Goal: Task Accomplishment & Management: Use online tool/utility

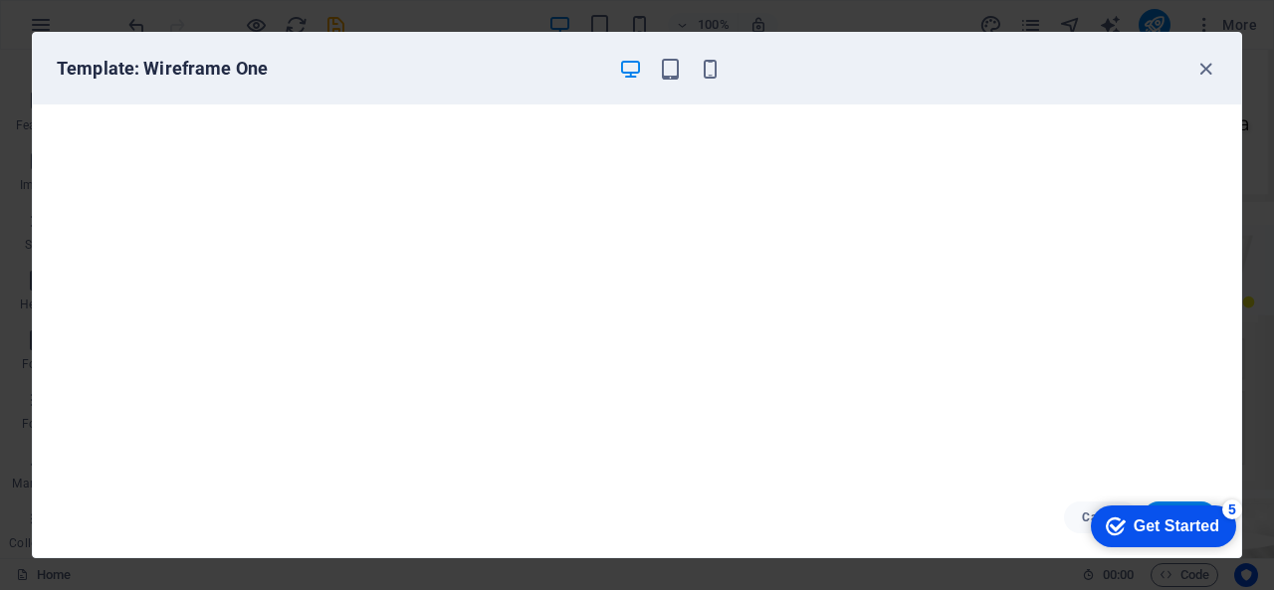
scroll to position [954, 0]
click at [1205, 69] on icon "button" at bounding box center [1205, 69] width 23 height 23
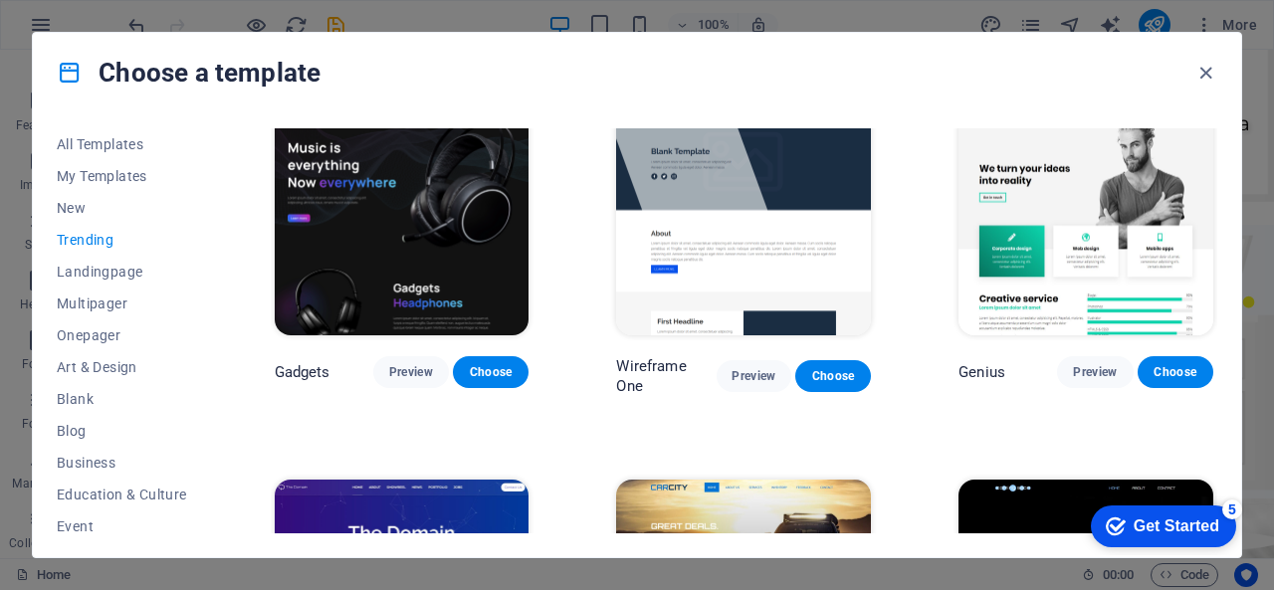
scroll to position [1352, 0]
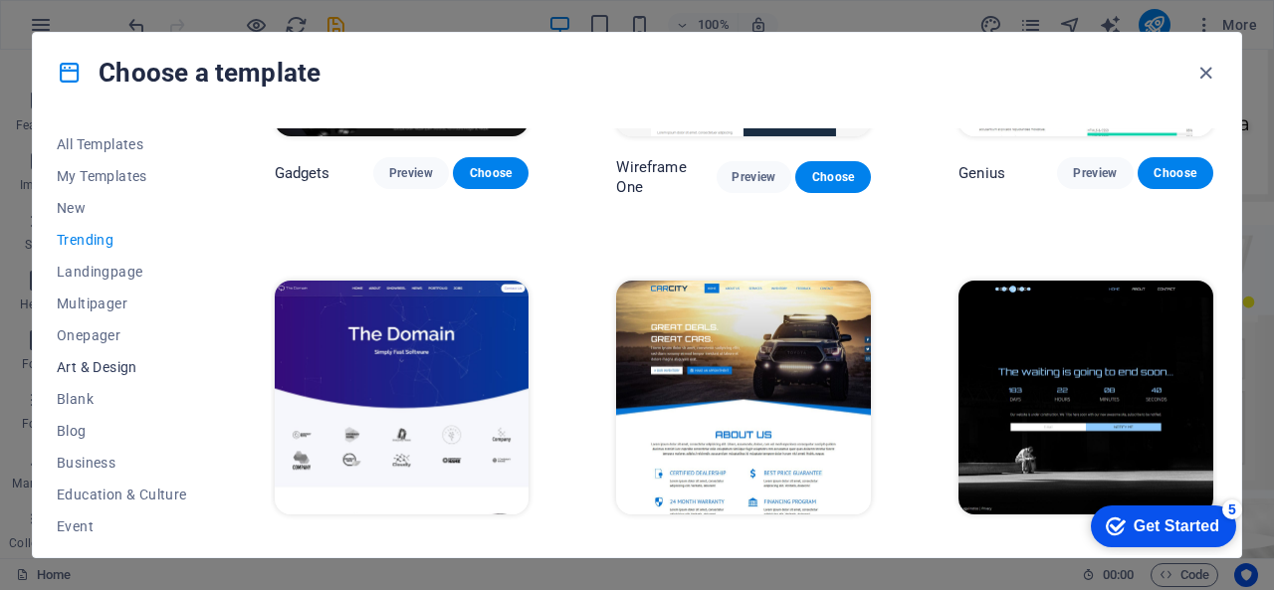
click at [109, 356] on button "Art & Design" at bounding box center [122, 367] width 130 height 32
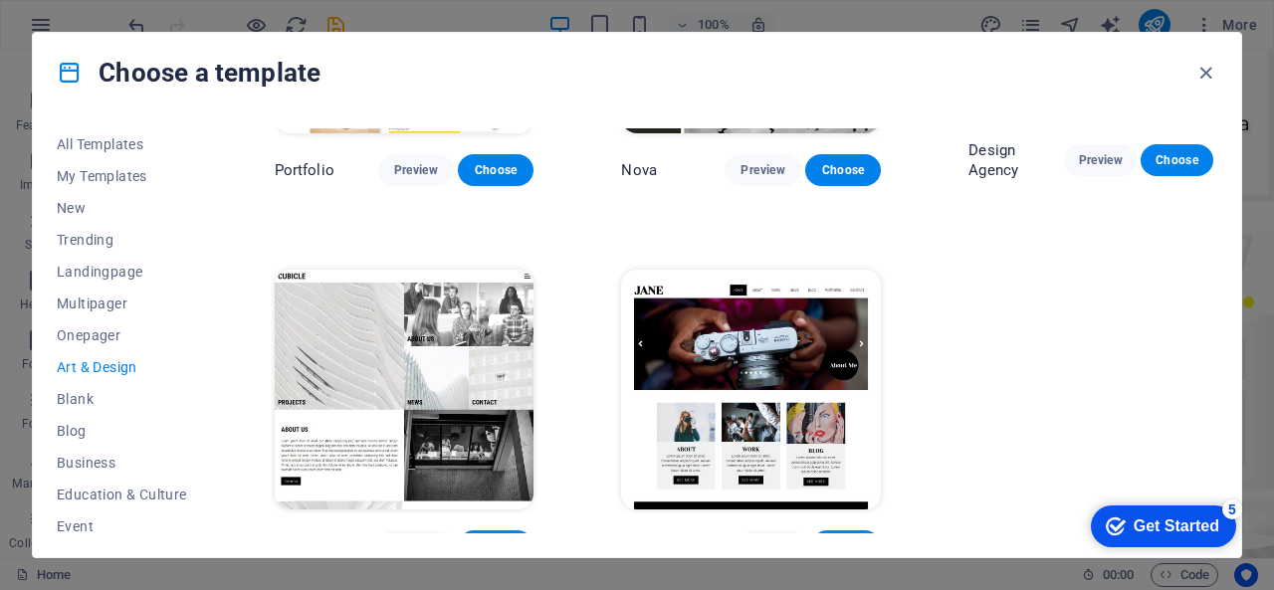
scroll to position [1273, 0]
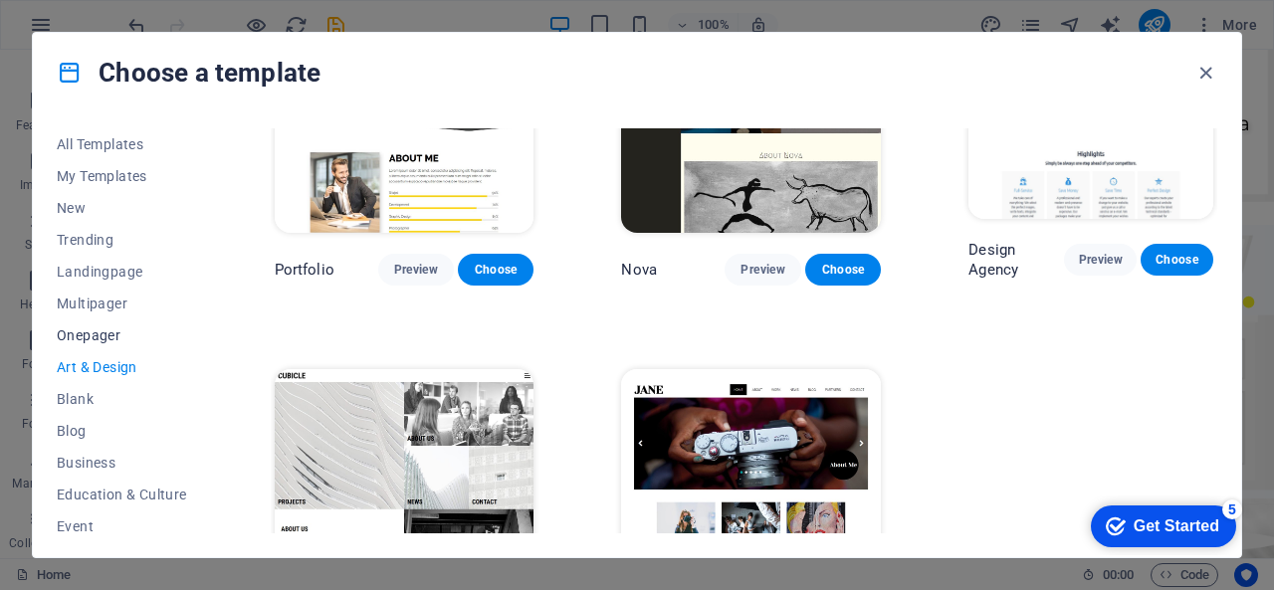
click at [60, 323] on button "Onepager" at bounding box center [122, 336] width 130 height 32
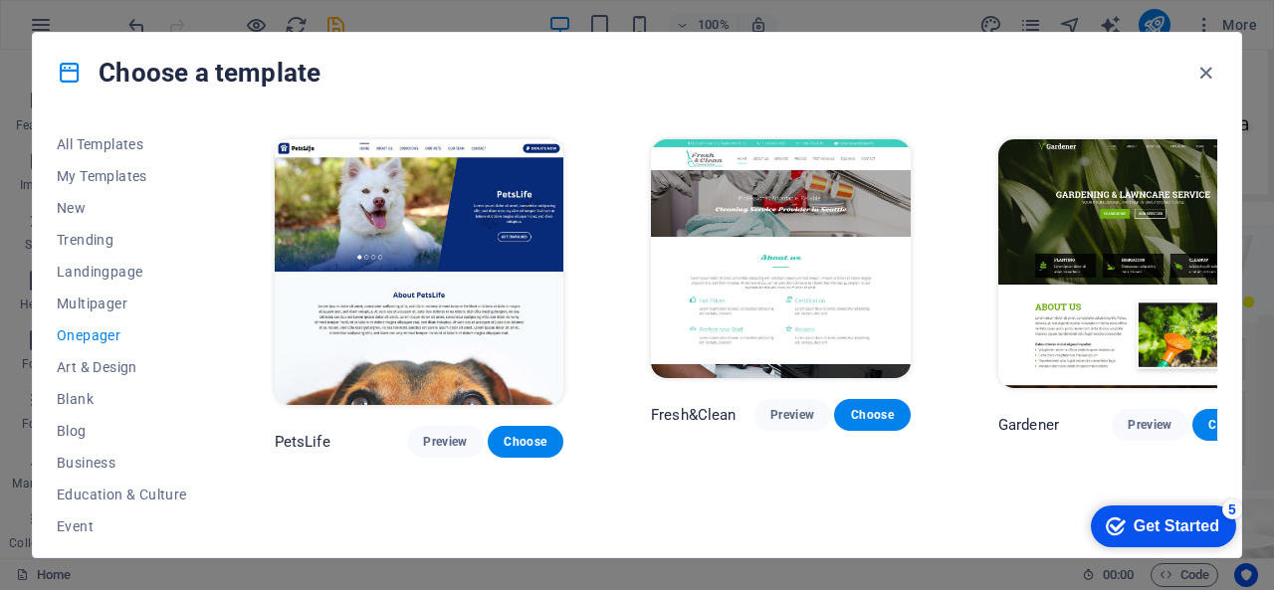
scroll to position [6245, 0]
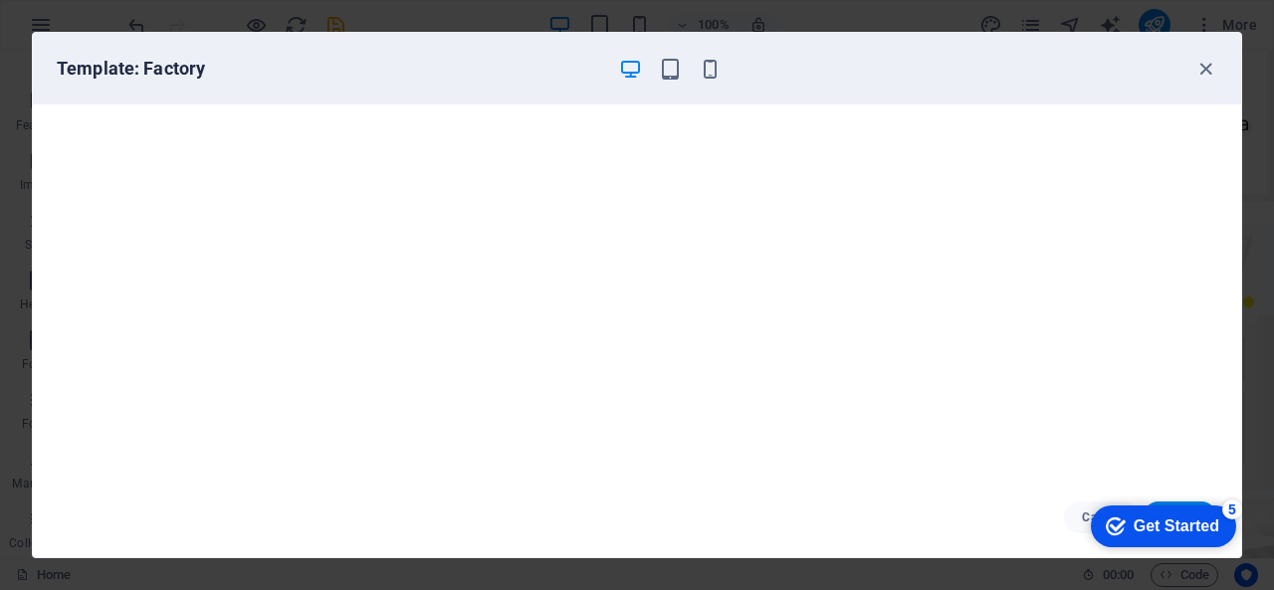
scroll to position [4, 0]
click at [1107, 523] on icon "checkmark" at bounding box center [1116, 527] width 20 height 20
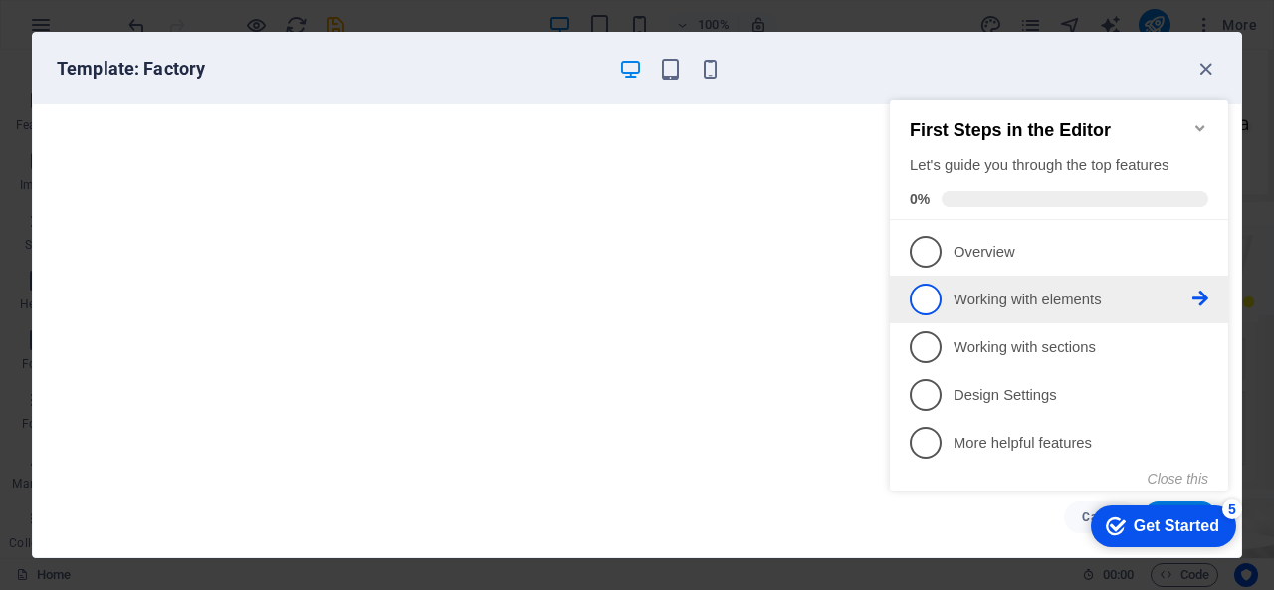
click at [932, 306] on span "2" at bounding box center [926, 300] width 32 height 32
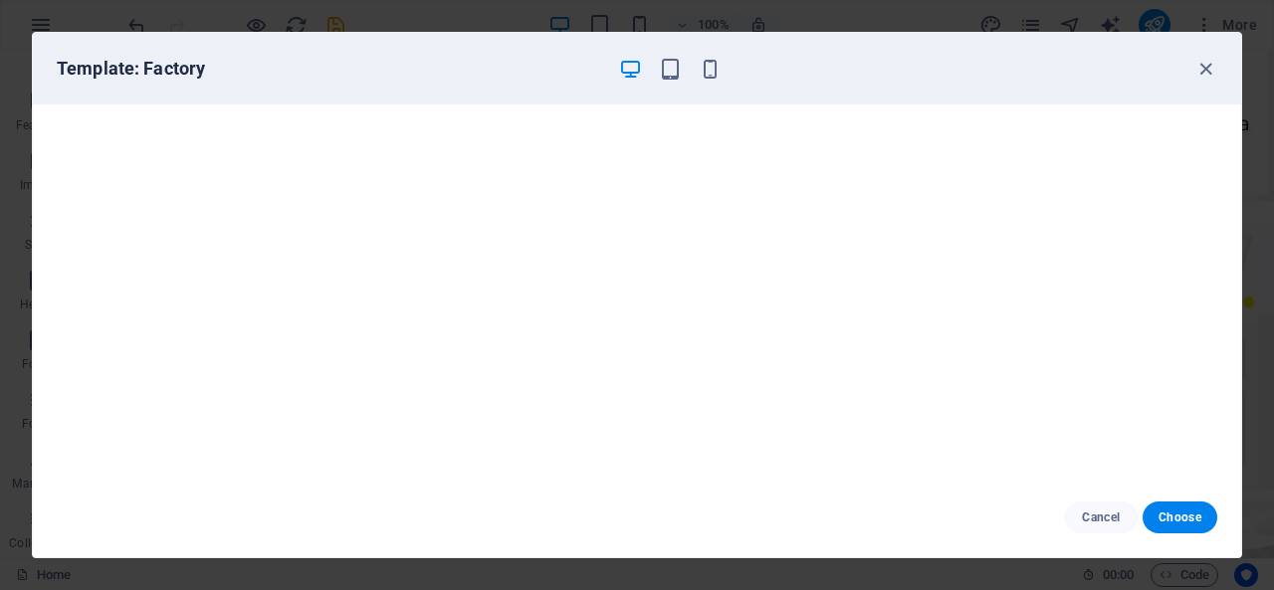
scroll to position [0, 0]
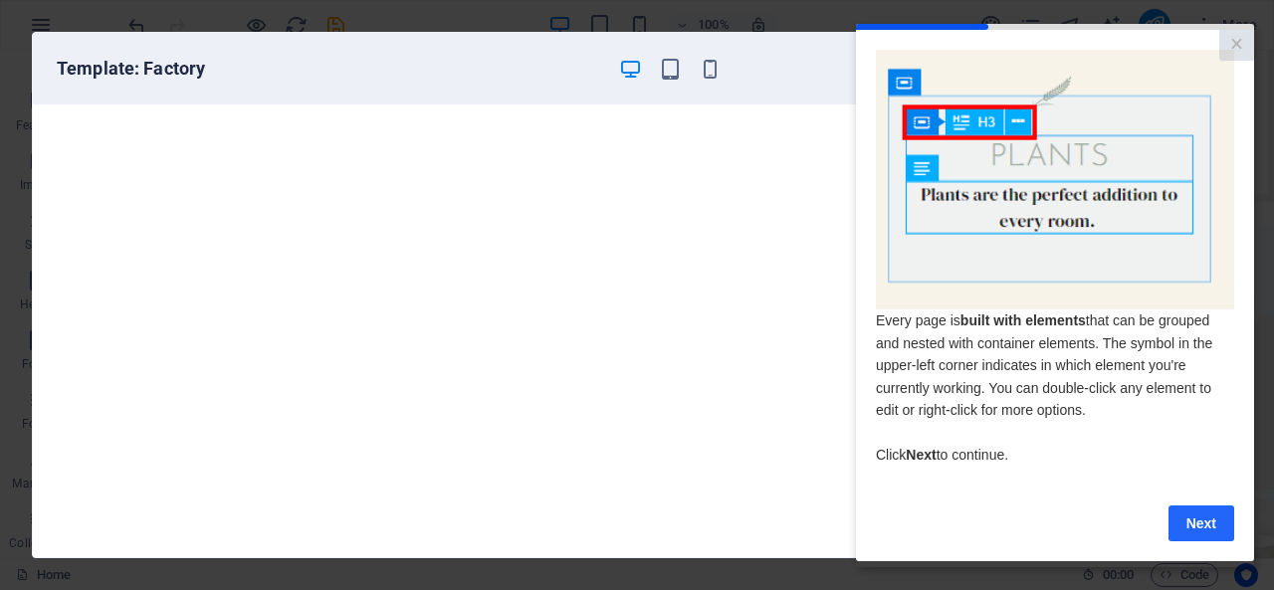
click at [1177, 518] on link "Next" at bounding box center [1202, 523] width 66 height 36
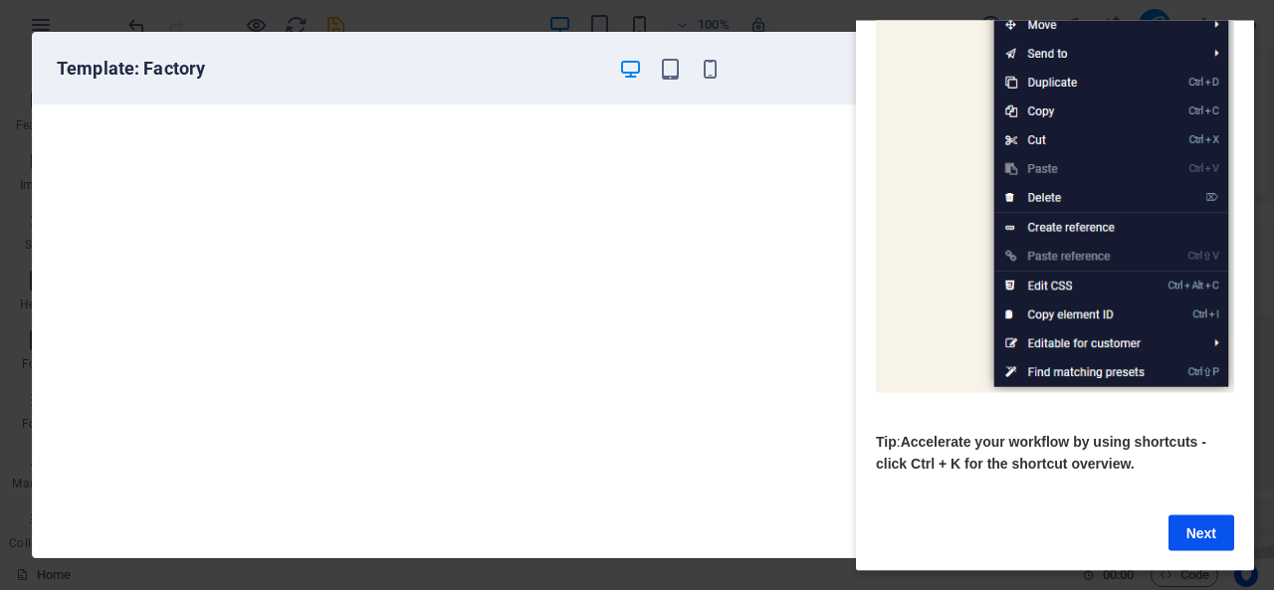
scroll to position [312, 0]
click at [1196, 528] on link "Next" at bounding box center [1202, 533] width 66 height 36
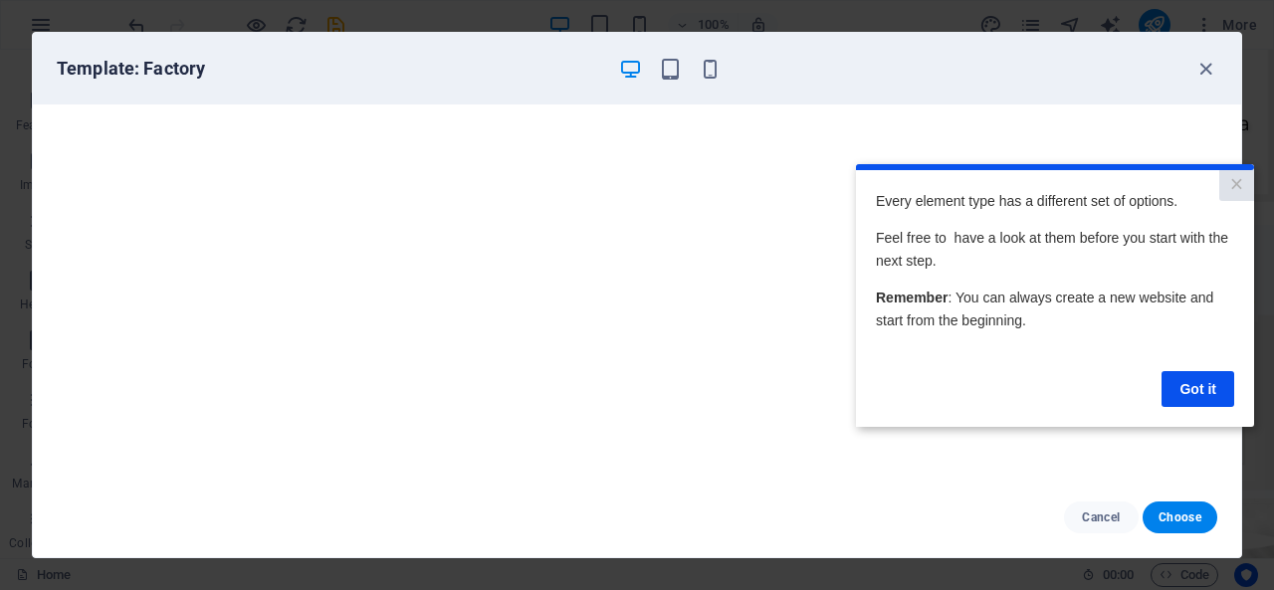
scroll to position [0, 0]
click at [1205, 384] on link "Got it" at bounding box center [1198, 388] width 73 height 36
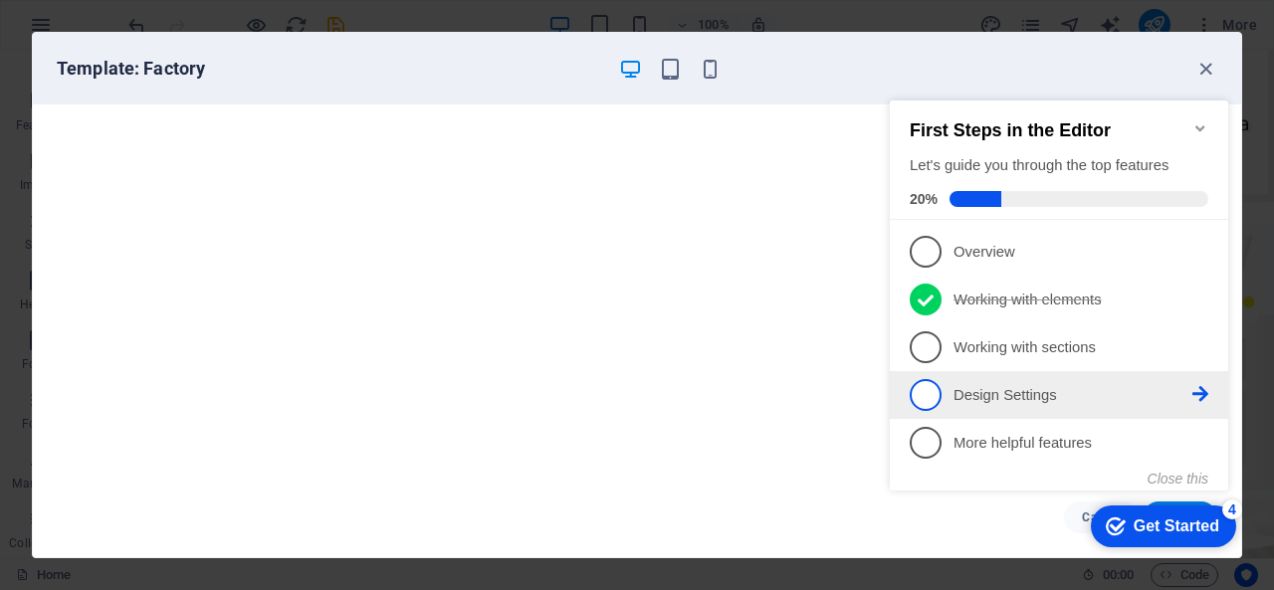
click at [922, 391] on span "4" at bounding box center [926, 395] width 32 height 32
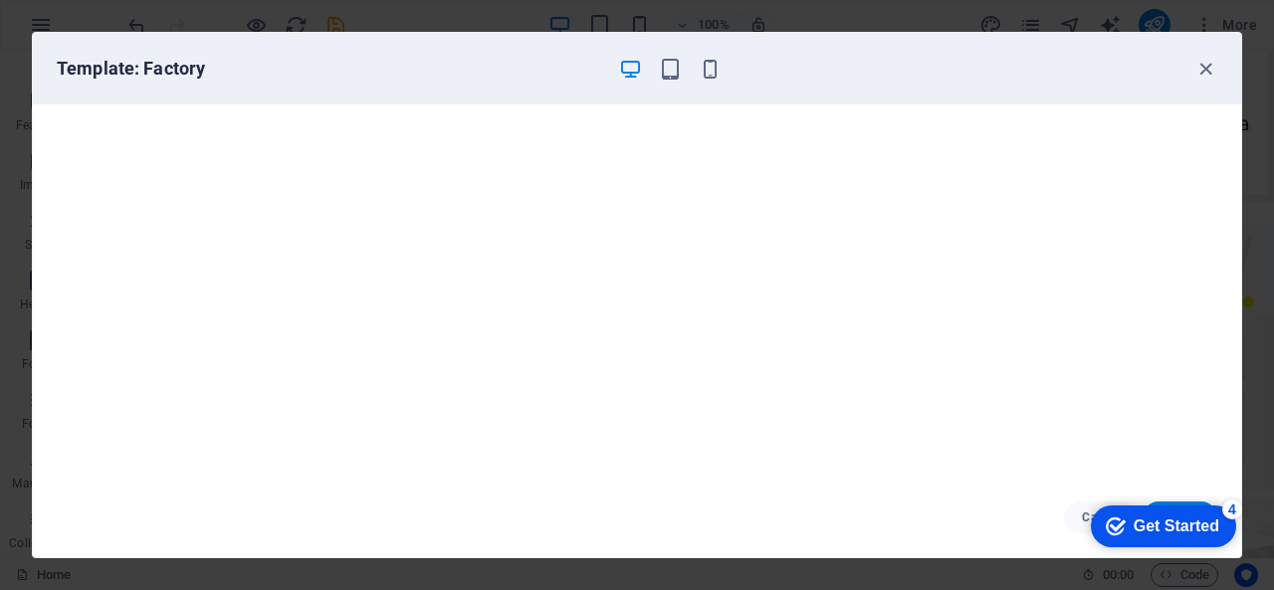
click at [1125, 523] on div "checkmark Get Started 4" at bounding box center [1162, 527] width 113 height 20
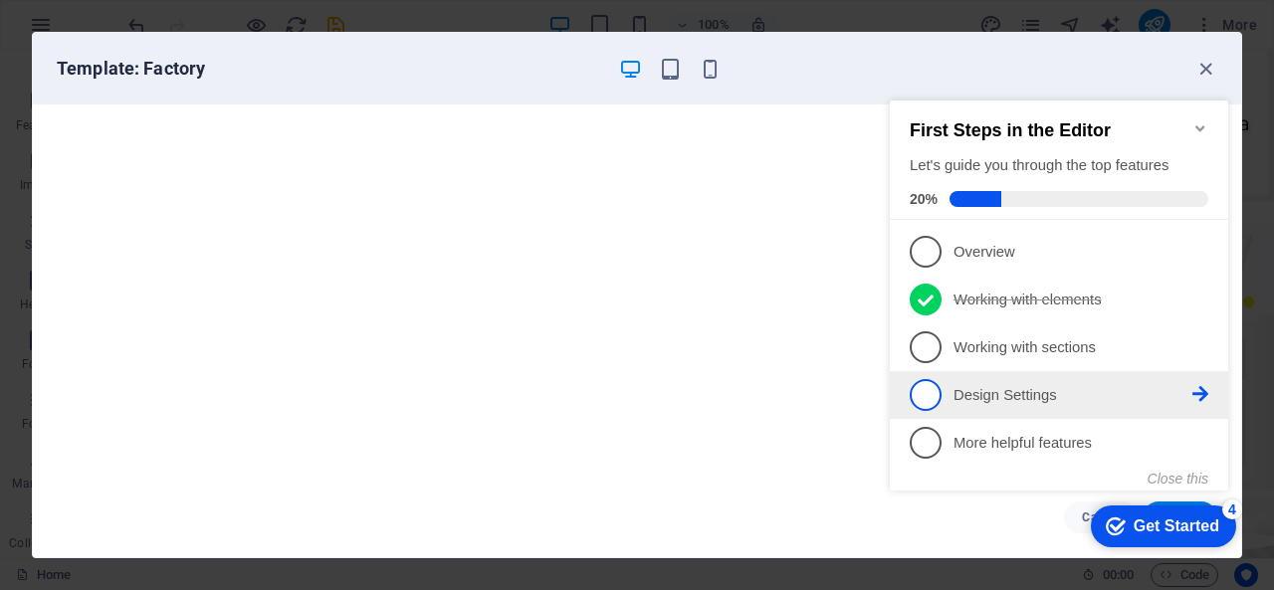
click at [924, 395] on span "4" at bounding box center [926, 395] width 32 height 32
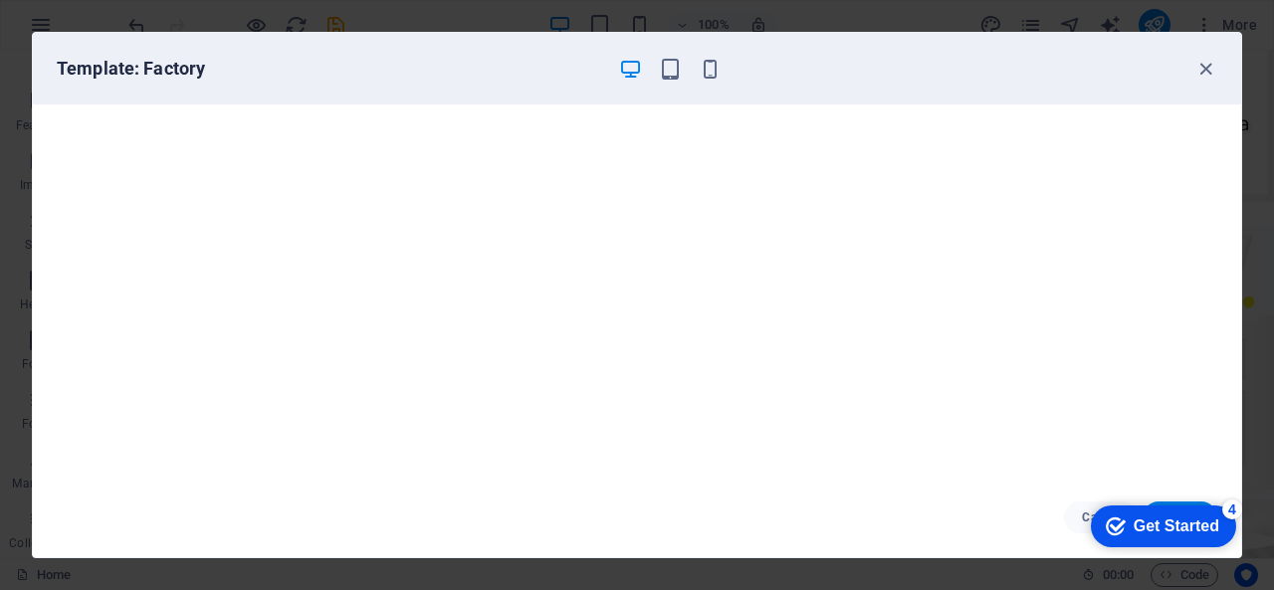
click at [1139, 534] on div "Get Started" at bounding box center [1177, 527] width 86 height 18
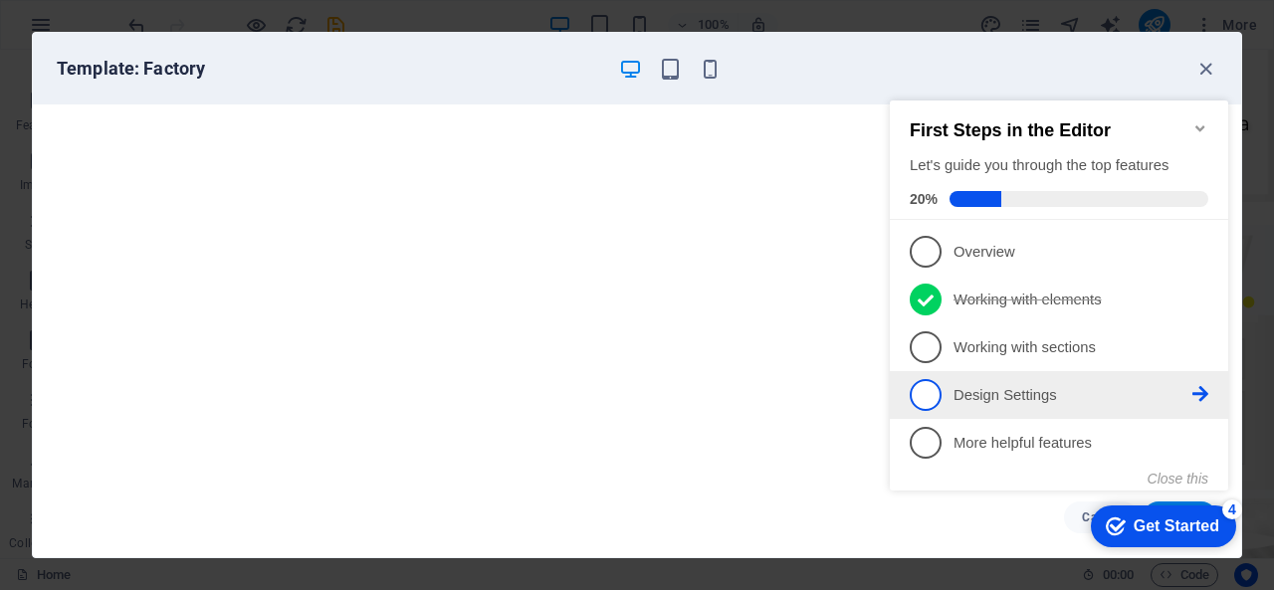
click at [963, 397] on p "Design Settings - incomplete" at bounding box center [1073, 395] width 239 height 21
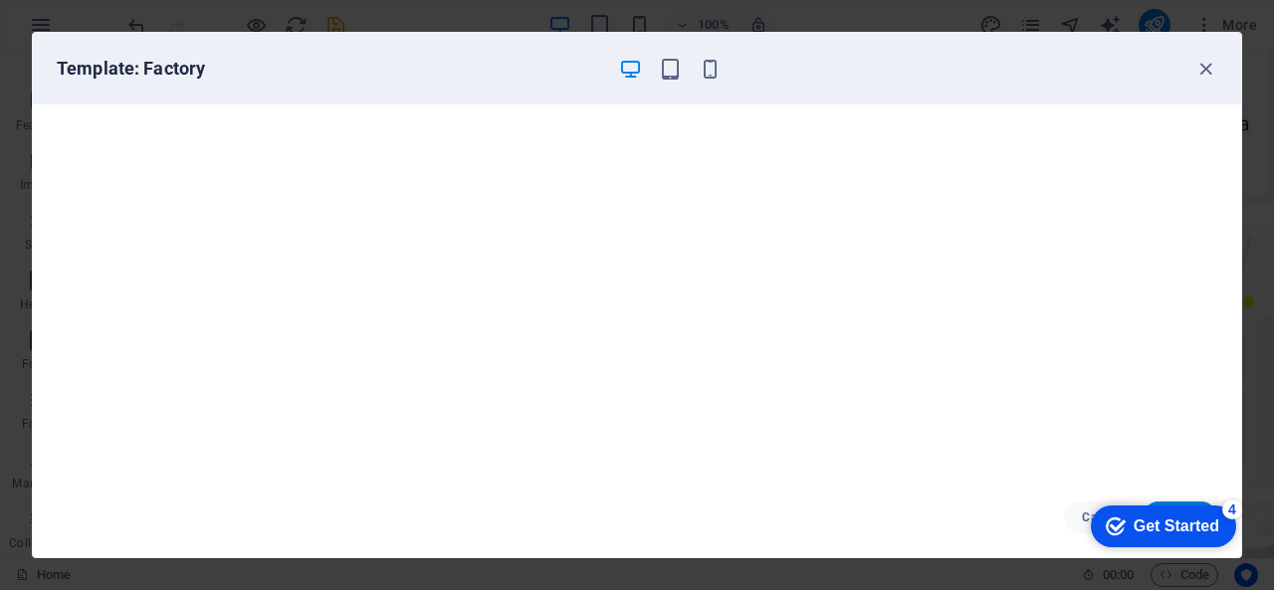
click at [1219, 536] on div "Get Started" at bounding box center [1177, 527] width 86 height 18
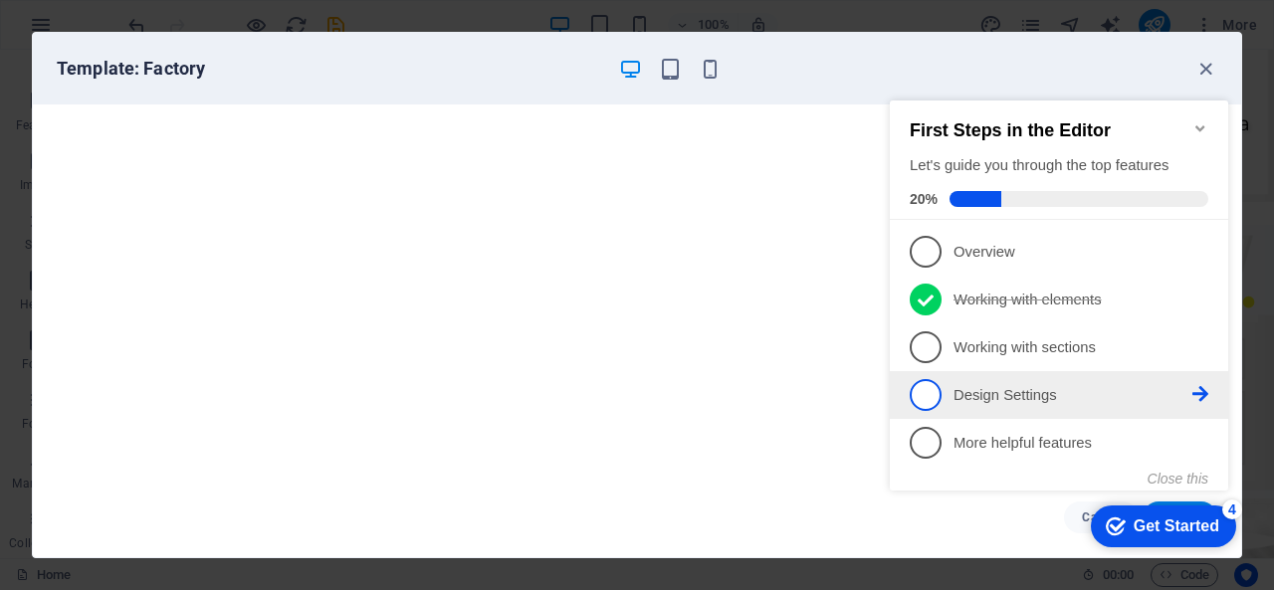
click at [910, 387] on link "4 Design Settings - incomplete" at bounding box center [1059, 395] width 299 height 32
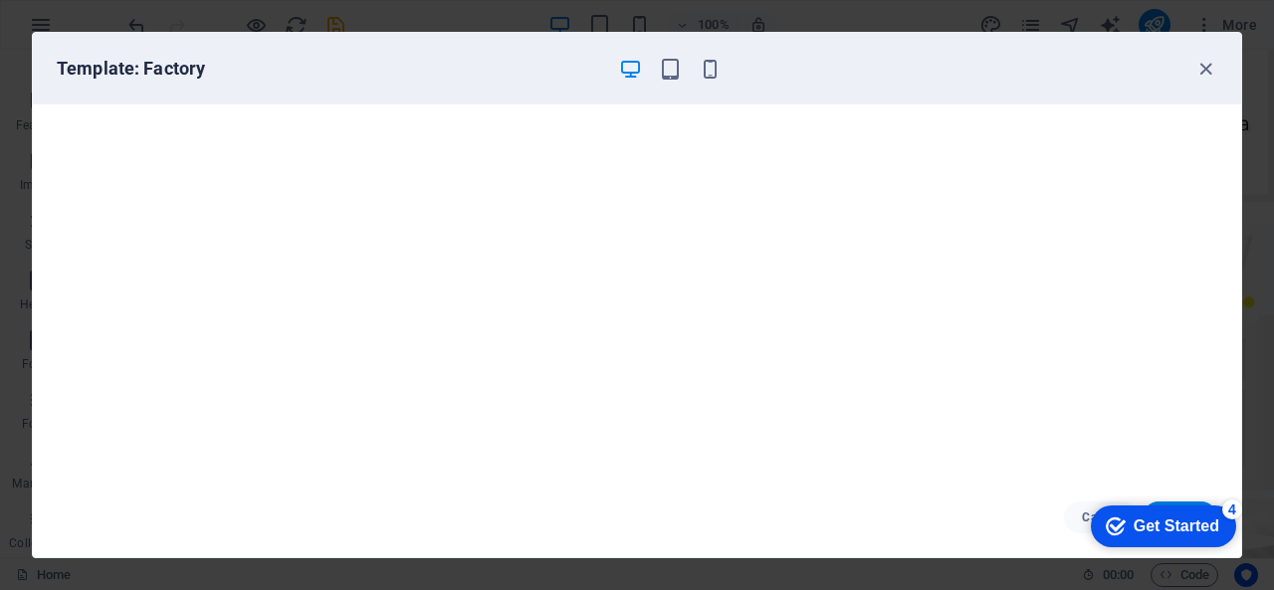
click at [1236, 547] on div "checkmark Get Started 4" at bounding box center [1163, 527] width 145 height 42
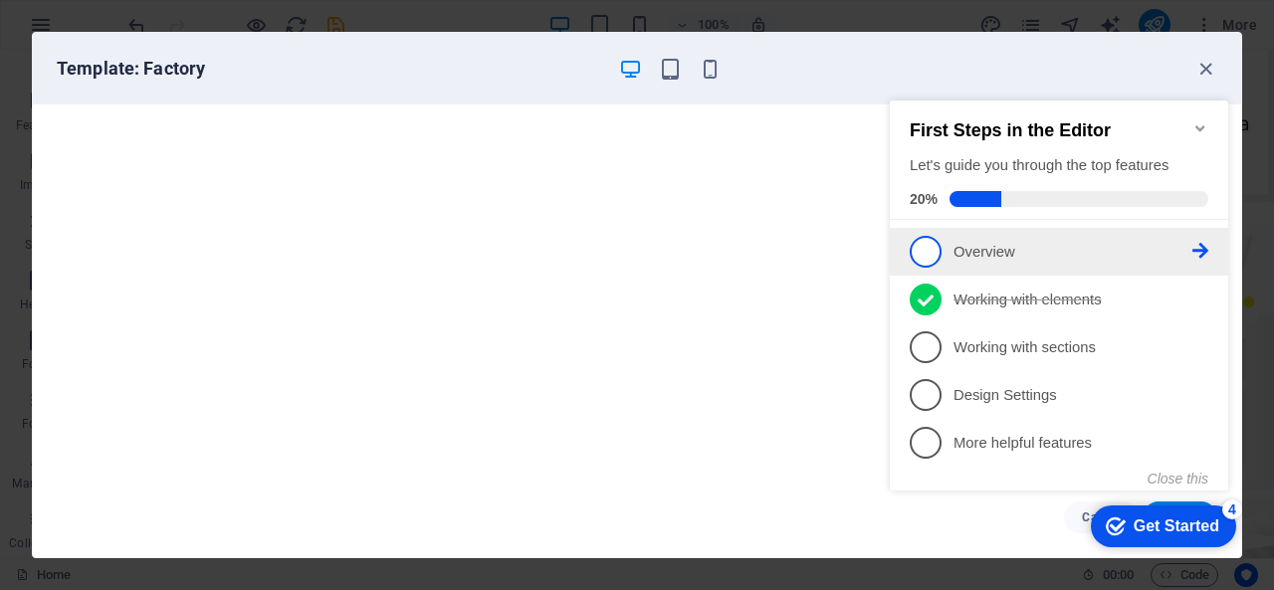
click at [932, 251] on span "1" at bounding box center [926, 252] width 32 height 32
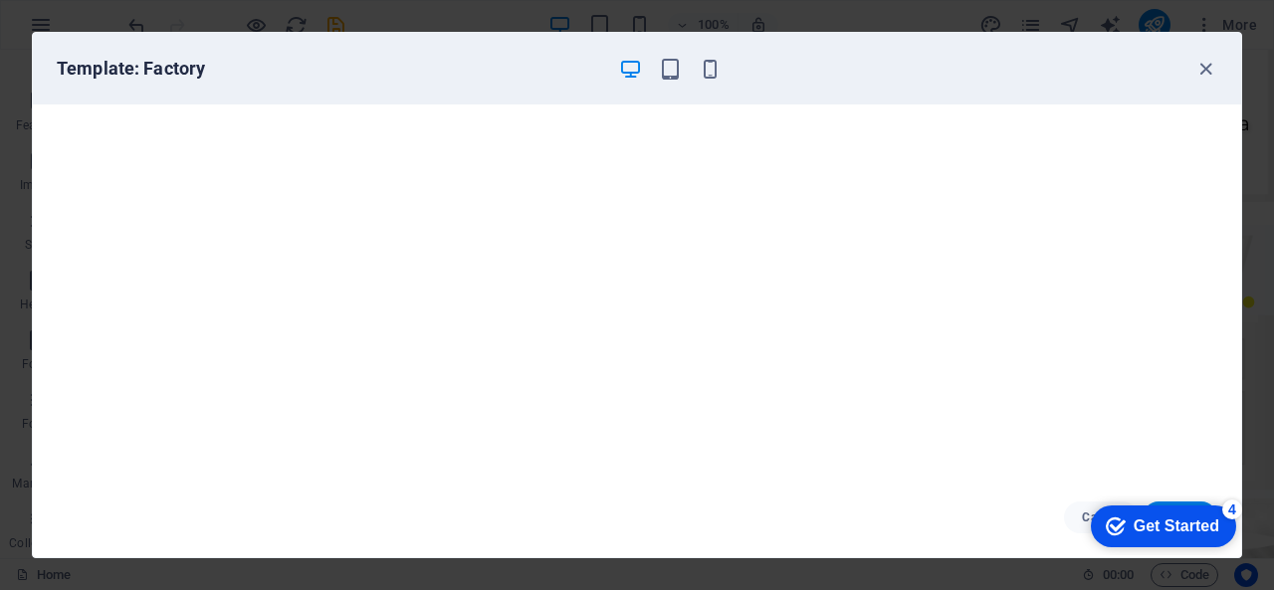
click at [1146, 519] on div "Get Started" at bounding box center [1177, 527] width 86 height 18
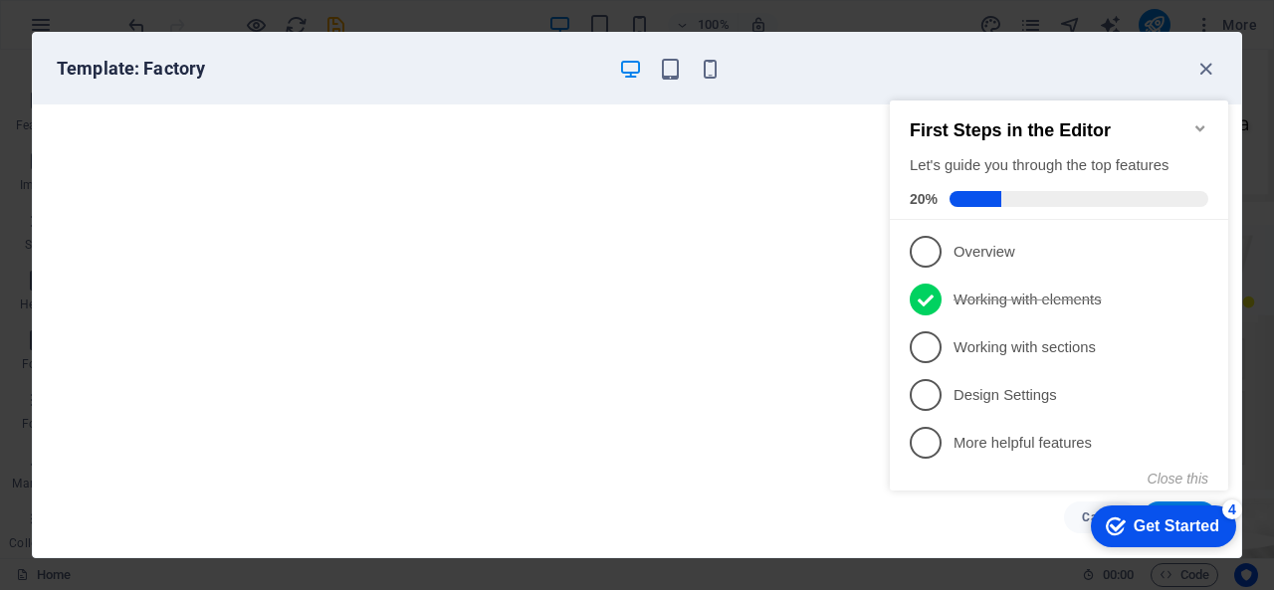
click at [1147, 122] on h2 "First Steps in the Editor" at bounding box center [1059, 130] width 299 height 21
click at [1175, 531] on div "Get Started" at bounding box center [1177, 527] width 86 height 18
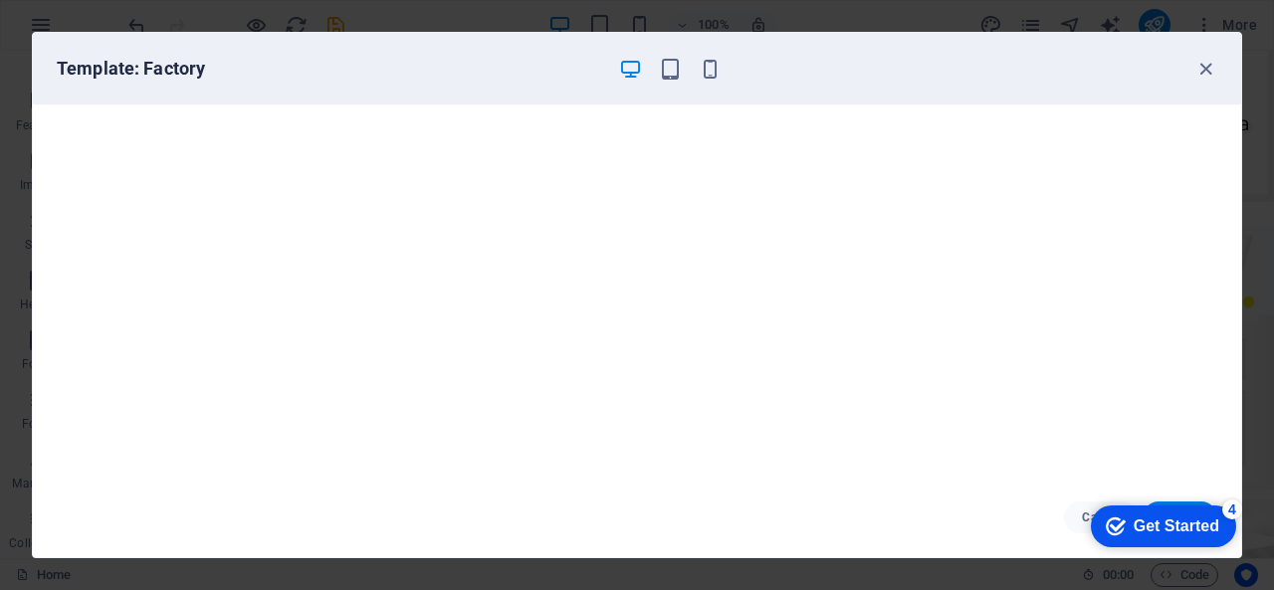
click at [1219, 536] on div "Get Started" at bounding box center [1177, 527] width 86 height 18
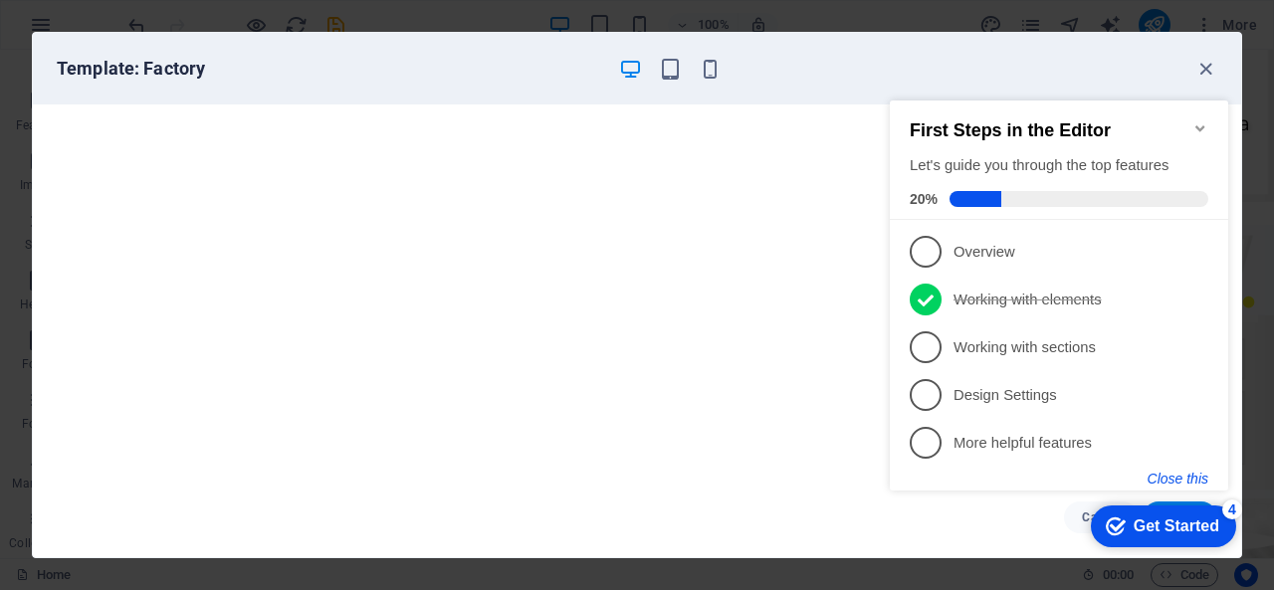
click at [1193, 483] on button "Close this" at bounding box center [1178, 479] width 61 height 16
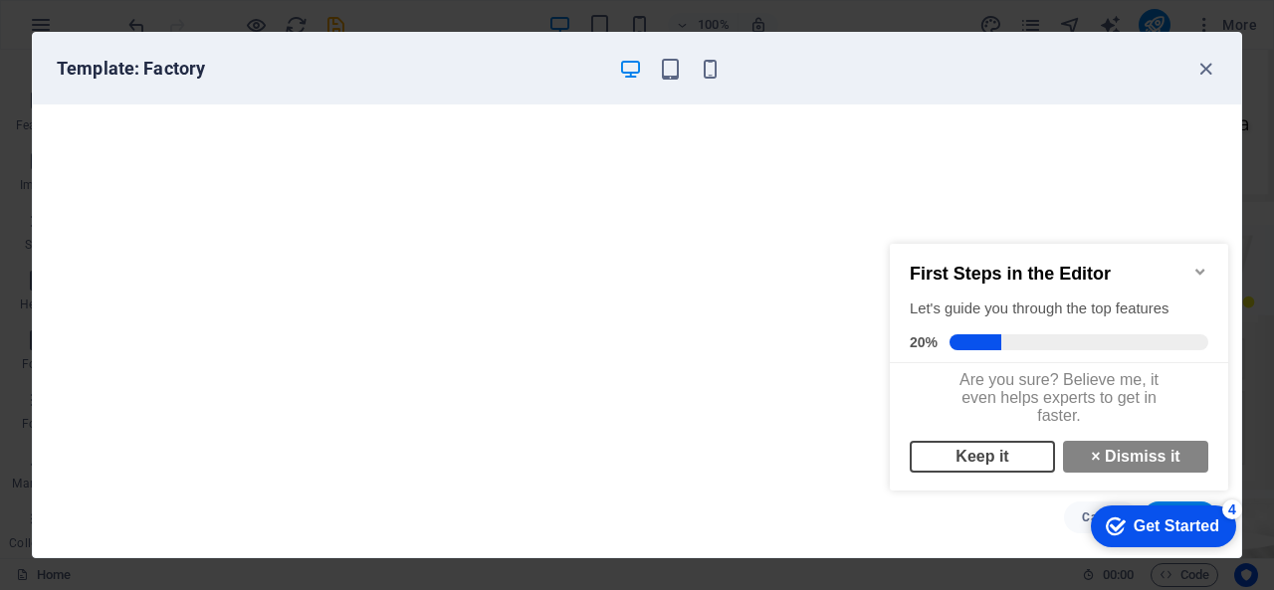
click at [1011, 466] on link "Keep it" at bounding box center [982, 457] width 145 height 32
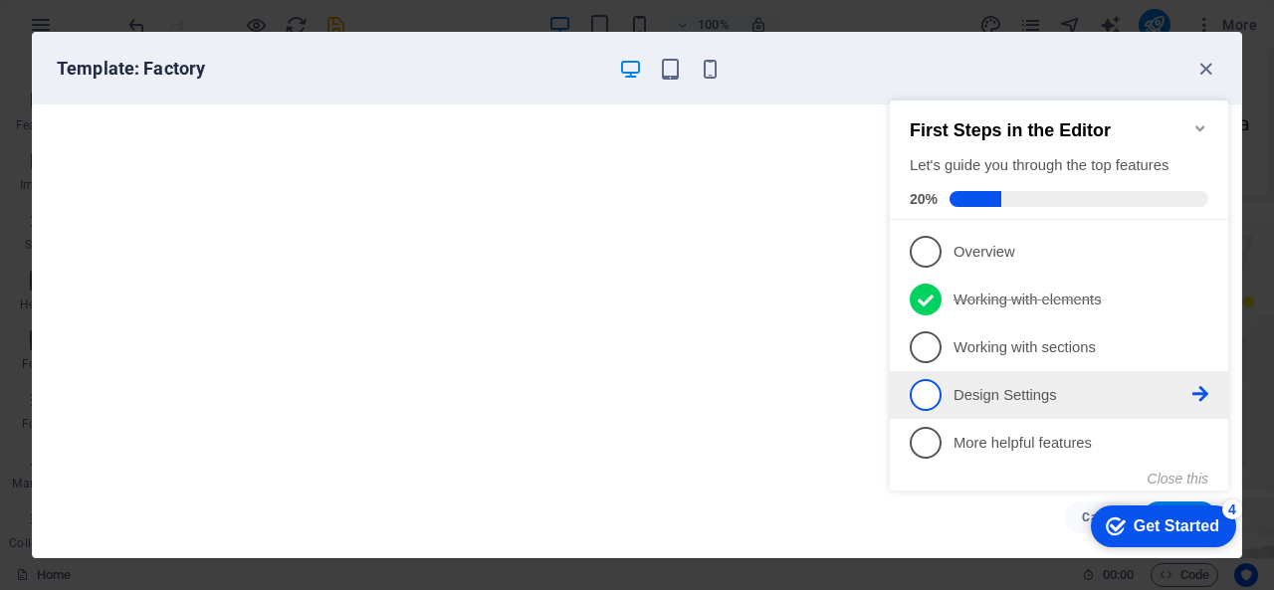
click at [932, 387] on span "4" at bounding box center [926, 395] width 32 height 32
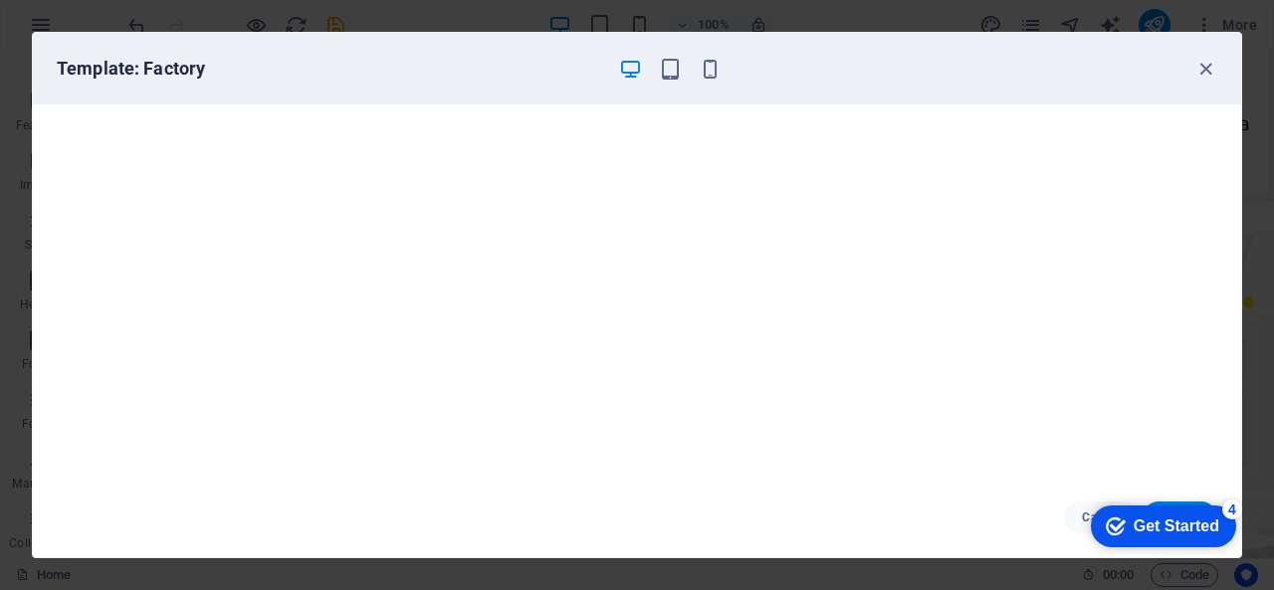
click at [1151, 526] on div "Get Started" at bounding box center [1177, 527] width 86 height 18
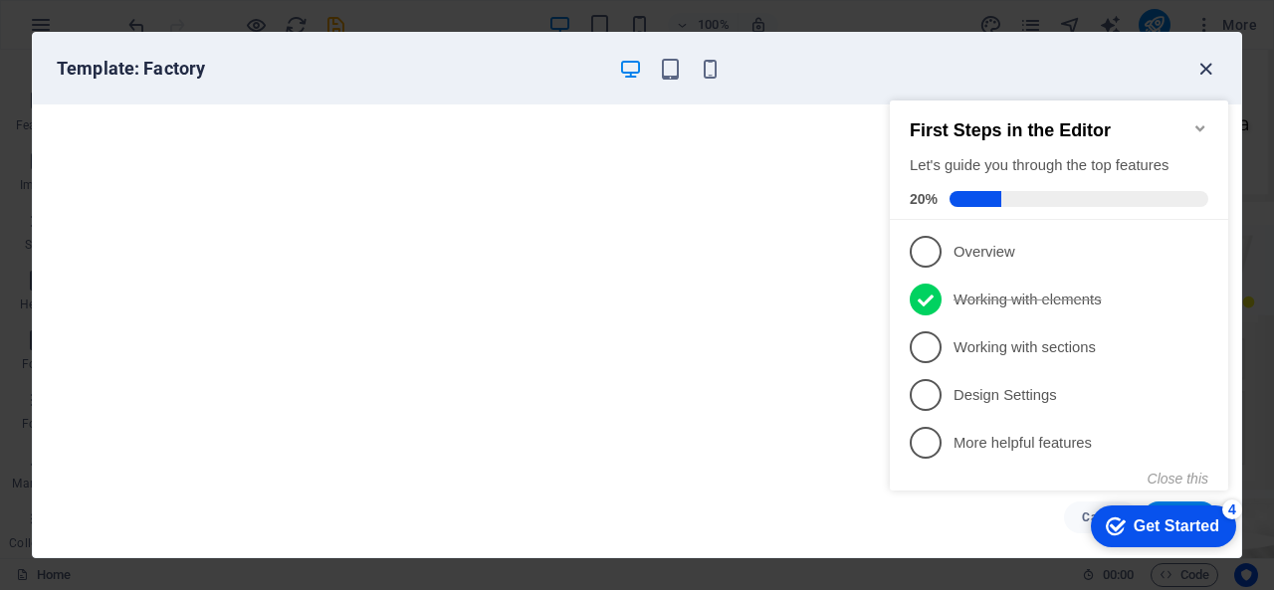
click at [1197, 65] on icon "button" at bounding box center [1205, 69] width 23 height 23
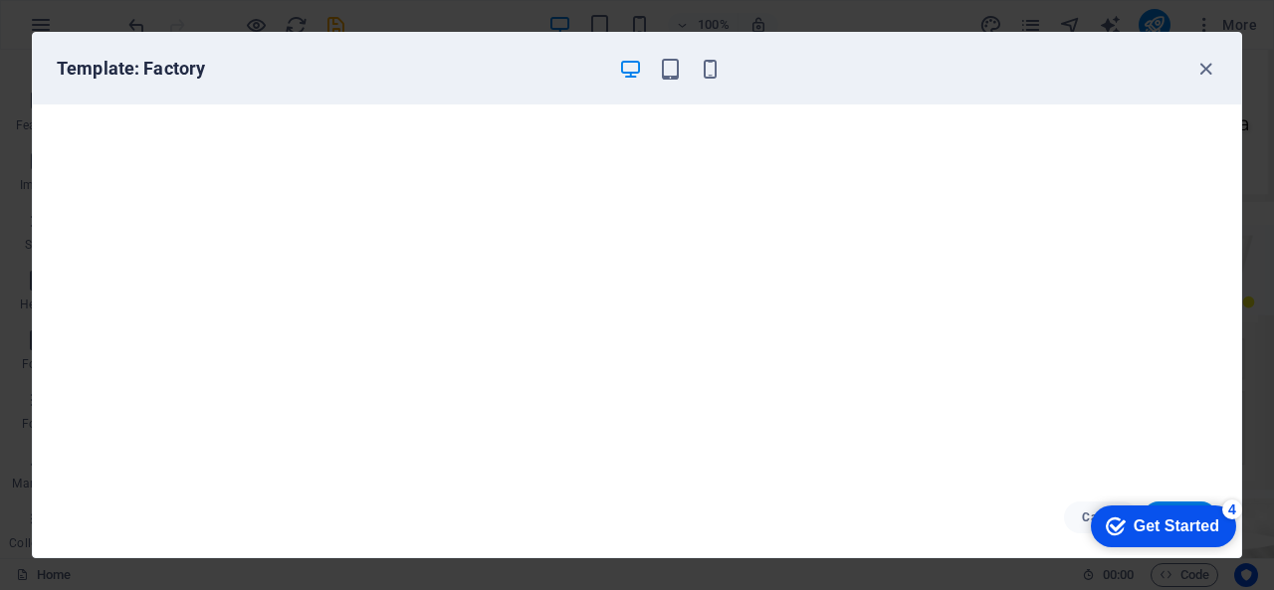
click at [1166, 518] on div "Get Started" at bounding box center [1177, 527] width 86 height 18
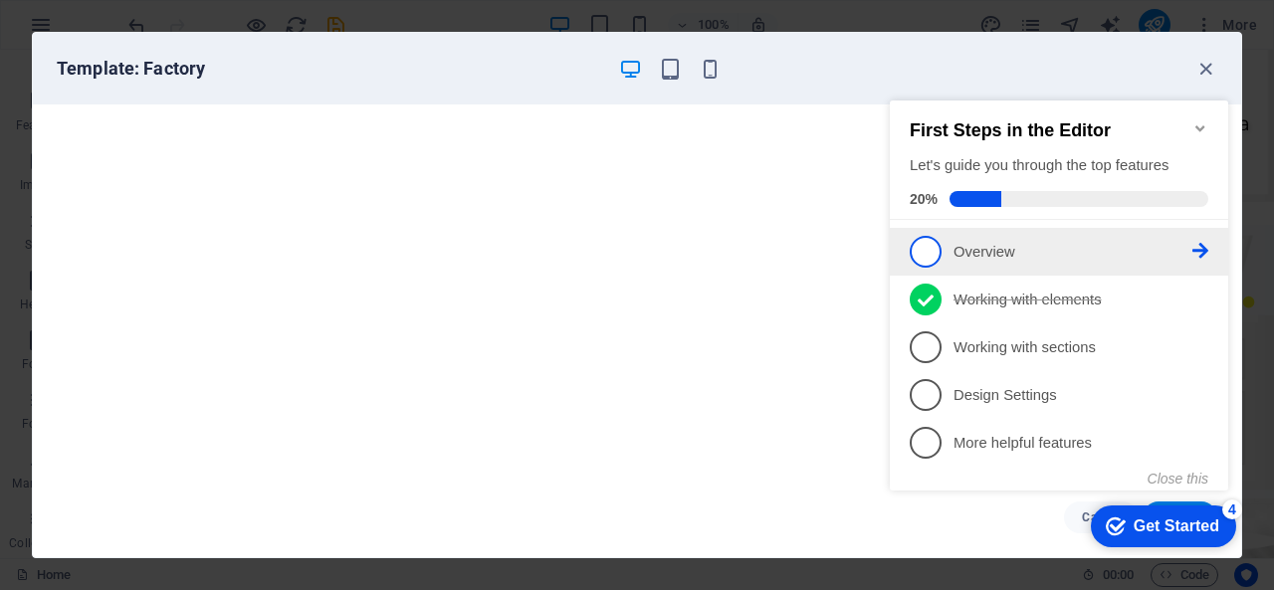
click at [938, 248] on span "1" at bounding box center [926, 252] width 32 height 32
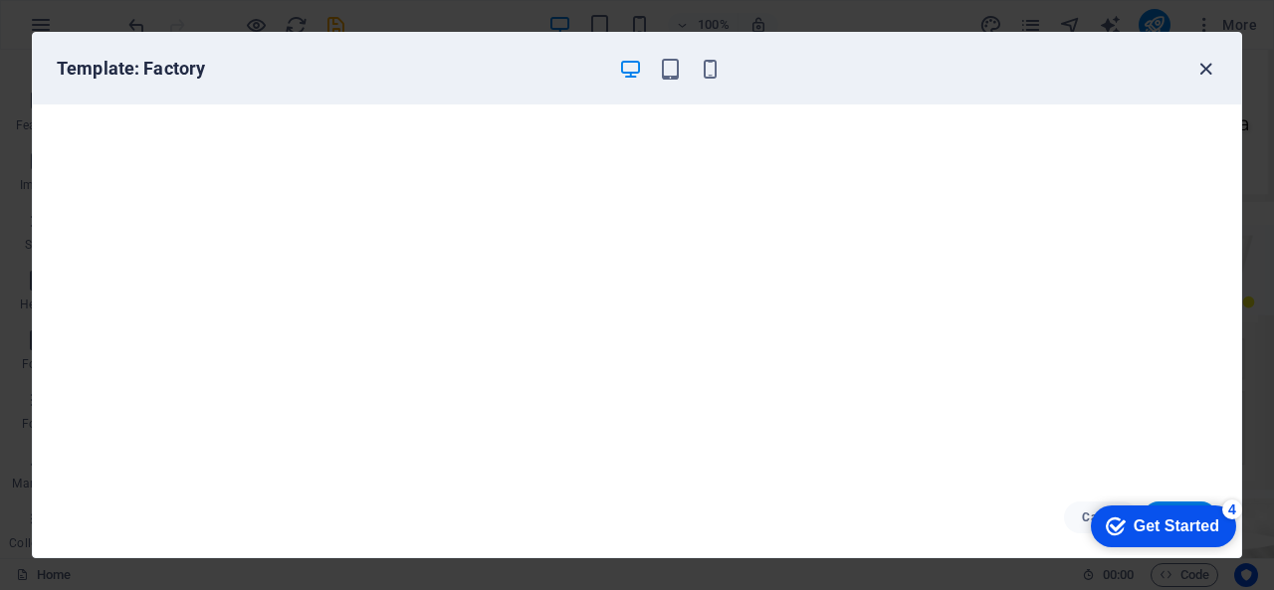
click at [1208, 64] on icon "button" at bounding box center [1205, 69] width 23 height 23
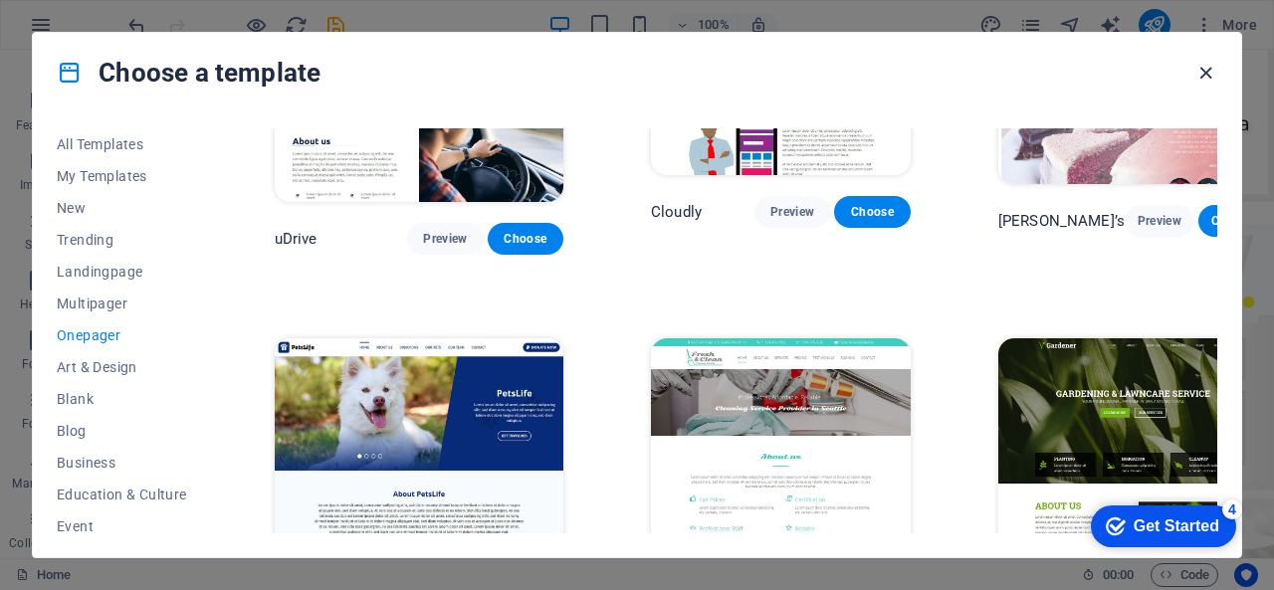
click at [1200, 79] on icon "button" at bounding box center [1205, 73] width 23 height 23
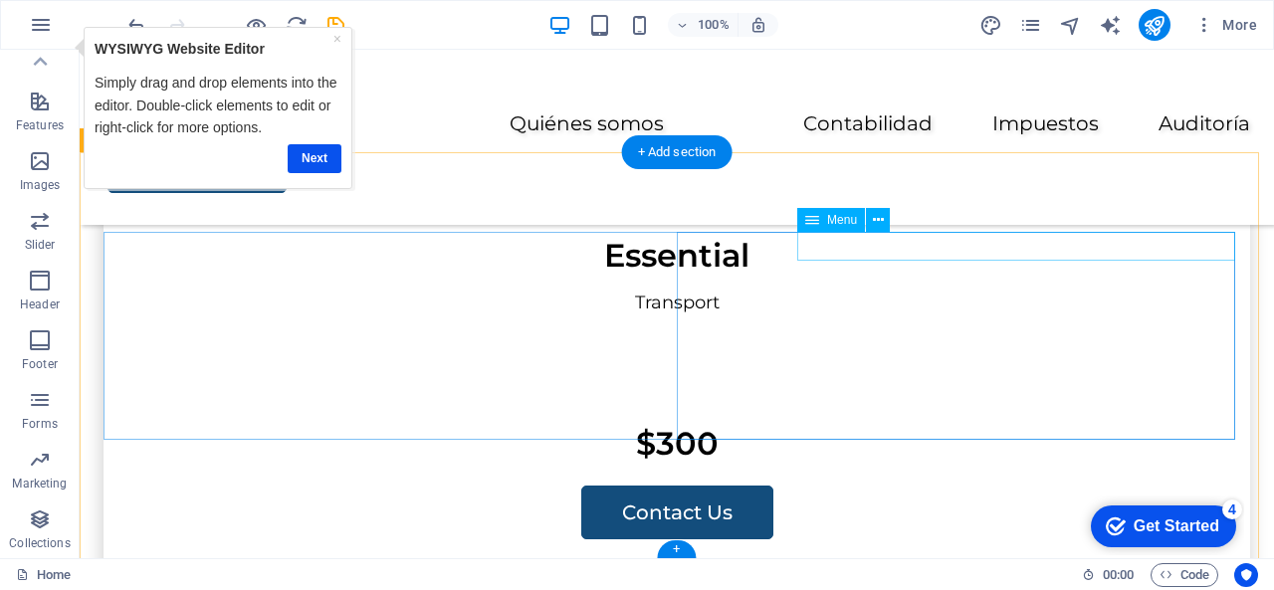
scroll to position [4066, 0]
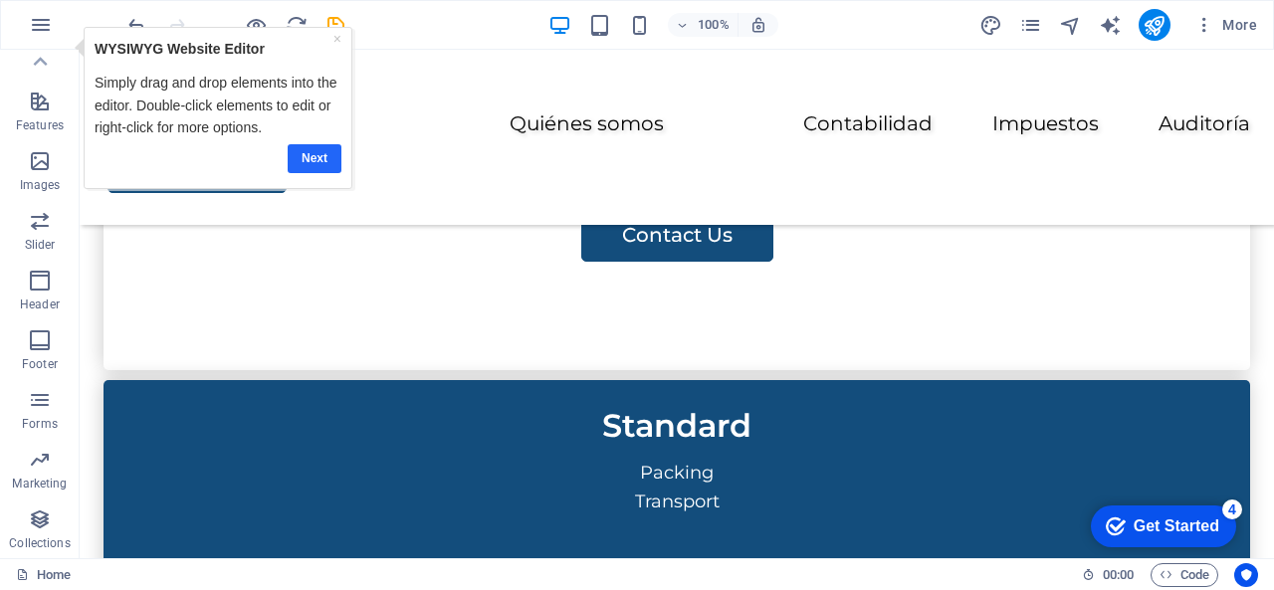
click at [327, 154] on link "Next" at bounding box center [315, 157] width 54 height 29
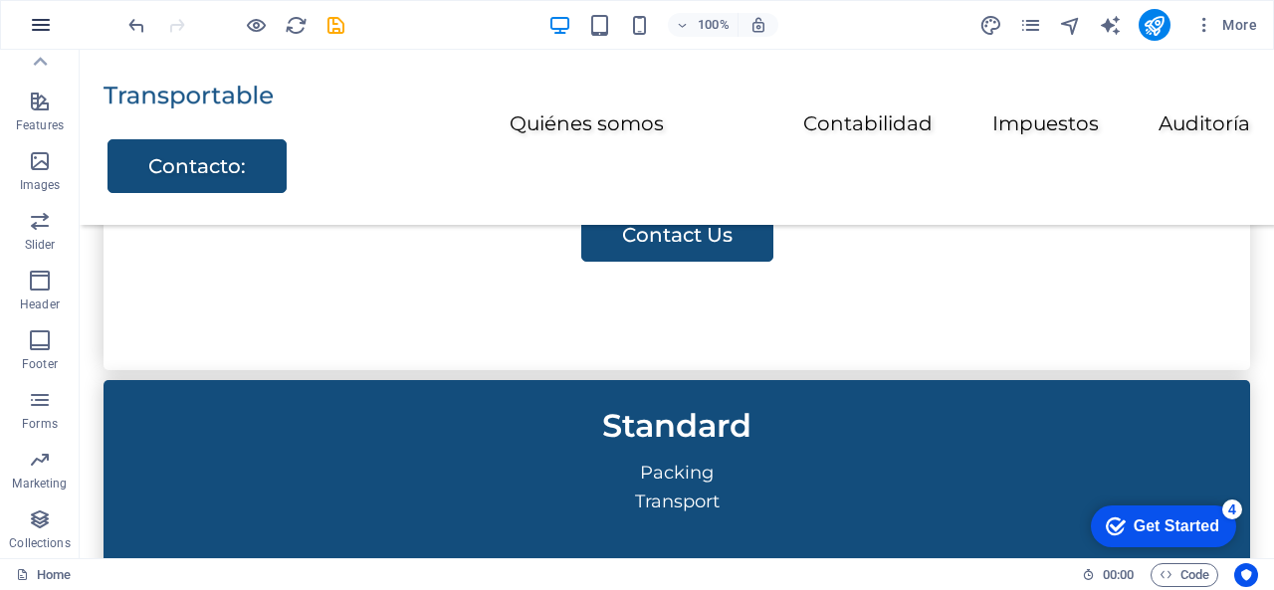
click at [44, 33] on icon "button" at bounding box center [41, 25] width 24 height 24
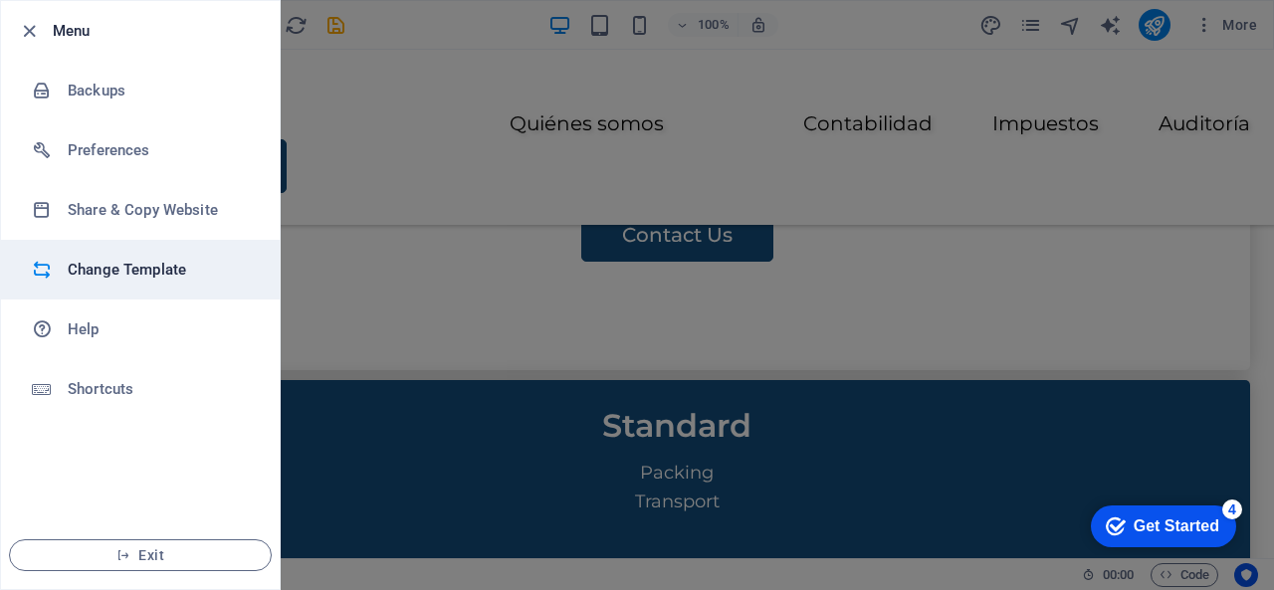
click at [119, 250] on li "Change Template" at bounding box center [140, 270] width 279 height 60
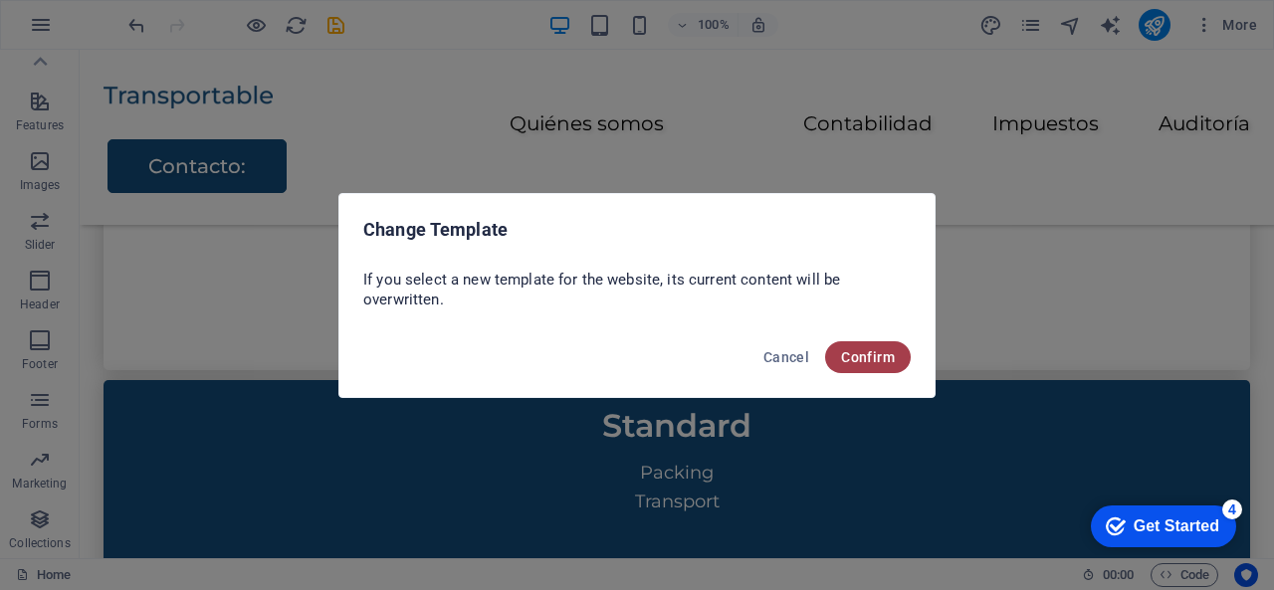
click at [872, 365] on button "Confirm" at bounding box center [868, 357] width 86 height 32
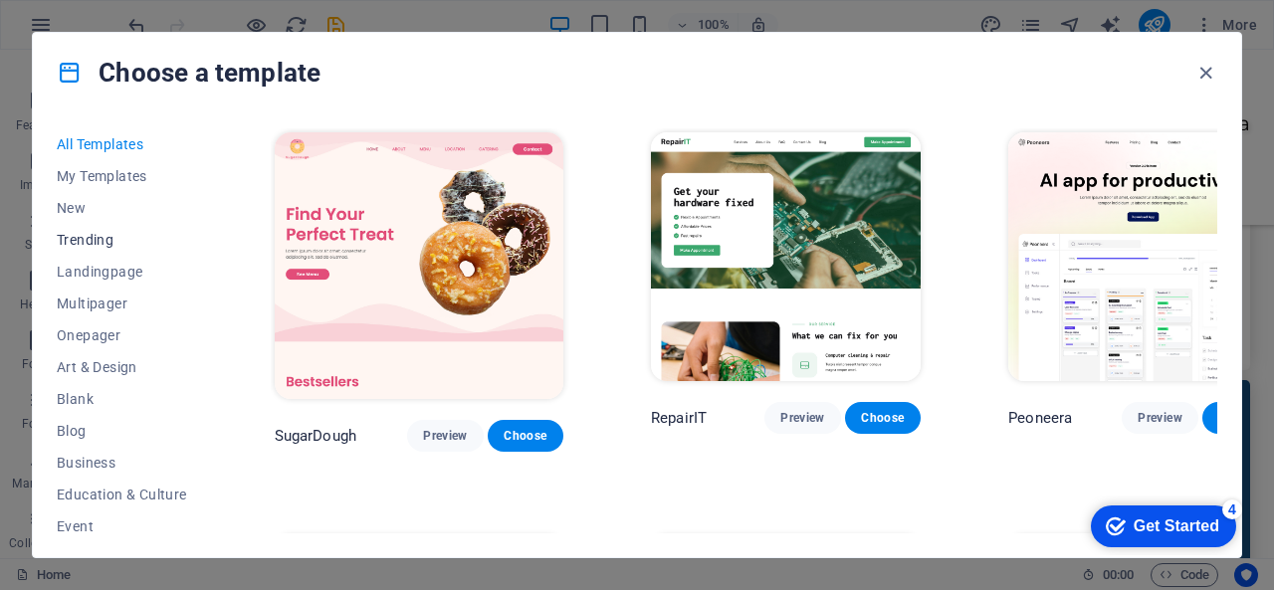
click at [102, 242] on span "Trending" at bounding box center [122, 240] width 130 height 16
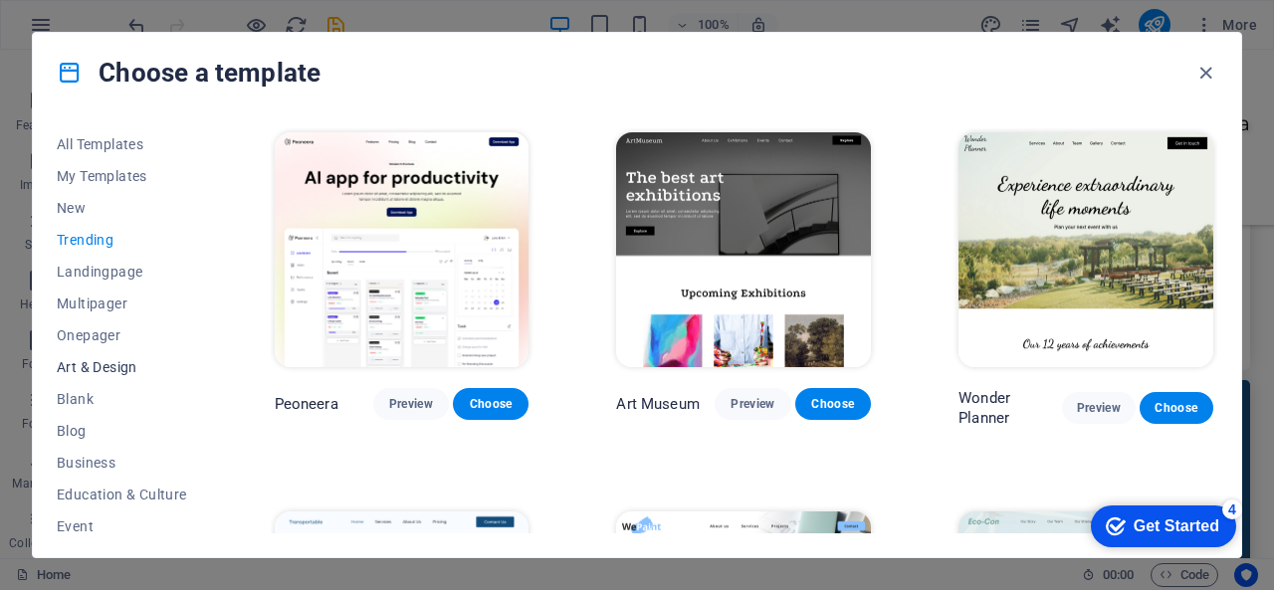
click at [88, 375] on button "Art & Design" at bounding box center [122, 367] width 130 height 32
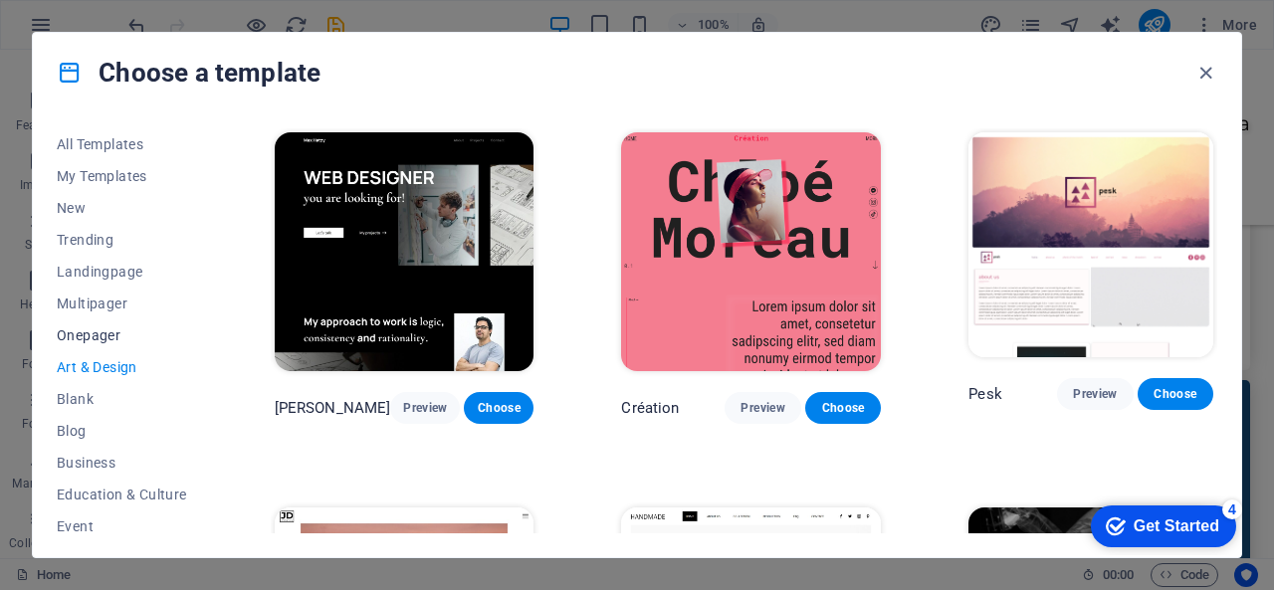
click at [85, 337] on span "Onepager" at bounding box center [122, 335] width 130 height 16
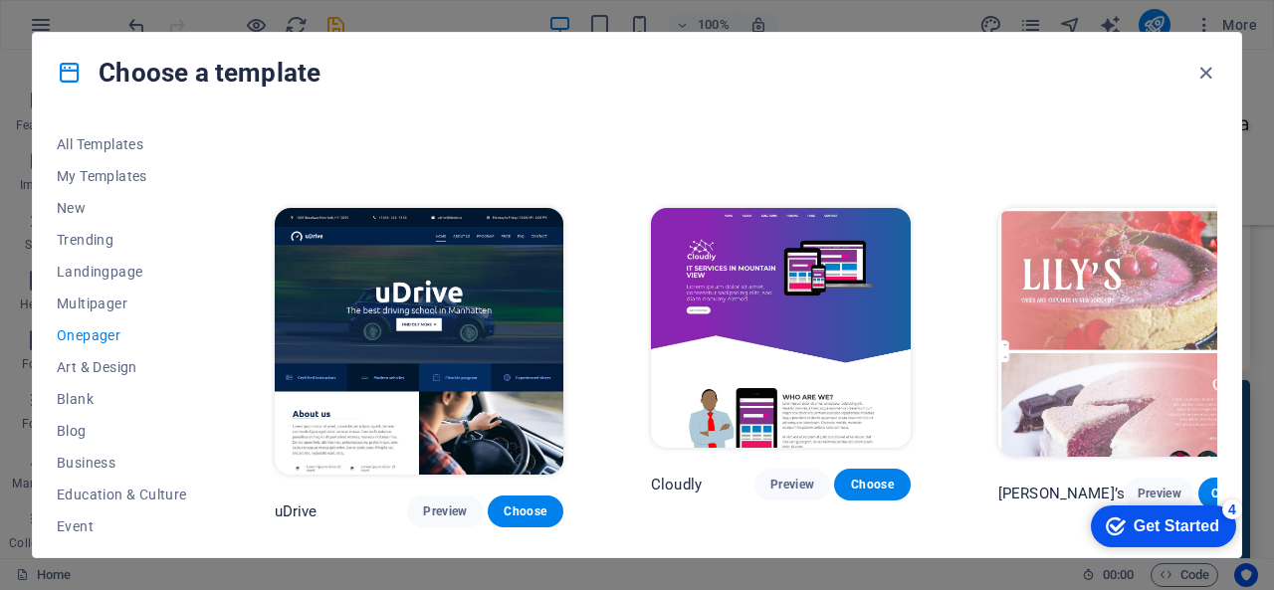
scroll to position [6271, 0]
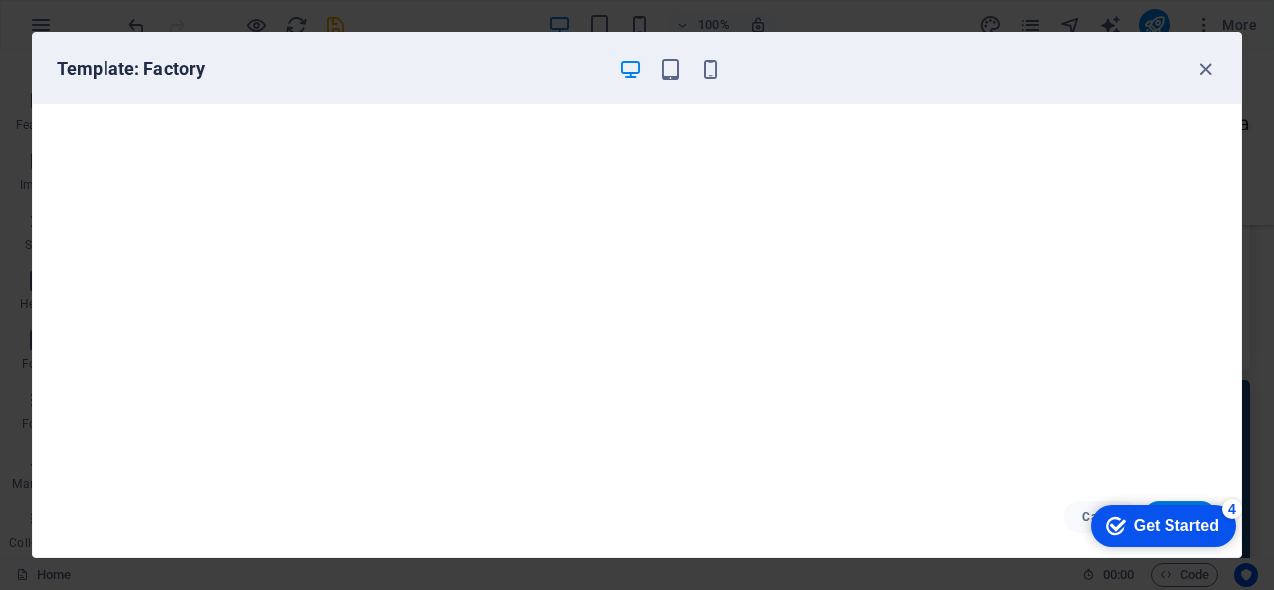
click at [1137, 518] on div "Get Started" at bounding box center [1177, 527] width 86 height 18
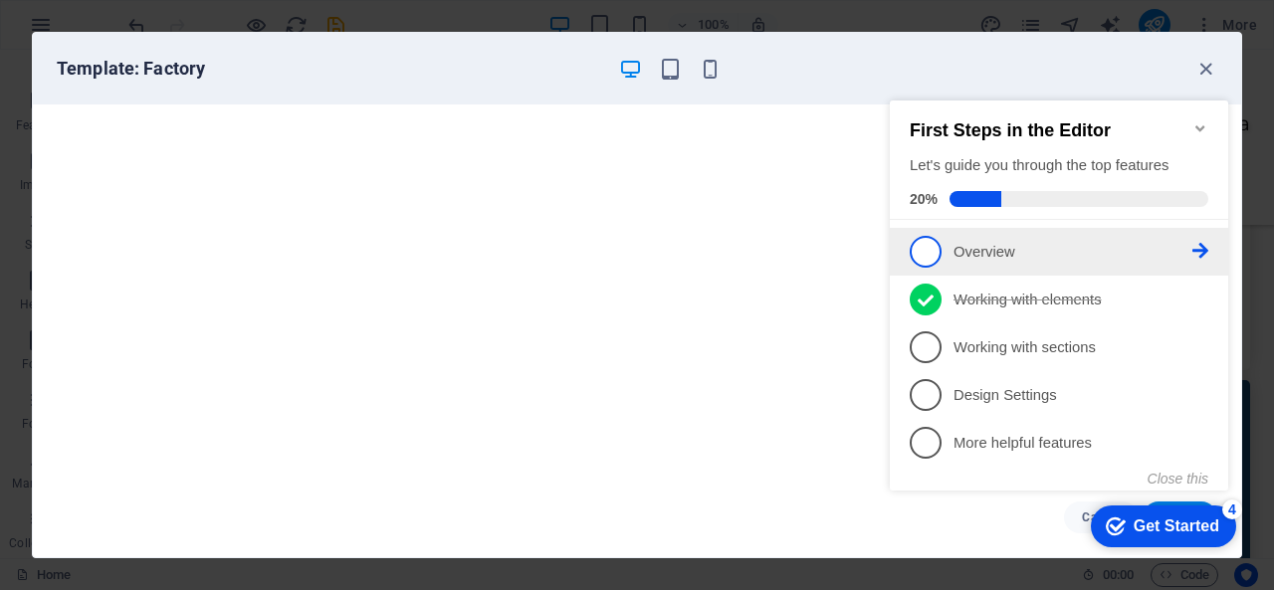
click at [935, 256] on span "1" at bounding box center [926, 252] width 32 height 32
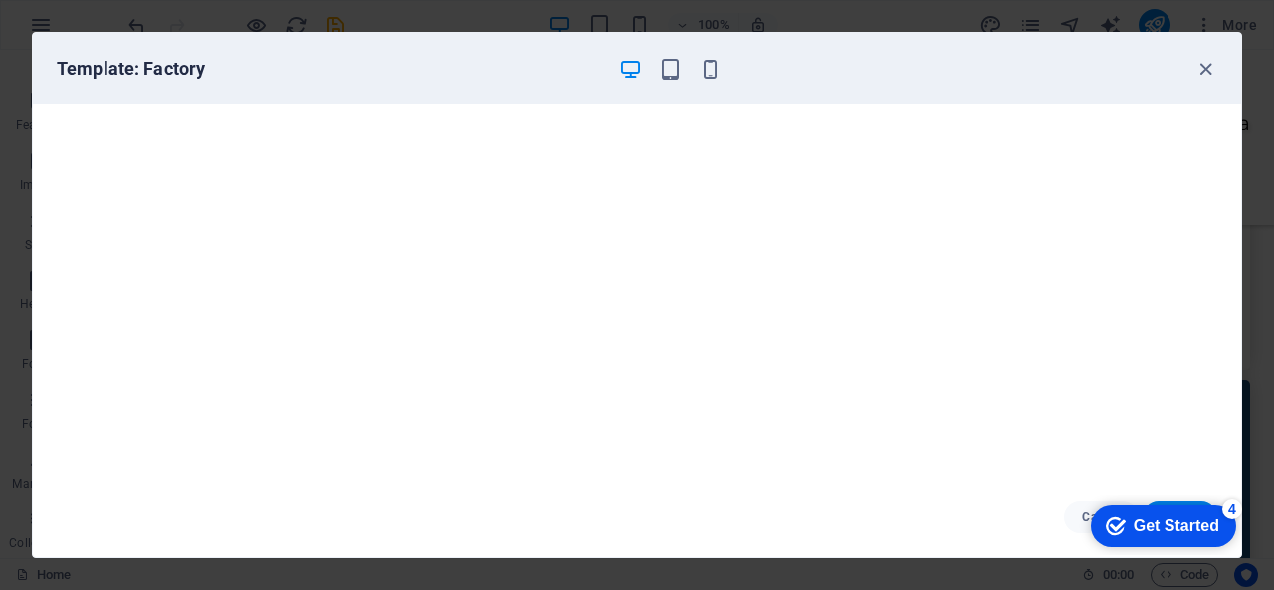
click at [1194, 527] on div "Get Started" at bounding box center [1177, 527] width 86 height 18
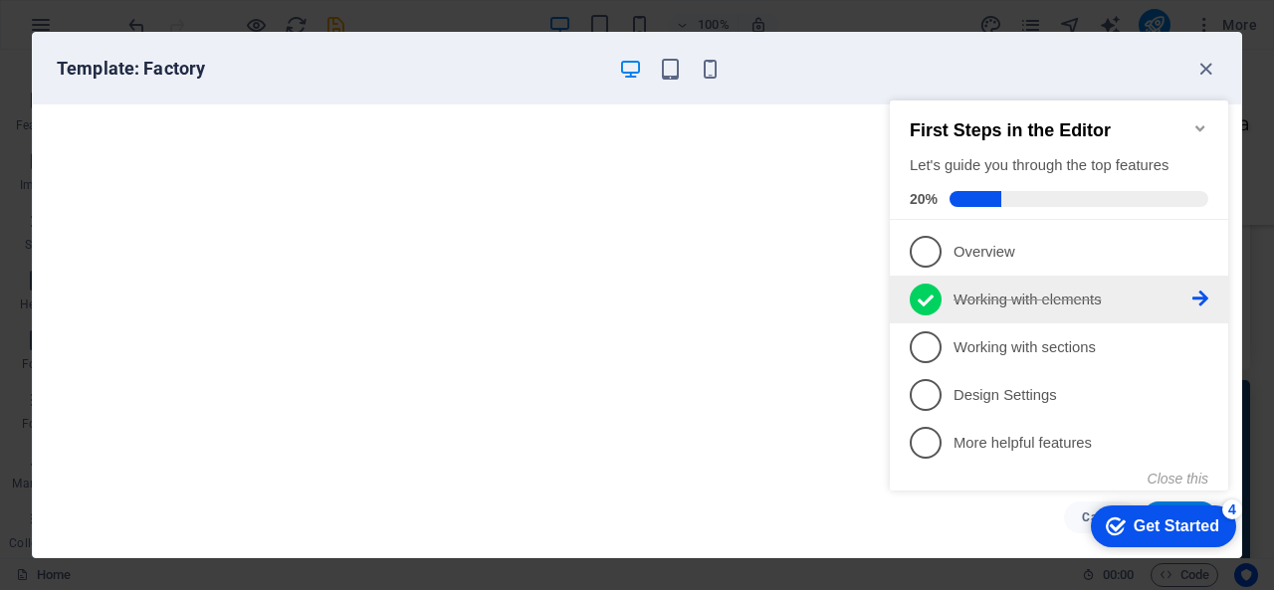
click at [1206, 294] on icon at bounding box center [1200, 299] width 16 height 16
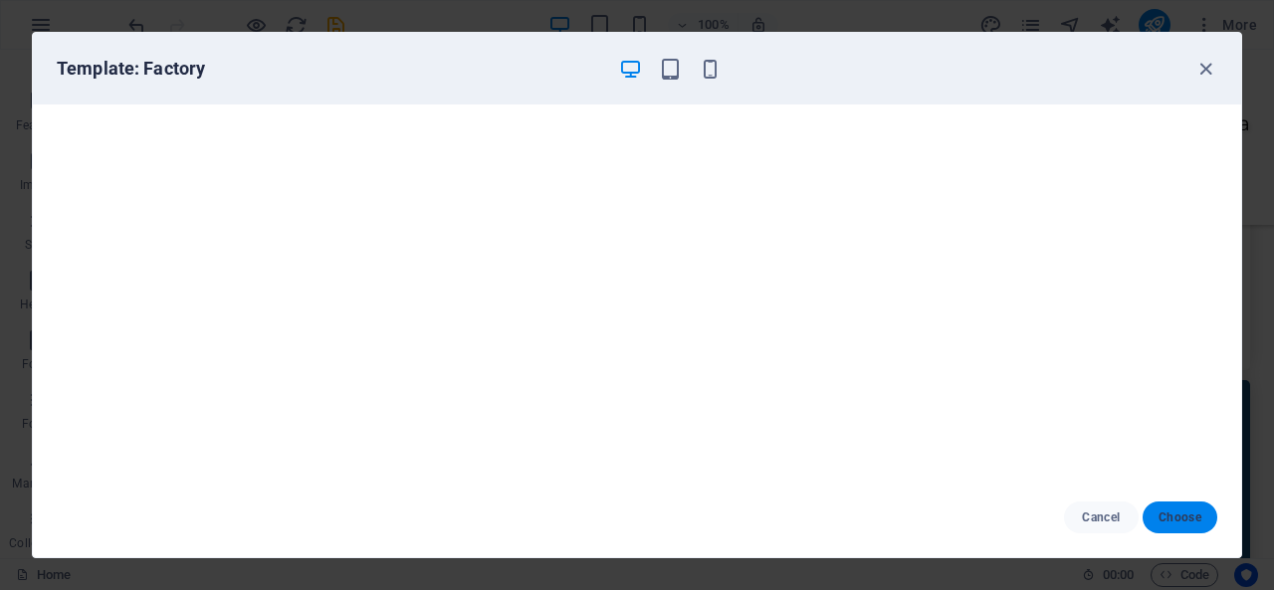
scroll to position [0, 0]
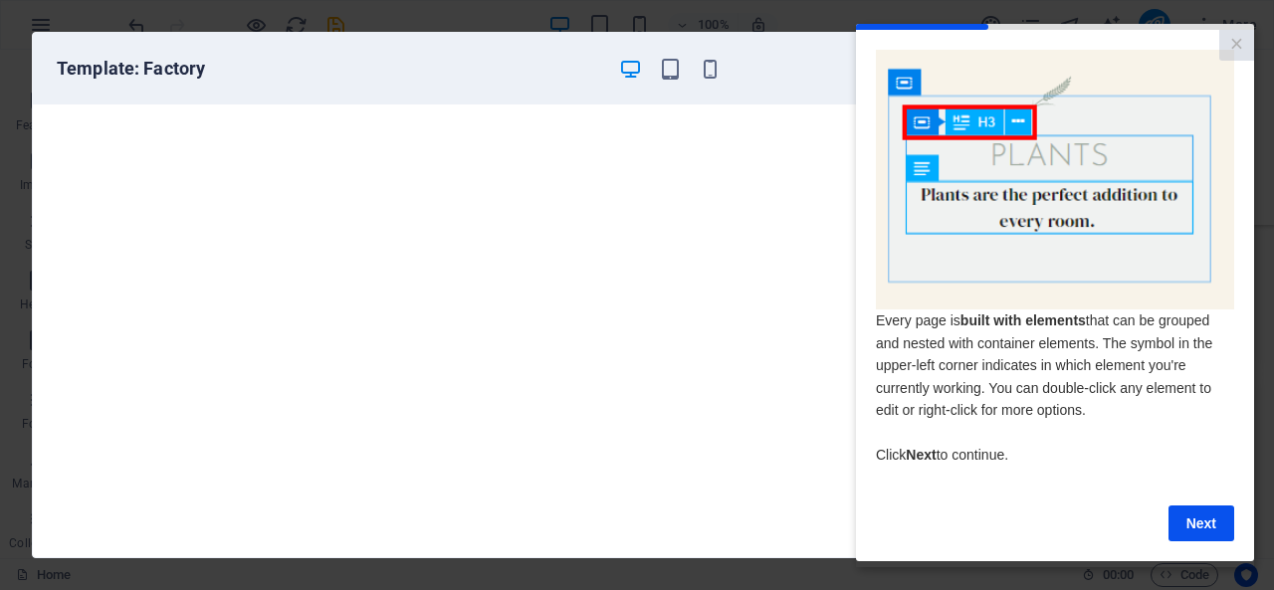
click at [1201, 533] on link "Next" at bounding box center [1202, 523] width 66 height 36
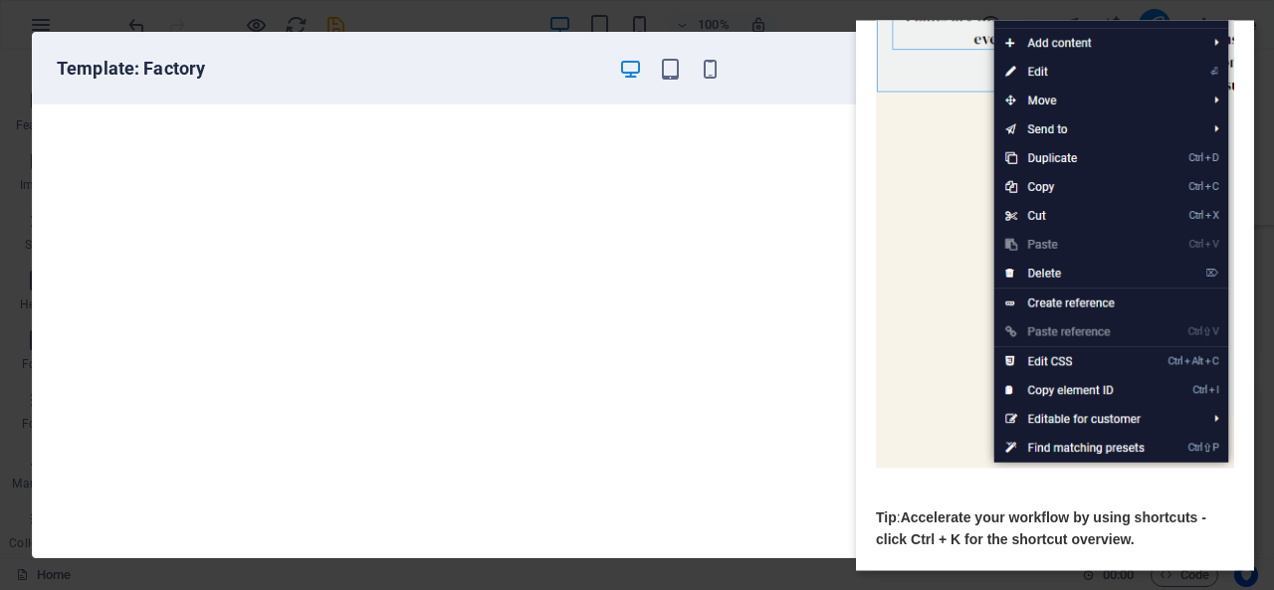
scroll to position [312, 0]
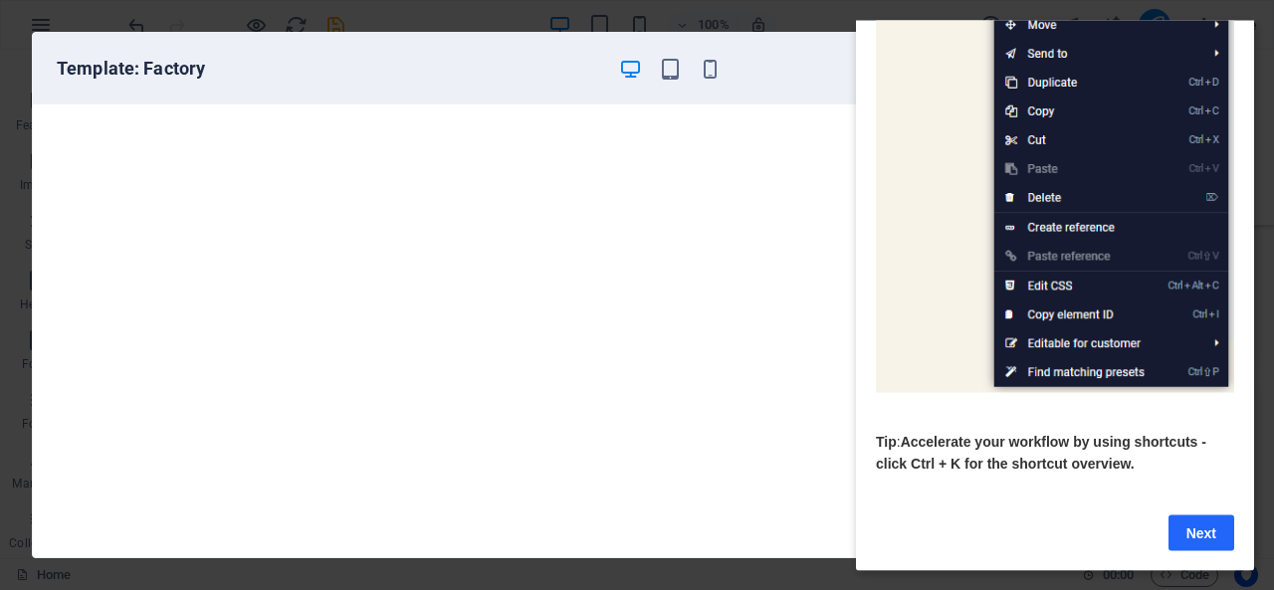
click at [1201, 518] on link "Next" at bounding box center [1202, 533] width 66 height 36
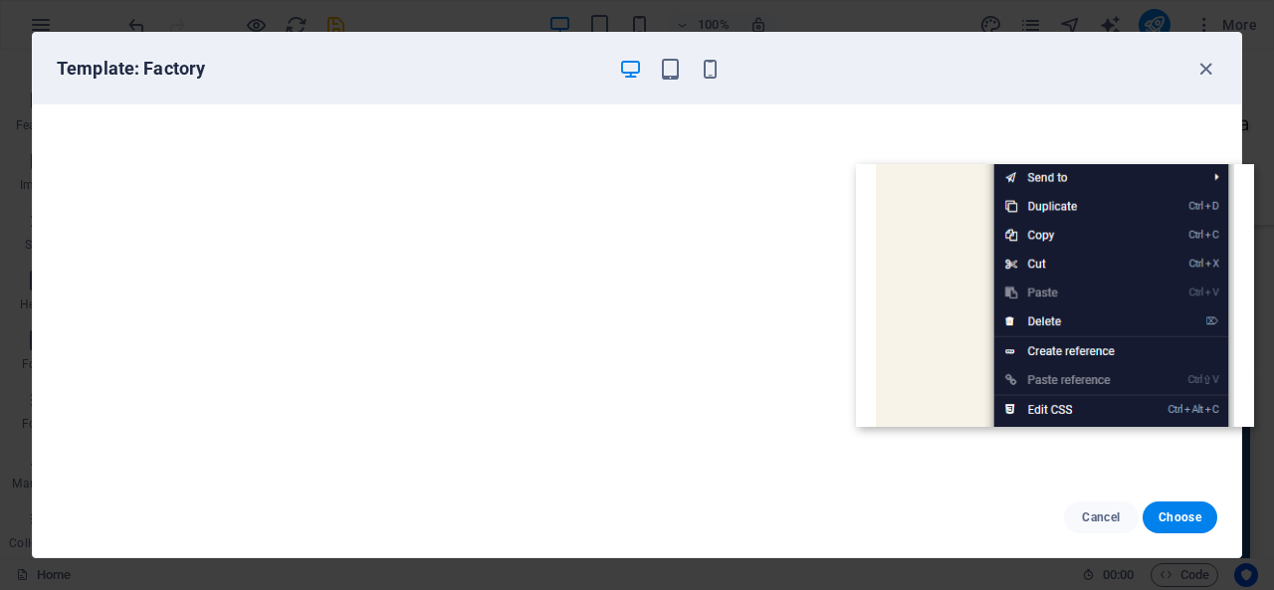
scroll to position [0, 0]
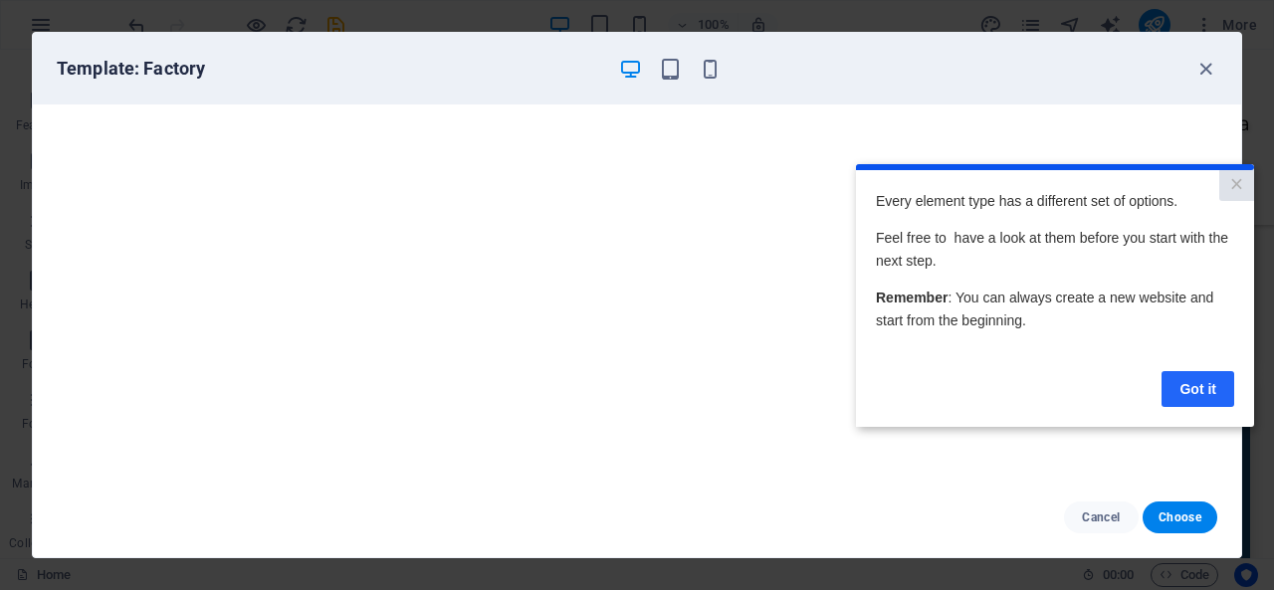
click at [1196, 387] on link "Got it" at bounding box center [1198, 388] width 73 height 36
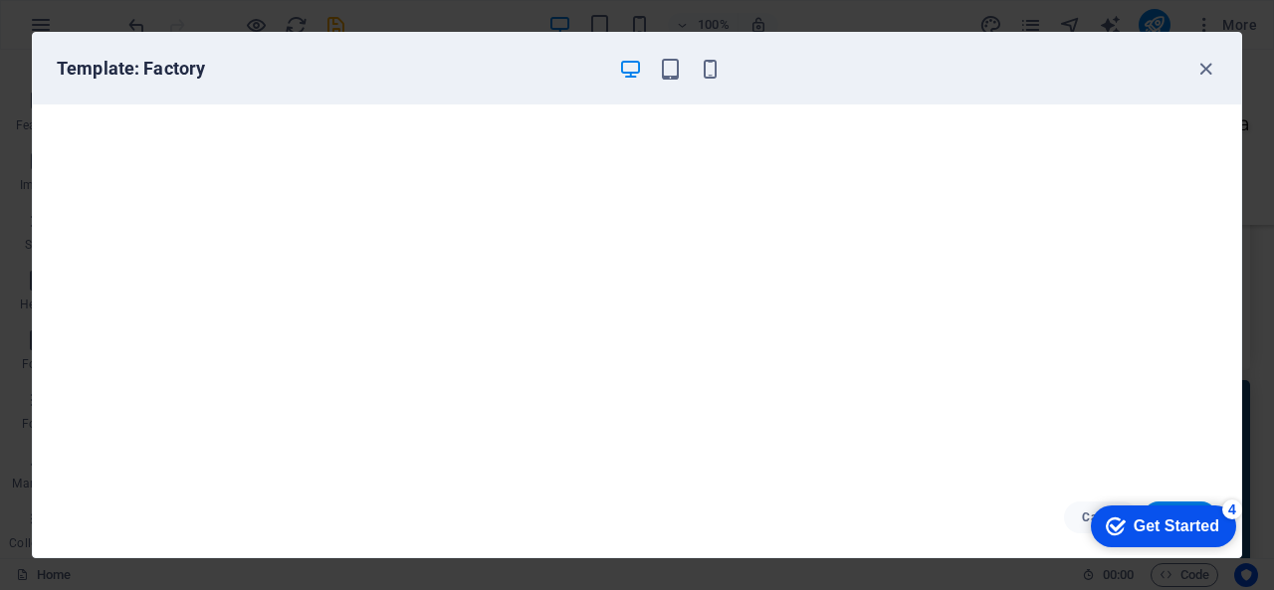
click at [1177, 511] on div "checkmark Get Started 4" at bounding box center [1163, 527] width 145 height 42
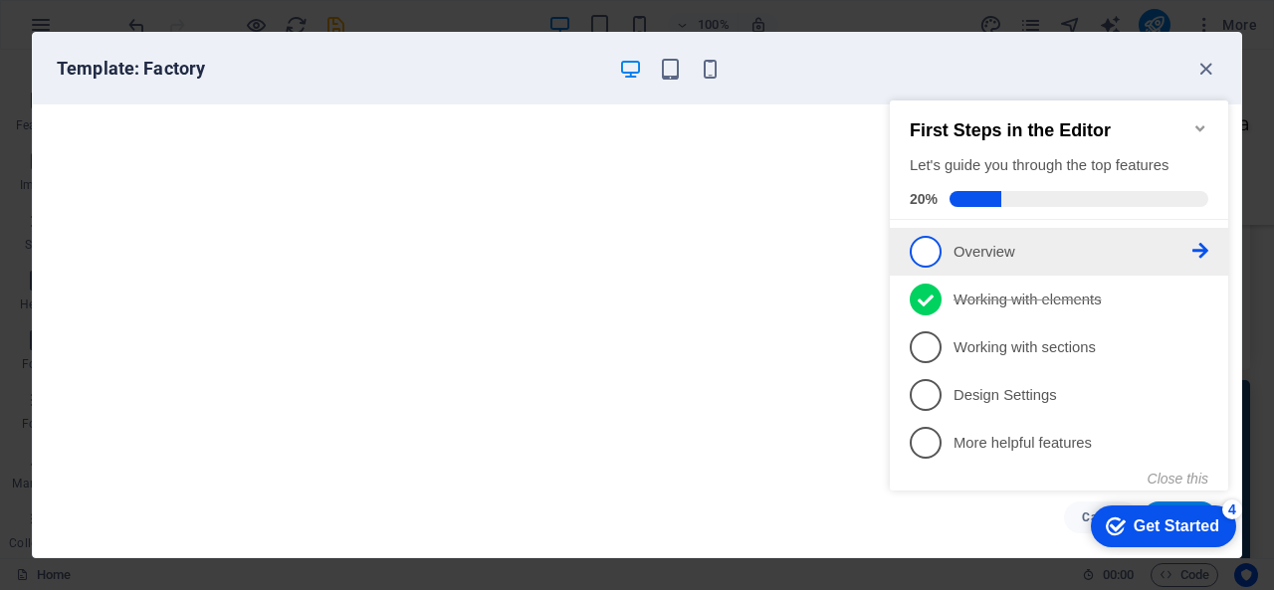
click at [939, 246] on span "1" at bounding box center [926, 252] width 32 height 32
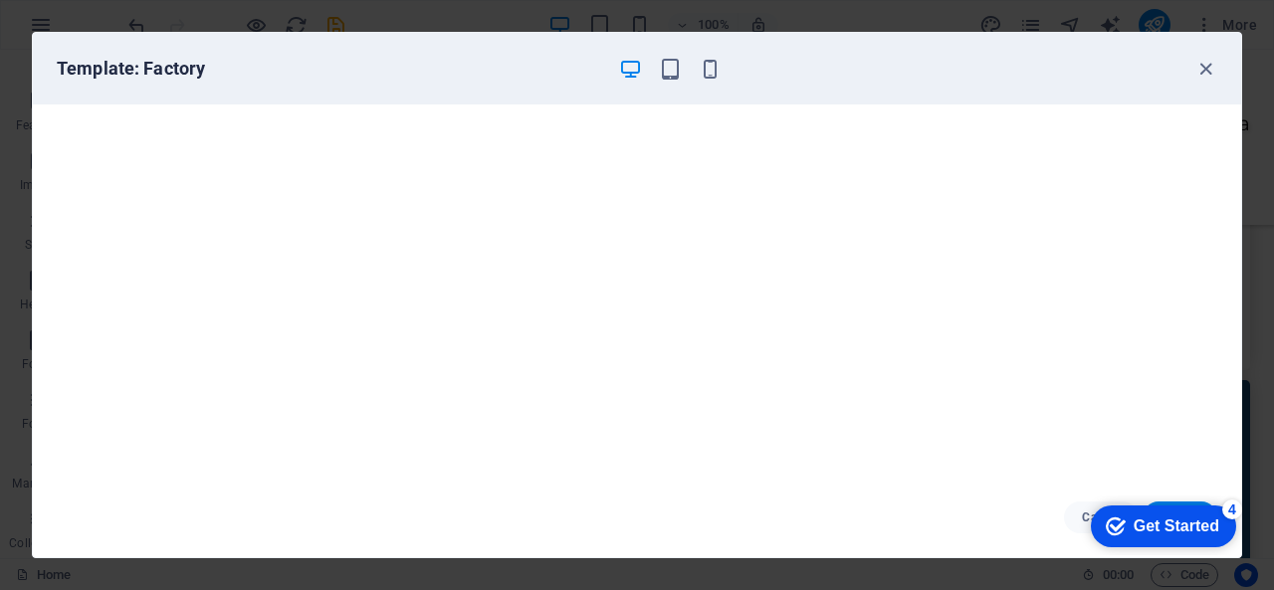
click at [1140, 539] on div "checkmark Get Started 4" at bounding box center [1163, 527] width 145 height 42
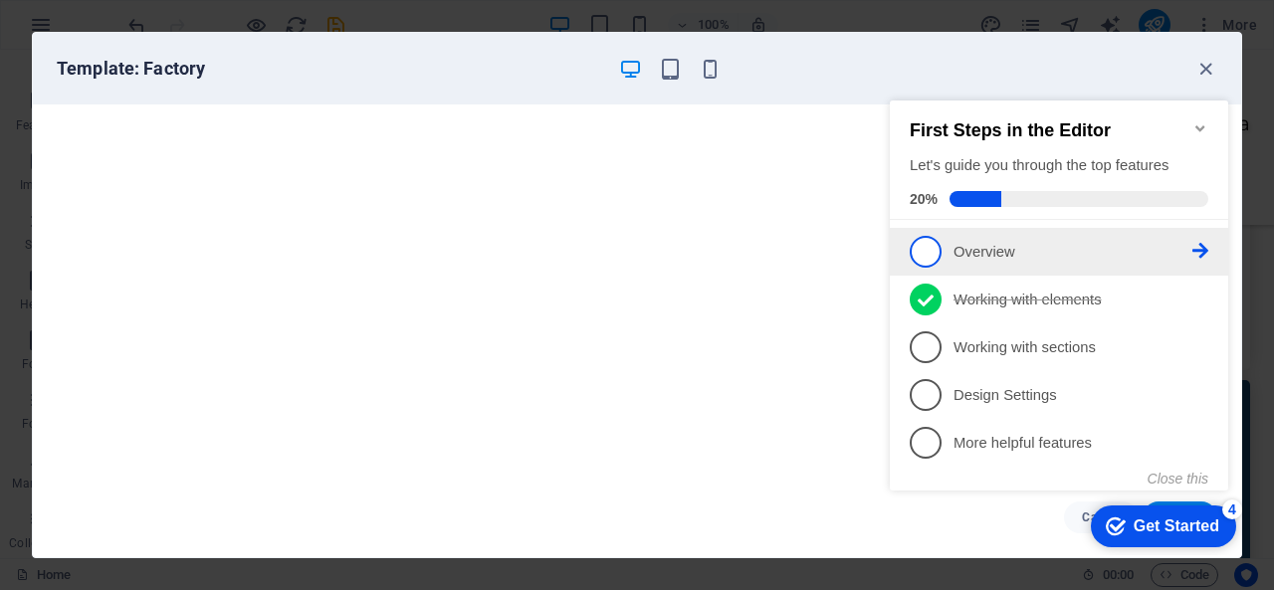
click at [922, 253] on span "1" at bounding box center [926, 252] width 32 height 32
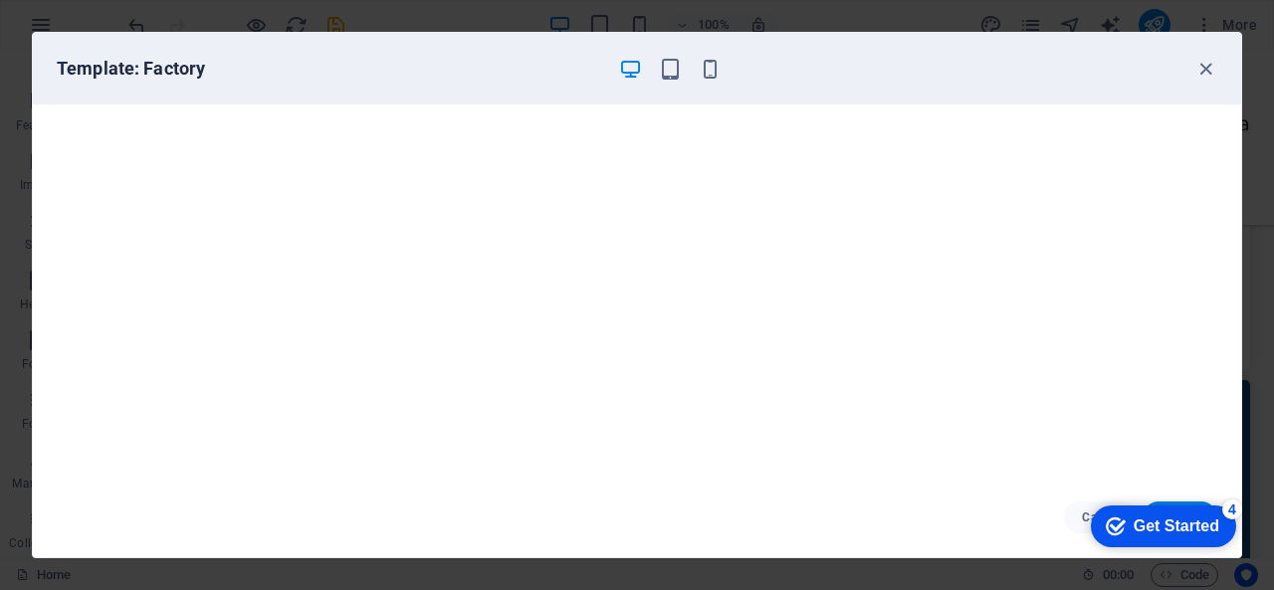
click at [1126, 537] on icon "checkmark" at bounding box center [1116, 527] width 20 height 20
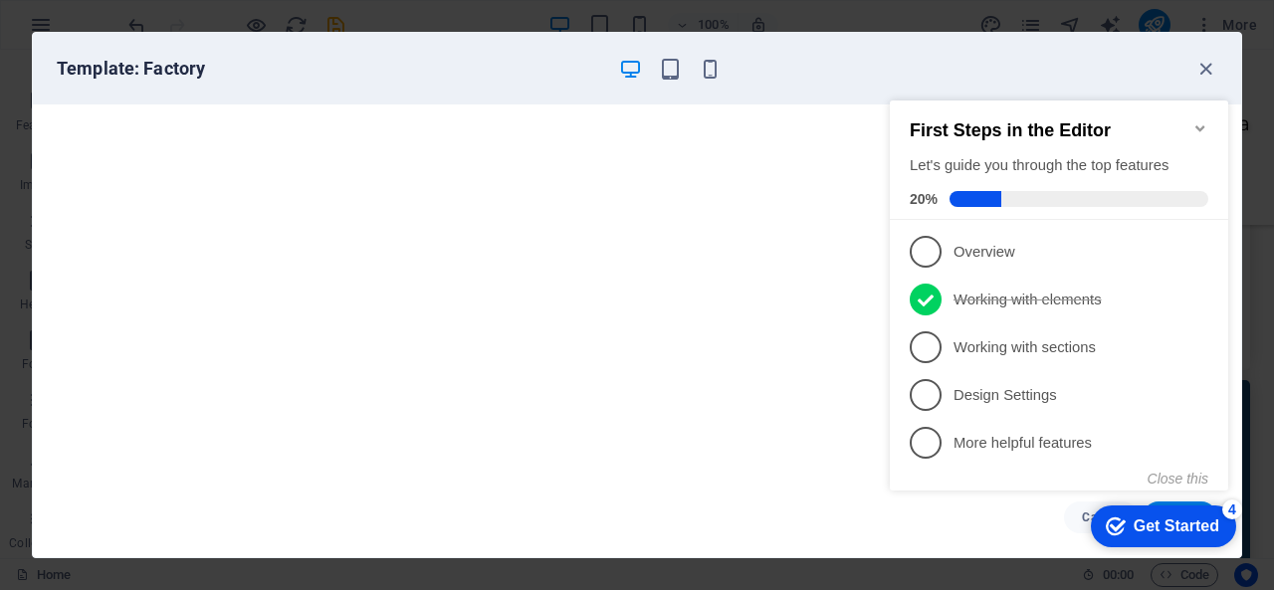
click at [1094, 195] on span at bounding box center [1079, 199] width 259 height 16
click at [1115, 156] on div "Let's guide you through the top features" at bounding box center [1059, 165] width 299 height 21
click at [1200, 120] on icon "Minimize checklist" at bounding box center [1200, 128] width 16 height 16
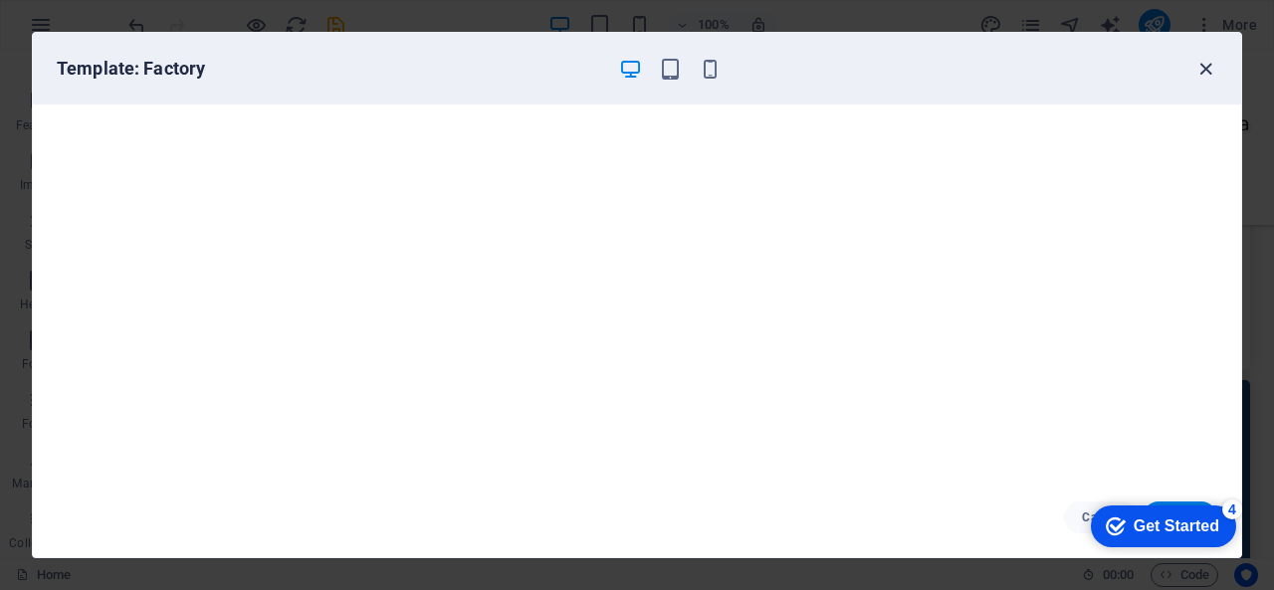
click at [1201, 58] on icon "button" at bounding box center [1205, 69] width 23 height 23
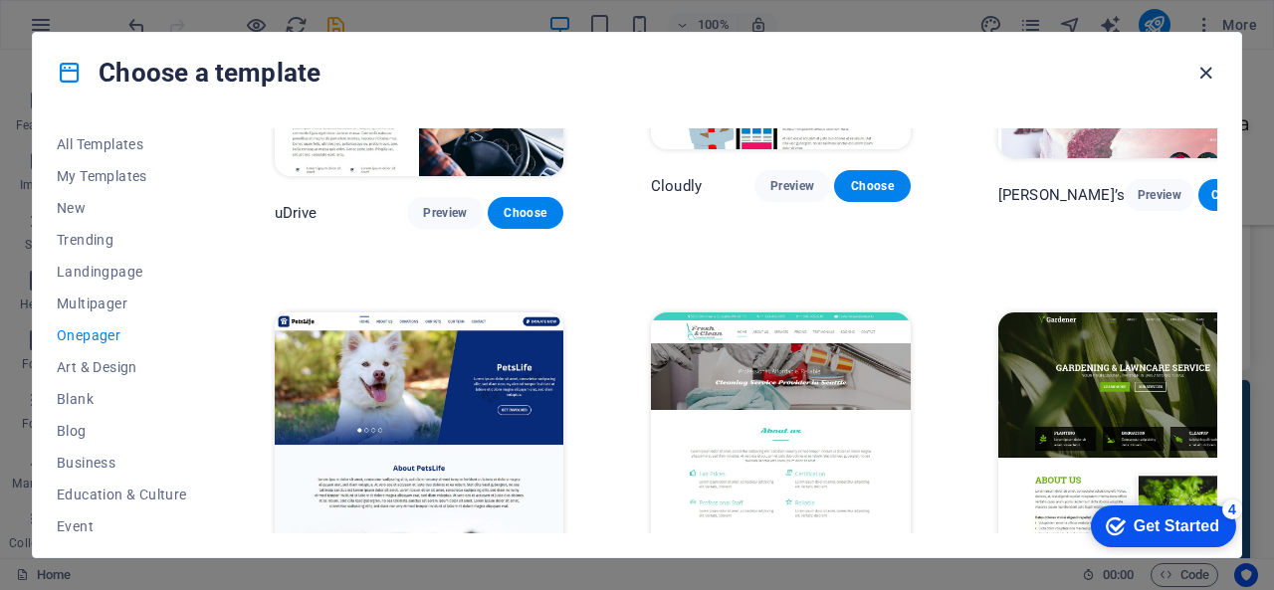
click at [1207, 71] on icon "button" at bounding box center [1205, 73] width 23 height 23
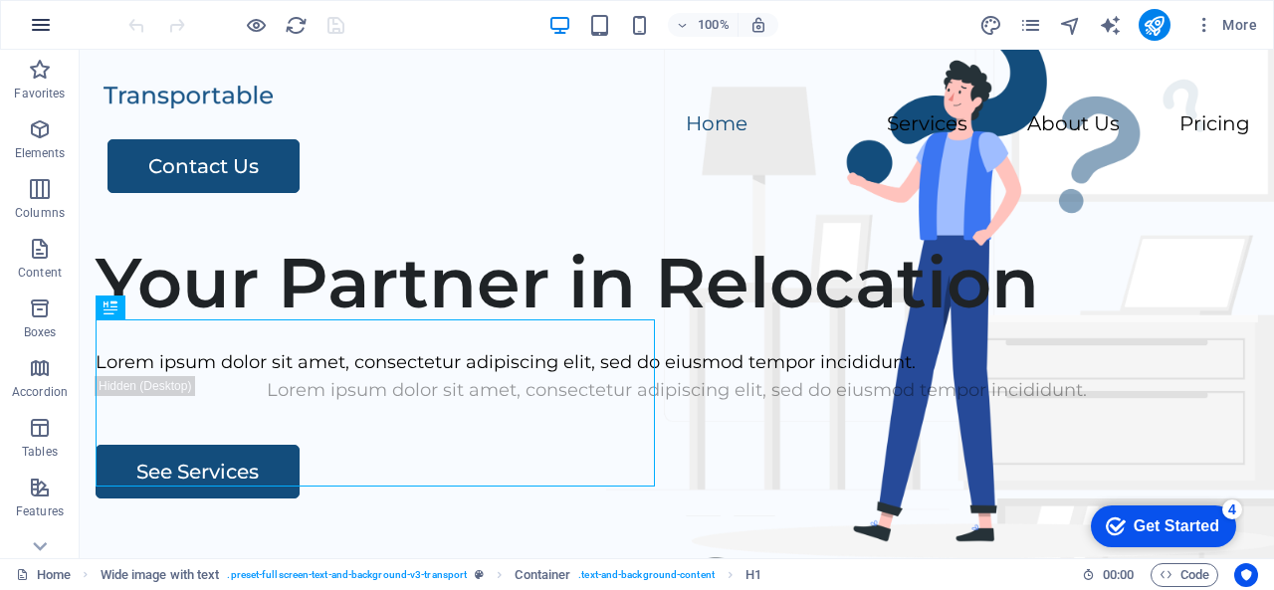
click at [45, 31] on icon "button" at bounding box center [41, 25] width 24 height 24
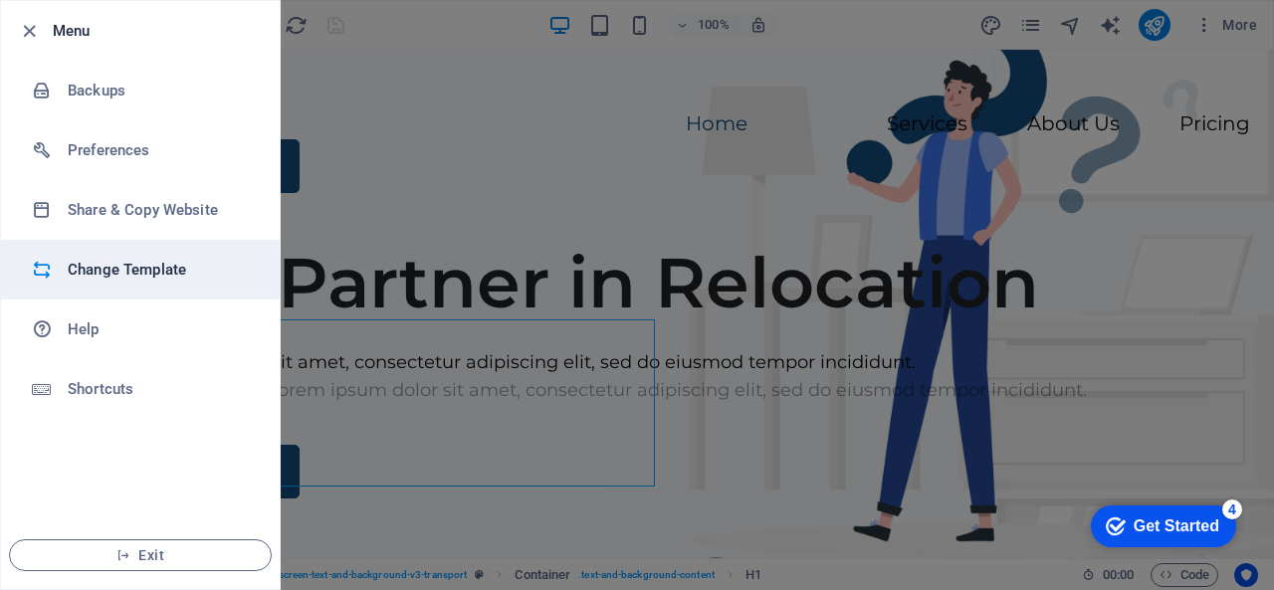
click at [76, 266] on h6 "Change Template" at bounding box center [160, 270] width 184 height 24
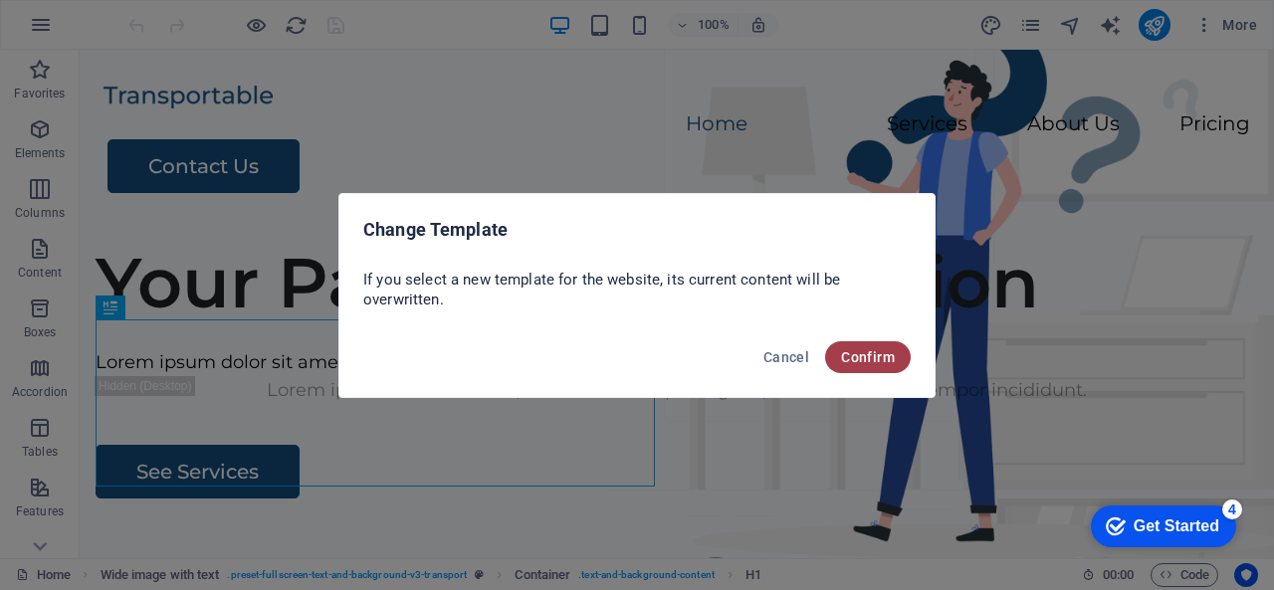
click at [872, 349] on span "Confirm" at bounding box center [868, 357] width 54 height 16
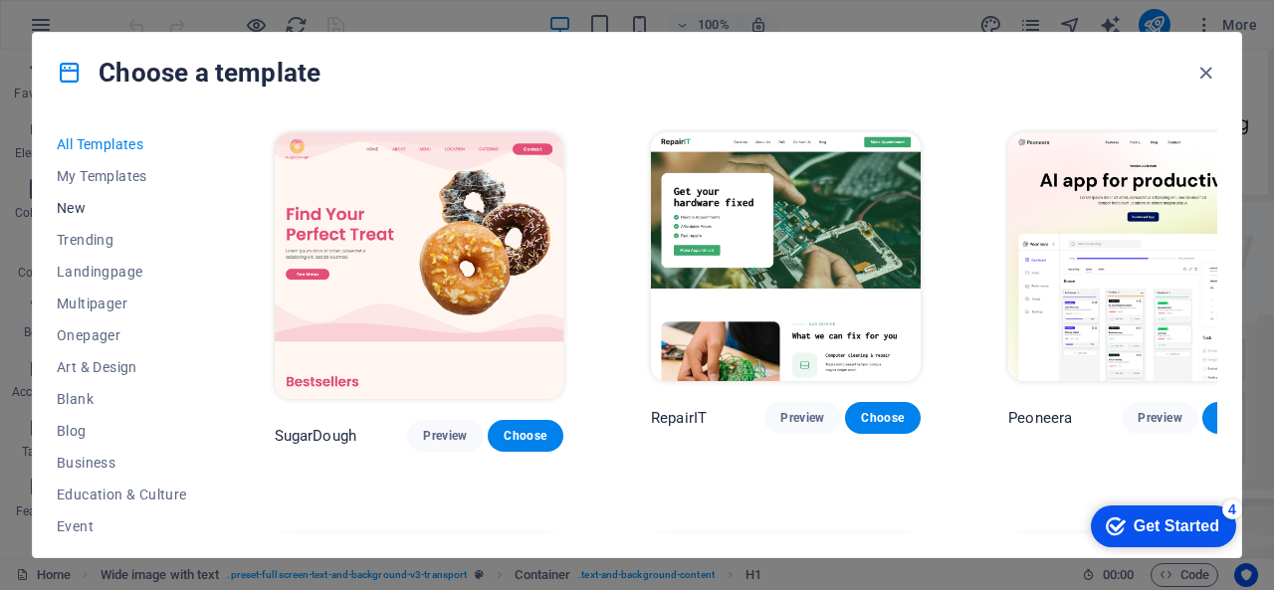
click at [85, 196] on button "New" at bounding box center [122, 208] width 130 height 32
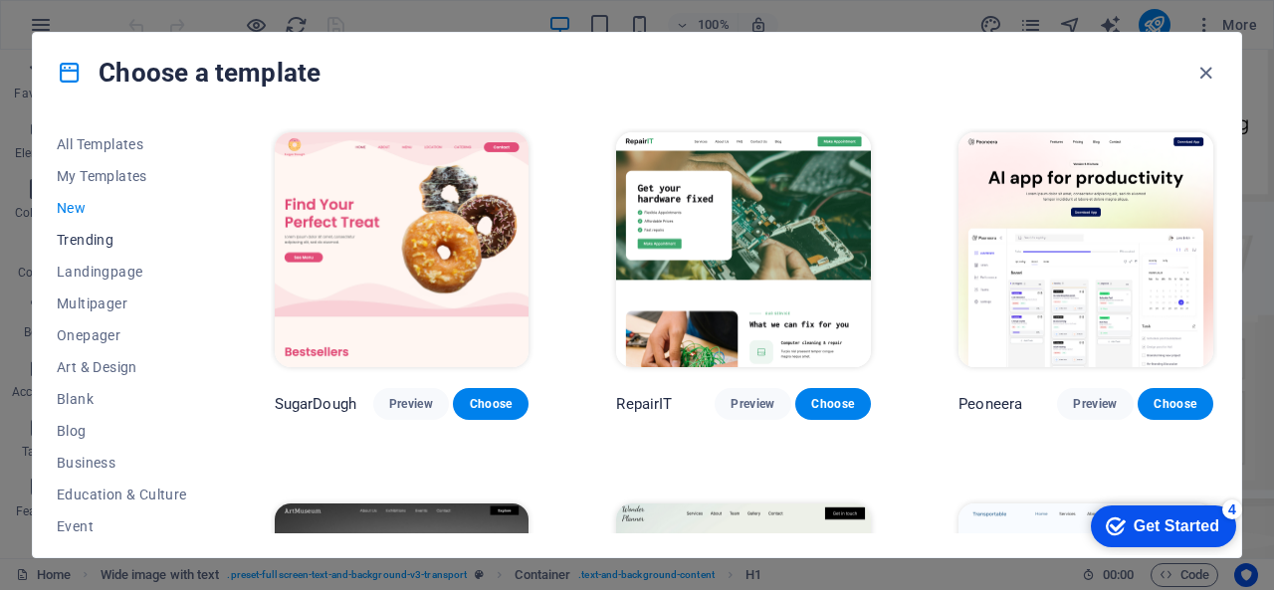
click at [77, 236] on span "Trending" at bounding box center [122, 240] width 130 height 16
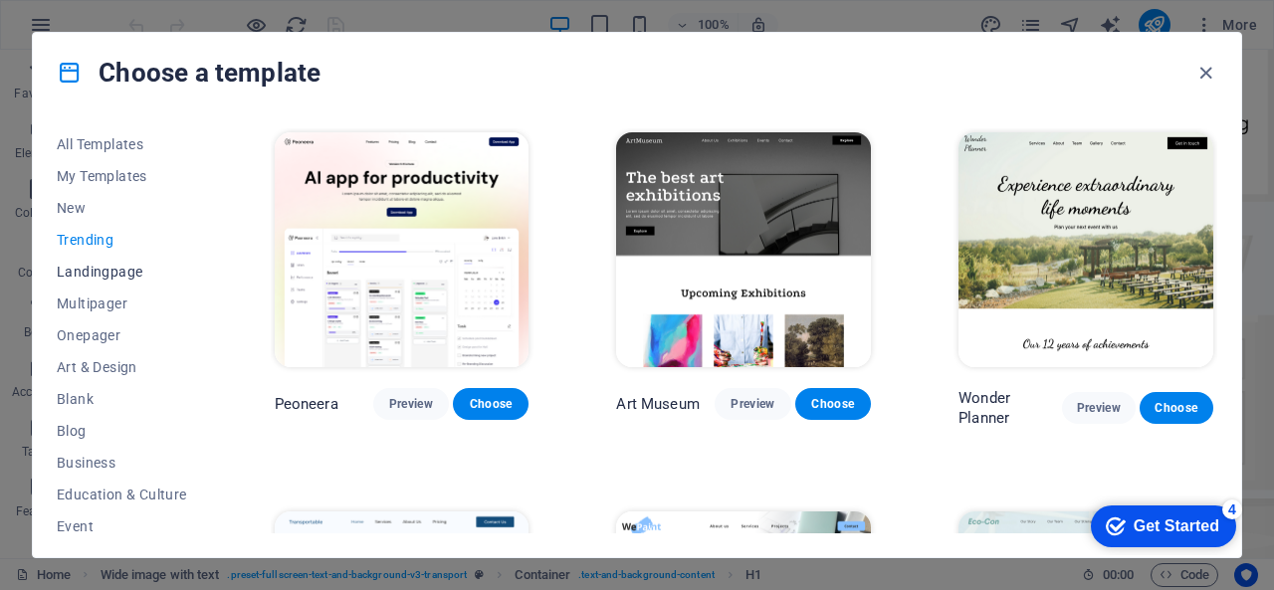
click at [76, 278] on span "Landingpage" at bounding box center [122, 272] width 130 height 16
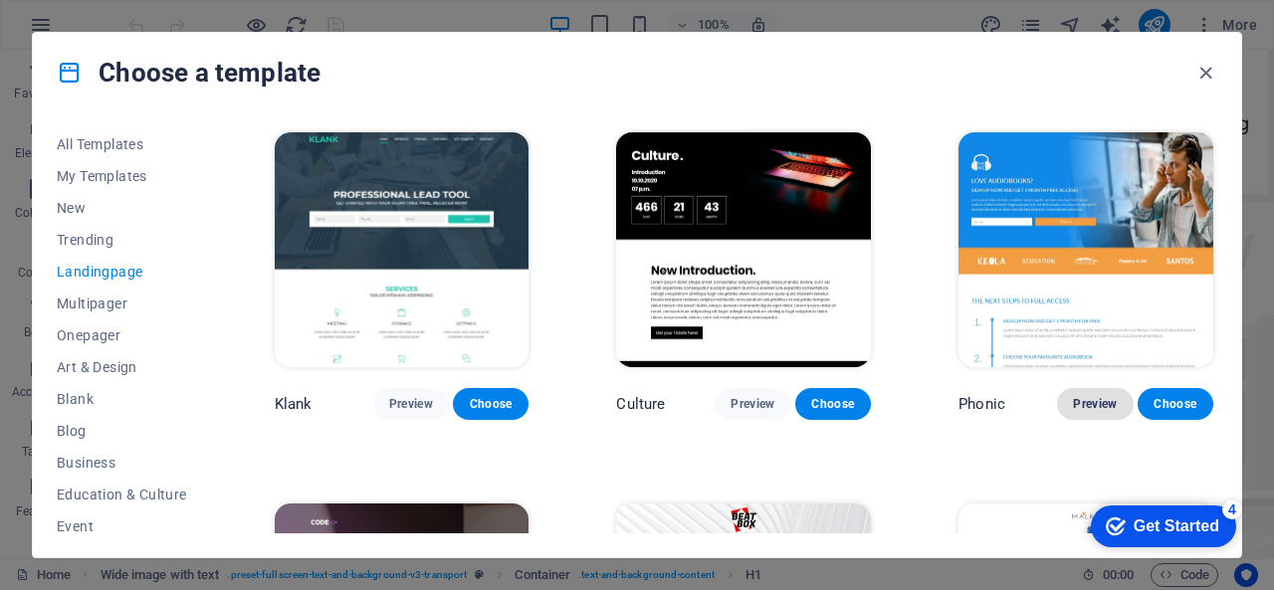
click at [1089, 402] on span "Preview" at bounding box center [1095, 404] width 44 height 16
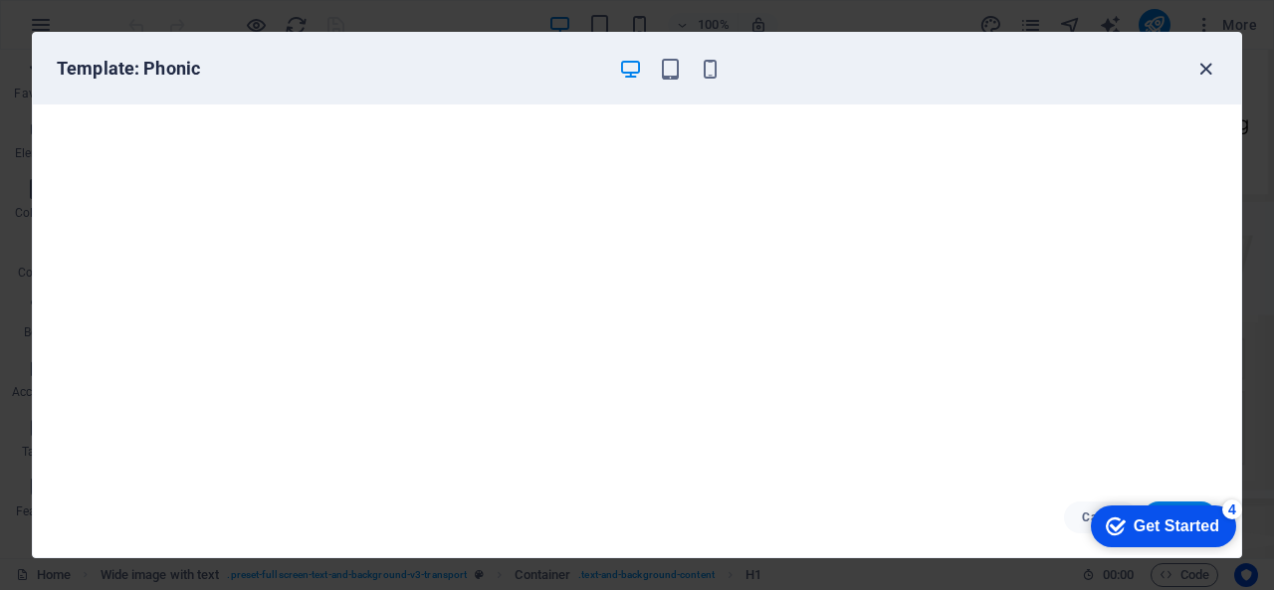
click at [1202, 68] on icon "button" at bounding box center [1205, 69] width 23 height 23
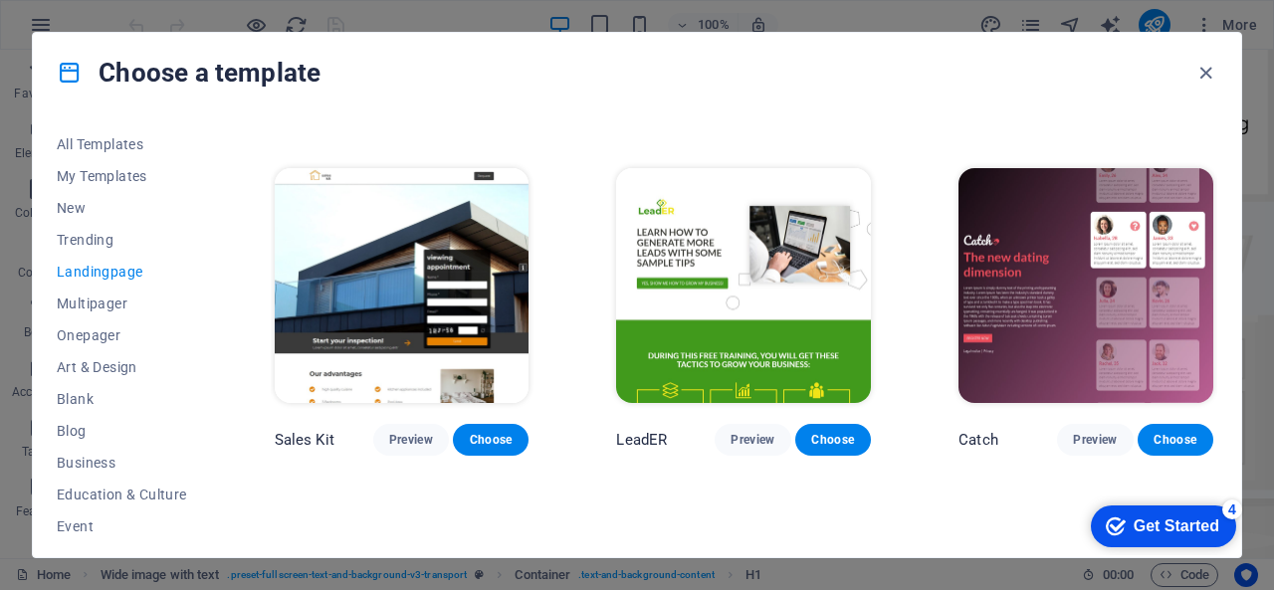
scroll to position [2488, 0]
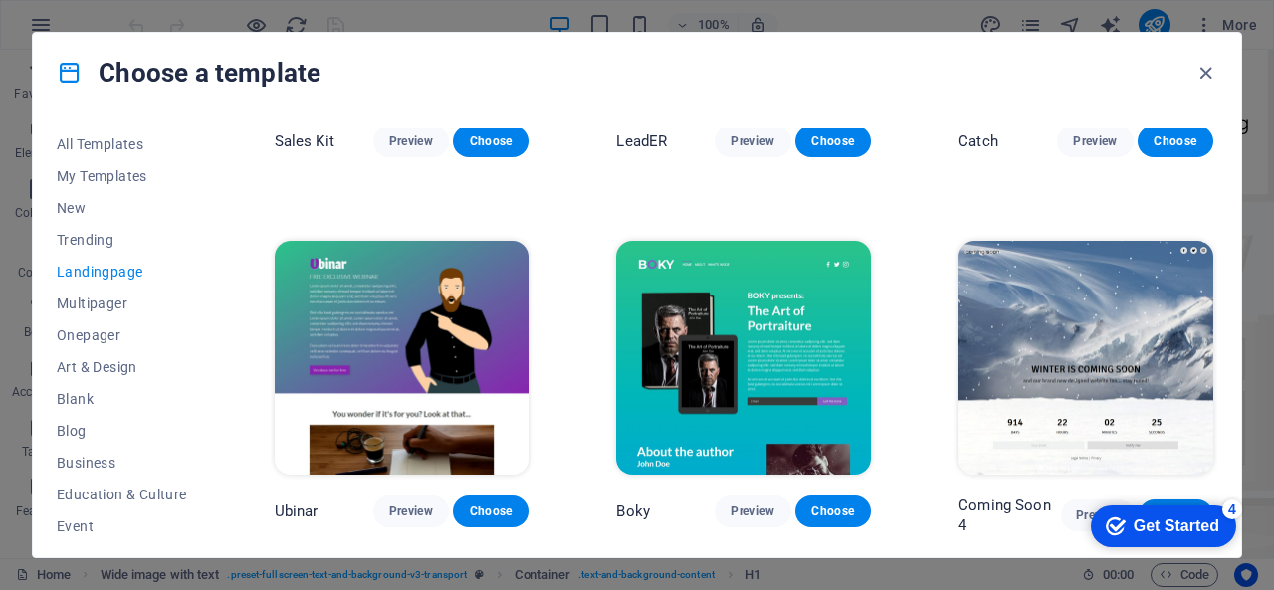
click at [468, 343] on img at bounding box center [402, 358] width 255 height 235
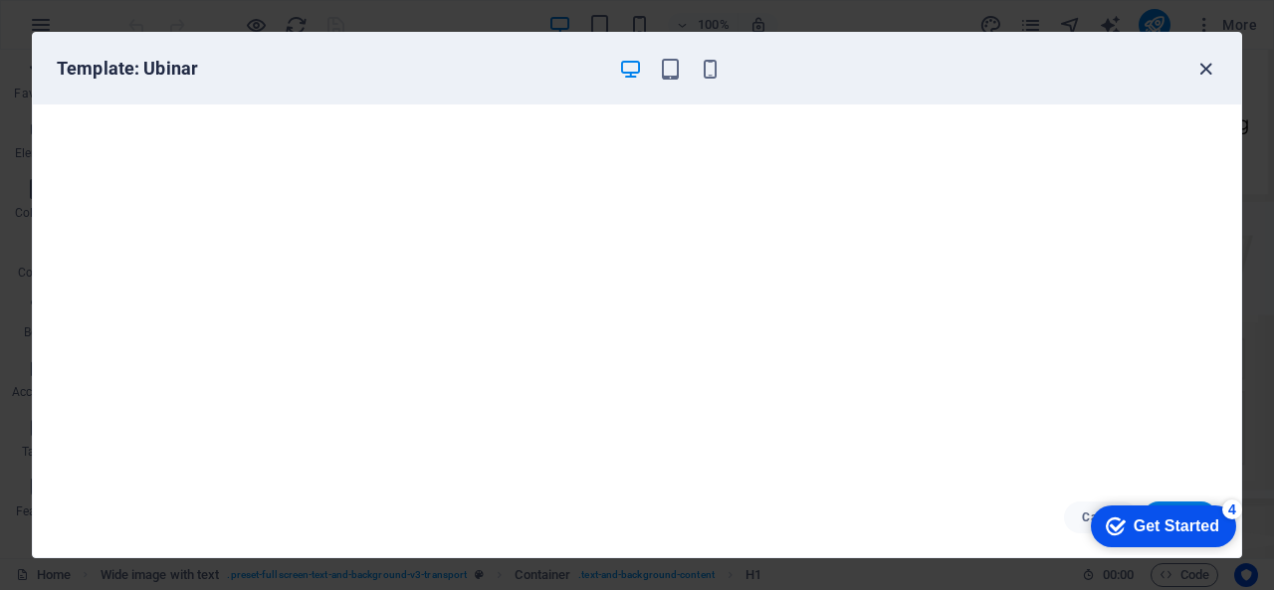
click at [1208, 65] on icon "button" at bounding box center [1205, 69] width 23 height 23
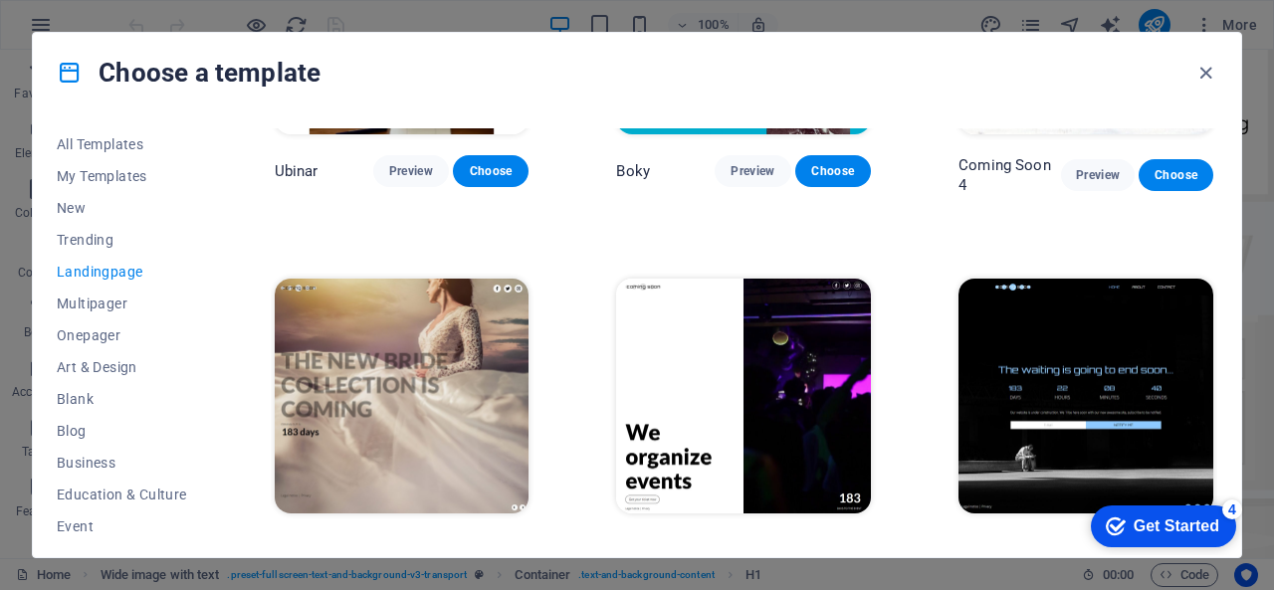
scroll to position [2847, 0]
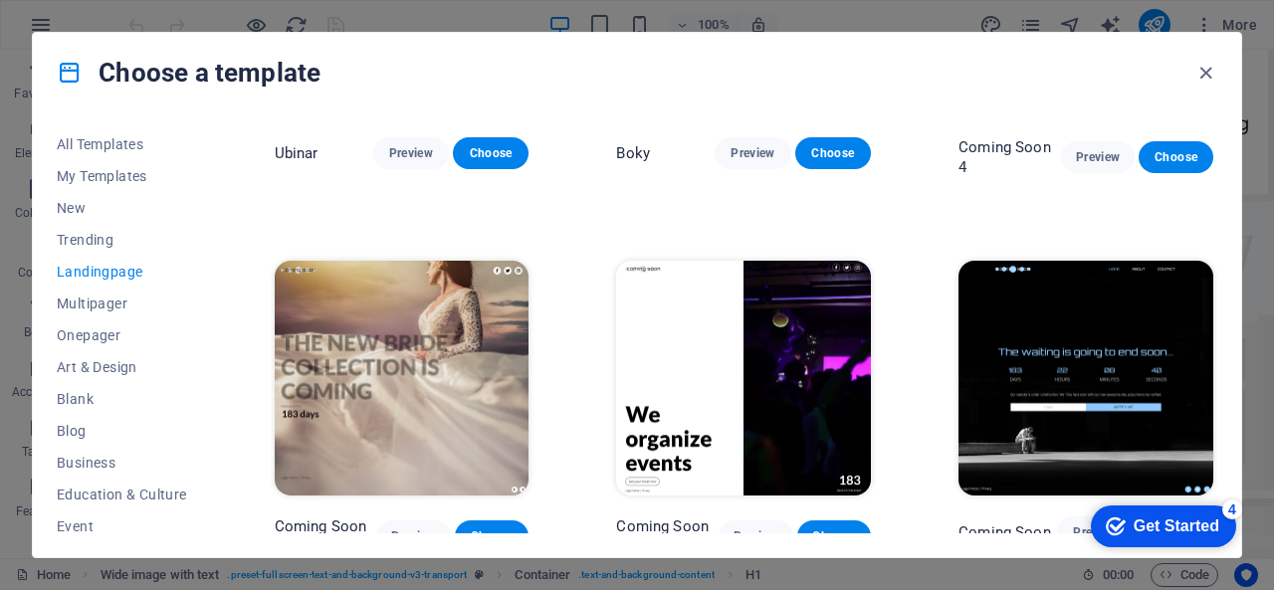
click at [768, 302] on img at bounding box center [743, 378] width 255 height 235
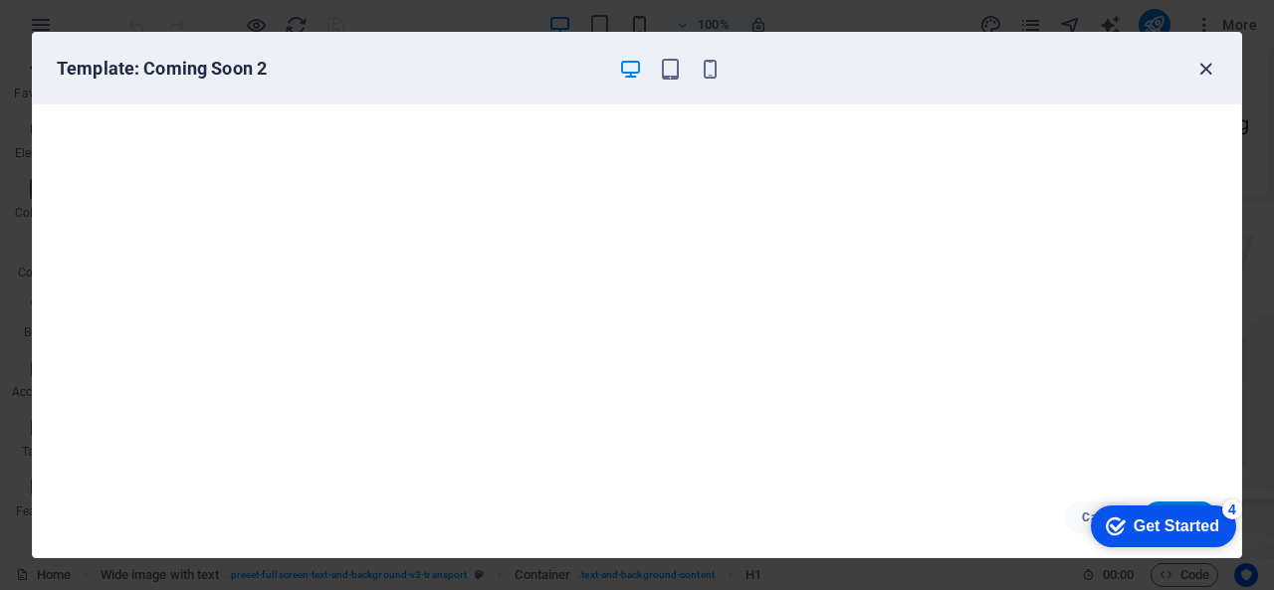
click at [1204, 70] on icon "button" at bounding box center [1205, 69] width 23 height 23
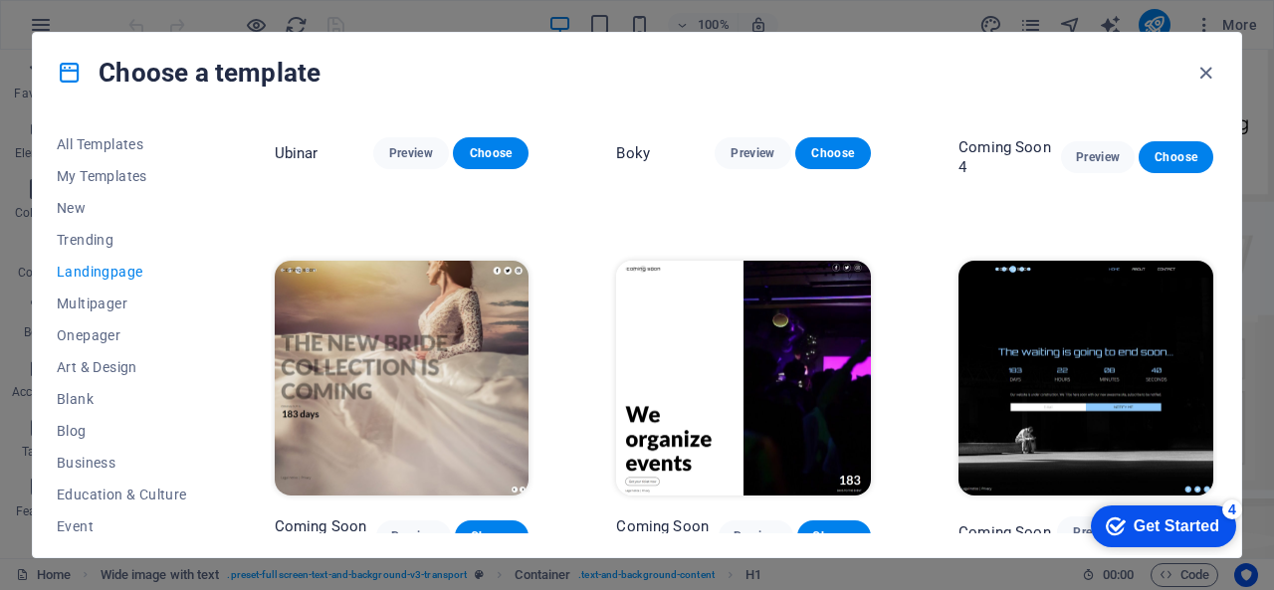
click at [1063, 290] on img at bounding box center [1086, 378] width 255 height 235
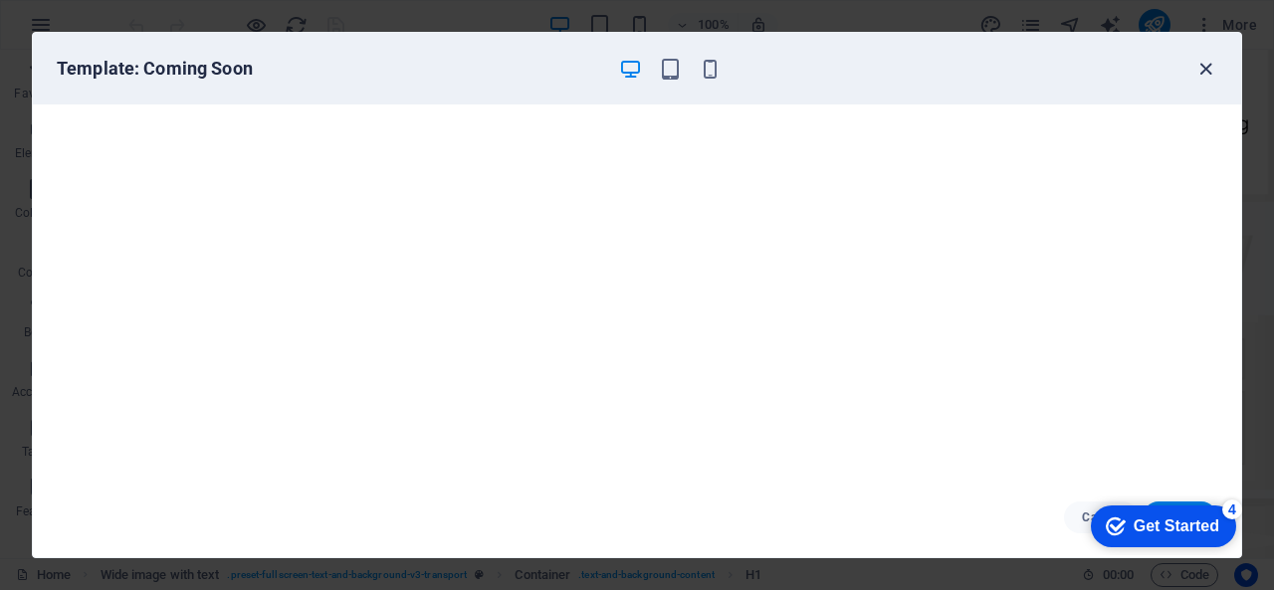
click at [1208, 68] on icon "button" at bounding box center [1205, 69] width 23 height 23
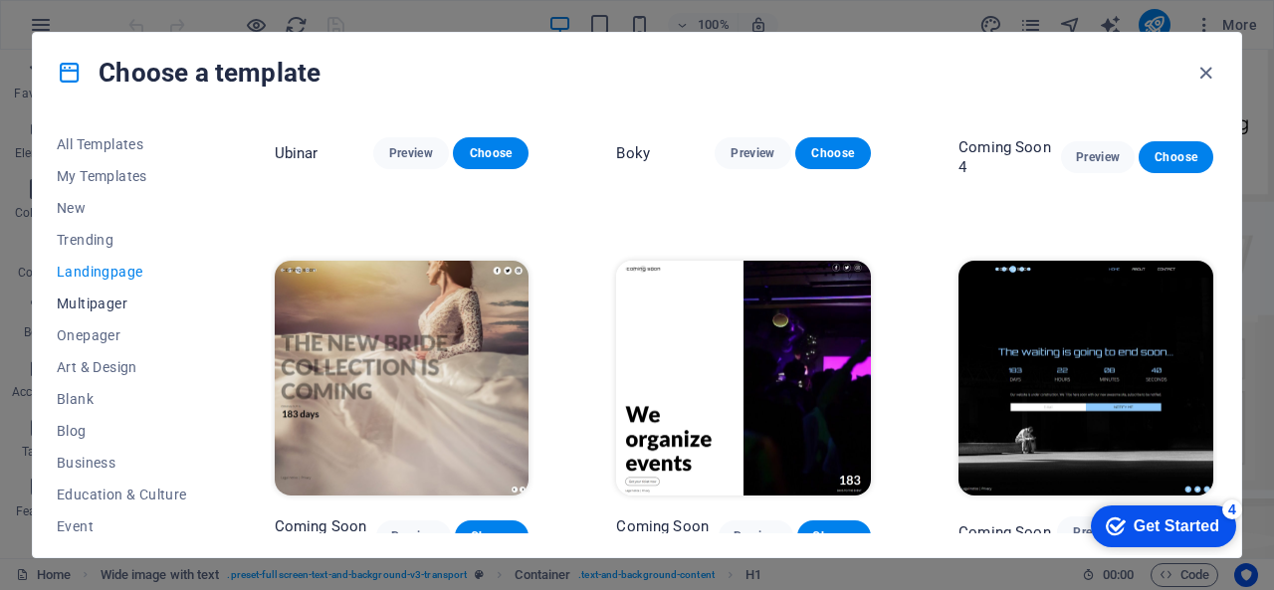
click at [98, 299] on span "Multipager" at bounding box center [122, 304] width 130 height 16
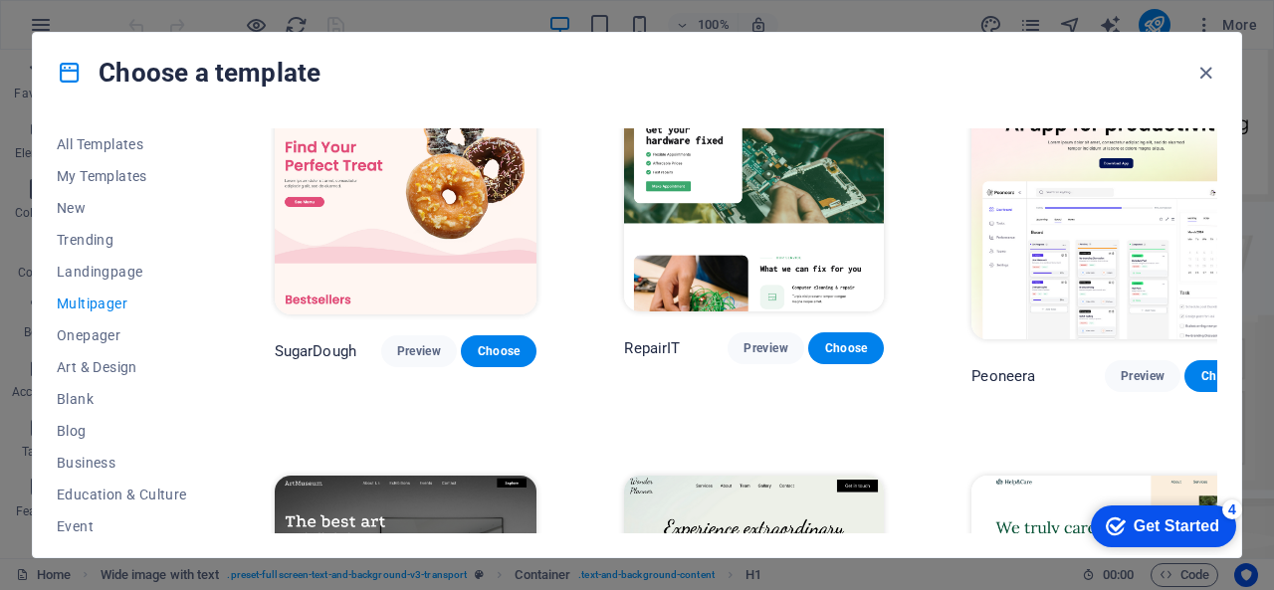
scroll to position [0, 0]
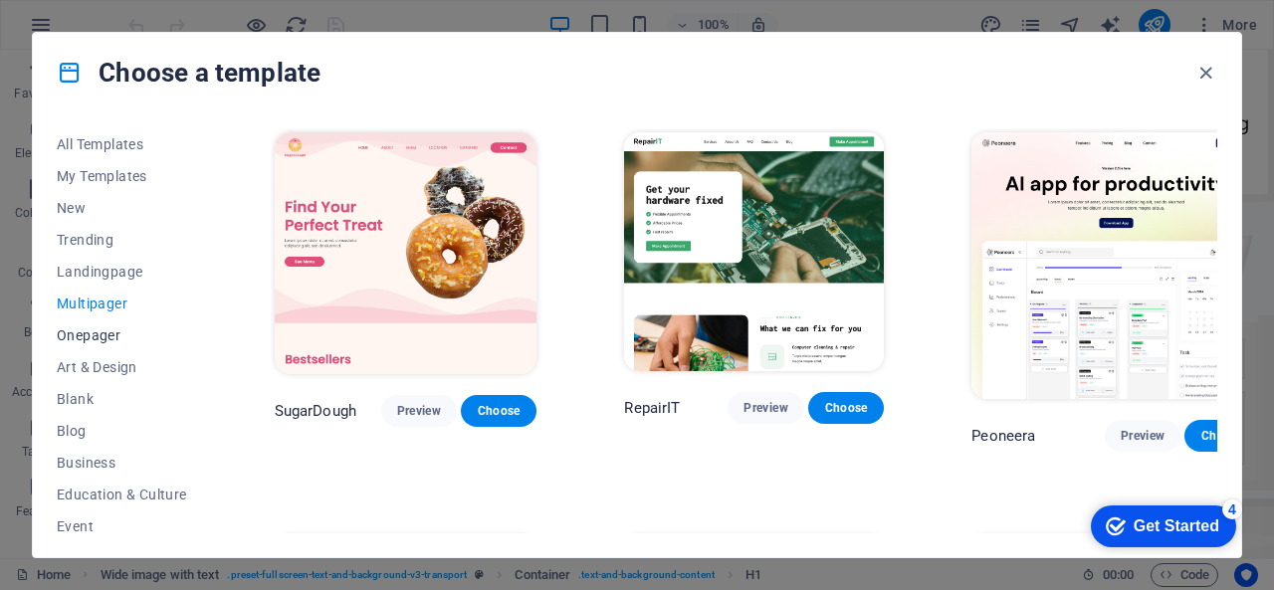
click at [80, 341] on span "Onepager" at bounding box center [122, 335] width 130 height 16
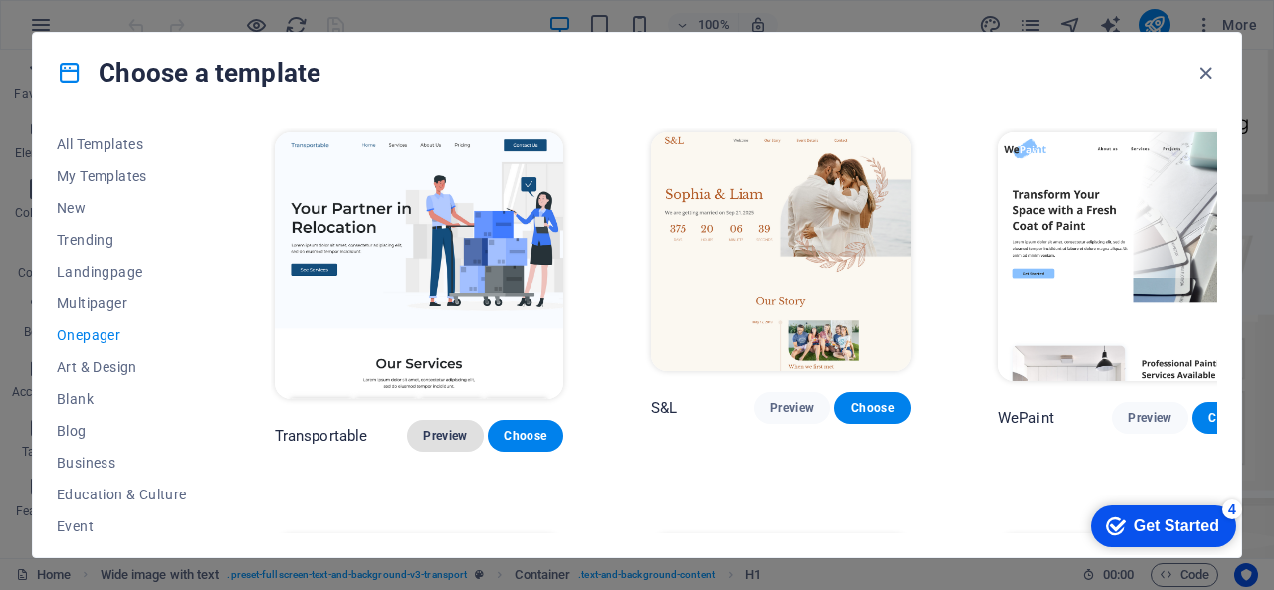
click at [423, 428] on span "Preview" at bounding box center [445, 436] width 44 height 16
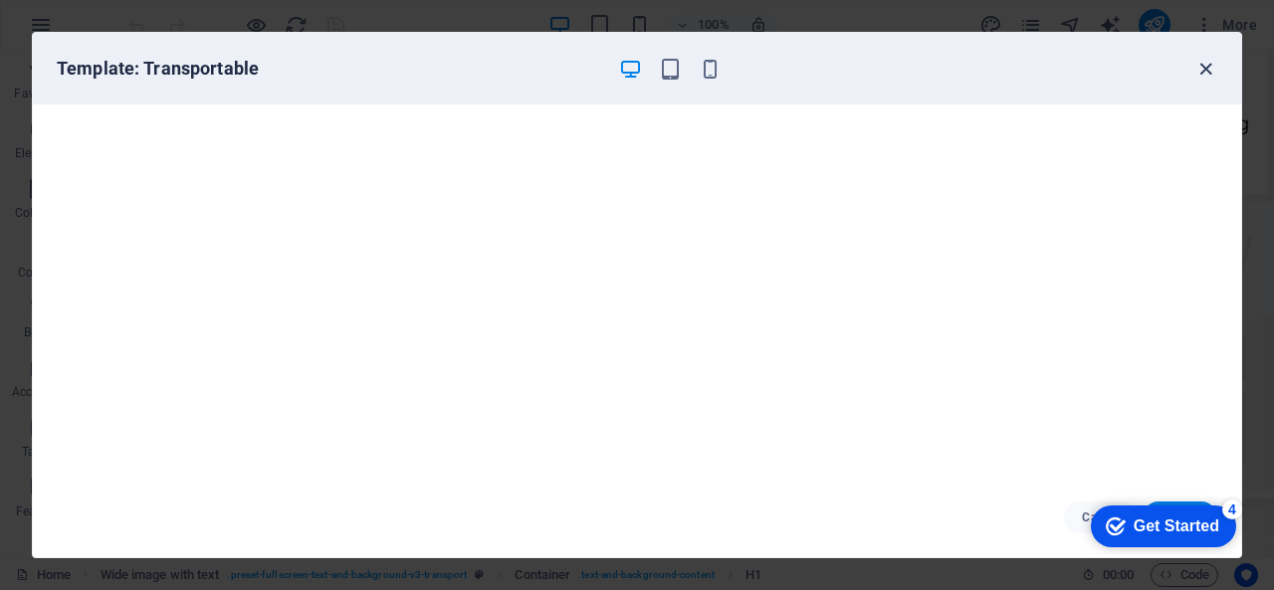
click at [1202, 71] on icon "button" at bounding box center [1205, 69] width 23 height 23
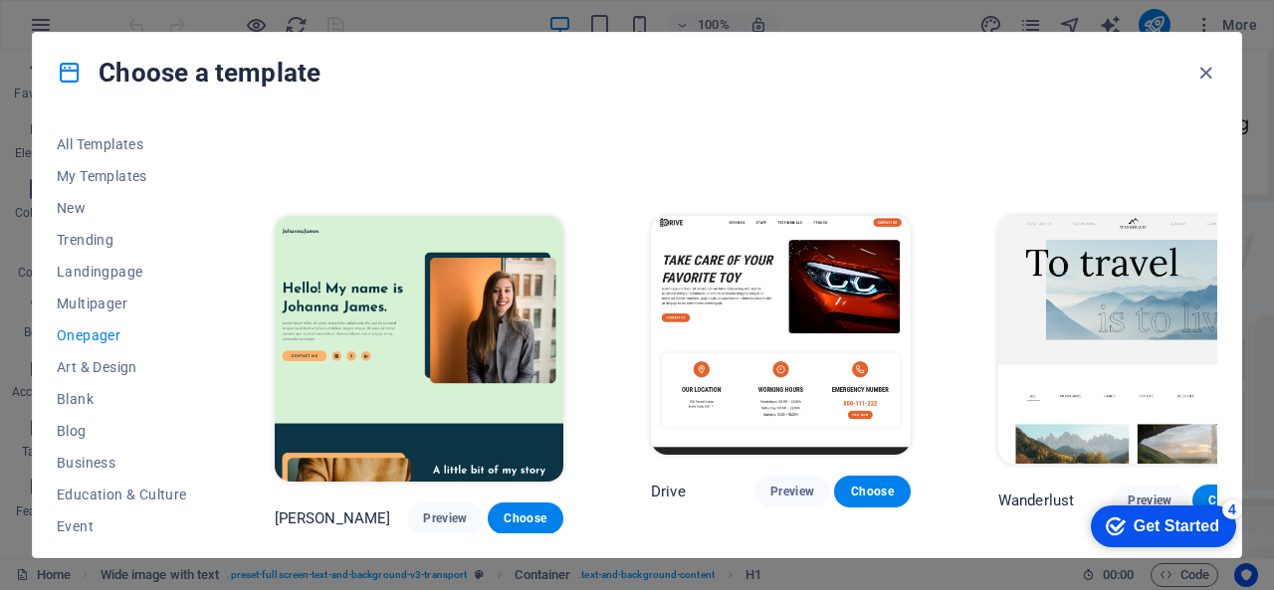
scroll to position [995, 0]
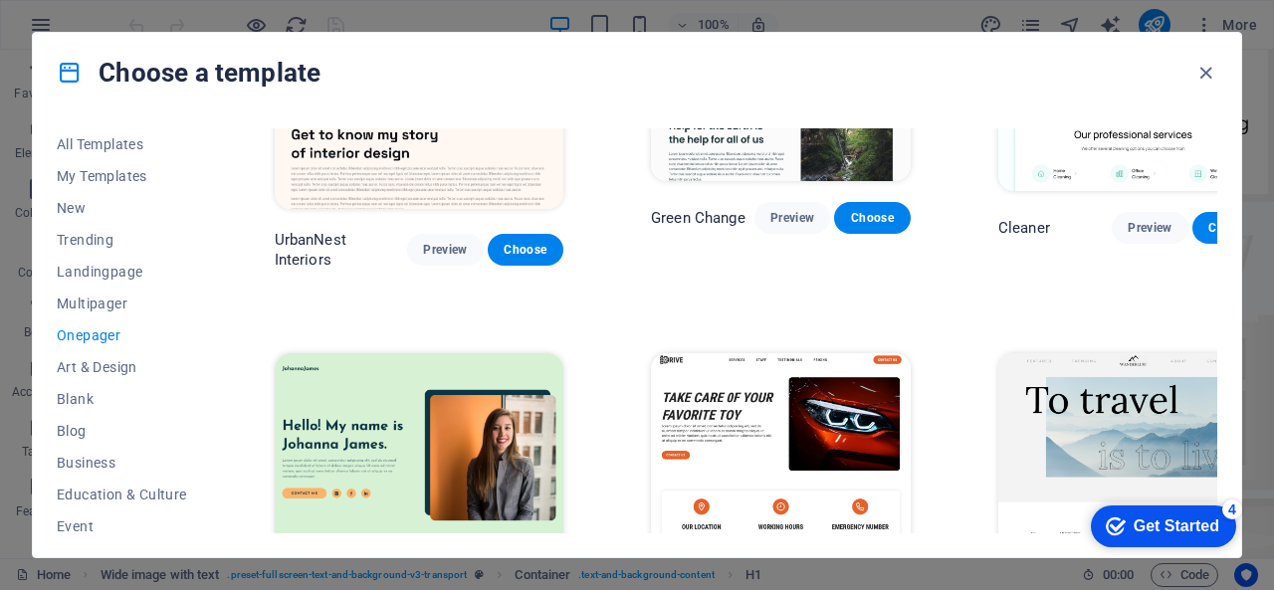
click at [449, 353] on img at bounding box center [419, 486] width 289 height 267
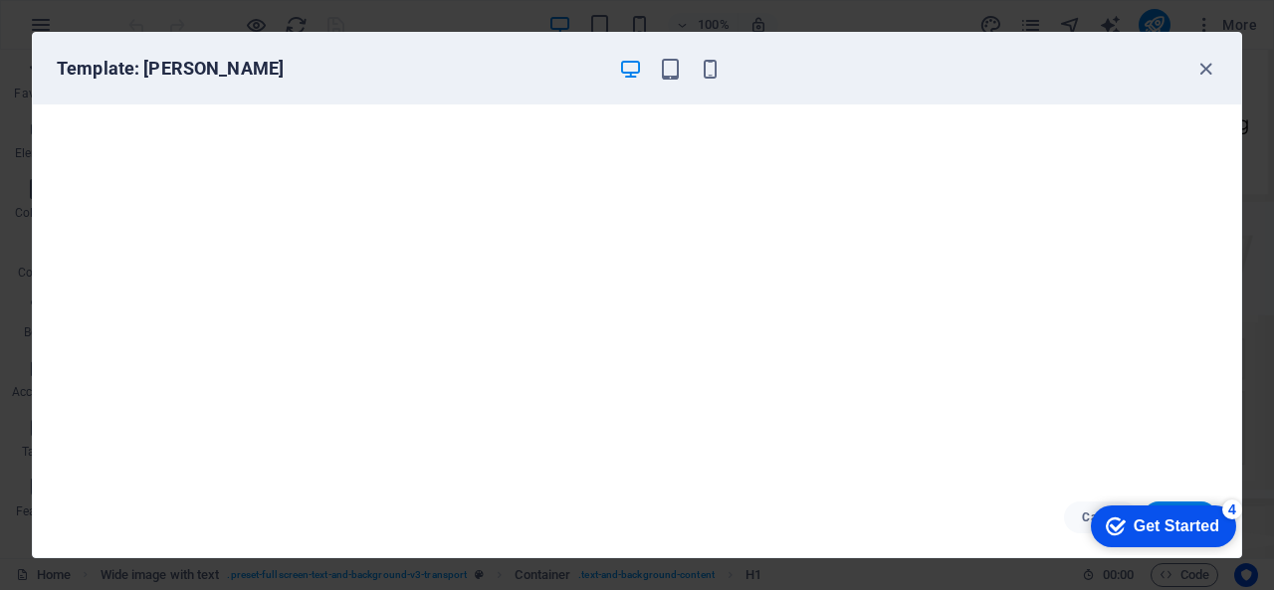
click at [1208, 54] on div "Template: Johanna James" at bounding box center [637, 69] width 1208 height 72
click at [1203, 68] on icon "button" at bounding box center [1205, 69] width 23 height 23
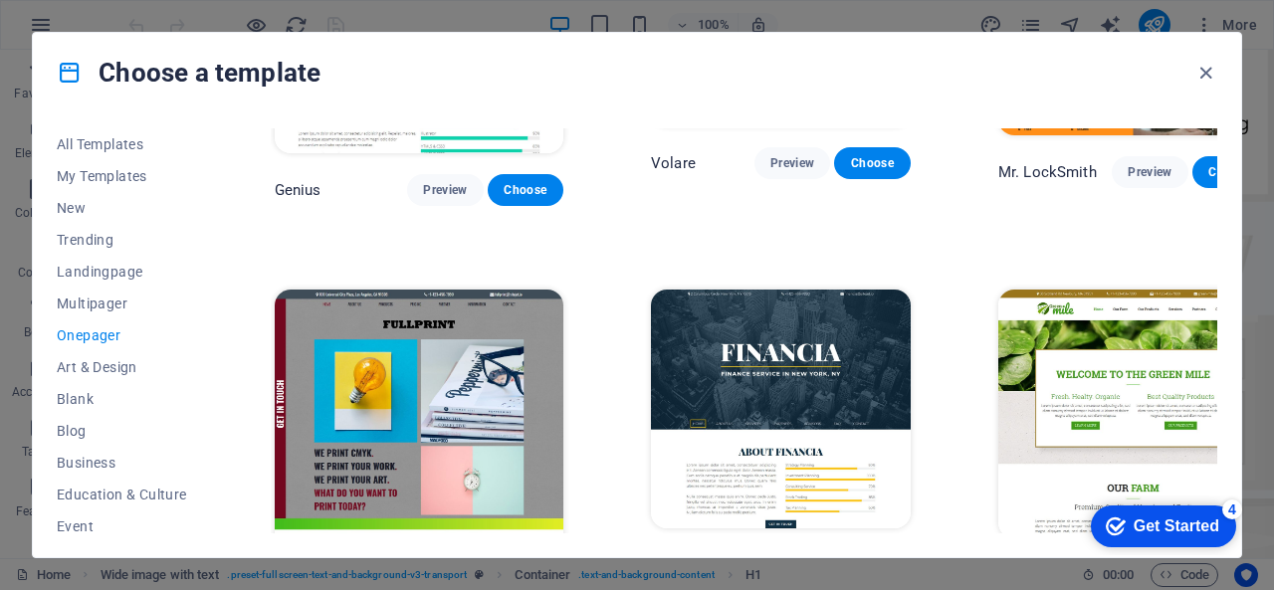
scroll to position [3982, 0]
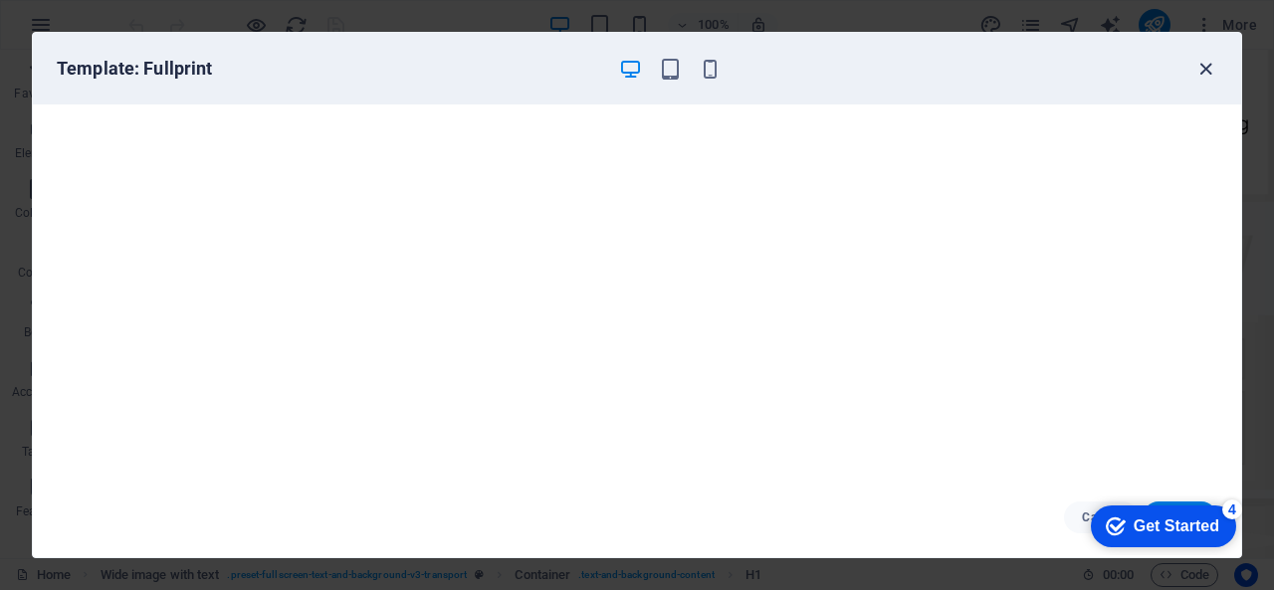
click at [1213, 61] on icon "button" at bounding box center [1205, 69] width 23 height 23
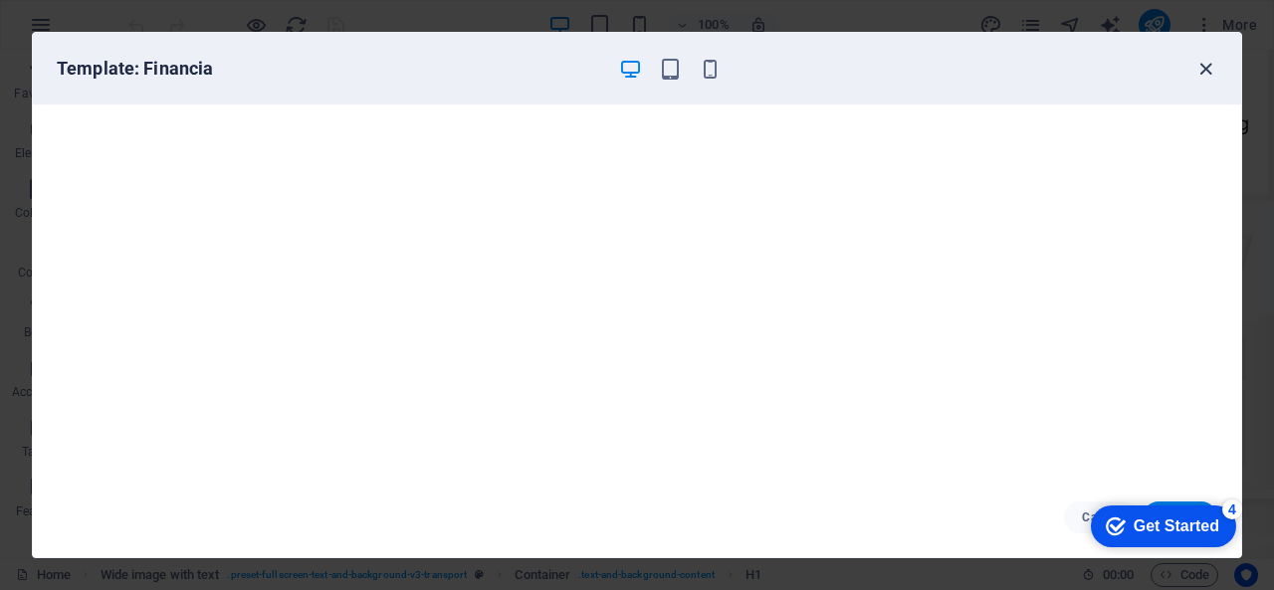
click at [1194, 76] on icon "button" at bounding box center [1205, 69] width 23 height 23
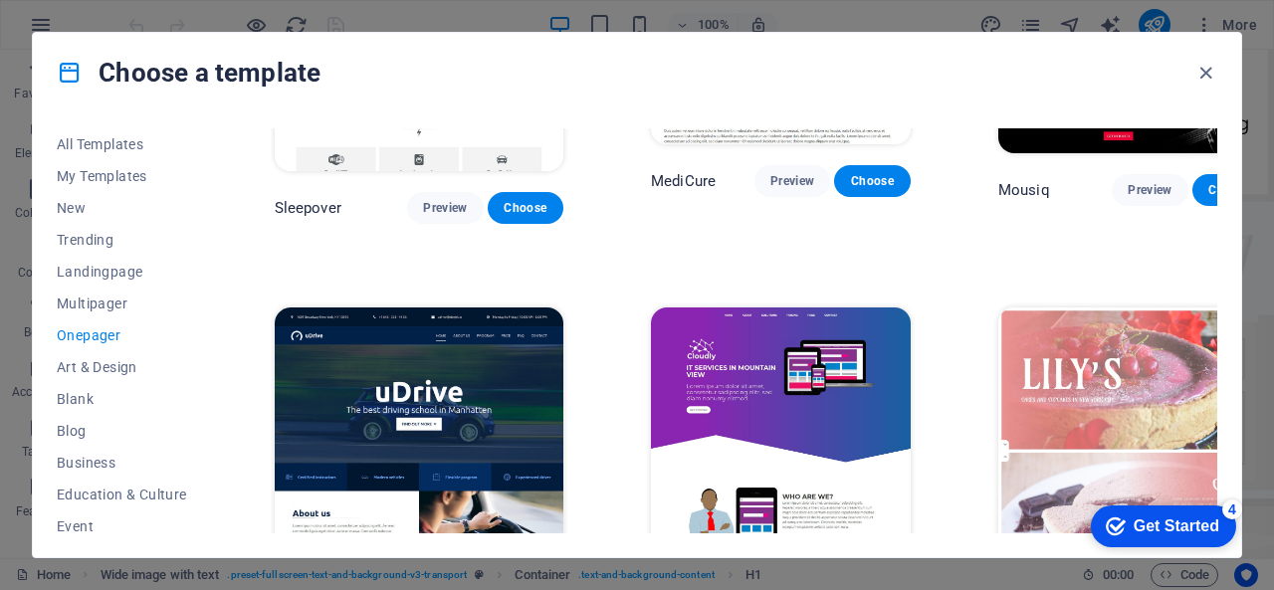
scroll to position [6271, 0]
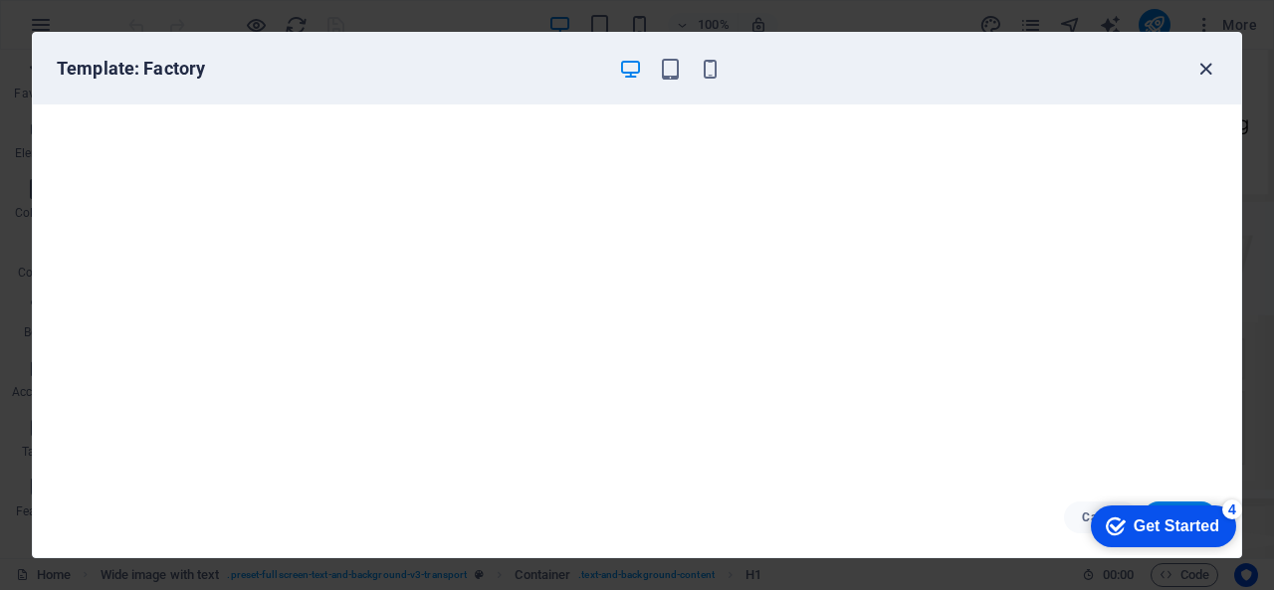
click at [1198, 66] on icon "button" at bounding box center [1205, 69] width 23 height 23
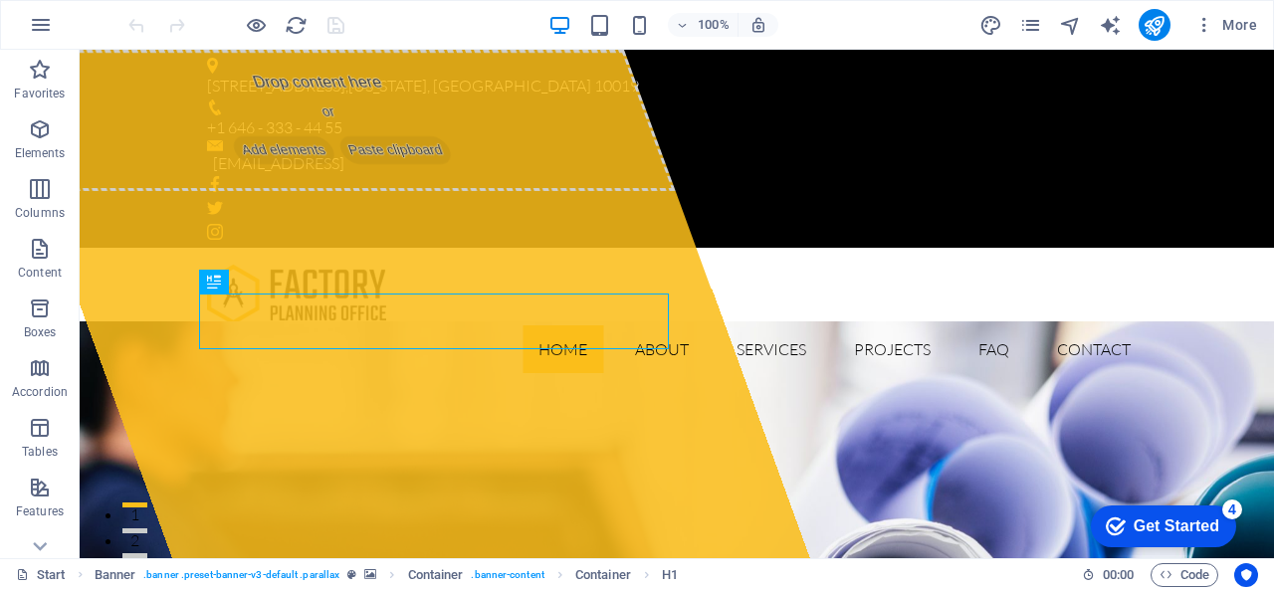
click at [1134, 519] on div "Get Started" at bounding box center [1177, 527] width 86 height 18
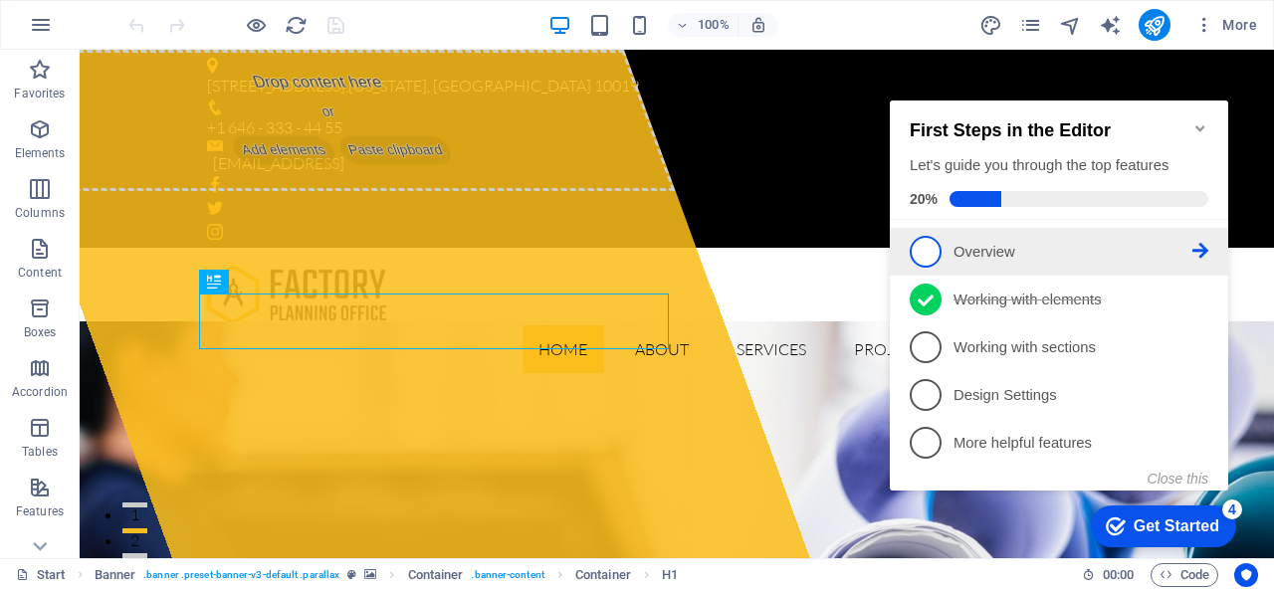
click at [938, 251] on span "1" at bounding box center [926, 252] width 32 height 32
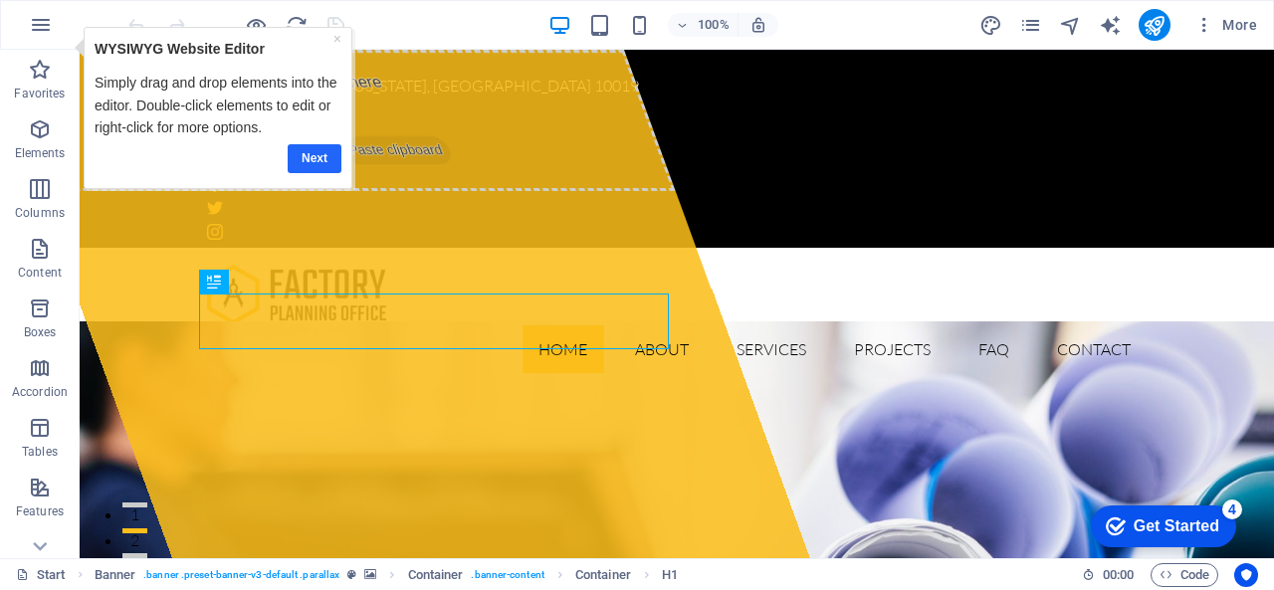
click at [331, 163] on link "Next" at bounding box center [315, 157] width 54 height 29
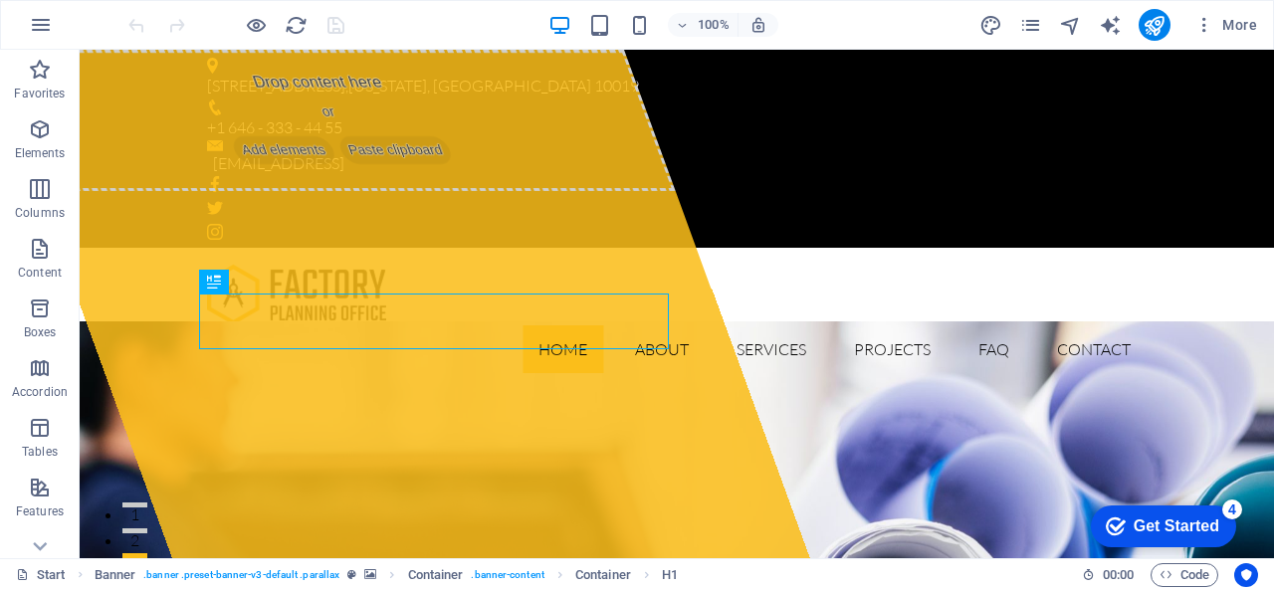
click at [1139, 522] on div "Get Started" at bounding box center [1177, 527] width 86 height 18
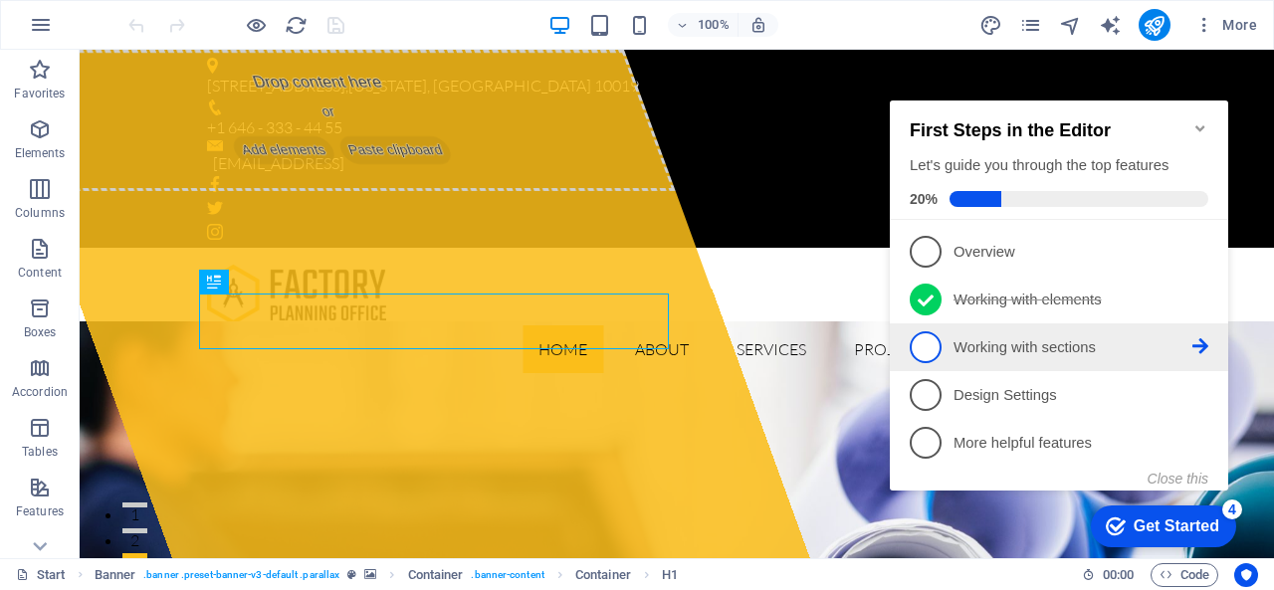
click at [1019, 343] on p "Working with sections - incomplete" at bounding box center [1073, 347] width 239 height 21
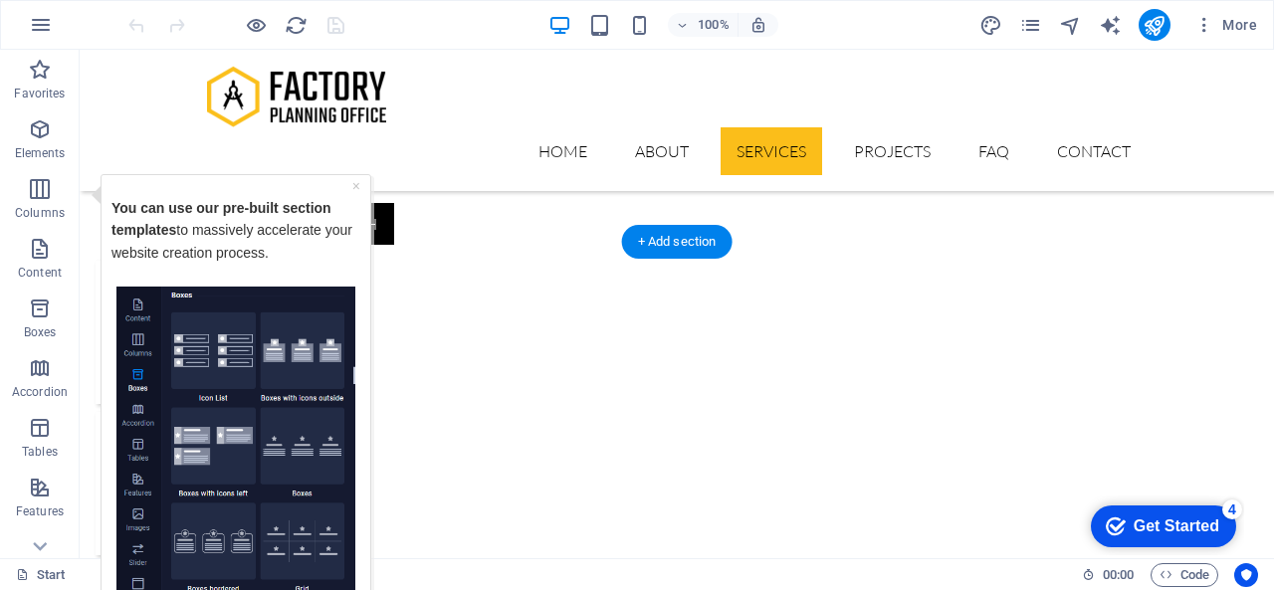
scroll to position [2090, 0]
click at [288, 371] on img "Tooltip" at bounding box center [235, 438] width 239 height 305
click at [176, 365] on img "Tooltip" at bounding box center [235, 438] width 239 height 305
click at [211, 478] on img "Tooltip" at bounding box center [235, 438] width 239 height 305
click at [360, 182] on link "×" at bounding box center [356, 185] width 8 height 16
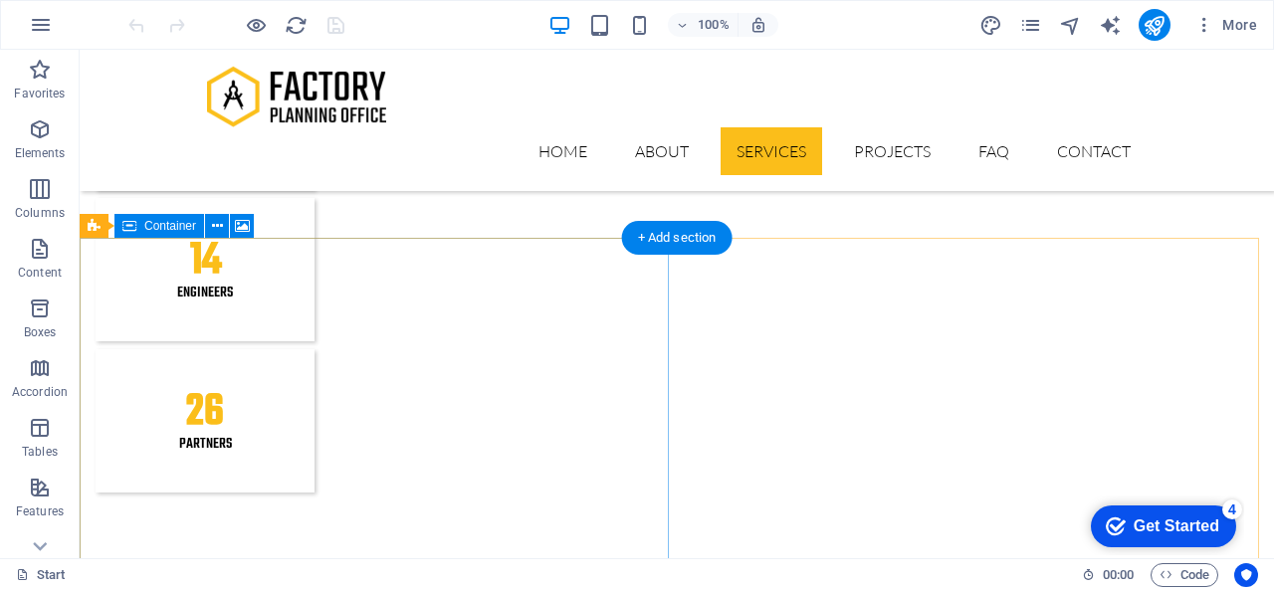
scroll to position [2094, 0]
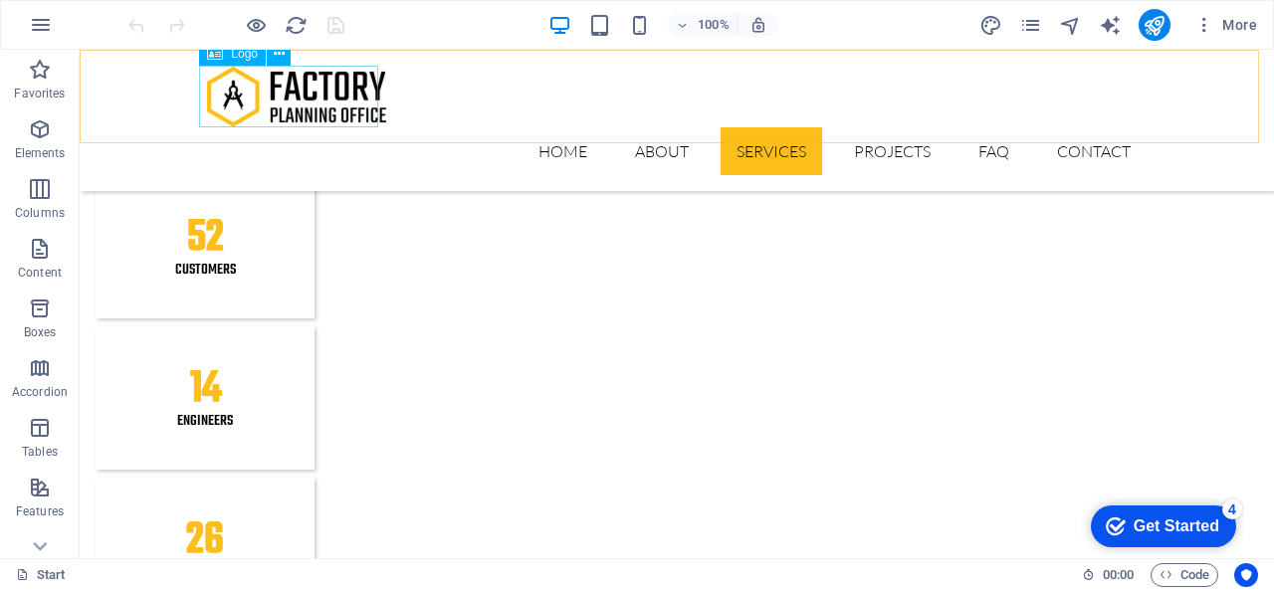
click at [340, 99] on div at bounding box center [677, 97] width 940 height 62
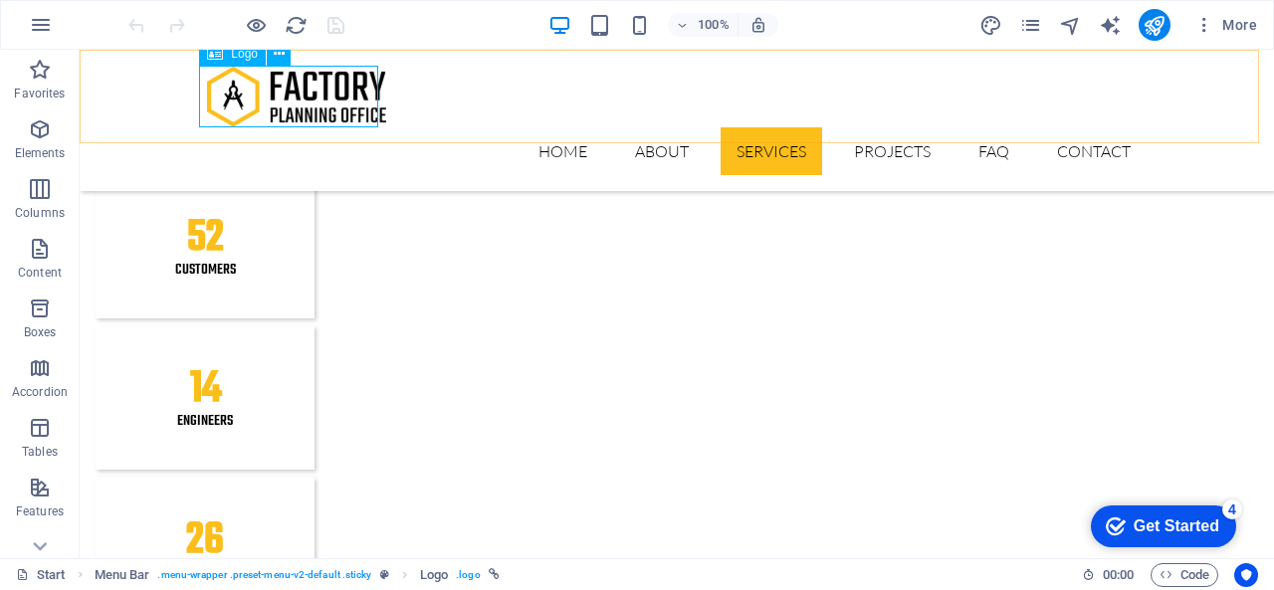
click at [244, 55] on span "Logo" at bounding box center [244, 54] width 27 height 12
click at [275, 55] on icon at bounding box center [279, 54] width 11 height 21
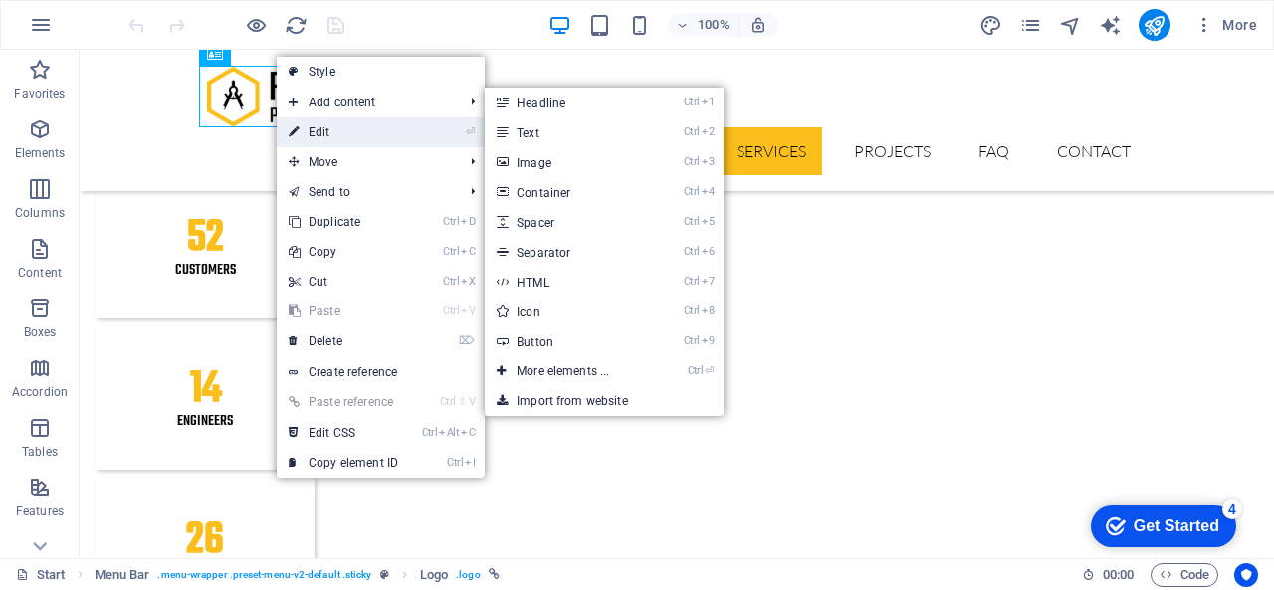
drag, startPoint x: 309, startPoint y: 139, endPoint x: 95, endPoint y: 243, distance: 237.7
click at [309, 139] on link "⏎ Edit" at bounding box center [343, 132] width 133 height 30
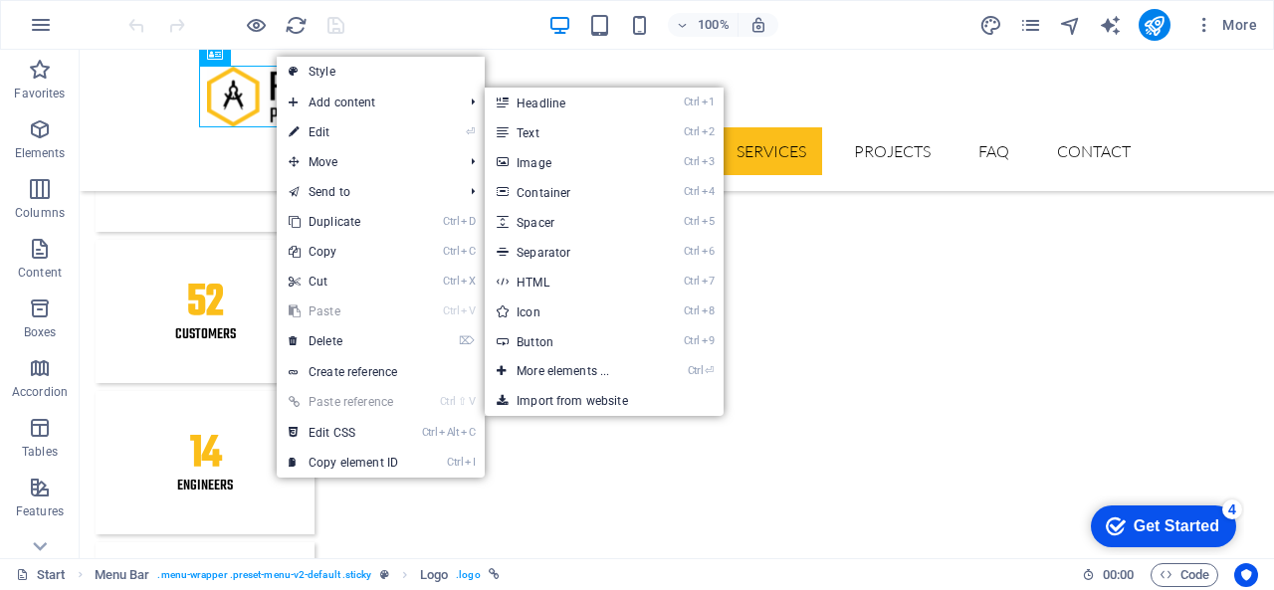
select select "px"
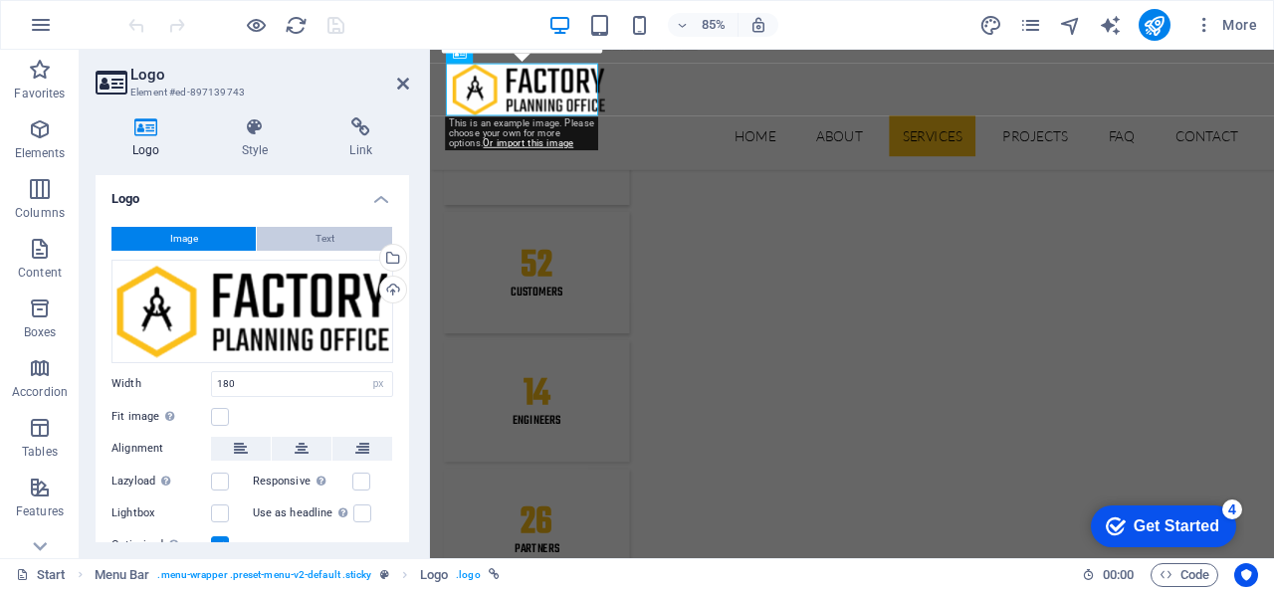
scroll to position [2160, 0]
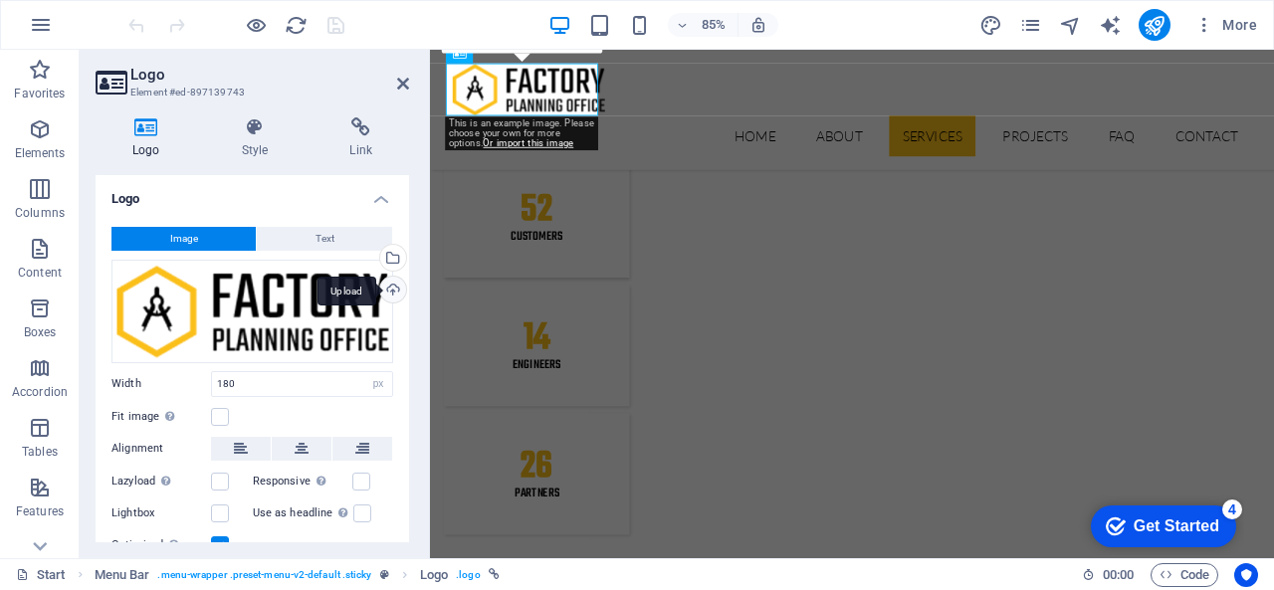
click at [384, 284] on div "Upload" at bounding box center [391, 292] width 30 height 30
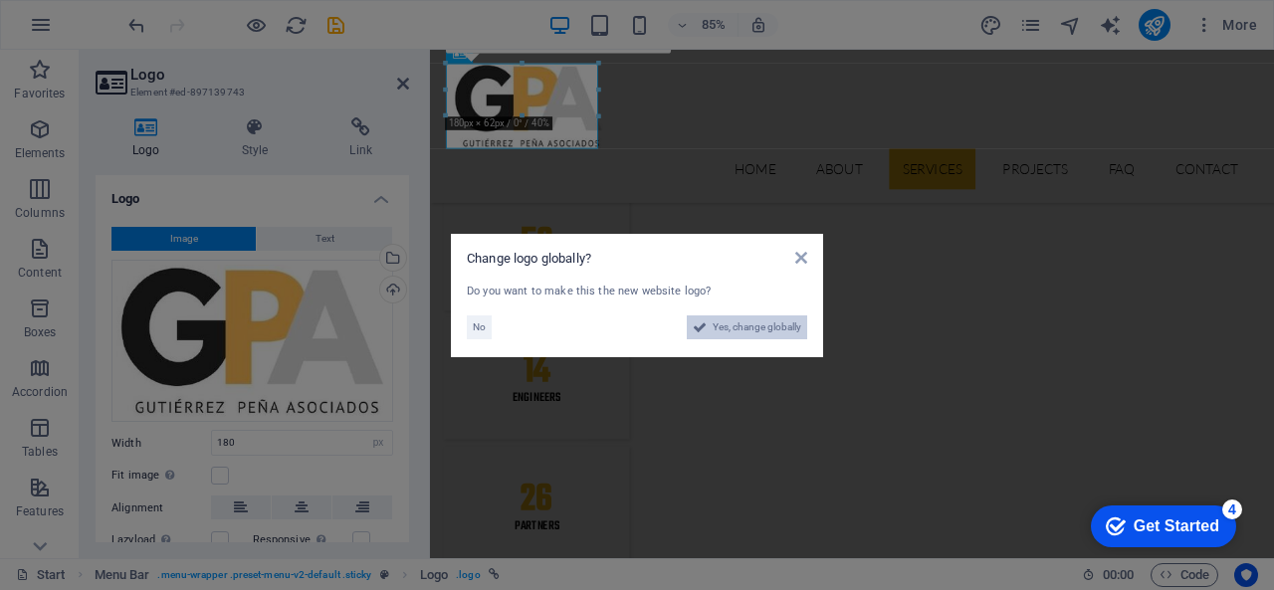
click at [753, 321] on span "Yes, change globally" at bounding box center [757, 328] width 89 height 24
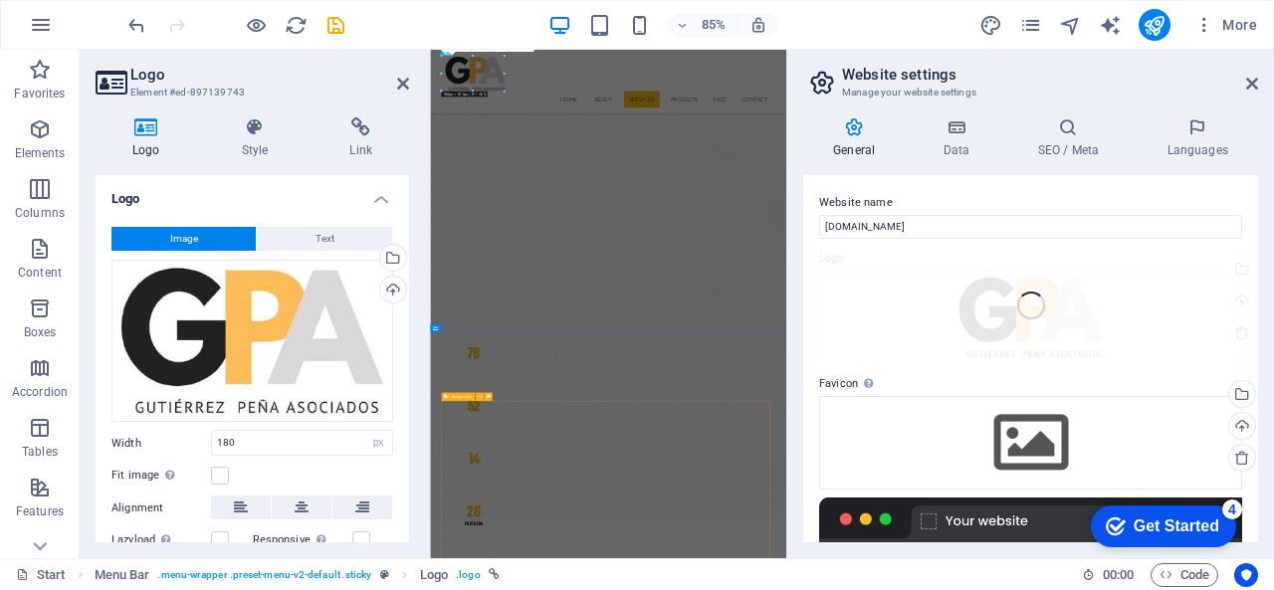
scroll to position [2888, 0]
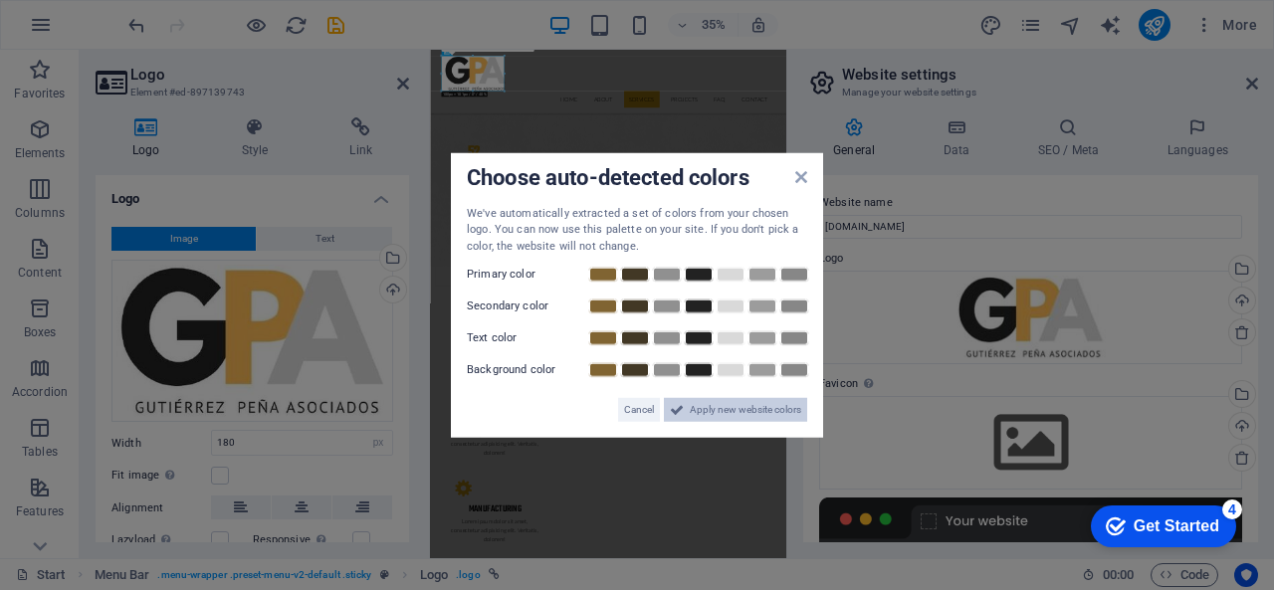
click at [693, 413] on span "Apply new website colors" at bounding box center [745, 410] width 111 height 24
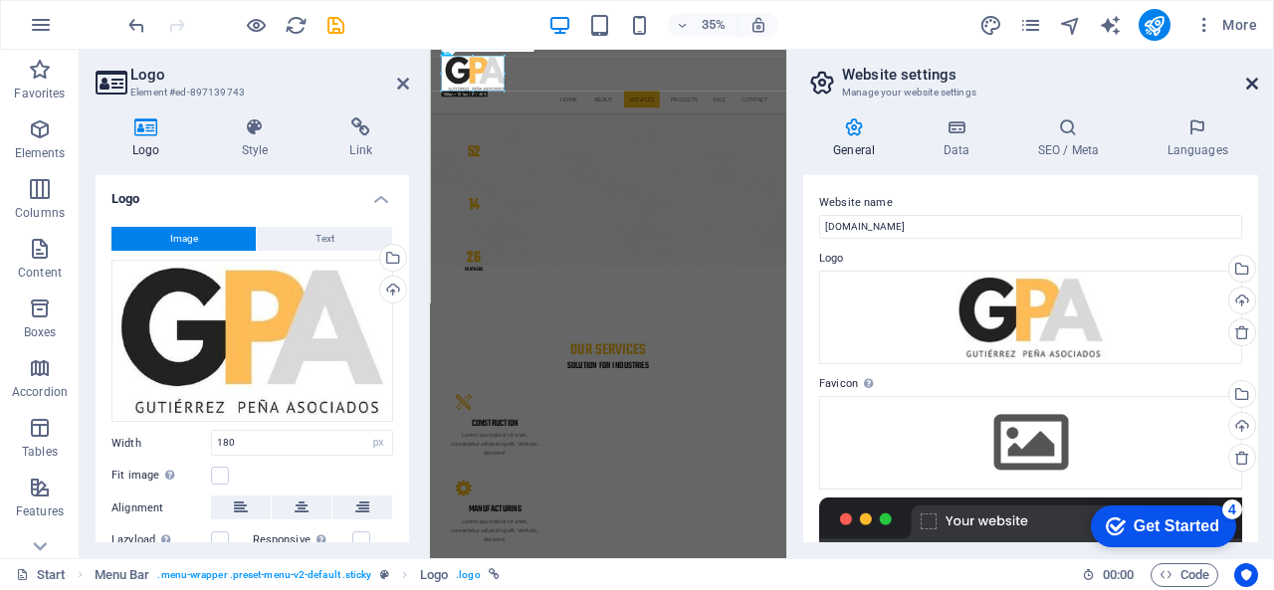
click at [1256, 88] on icon at bounding box center [1252, 84] width 12 height 16
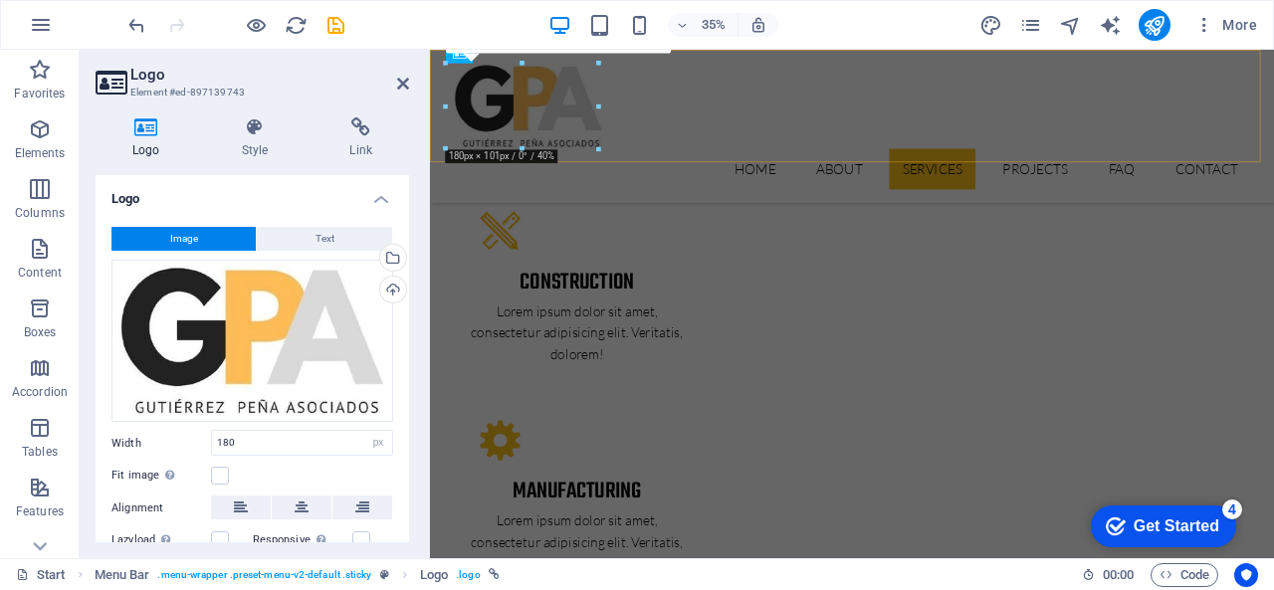
scroll to position [2160, 0]
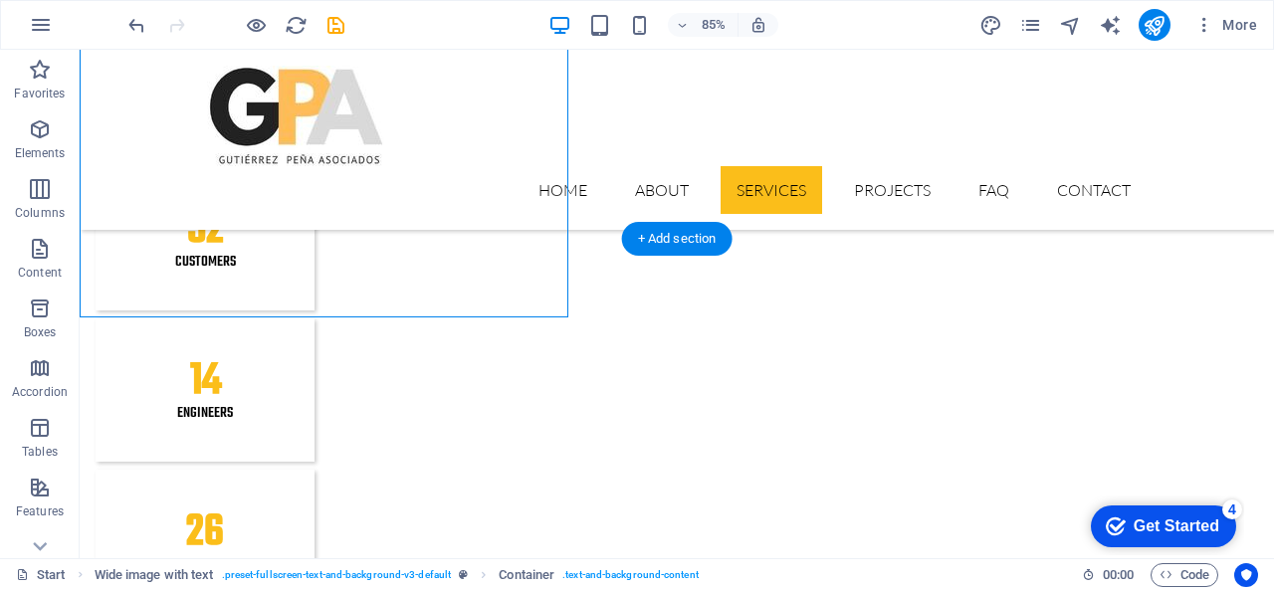
scroll to position [2132, 0]
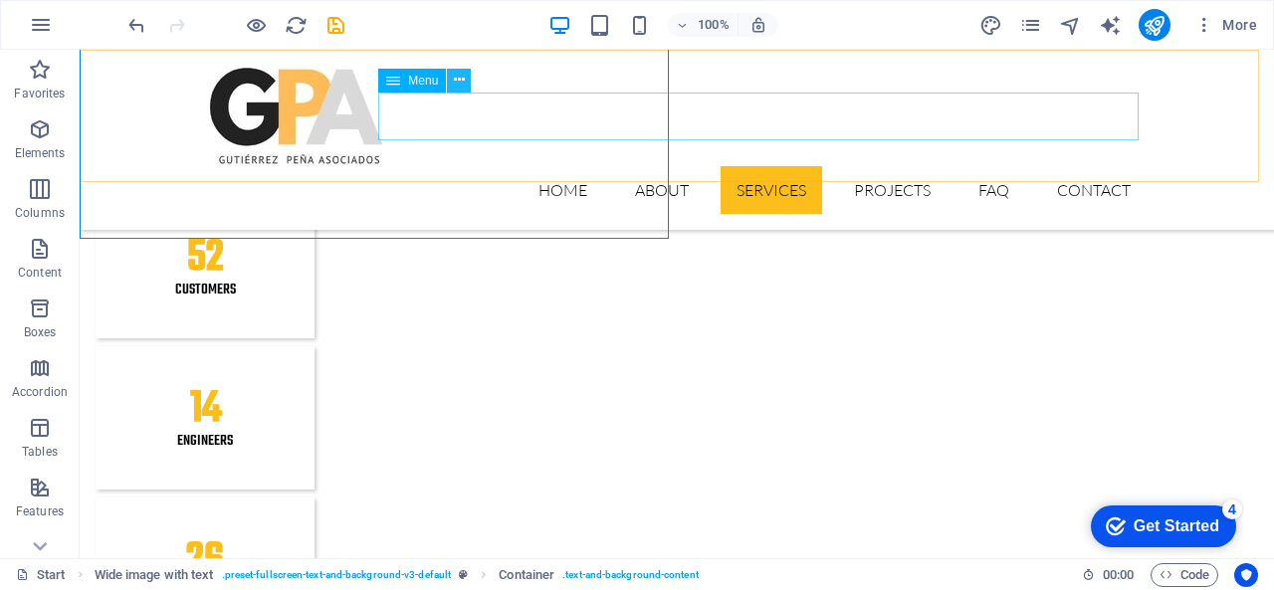
click at [456, 70] on icon at bounding box center [459, 80] width 11 height 21
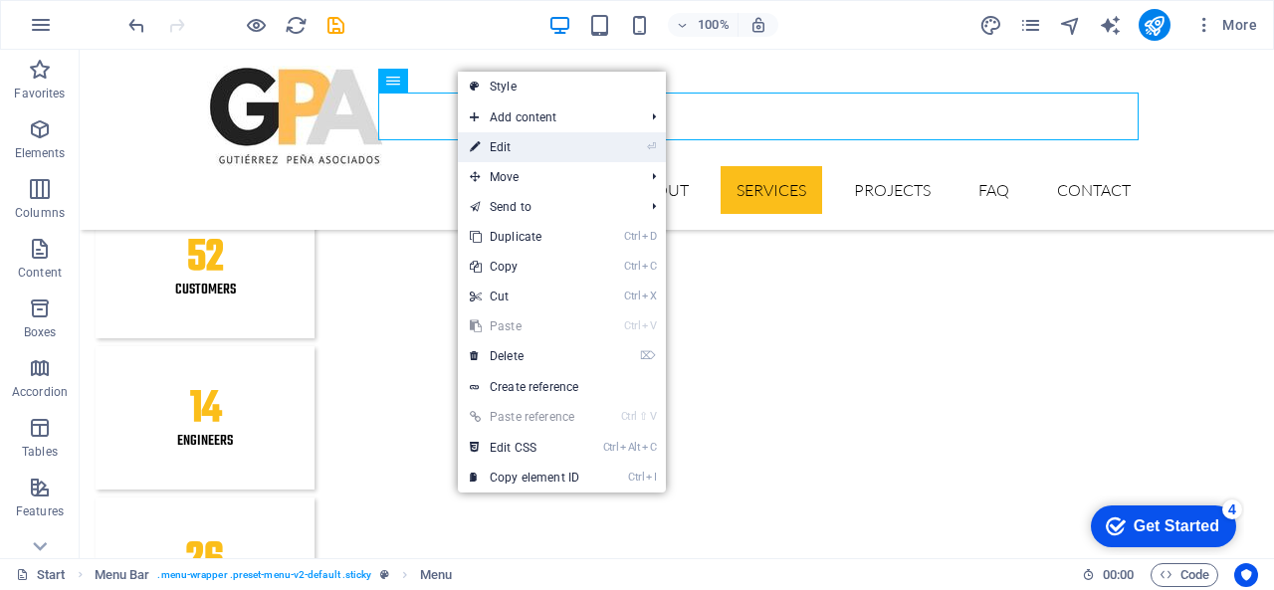
click at [488, 132] on link "⏎ Edit" at bounding box center [524, 147] width 133 height 30
select select
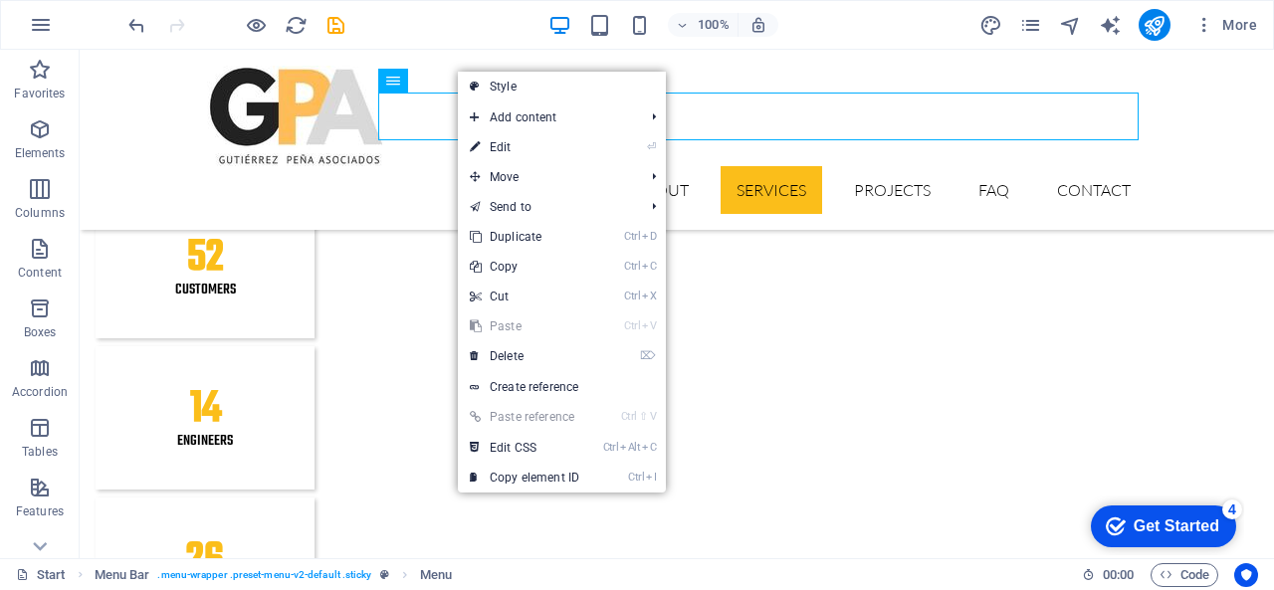
select select
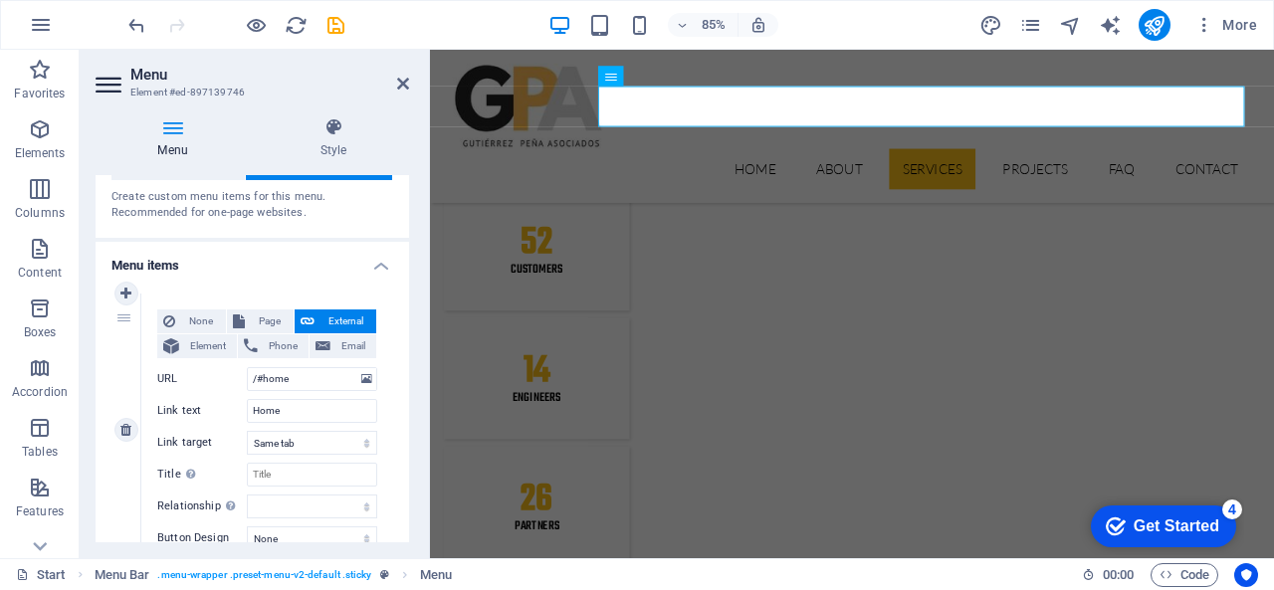
scroll to position [100, 0]
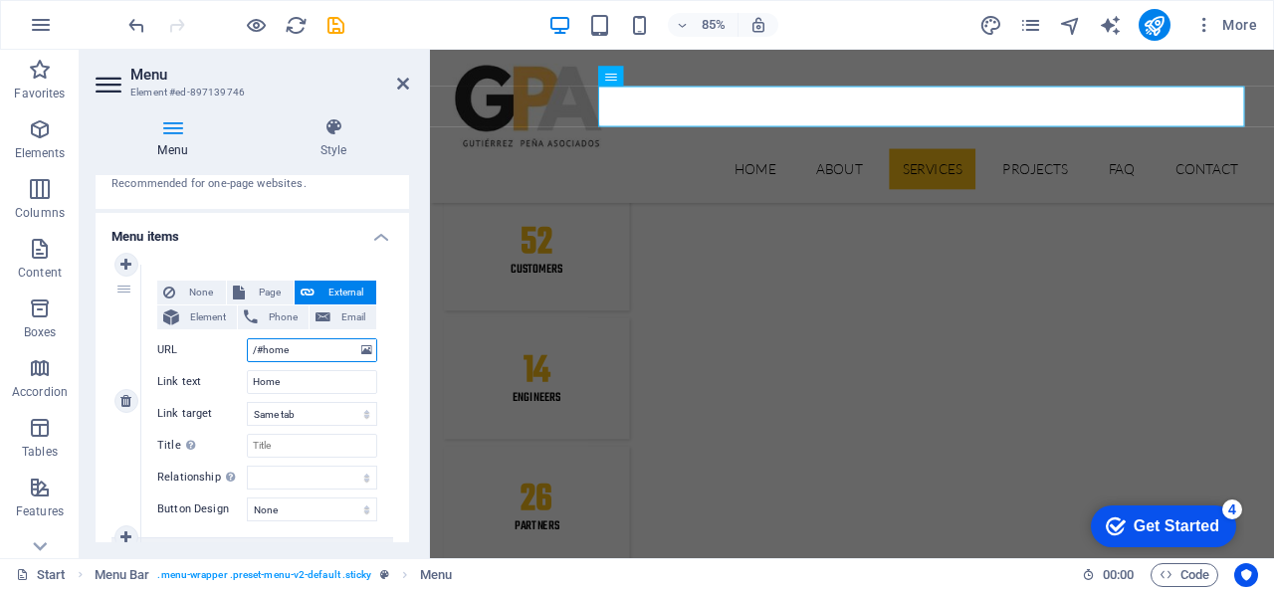
click at [291, 351] on input "/#home" at bounding box center [312, 350] width 130 height 24
type input "/#"
select select
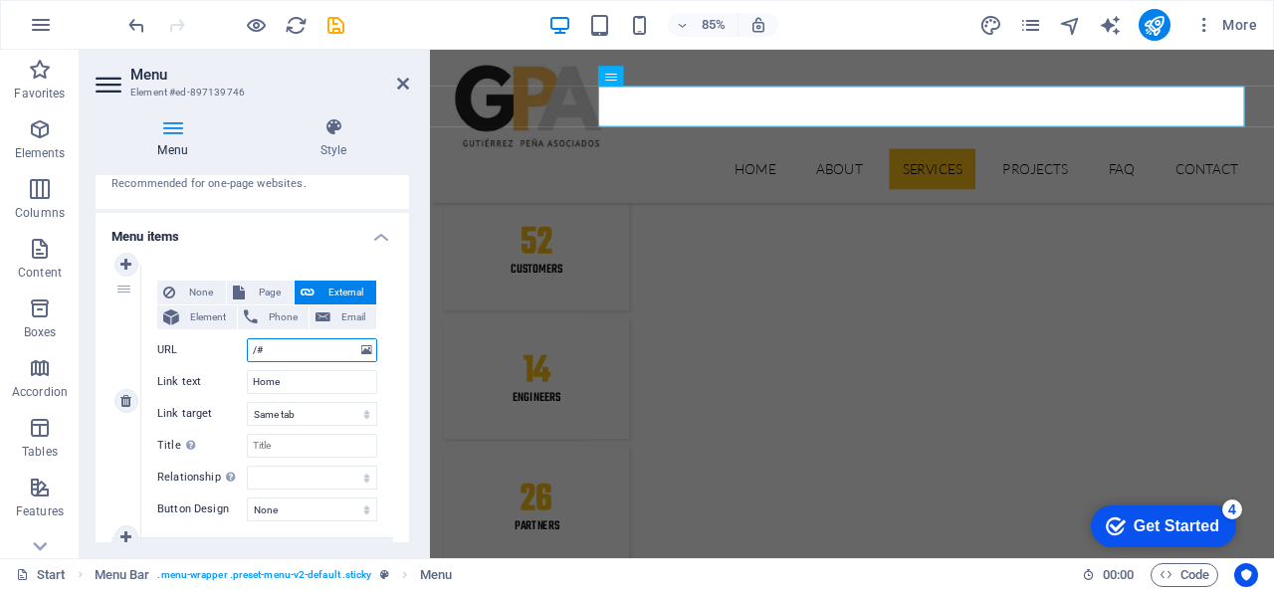
select select
type input "/#Despacho Contable"
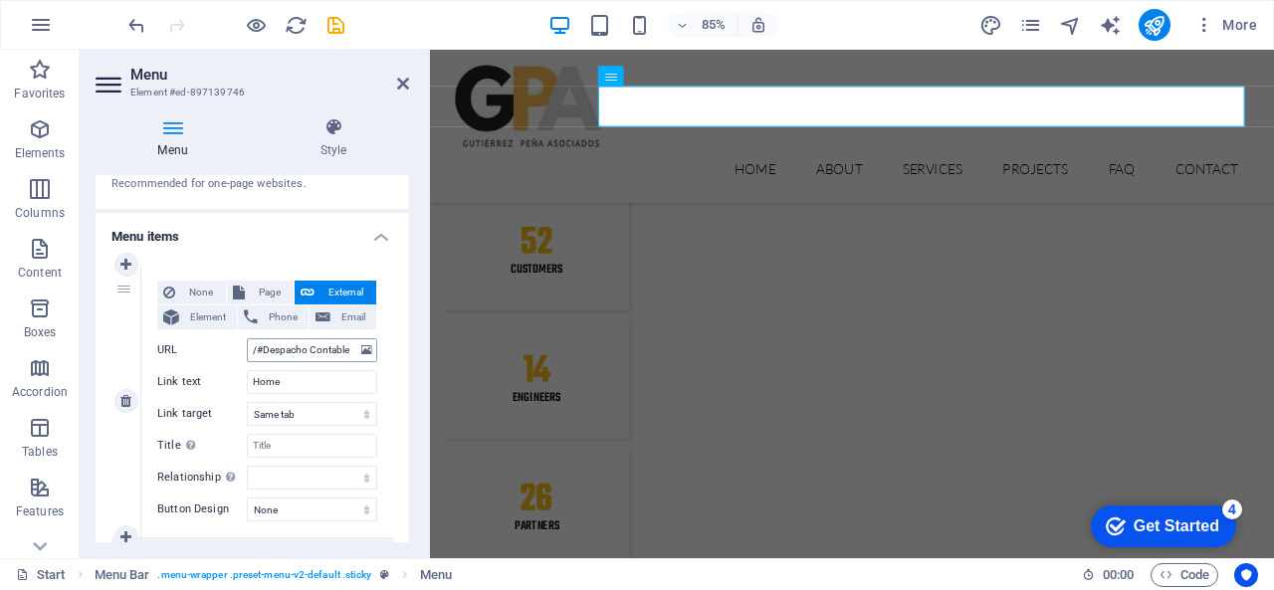
select select
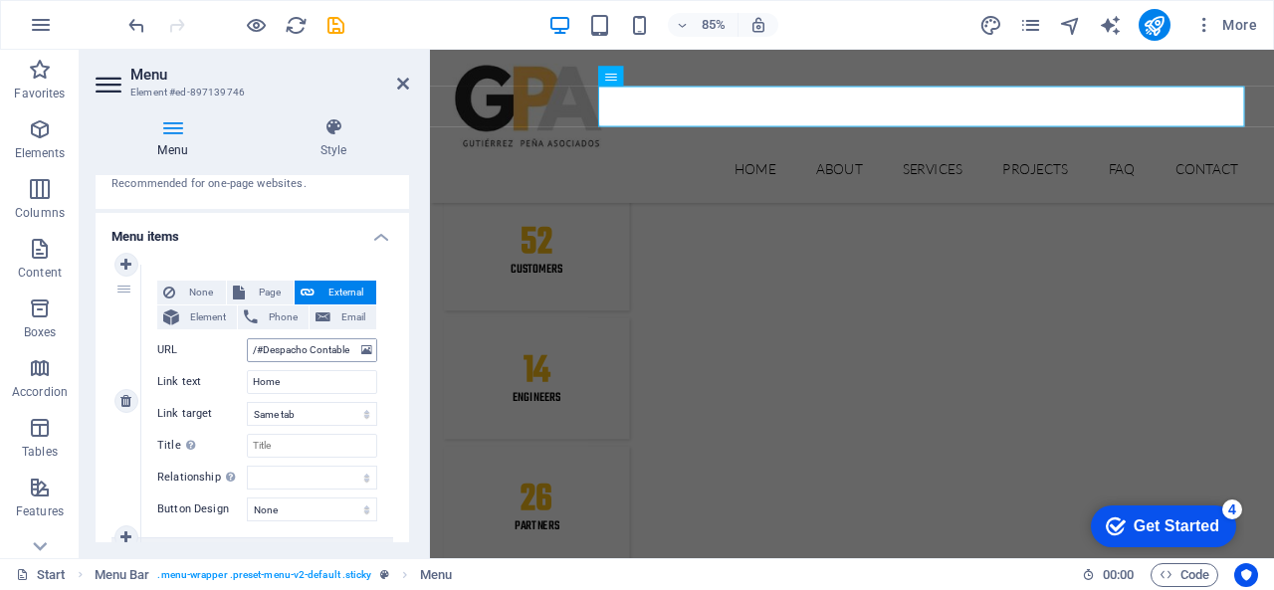
select select
drag, startPoint x: 287, startPoint y: 377, endPoint x: 189, endPoint y: 371, distance: 97.7
click at [189, 371] on div "Link text Home" at bounding box center [267, 382] width 220 height 24
type input "Despacho"
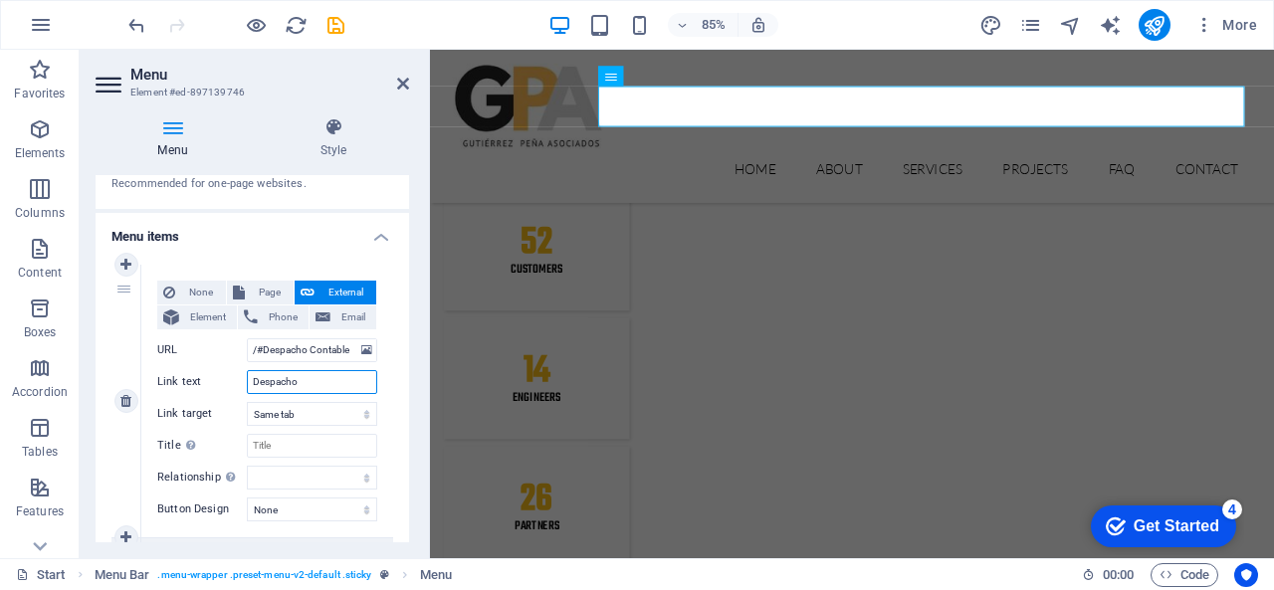
select select
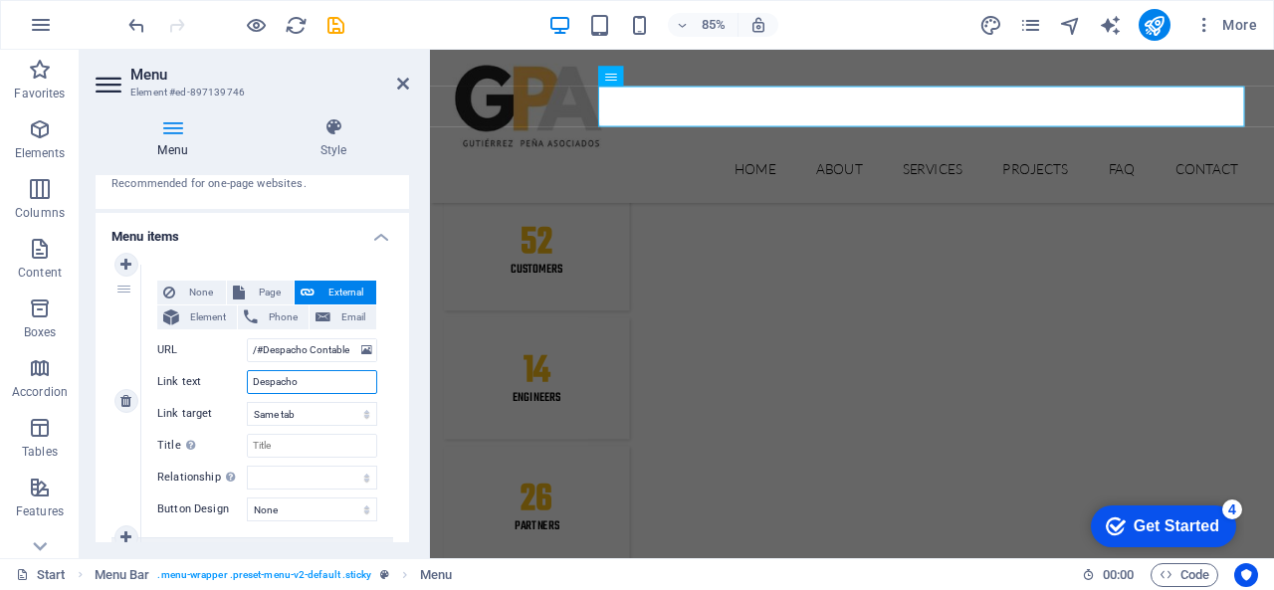
select select
type input "Despacho Contable"
select select
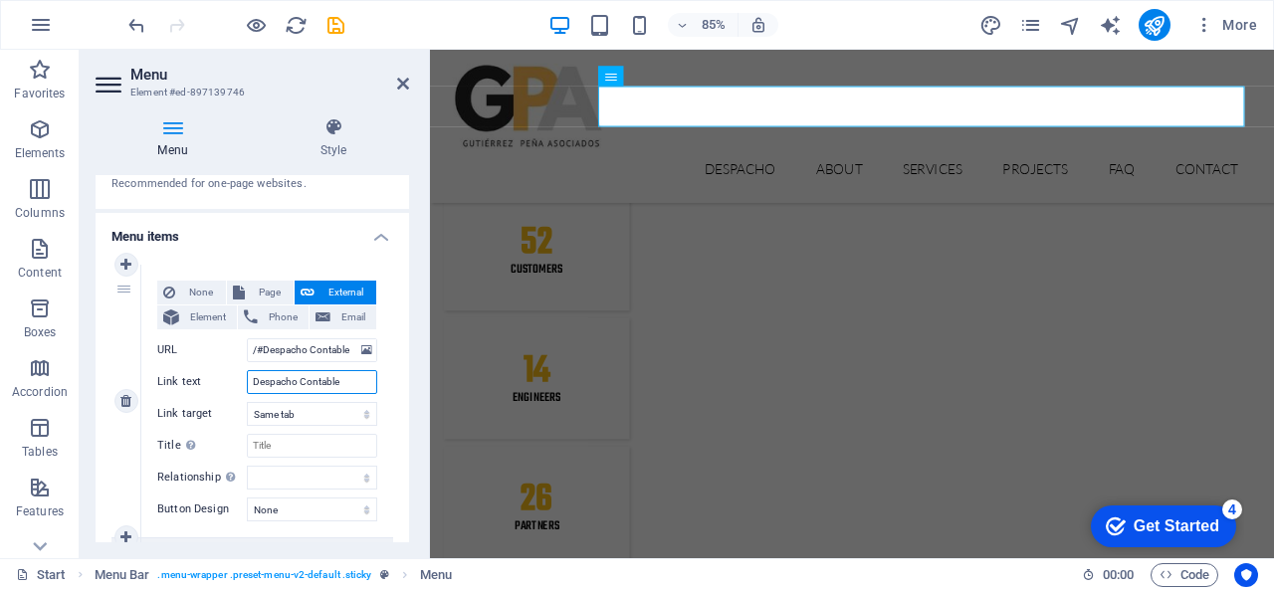
select select
type input "Despacho Contable"
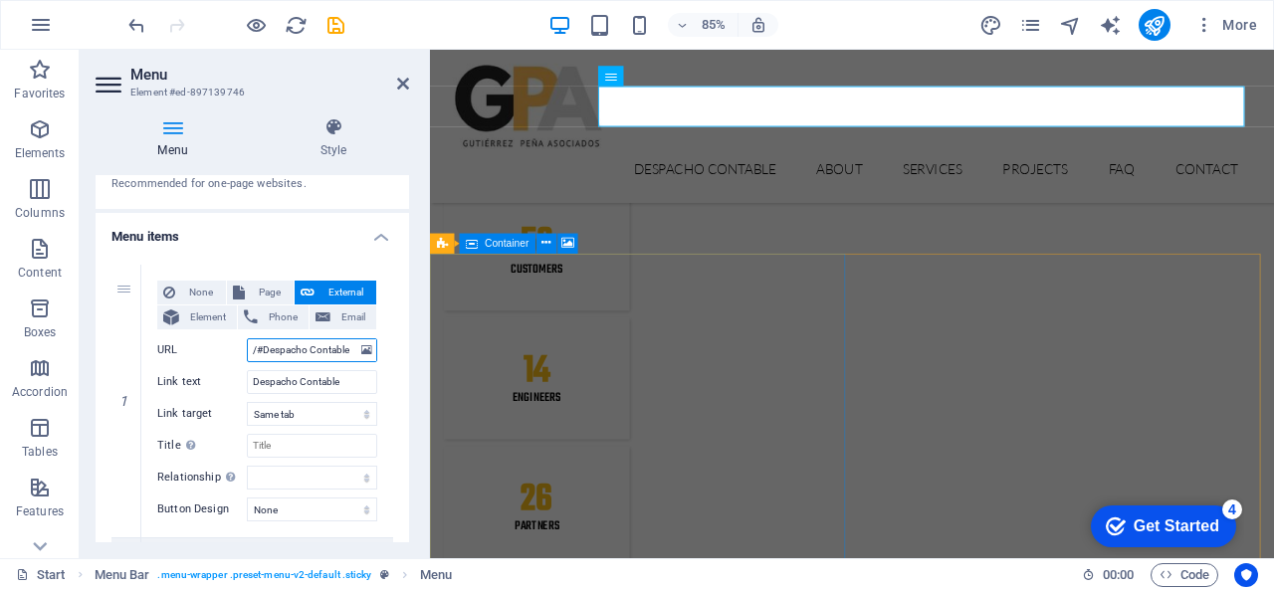
scroll to position [0, 1]
drag, startPoint x: 702, startPoint y: 401, endPoint x: 479, endPoint y: 402, distance: 223.0
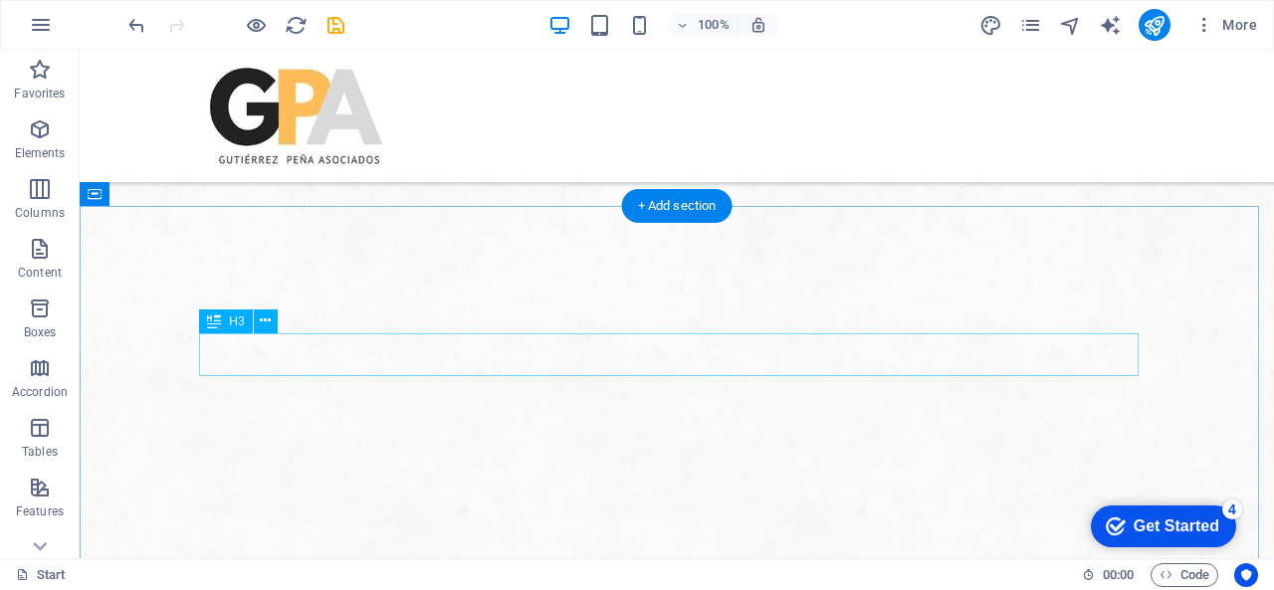
scroll to position [0, 0]
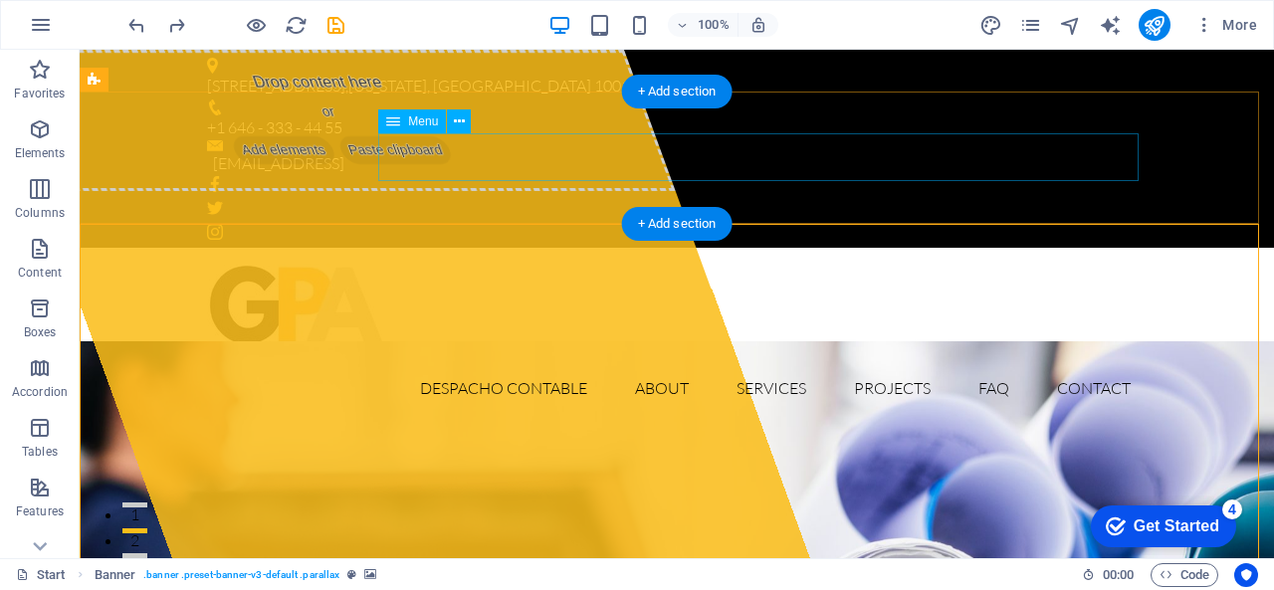
click at [642, 364] on nav "Despacho Contable About Services Projects FAQ Contact" at bounding box center [677, 388] width 940 height 48
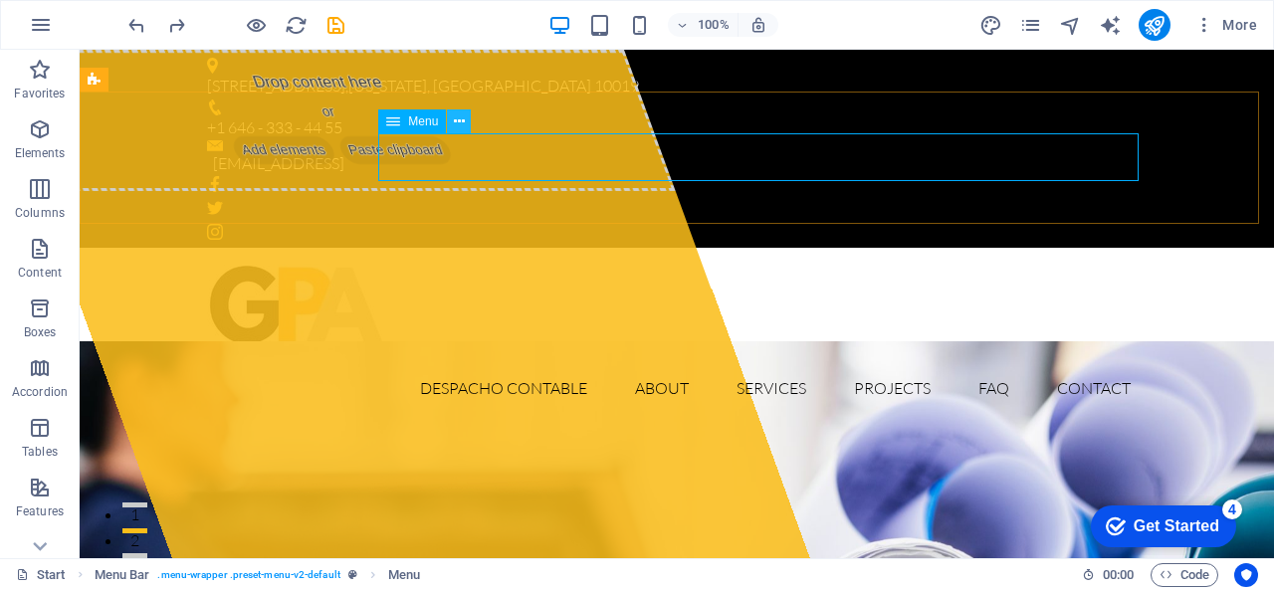
click at [458, 121] on icon at bounding box center [459, 121] width 11 height 21
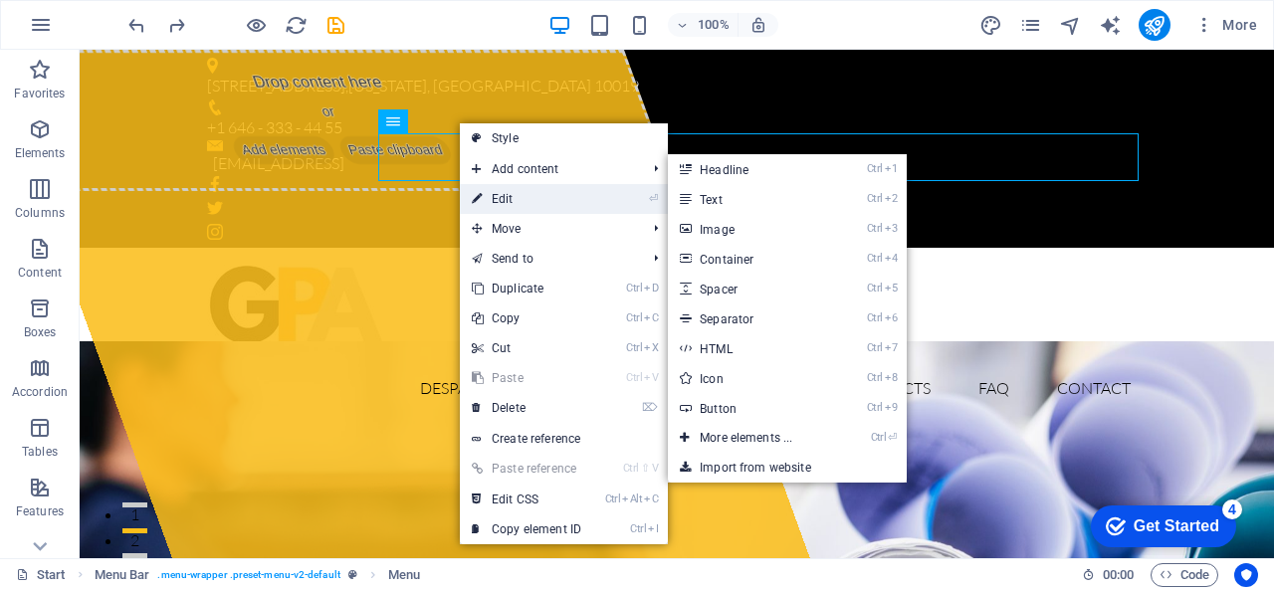
click at [484, 203] on link "⏎ Edit" at bounding box center [526, 199] width 133 height 30
select select
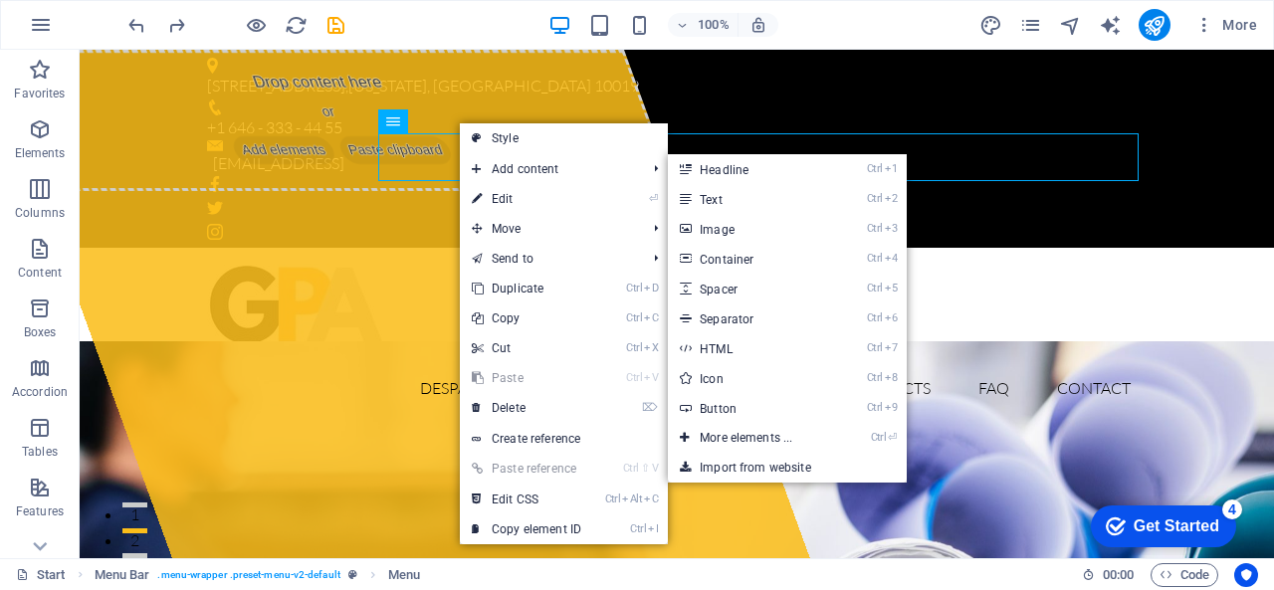
select select
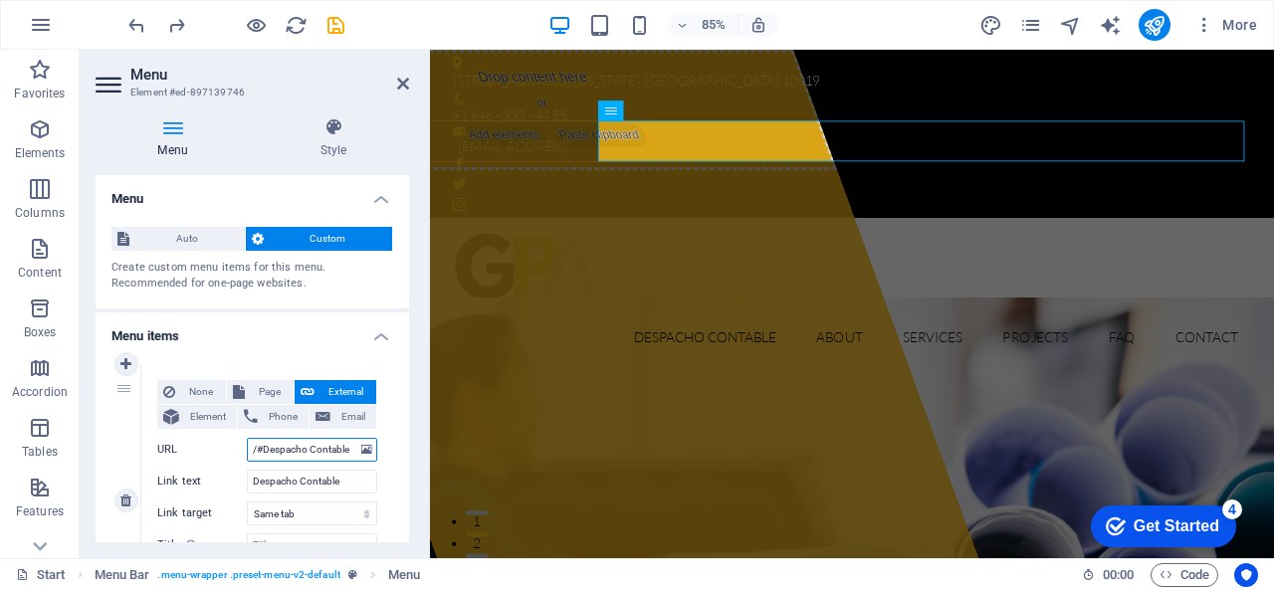
scroll to position [0, 1]
drag, startPoint x: 270, startPoint y: 451, endPoint x: 400, endPoint y: 461, distance: 130.8
type input "/#N"
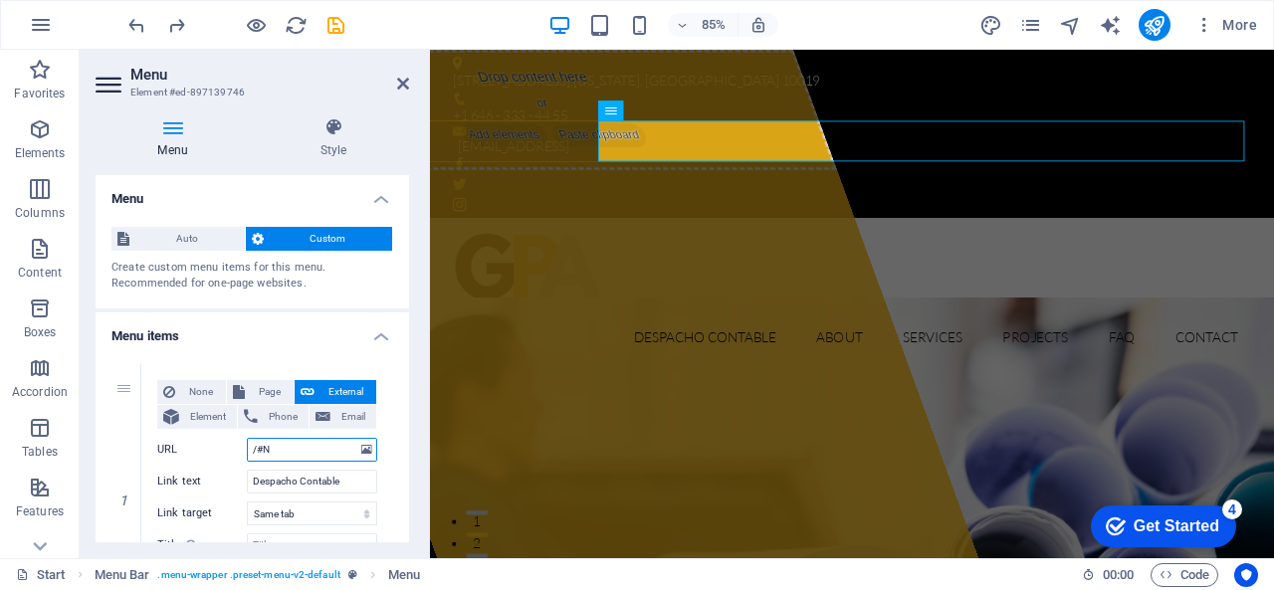
select select
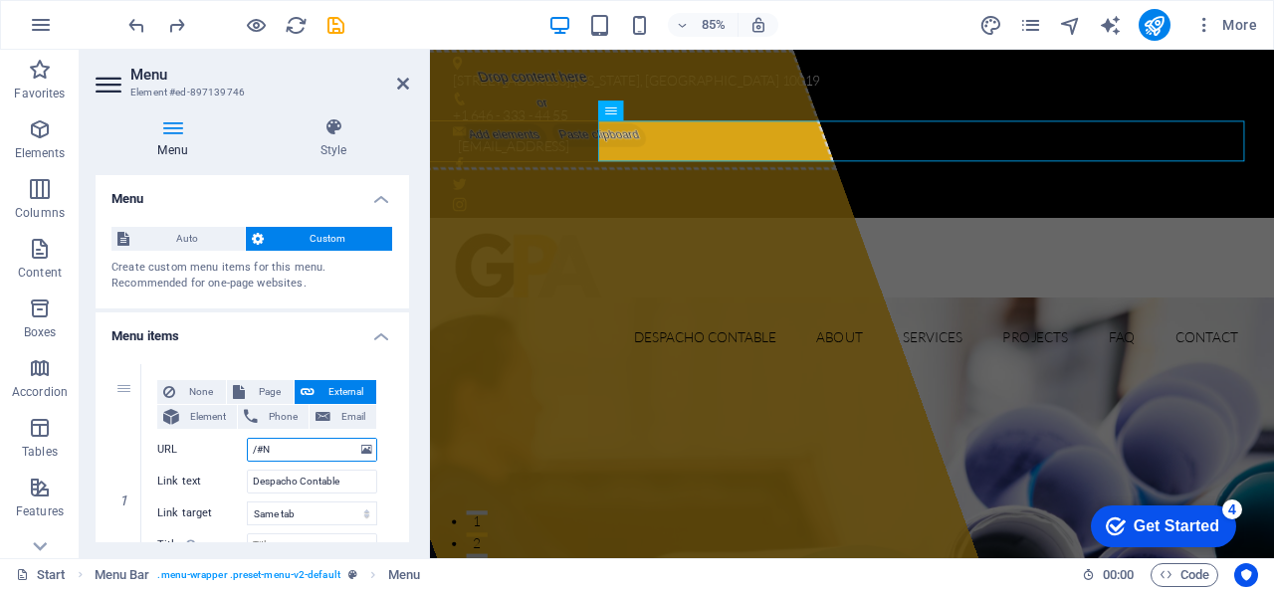
select select
type input "/#Nosotros"
select select
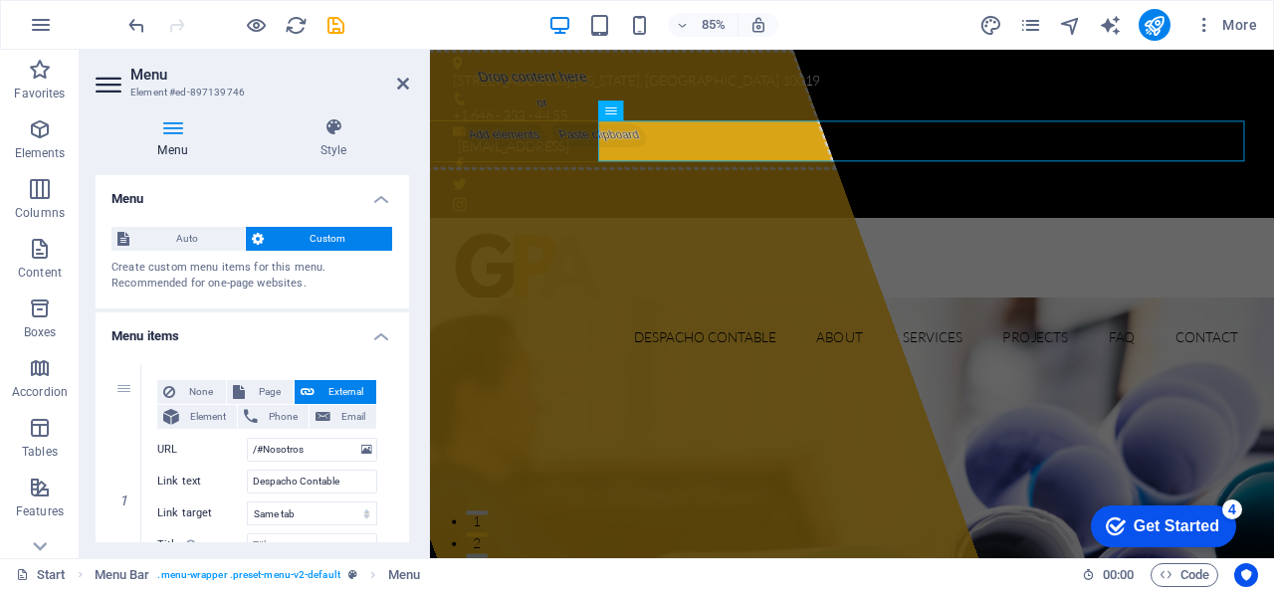
select select
drag, startPoint x: 350, startPoint y: 479, endPoint x: 177, endPoint y: 470, distance: 173.4
click at [177, 470] on div "Link text Despacho Contable" at bounding box center [267, 482] width 220 height 24
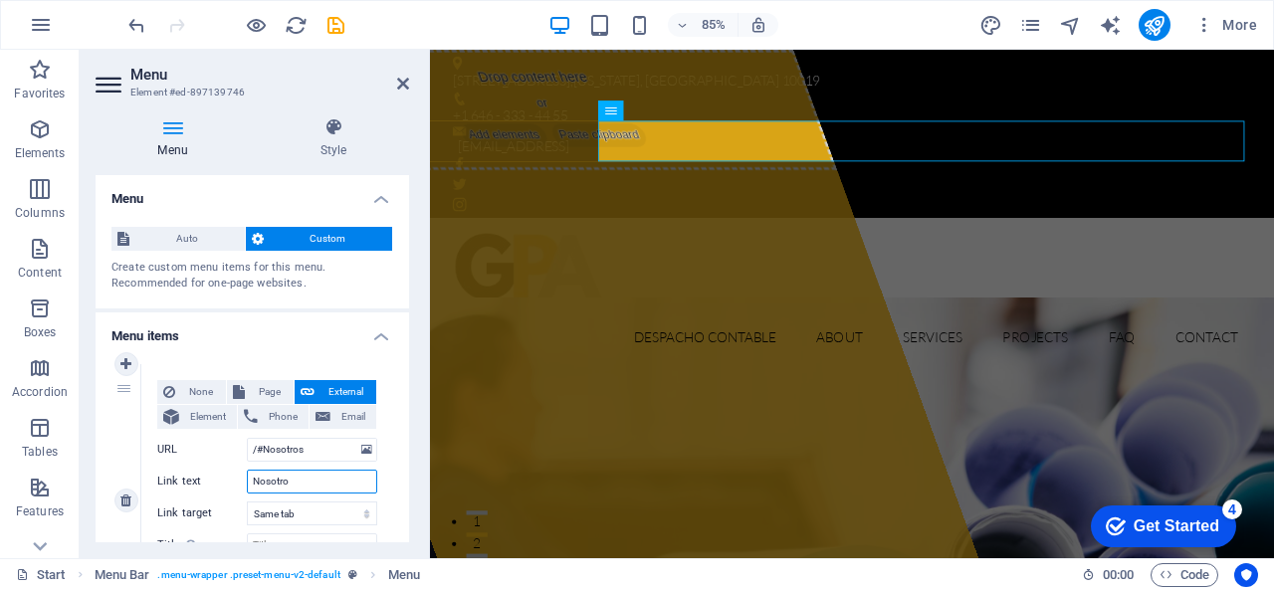
type input "Nosotros"
select select
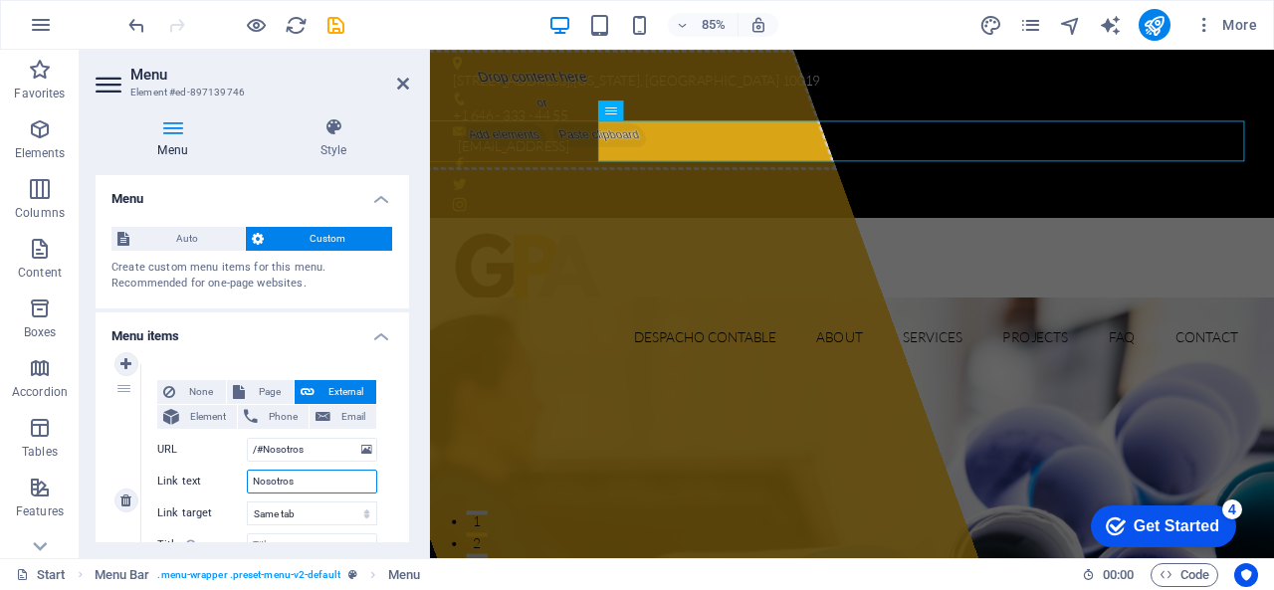
select select
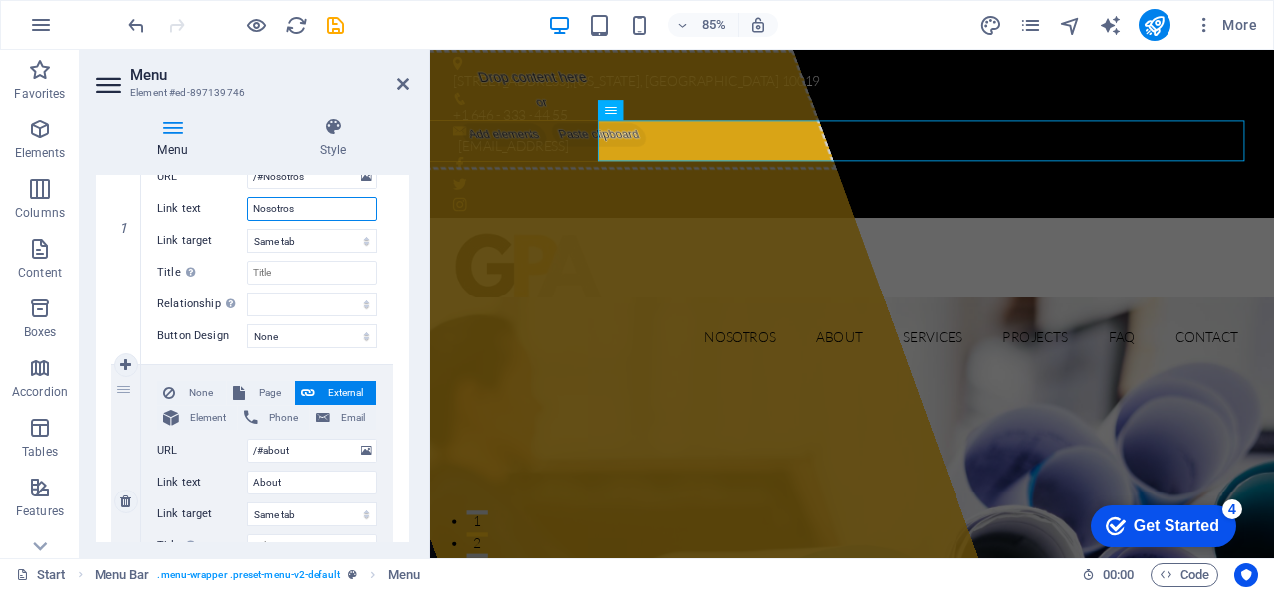
scroll to position [299, 0]
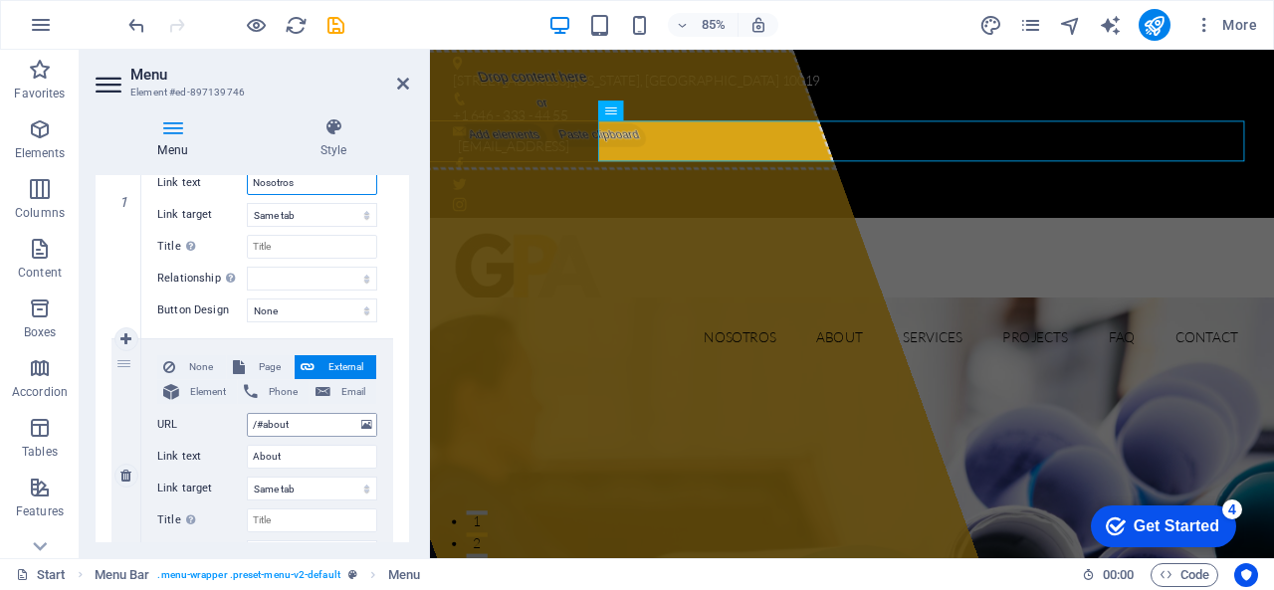
type input "Nosotros"
click at [309, 429] on input "/#about" at bounding box center [312, 425] width 130 height 24
type input "/#Contabilidad"
select select
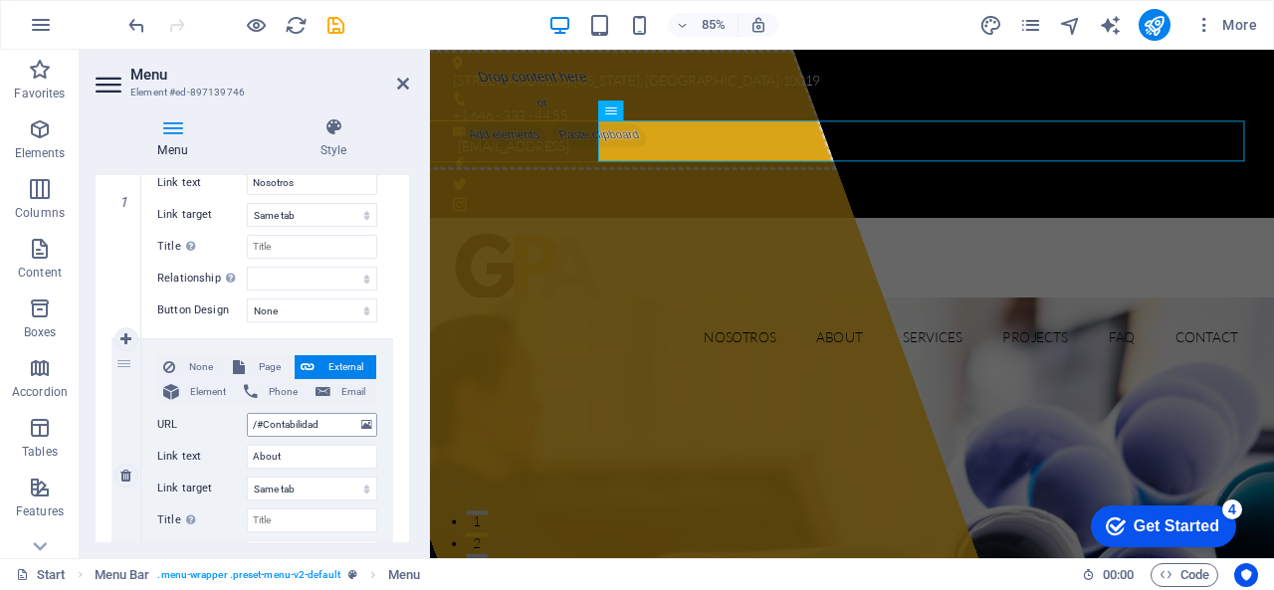
select select
drag, startPoint x: 291, startPoint y: 453, endPoint x: 176, endPoint y: 439, distance: 115.3
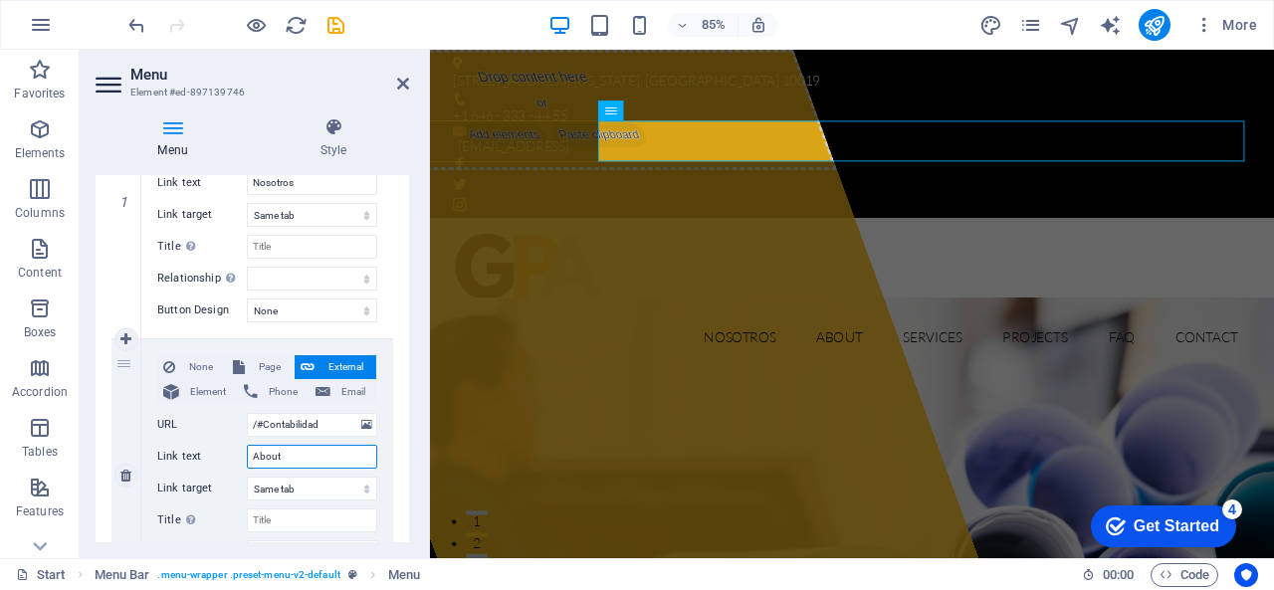
click at [176, 439] on div "None Page External Element Phone Email Page Start Subpage Legal notice Privacy …" at bounding box center [267, 459] width 220 height 209
type input "Contabilidad"
select select
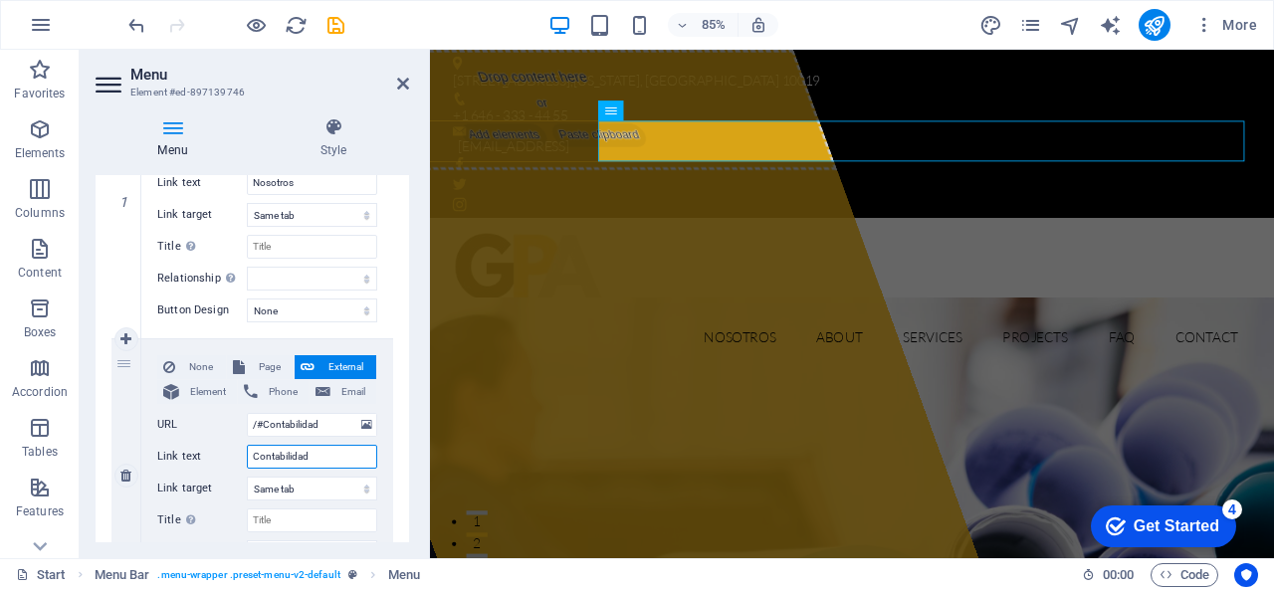
select select
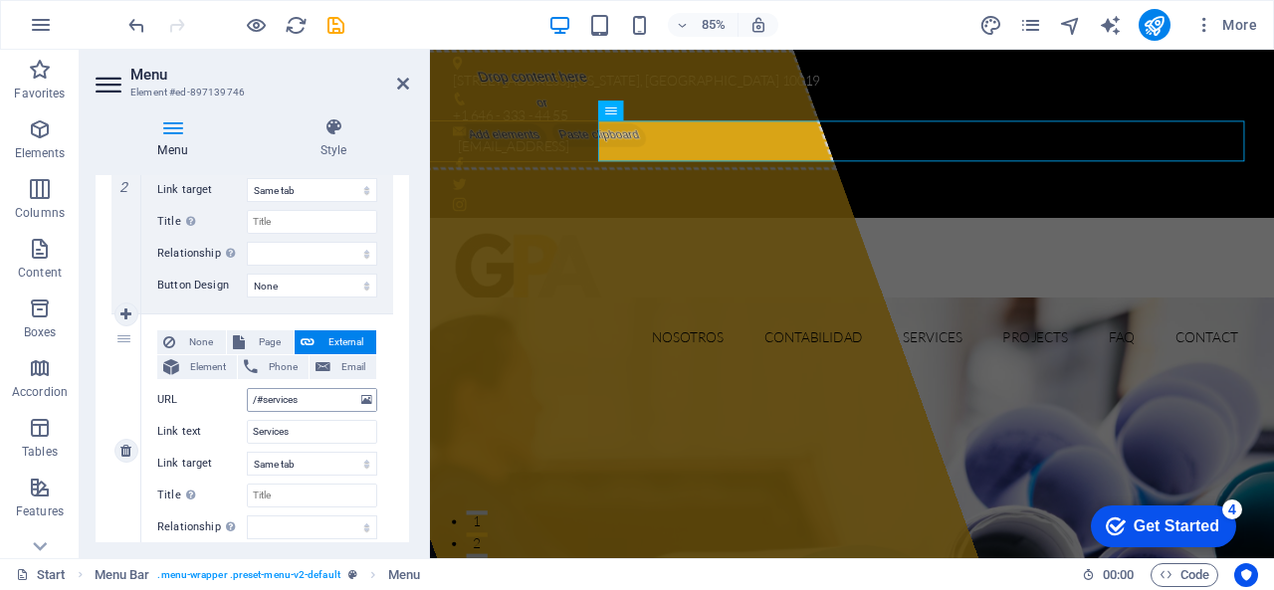
type input "Contabilidad"
click at [303, 399] on input "/#services" at bounding box center [312, 400] width 130 height 24
type input "/#"
select select
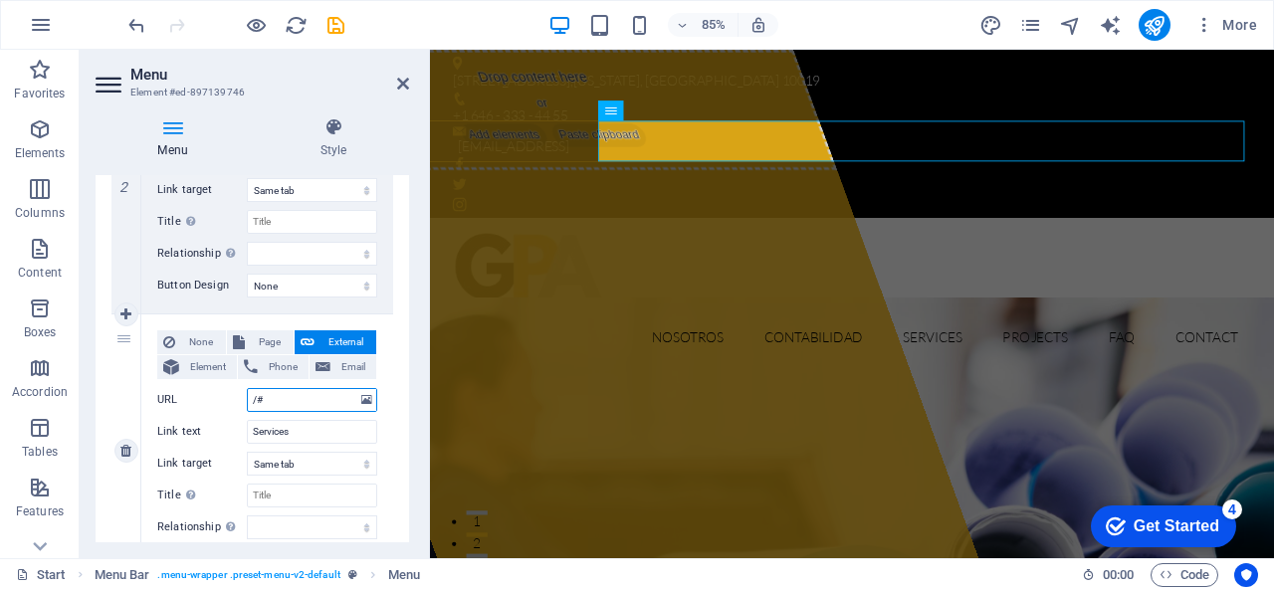
select select
type input "/#N"
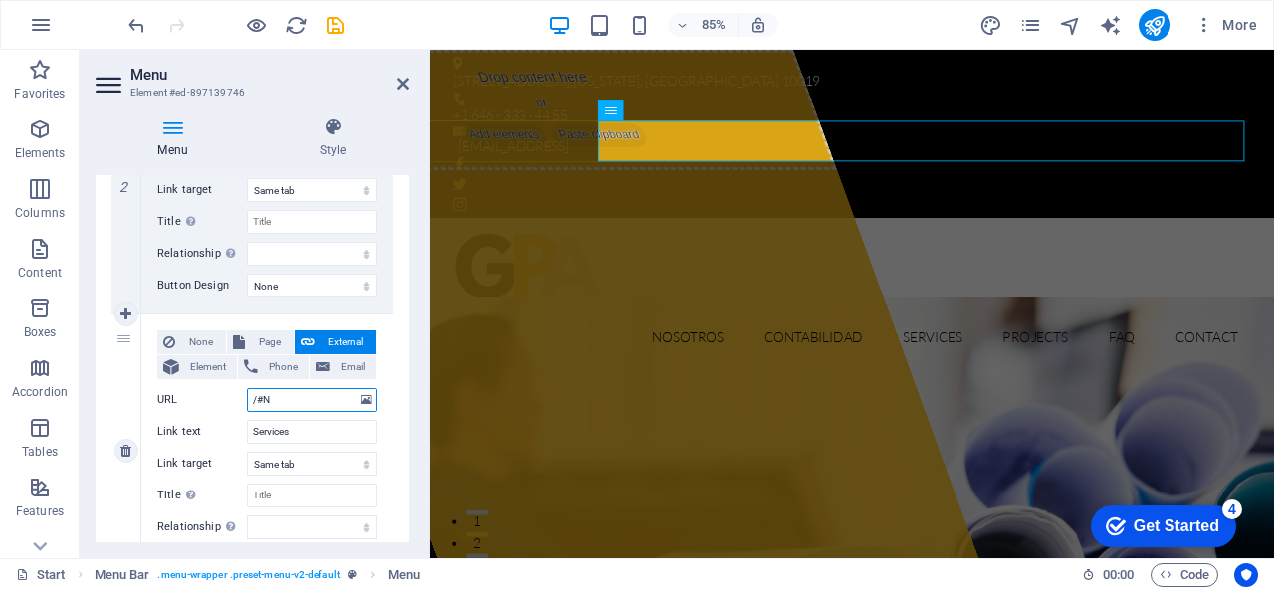
select select
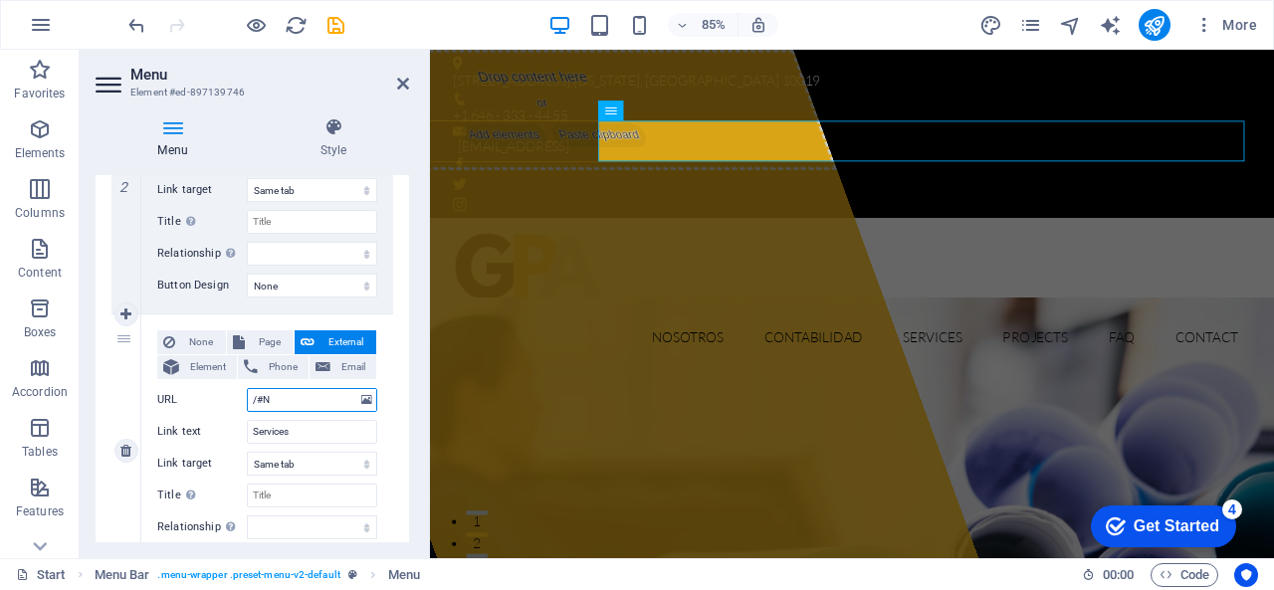
select select
type input "/#Auditori"
select select
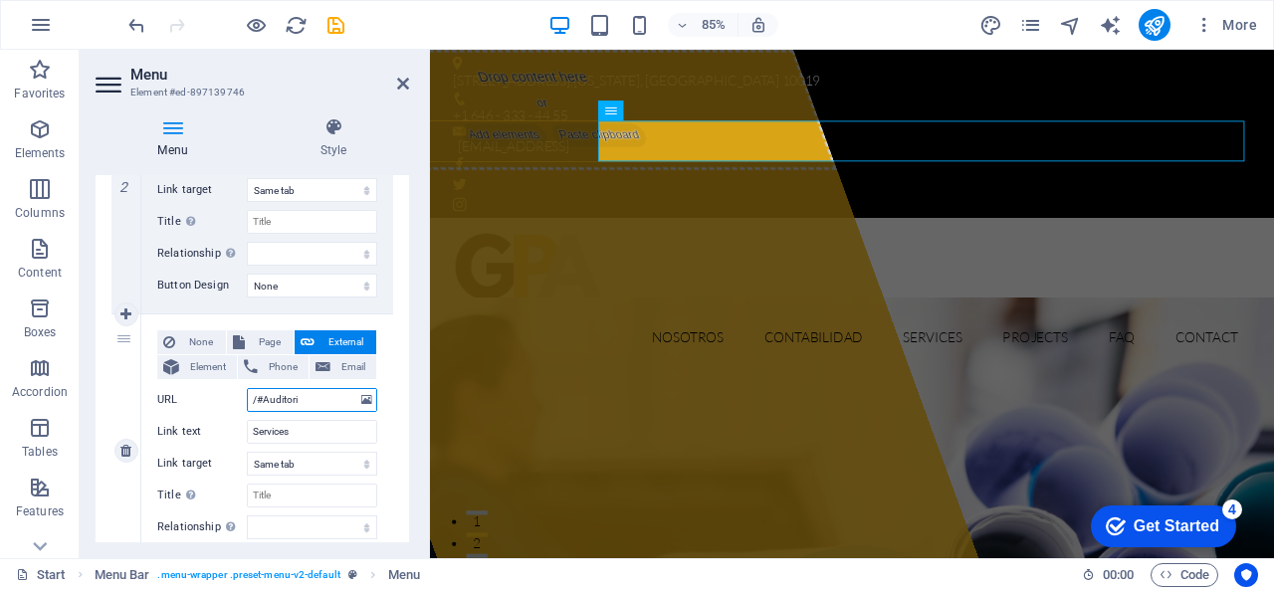
select select
type input "/#Auditoria"
select select
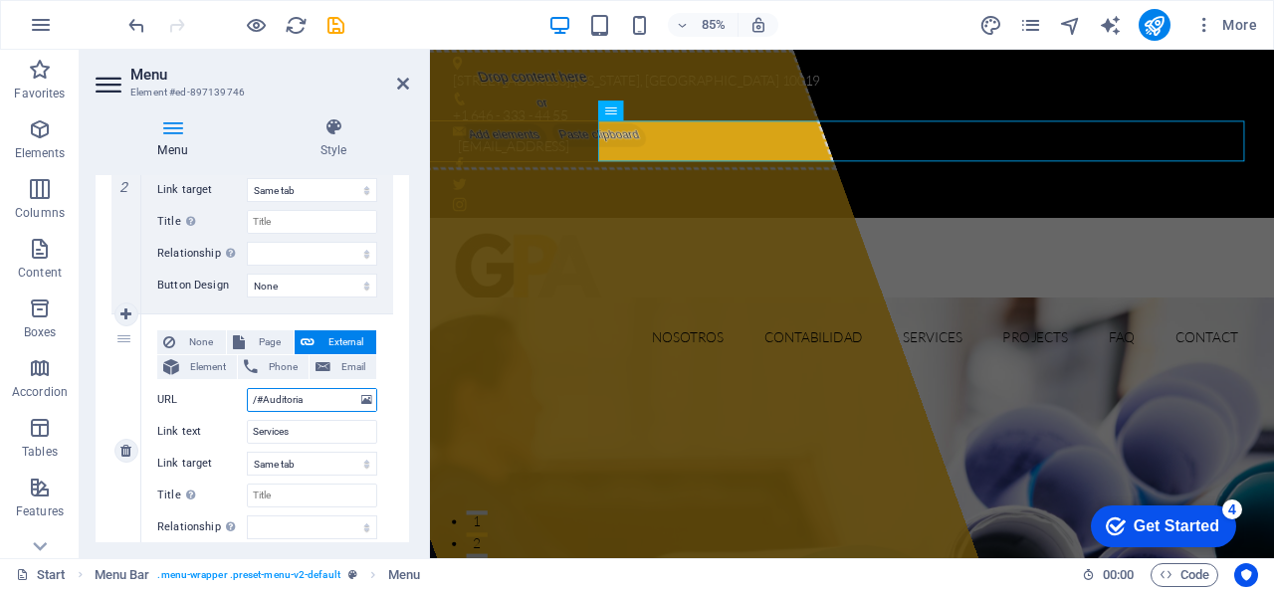
select select
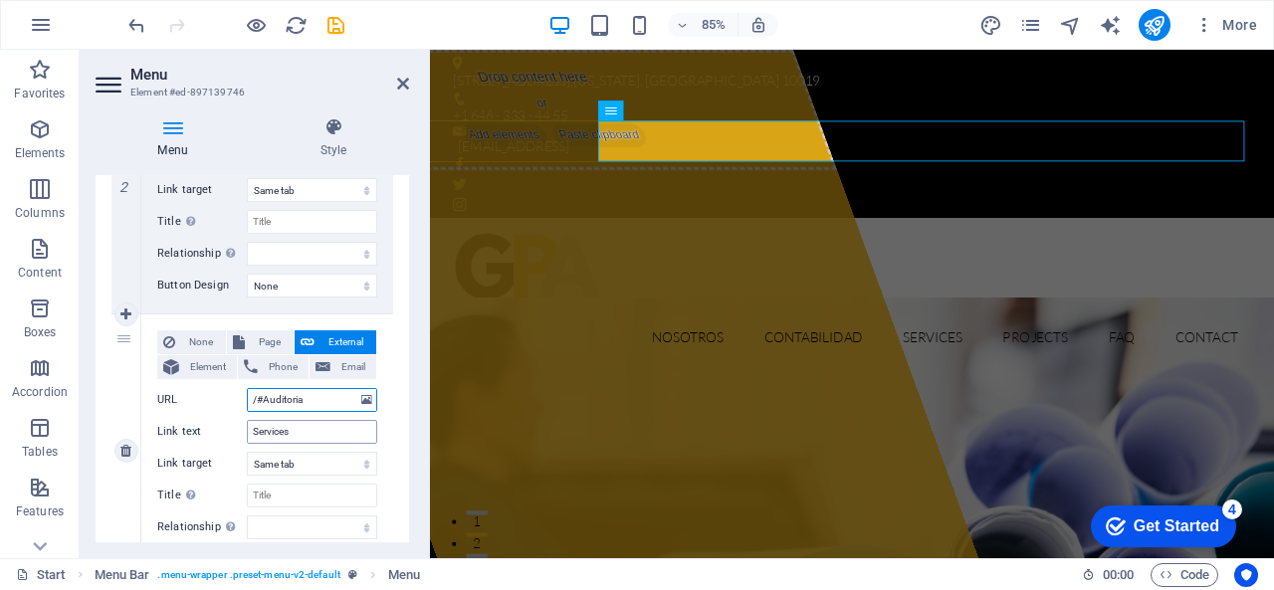
type input "/#Auditoria"
click at [303, 436] on input "Services" at bounding box center [312, 432] width 130 height 24
type input "S"
type input "Auditoria"
select select
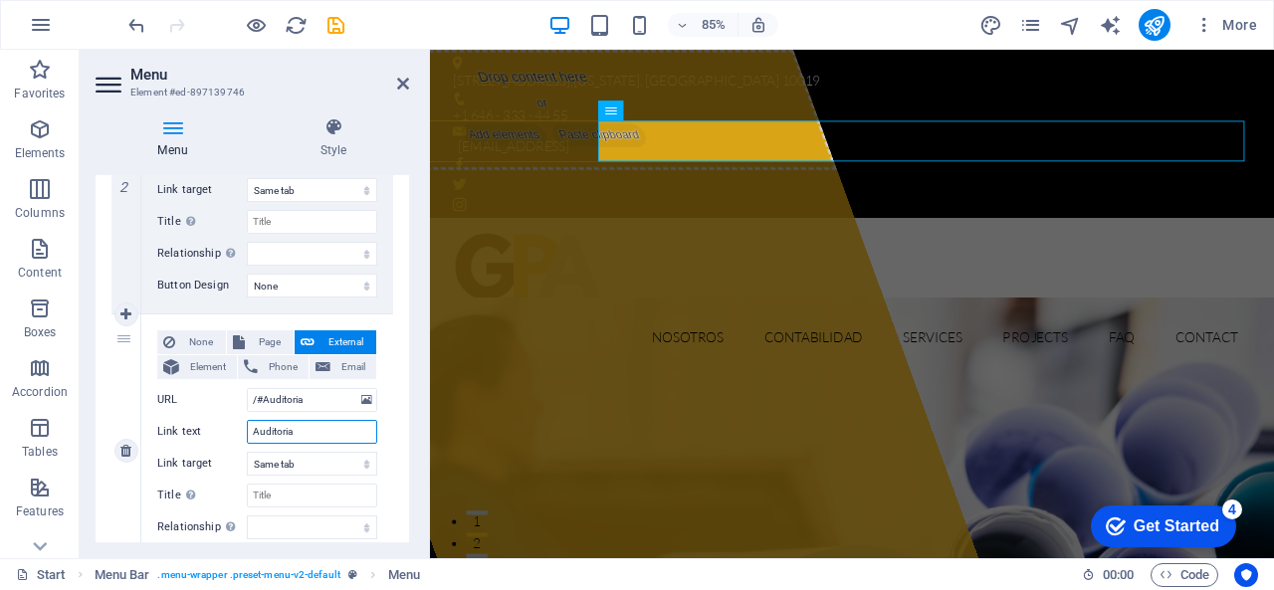
select select
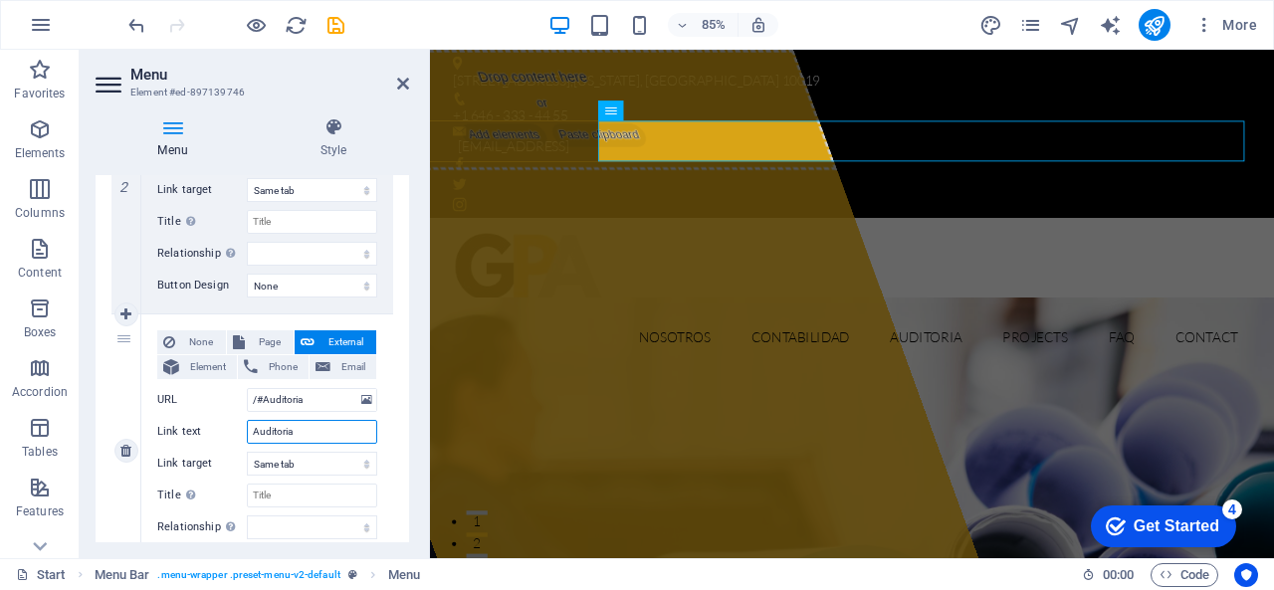
scroll to position [896, 0]
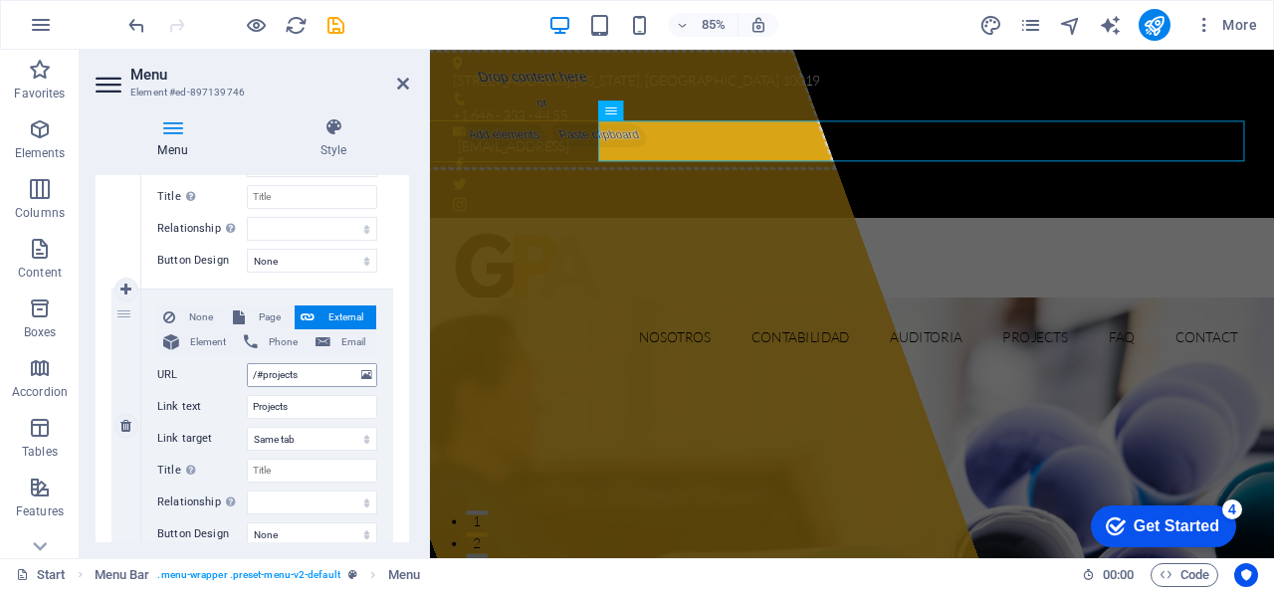
type input "Auditoria"
click at [321, 381] on input "/#projects" at bounding box center [312, 375] width 130 height 24
type input "/#Impuestos"
select select
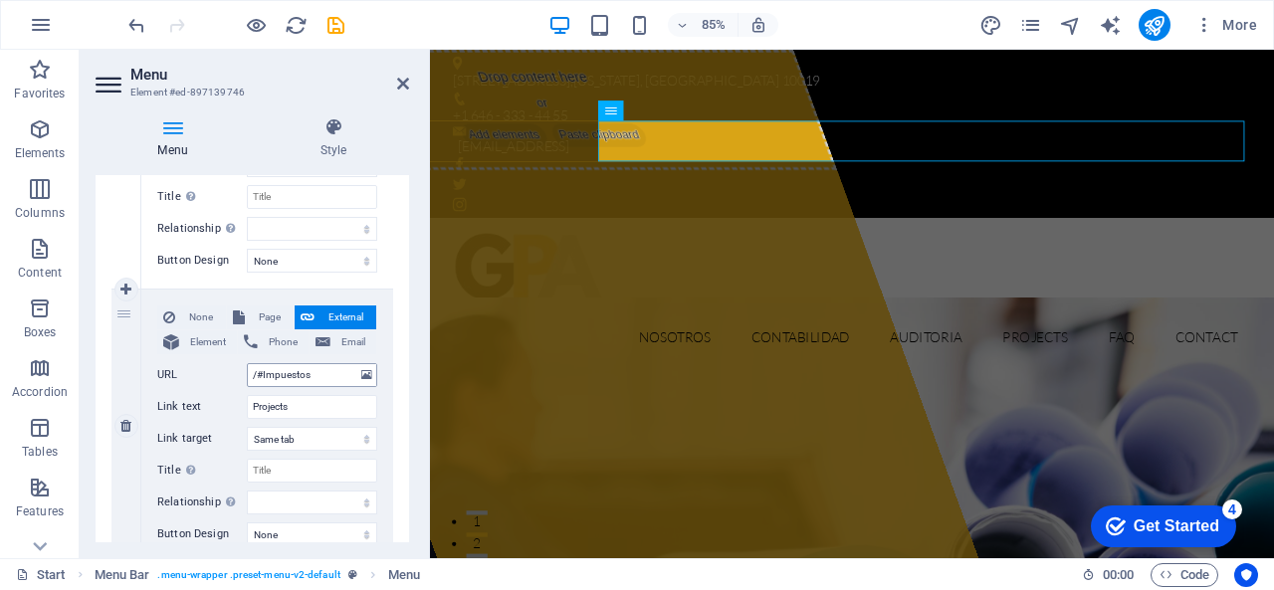
select select
drag, startPoint x: 321, startPoint y: 411, endPoint x: 123, endPoint y: 400, distance: 197.4
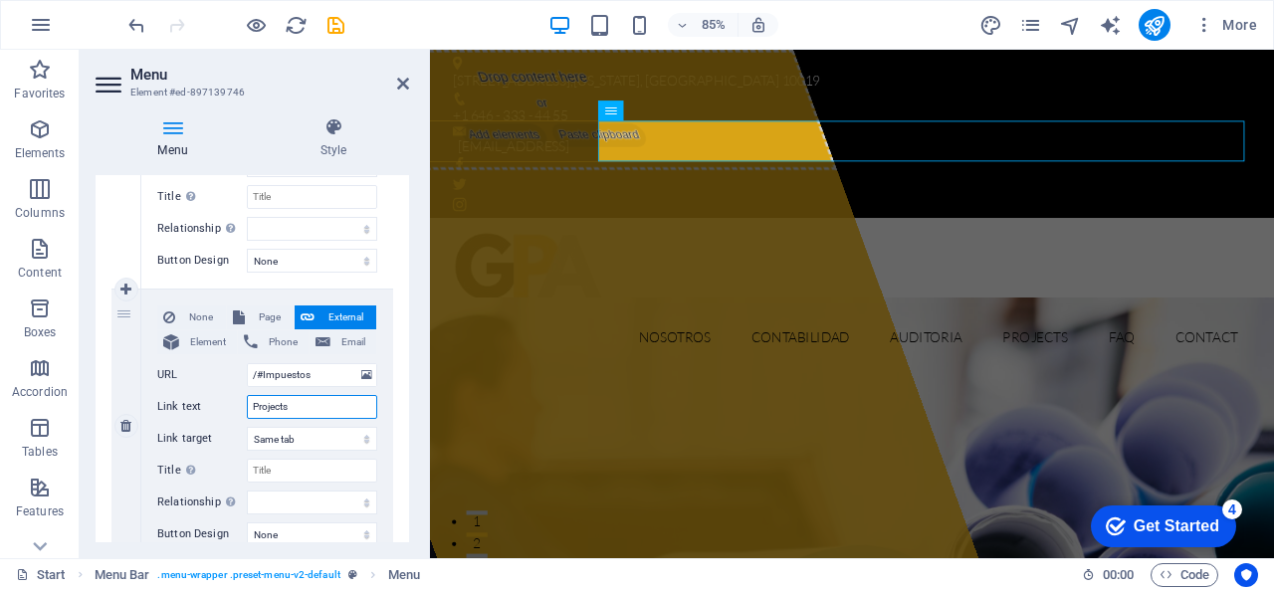
click at [123, 400] on div "4 None Page External Element Phone Email Page Start Subpage Legal notice Privac…" at bounding box center [252, 427] width 282 height 274
type input "Impuestos"
select select
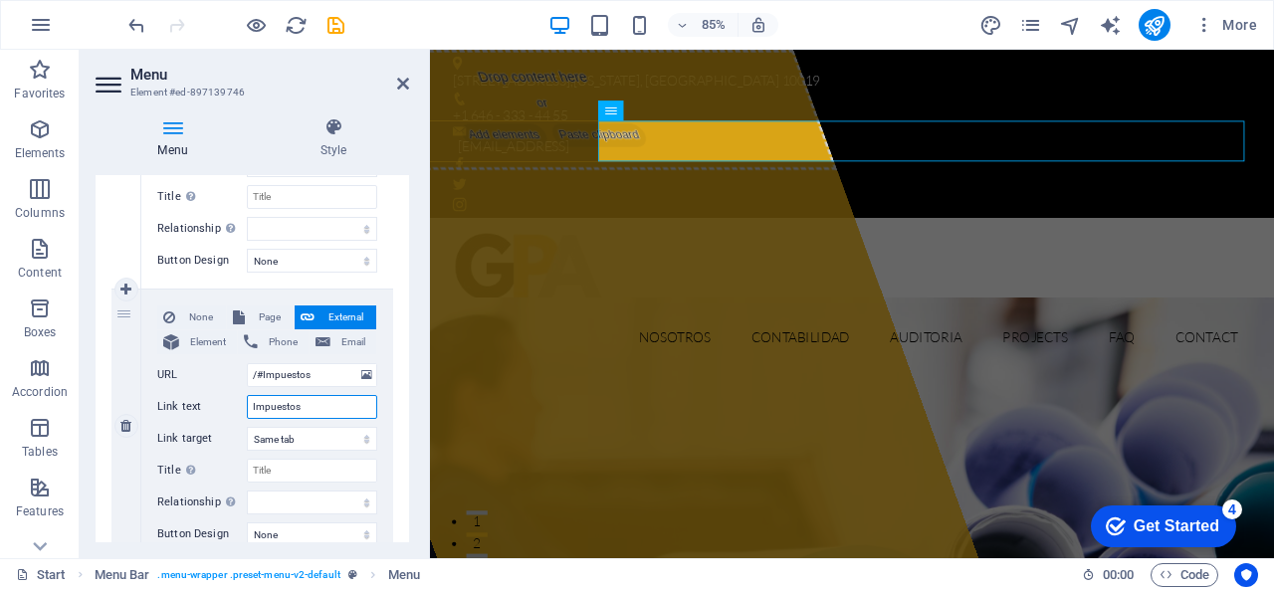
select select
type input "Impuestos"
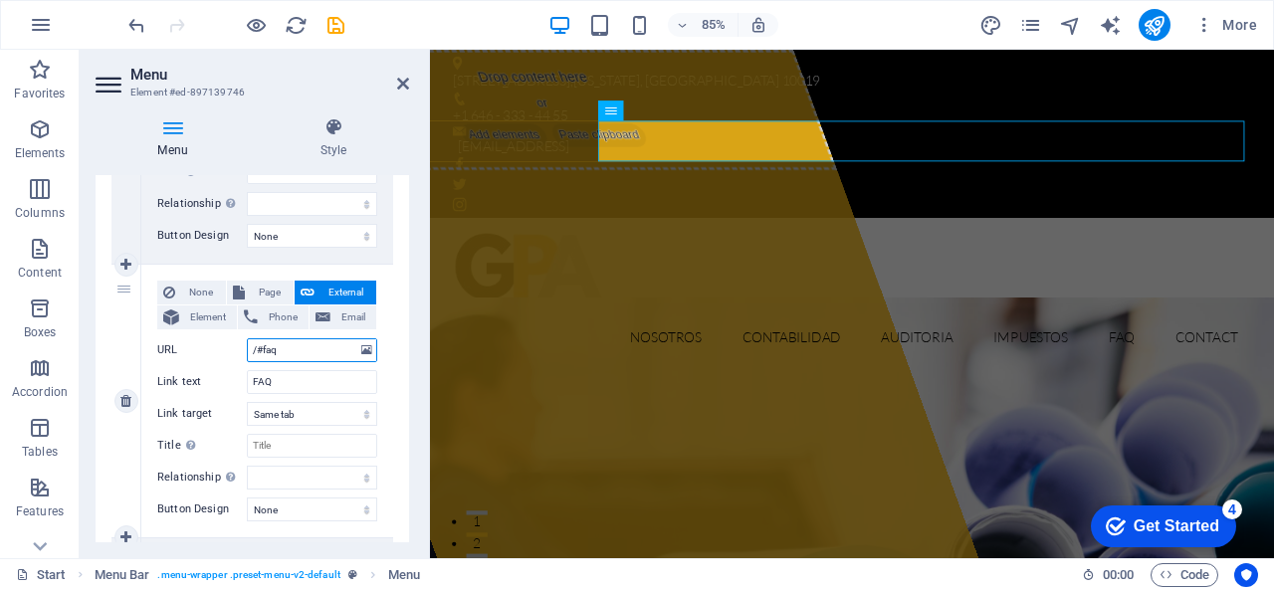
click at [312, 345] on input "/#faq" at bounding box center [312, 350] width 130 height 24
type input "/#"
select select
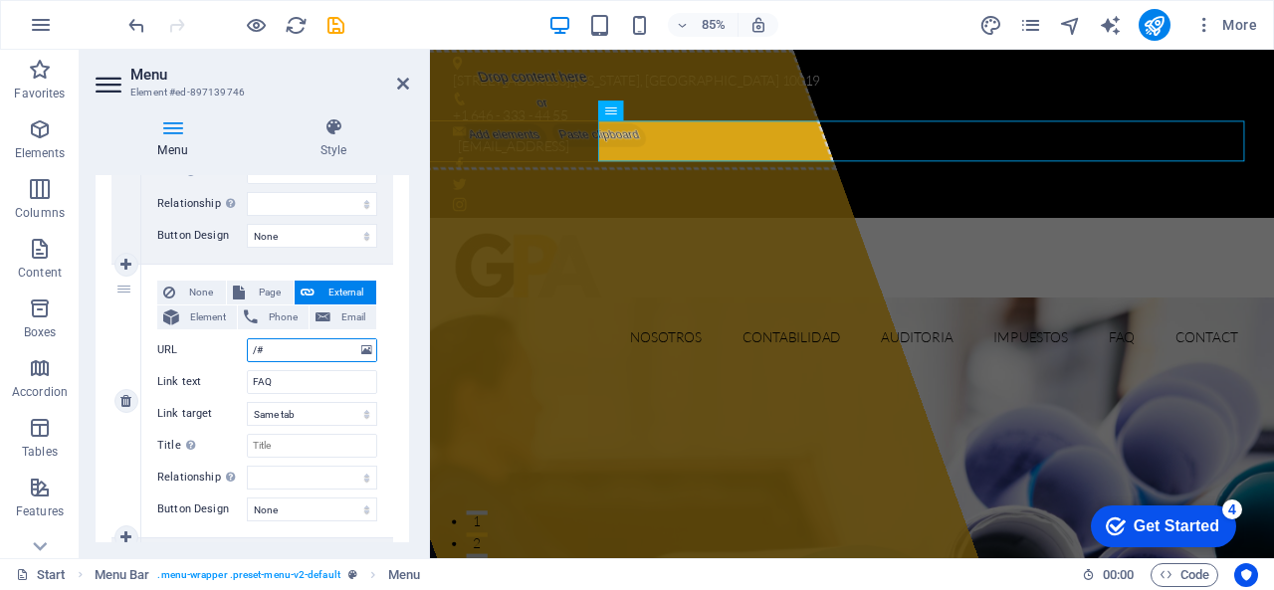
select select
type input "/#Nu"
select select
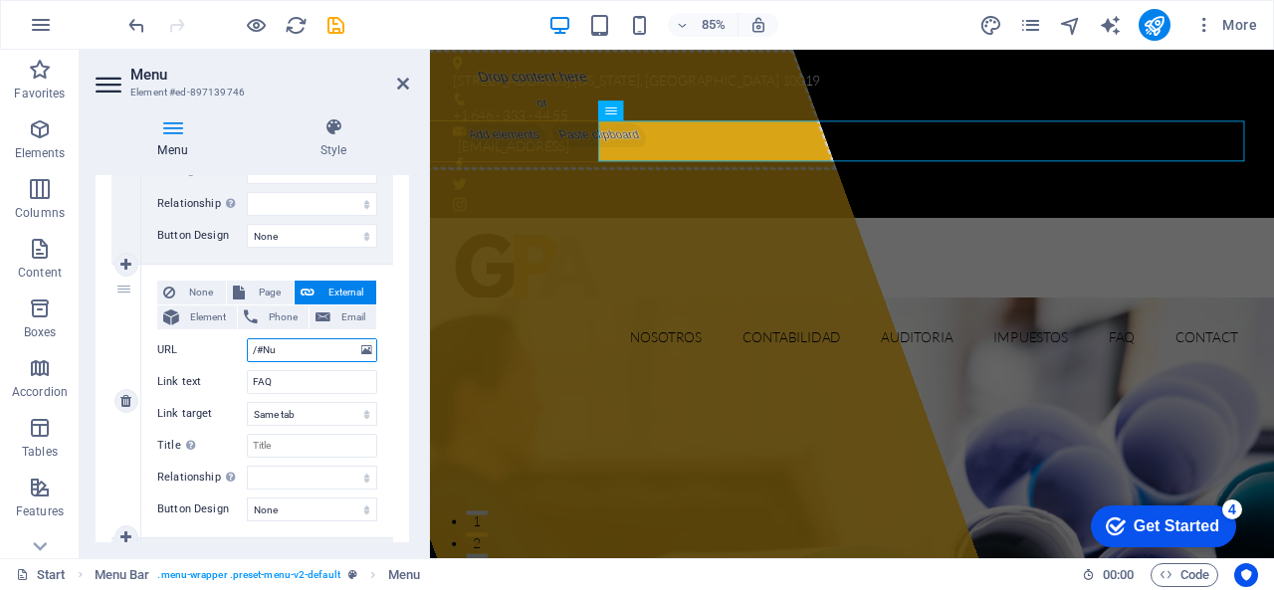
select select
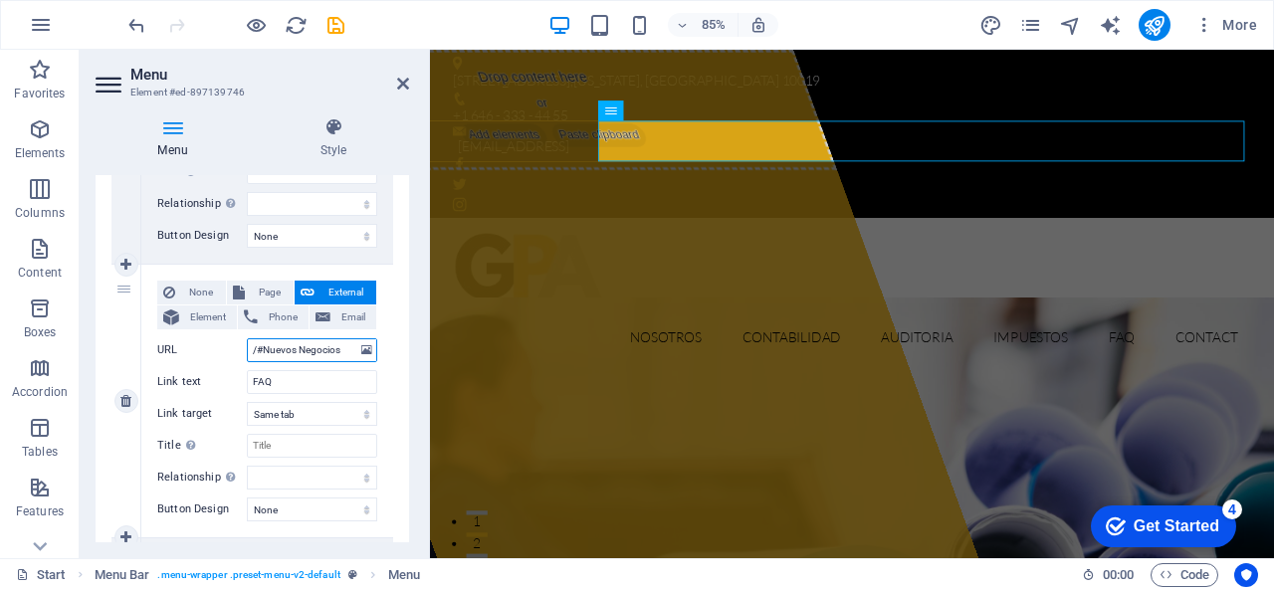
type input "/#Nuevos Negocios"
select select
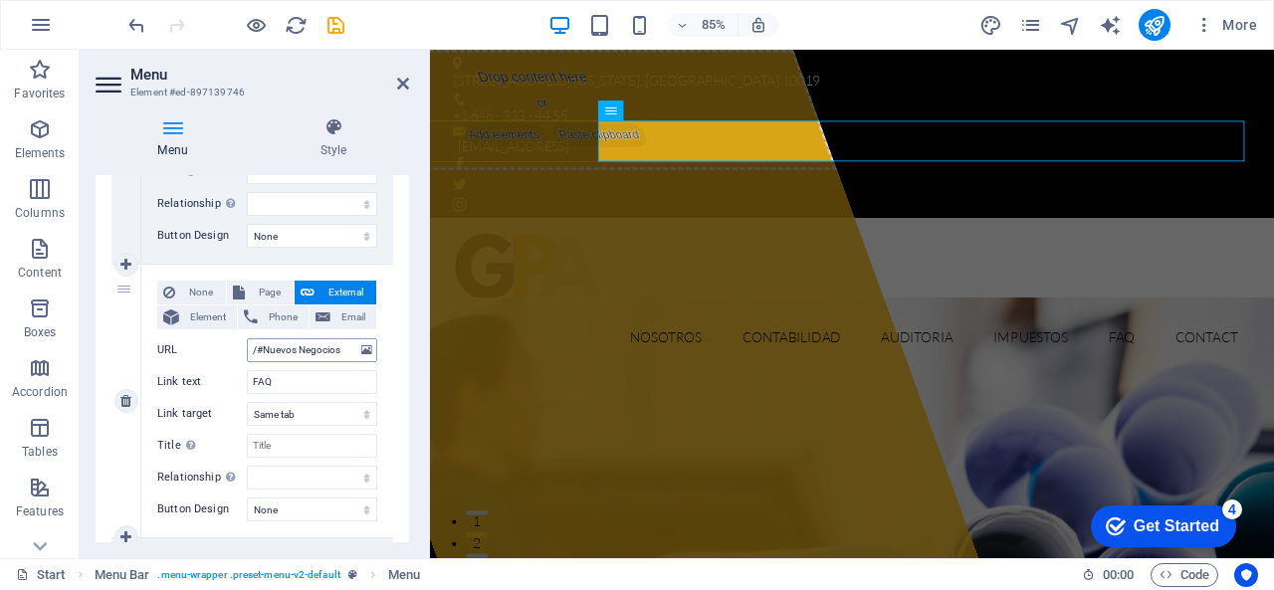
select select
click at [281, 380] on input "FAQ" at bounding box center [312, 382] width 130 height 24
drag, startPoint x: 279, startPoint y: 381, endPoint x: 180, endPoint y: 363, distance: 100.2
click at [180, 363] on div "None Page External Element Phone Email Page Start Subpage Legal notice Privacy …" at bounding box center [267, 385] width 220 height 209
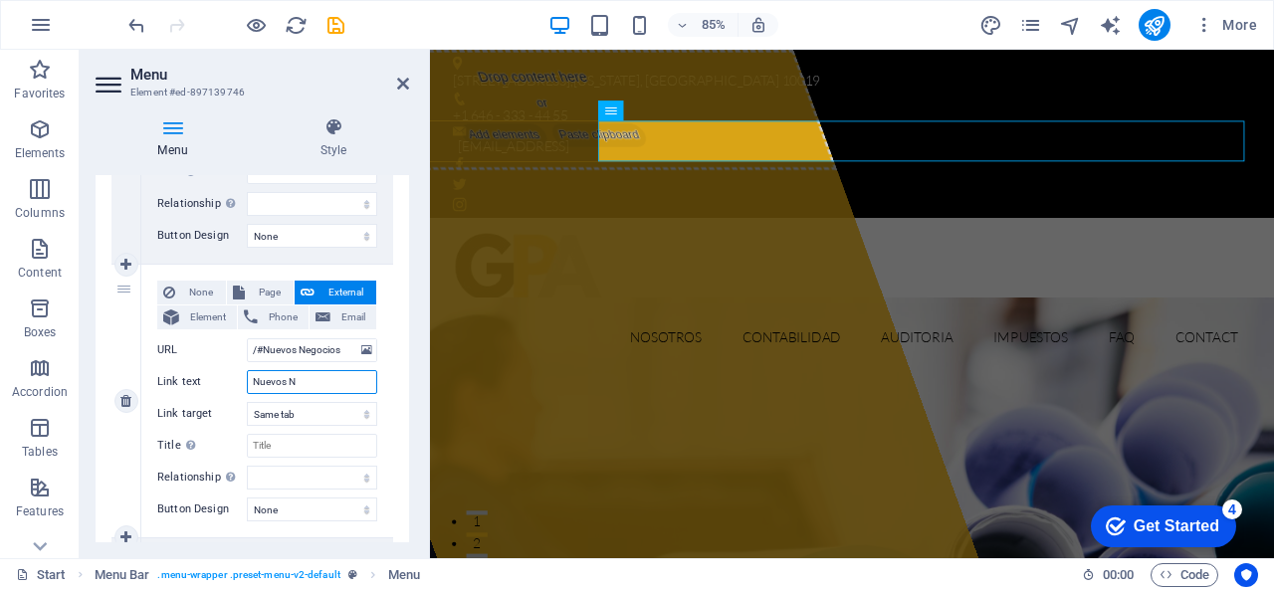
type input "Nuevos Ne"
select select
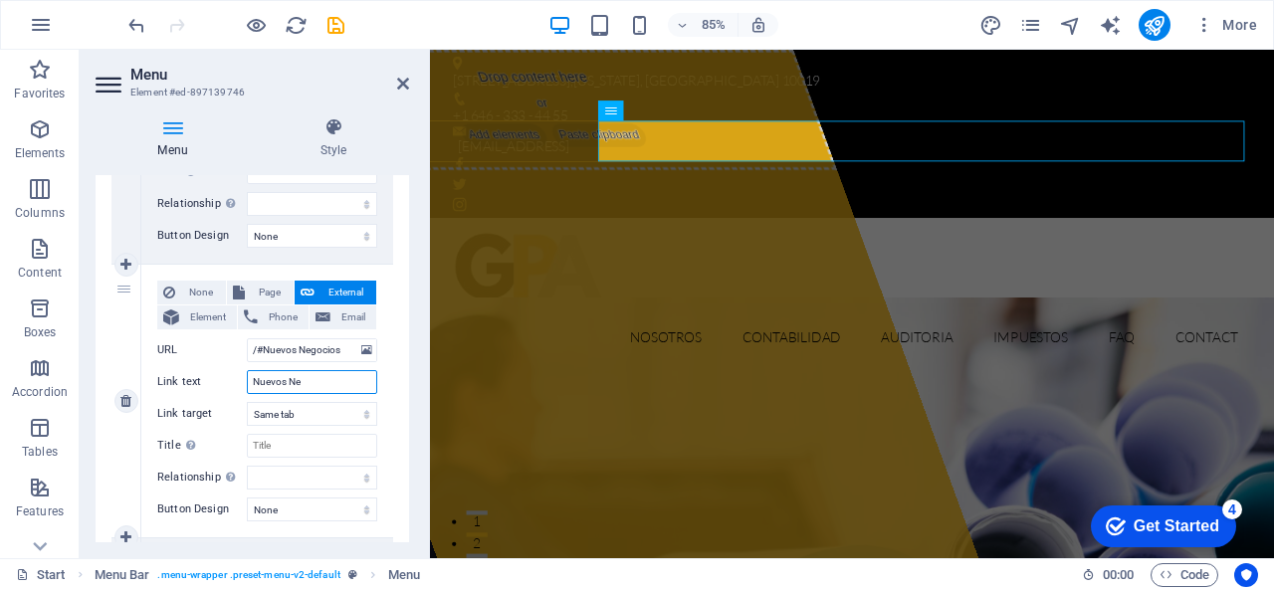
select select
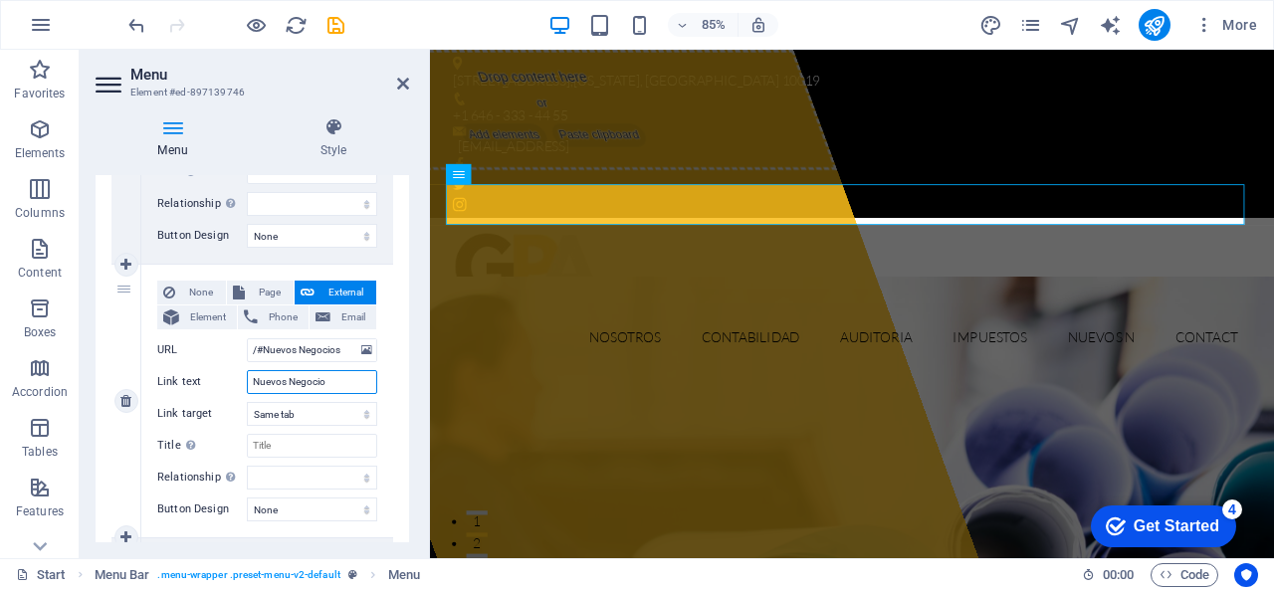
type input "Nuevos Negocios"
select select
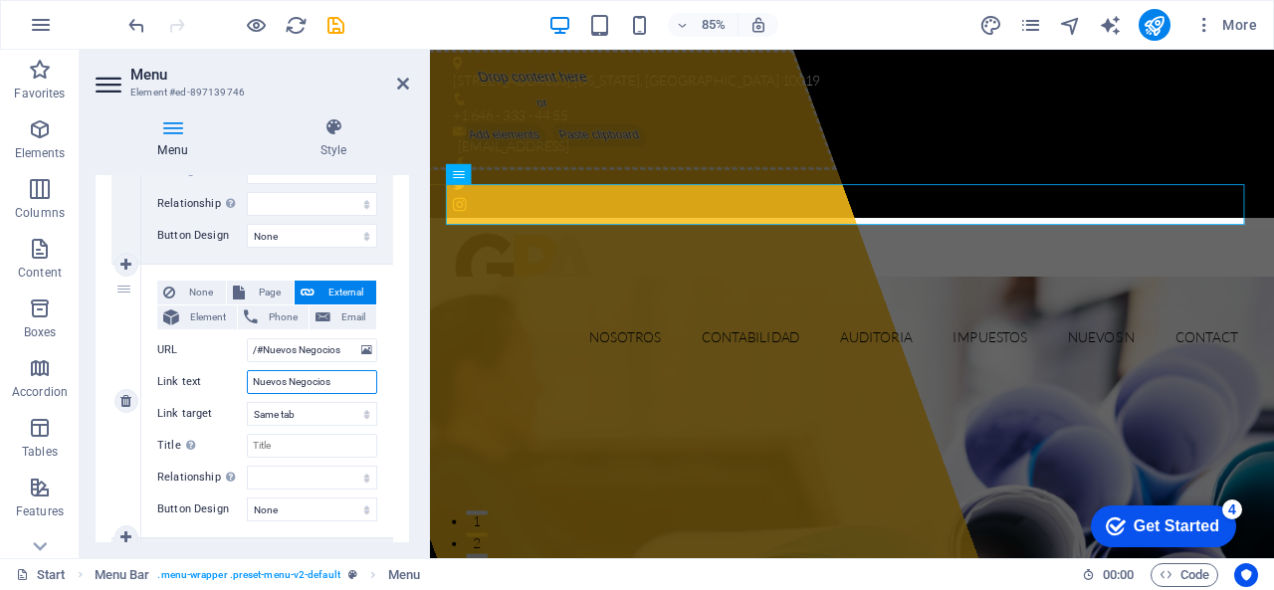
select select
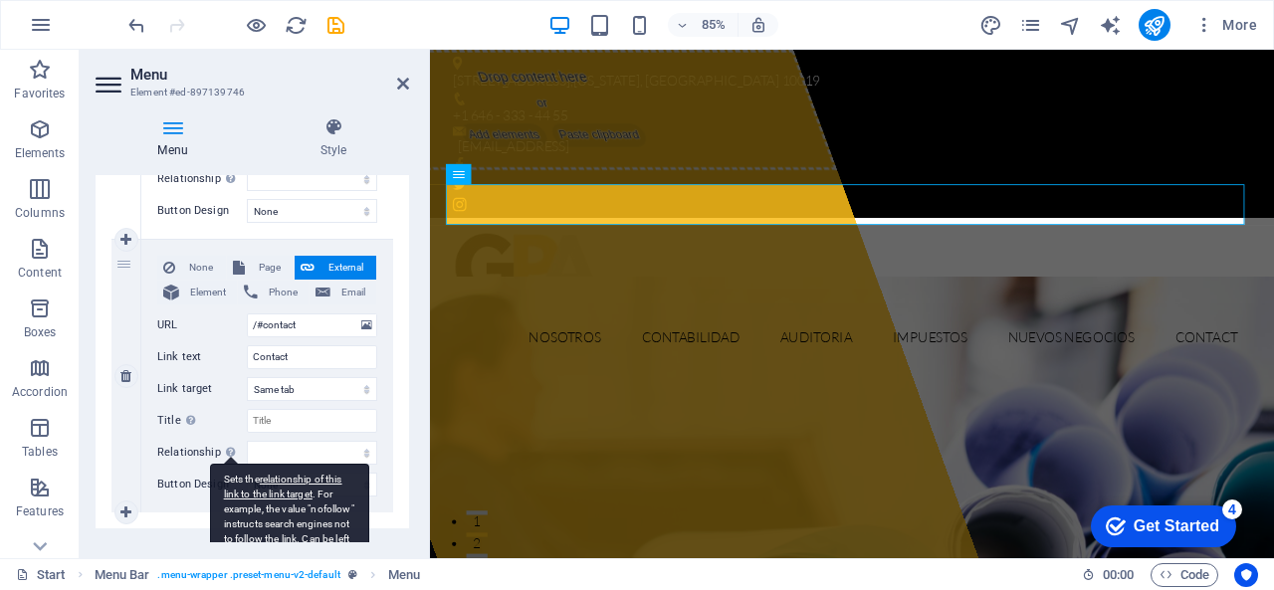
scroll to position [1517, 0]
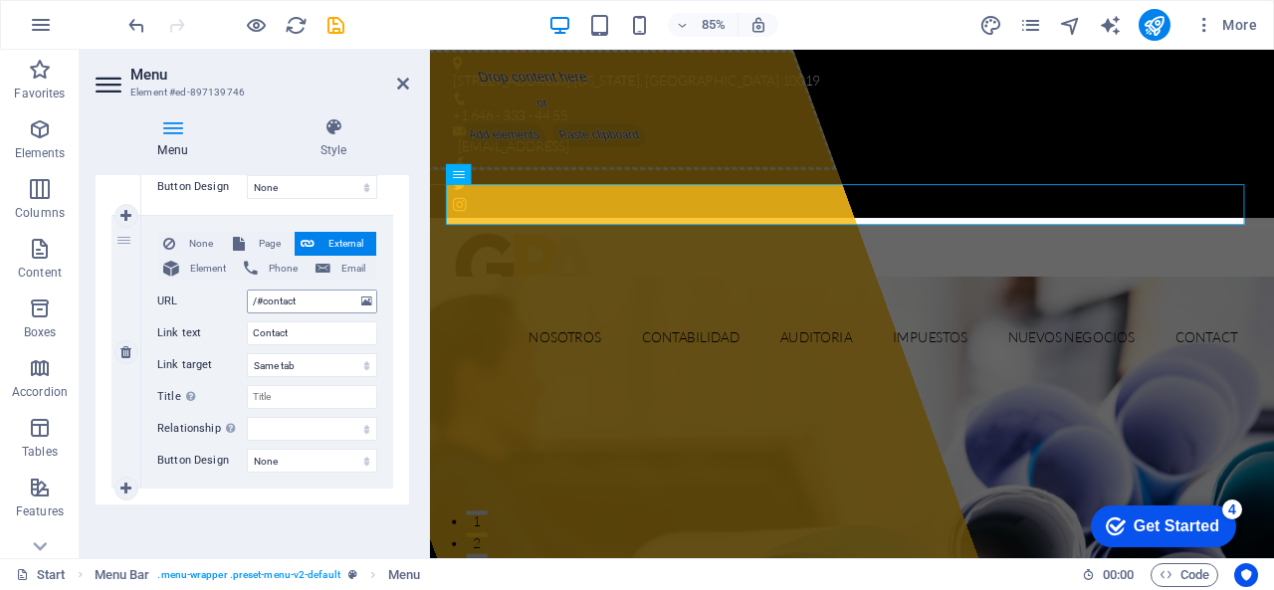
type input "Nuevos Negocios"
click at [310, 296] on input "/#contact" at bounding box center [312, 302] width 130 height 24
type input "/#contacto"
select select
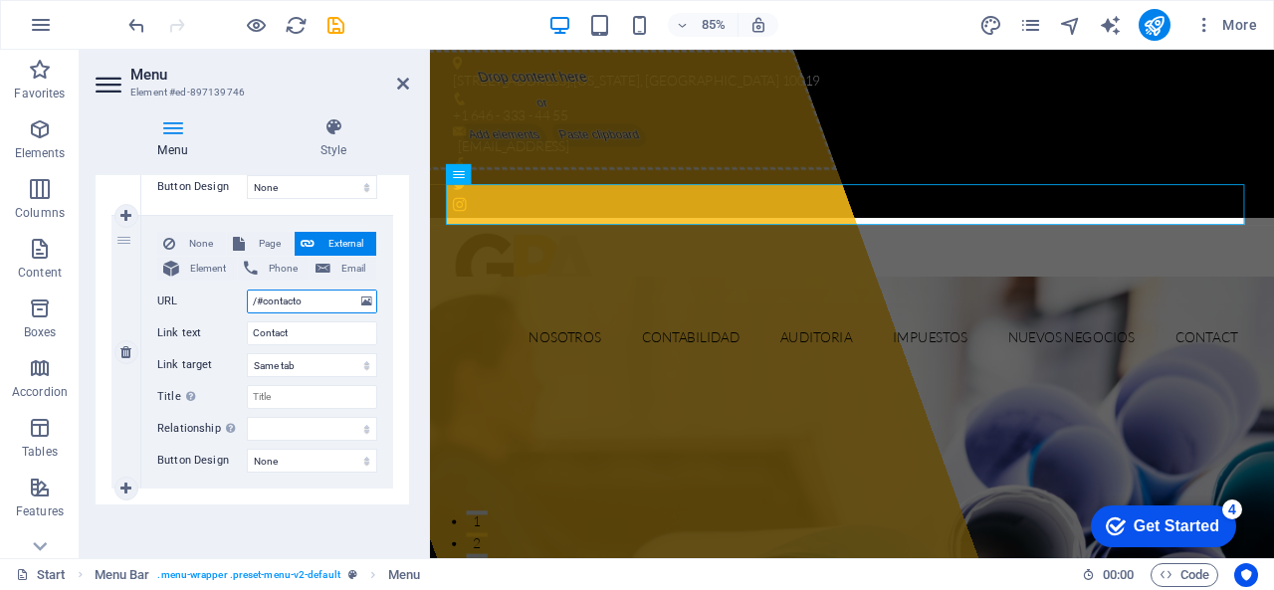
select select
type input "/#contacto"
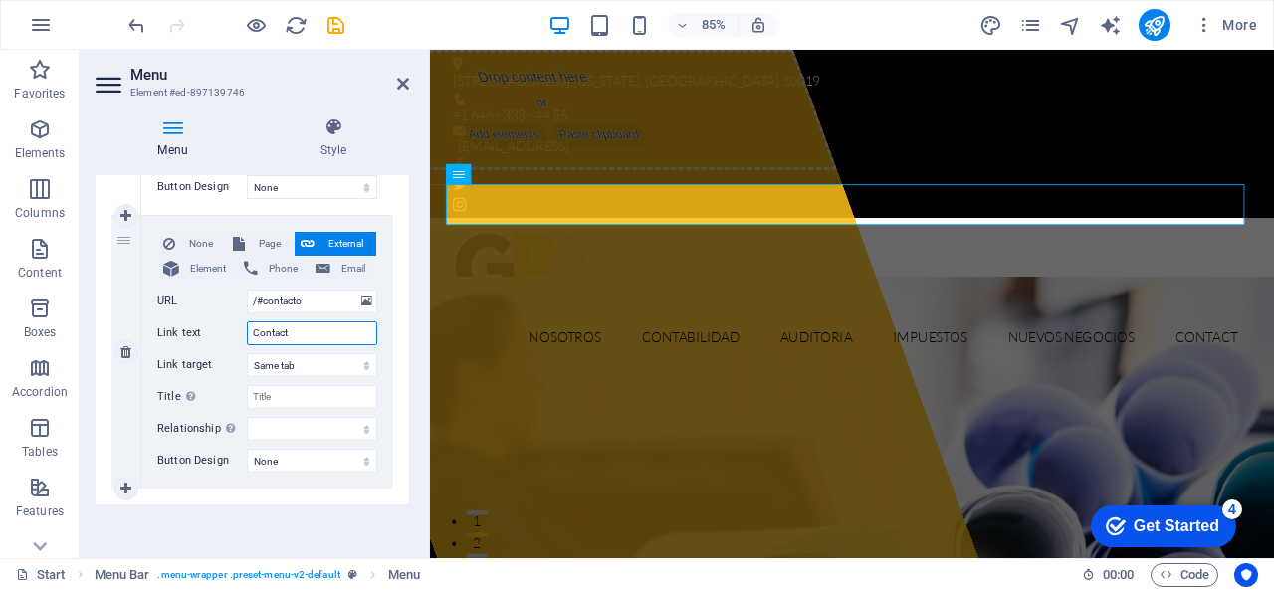
click at [305, 342] on input "Contact" at bounding box center [312, 334] width 130 height 24
type input "Contacto"
select select
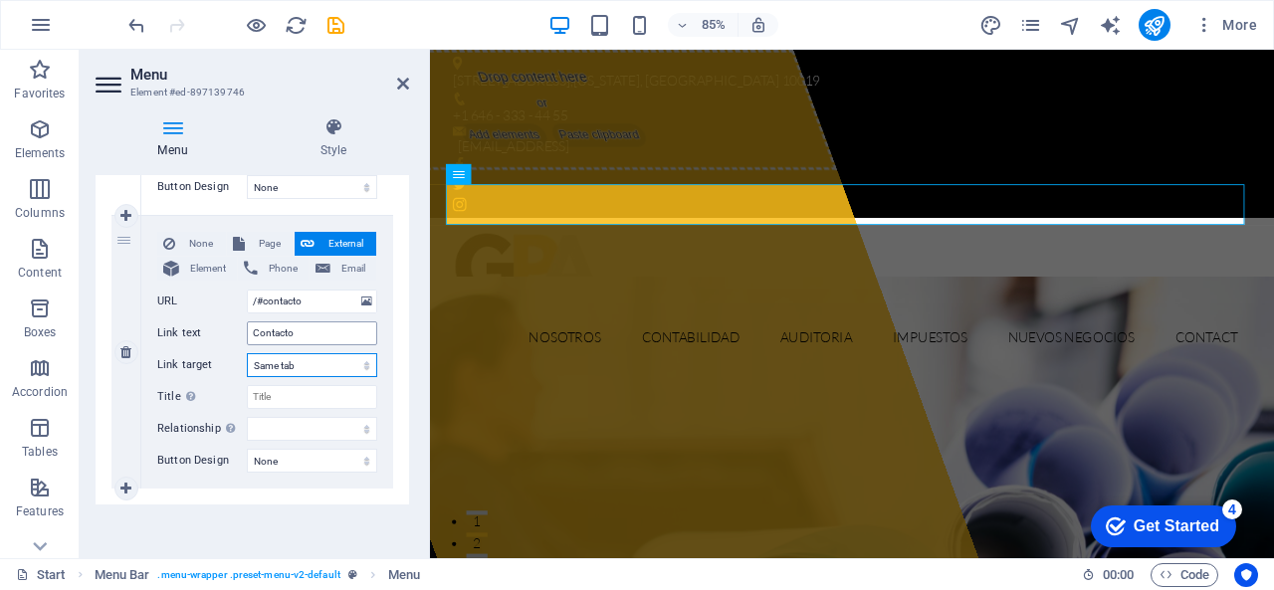
select select
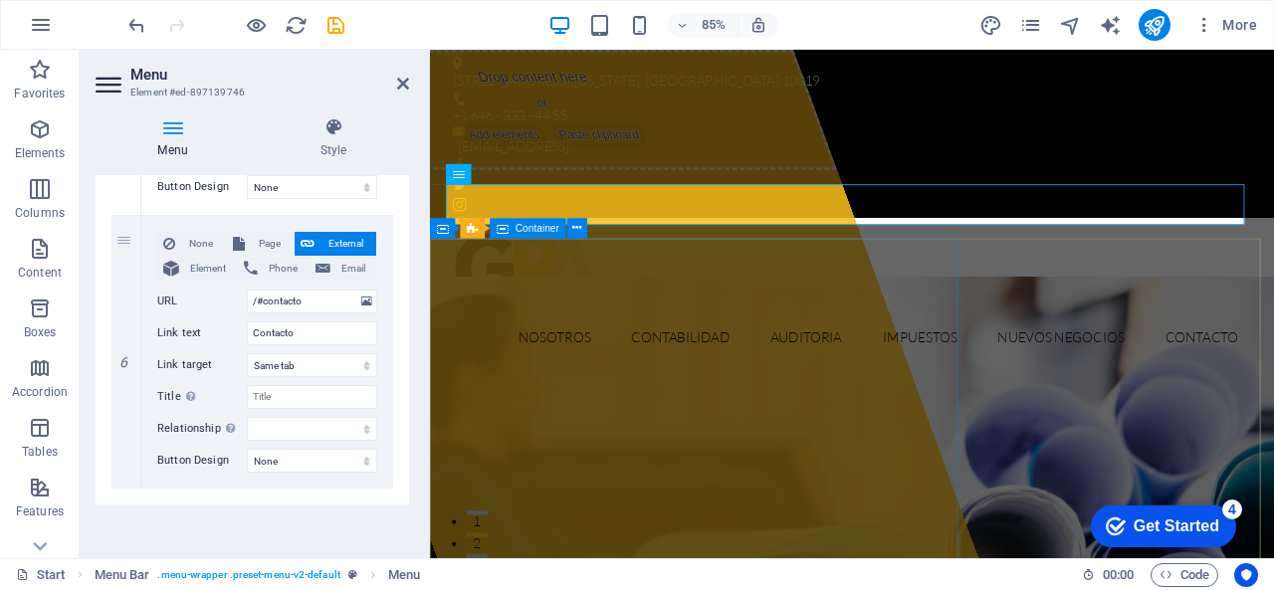
drag, startPoint x: 609, startPoint y: 341, endPoint x: 936, endPoint y: 301, distance: 329.0
click at [910, 191] on div "Drop content here or Add elements Paste clipboard" at bounding box center [565, 120] width 689 height 141
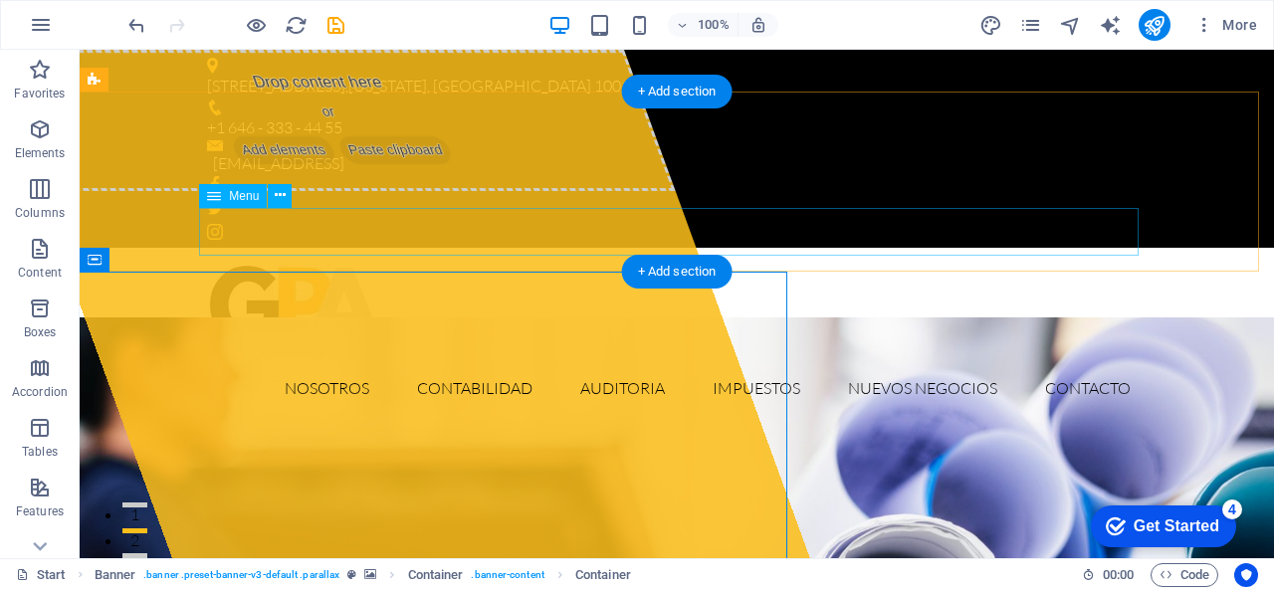
click at [326, 364] on nav "Nosotros Contabilidad Auditoria Impuestos Nuevos Negocios Contacto" at bounding box center [677, 388] width 940 height 48
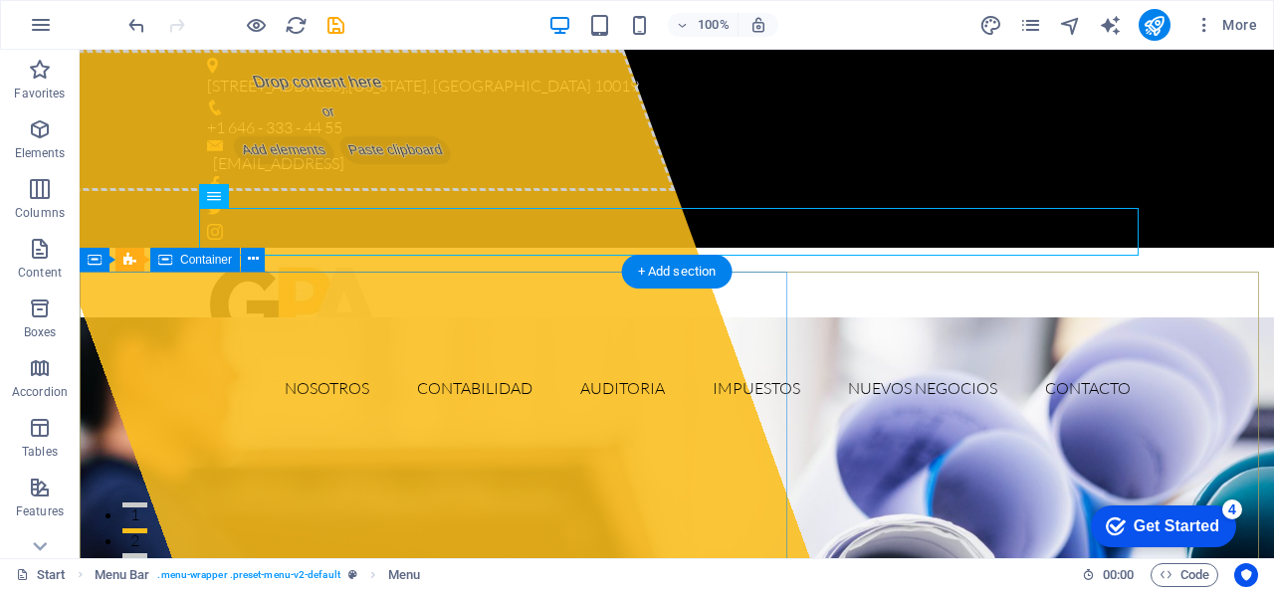
click at [332, 191] on div "Drop content here or Add elements Paste clipboard" at bounding box center [331, 120] width 689 height 141
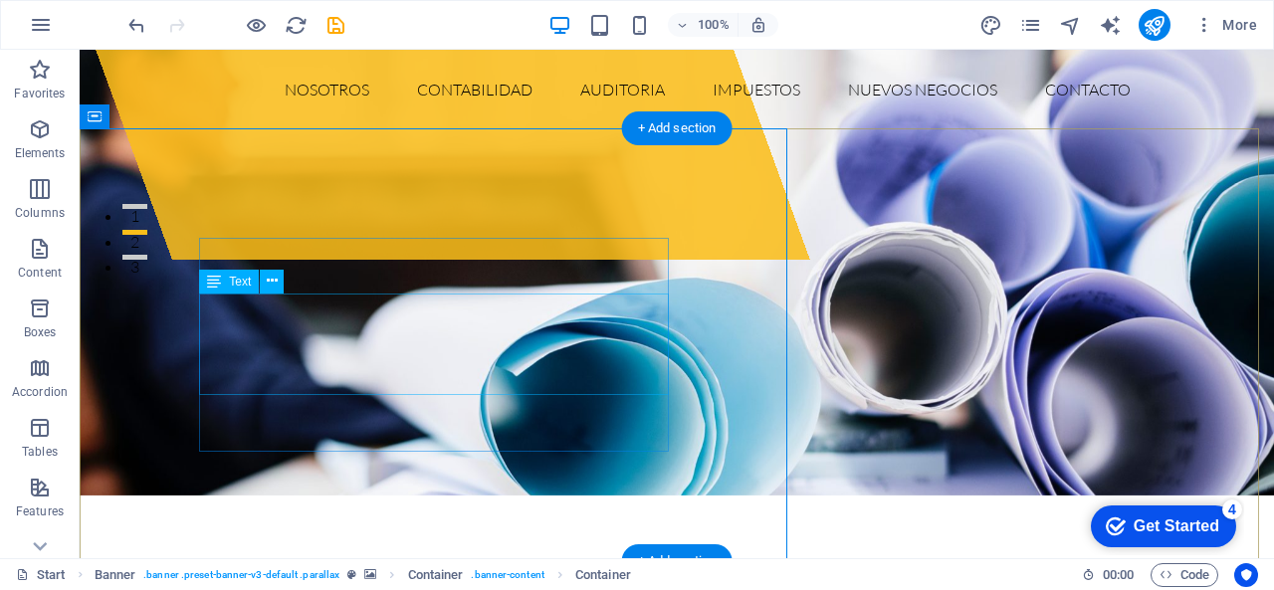
scroll to position [0, 0]
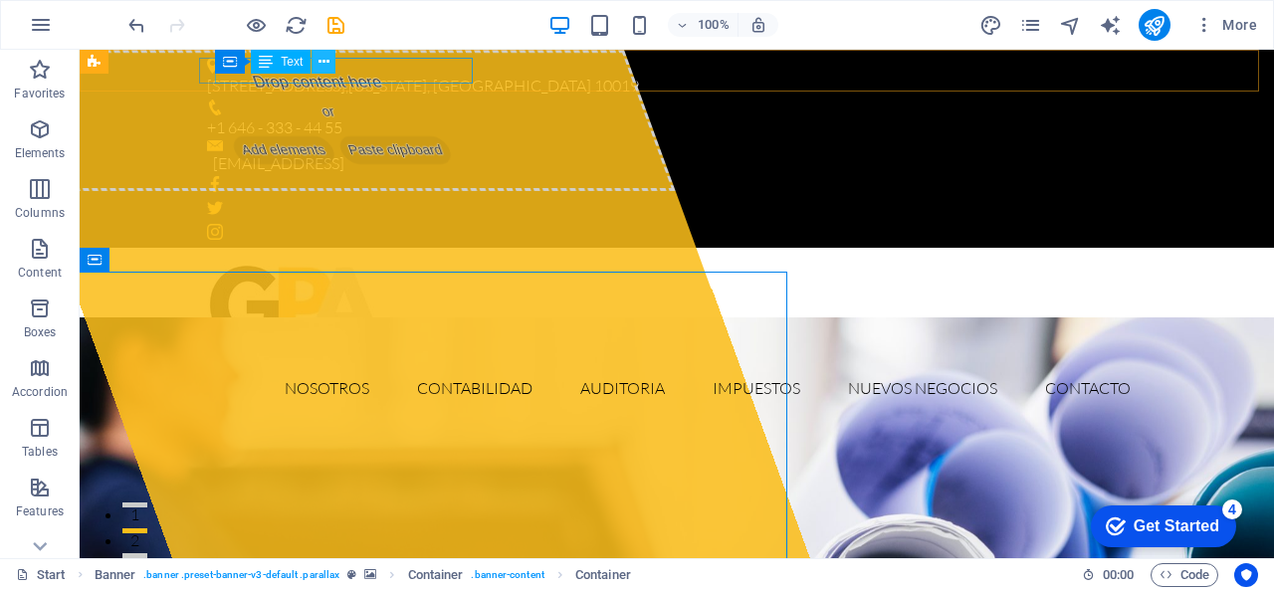
click at [323, 63] on icon at bounding box center [324, 62] width 11 height 21
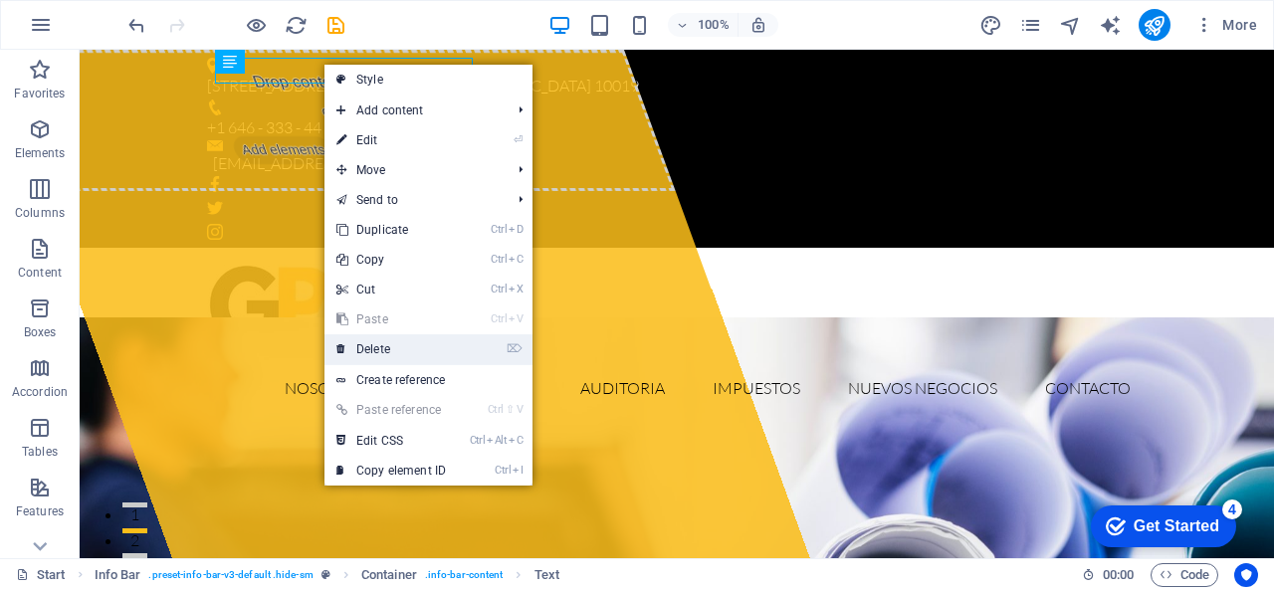
click at [368, 340] on link "⌦ Delete" at bounding box center [390, 349] width 133 height 30
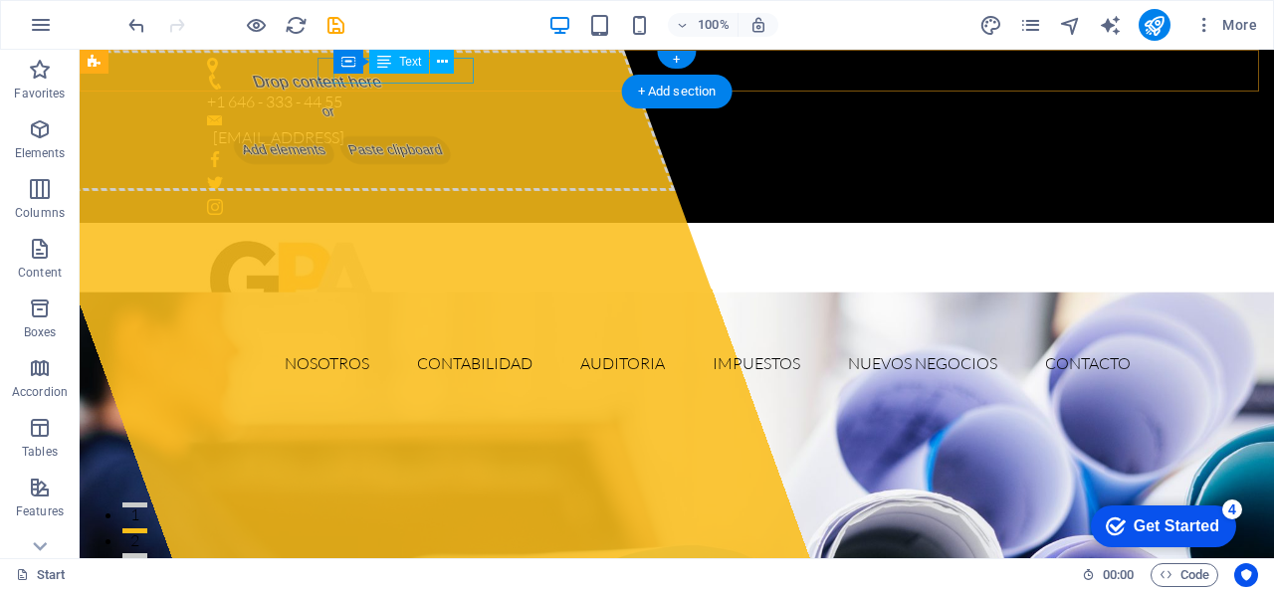
click at [465, 90] on div "+1 646 - 333 - 44 55" at bounding box center [669, 103] width 924 height 26
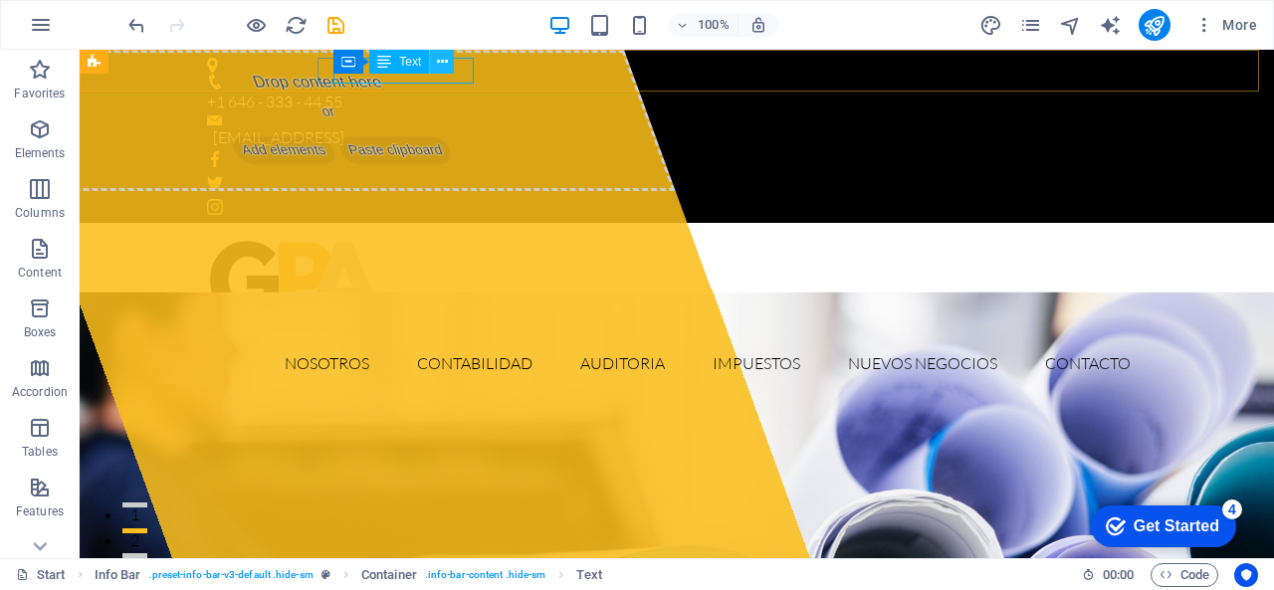
click at [447, 62] on button at bounding box center [442, 62] width 24 height 24
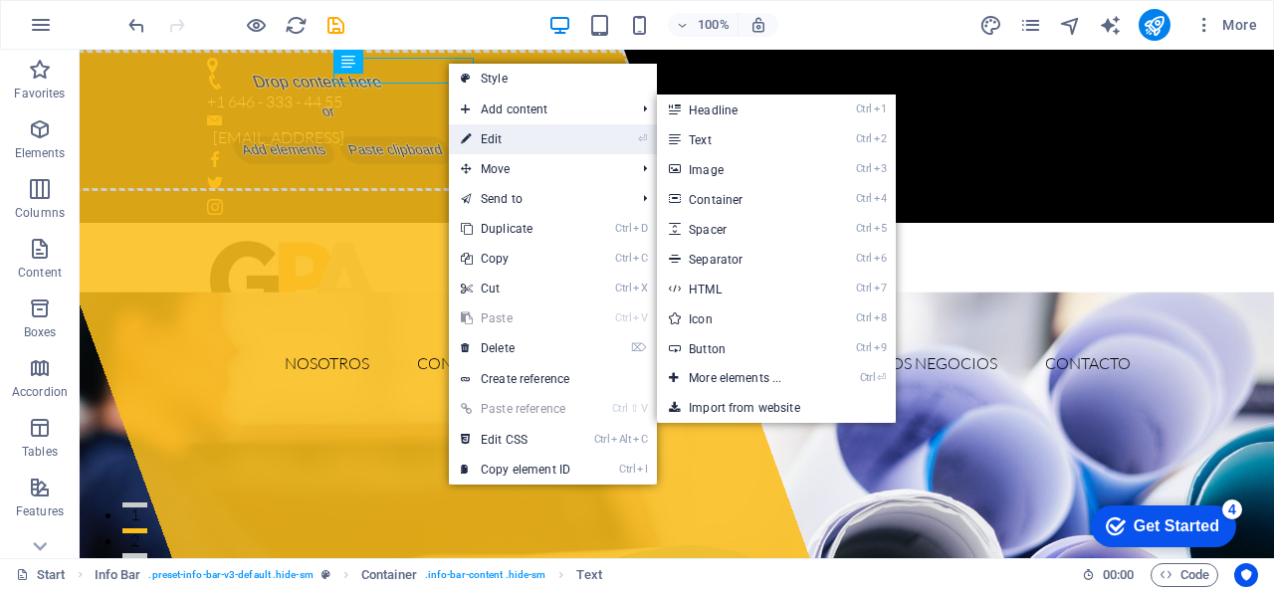
click at [484, 131] on link "⏎ Edit" at bounding box center [515, 139] width 133 height 30
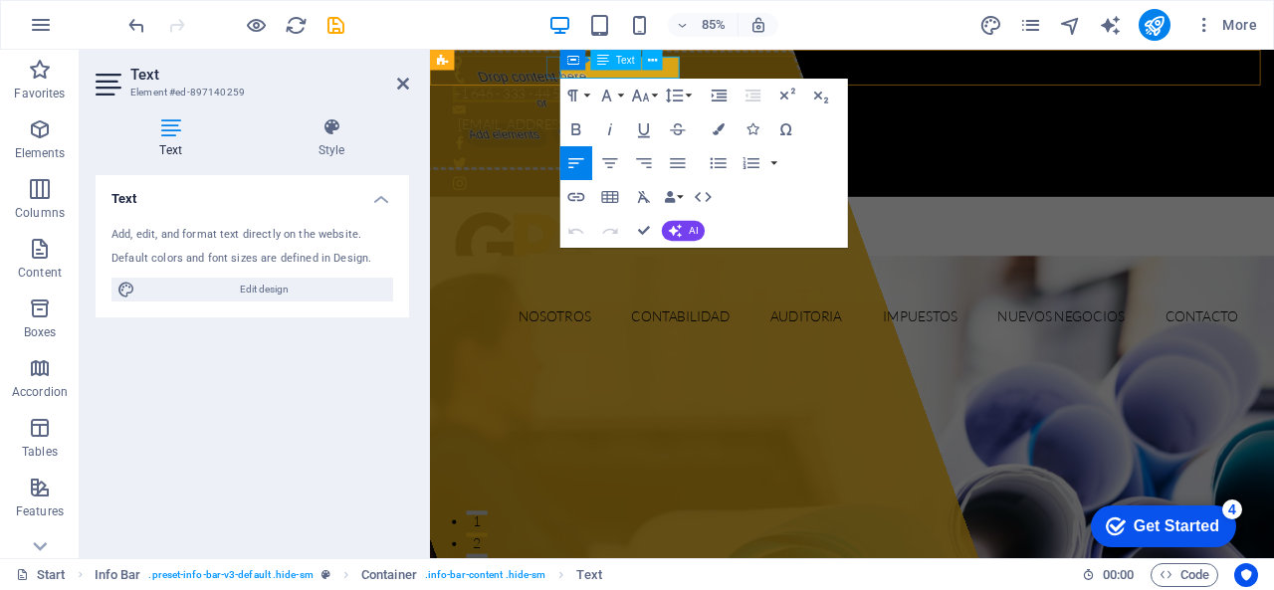
click at [670, 69] on div "Container Text" at bounding box center [616, 60] width 113 height 21
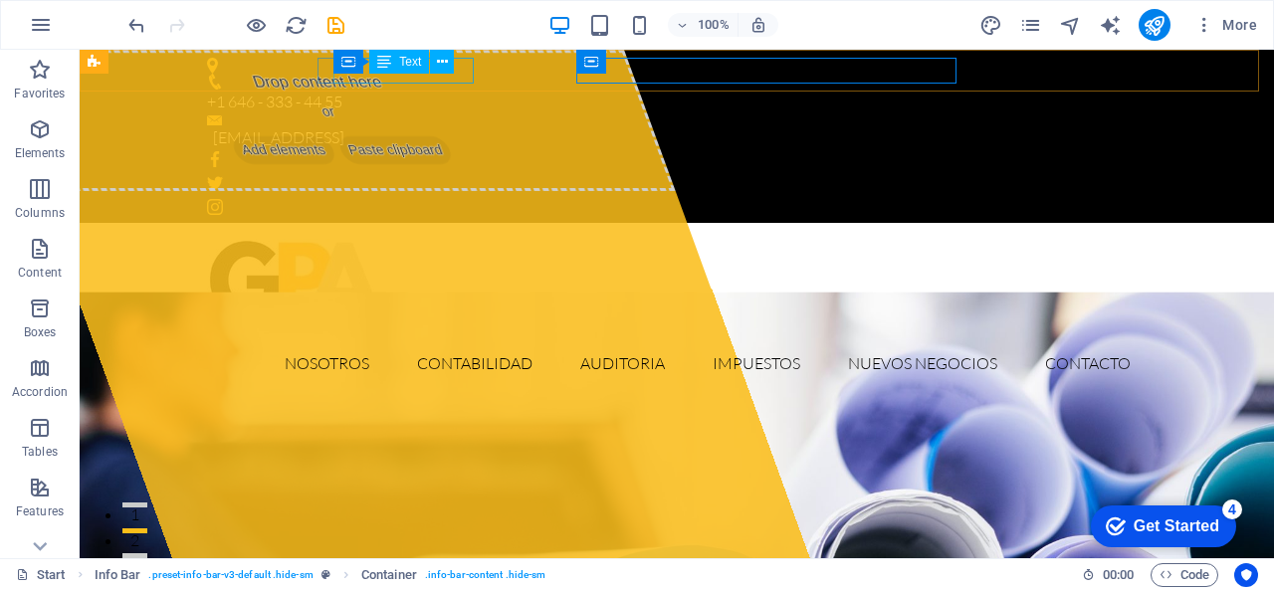
click at [420, 63] on span "Text" at bounding box center [410, 62] width 22 height 12
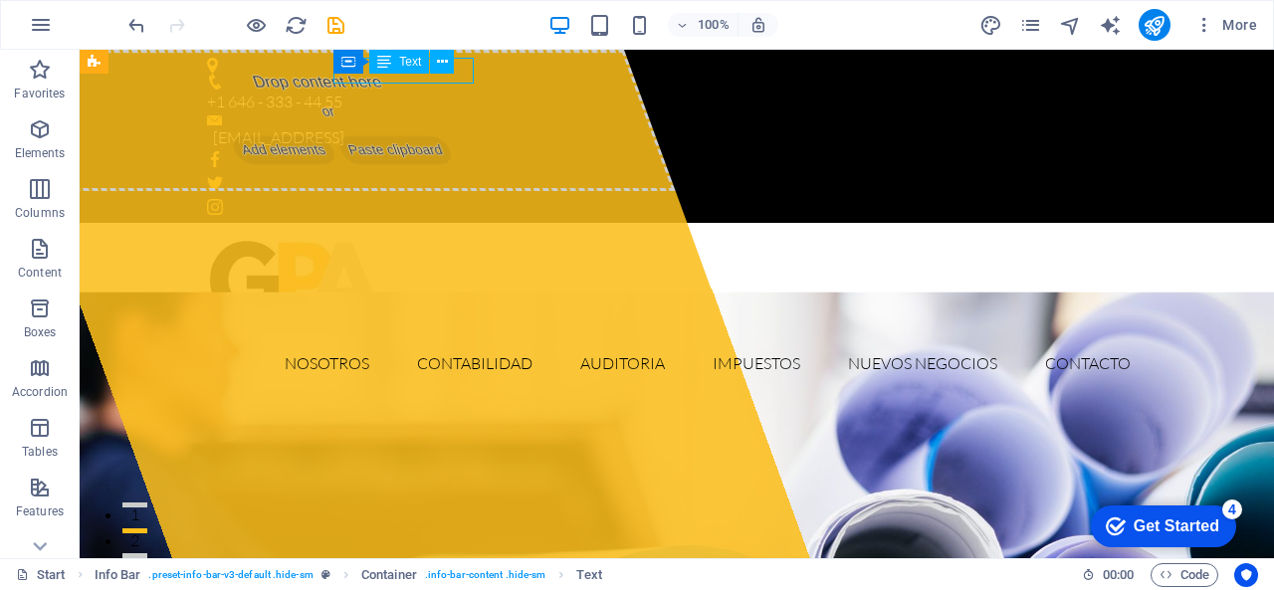
click at [394, 67] on div "Text" at bounding box center [399, 62] width 60 height 24
click at [466, 73] on div "Container Text" at bounding box center [399, 62] width 133 height 25
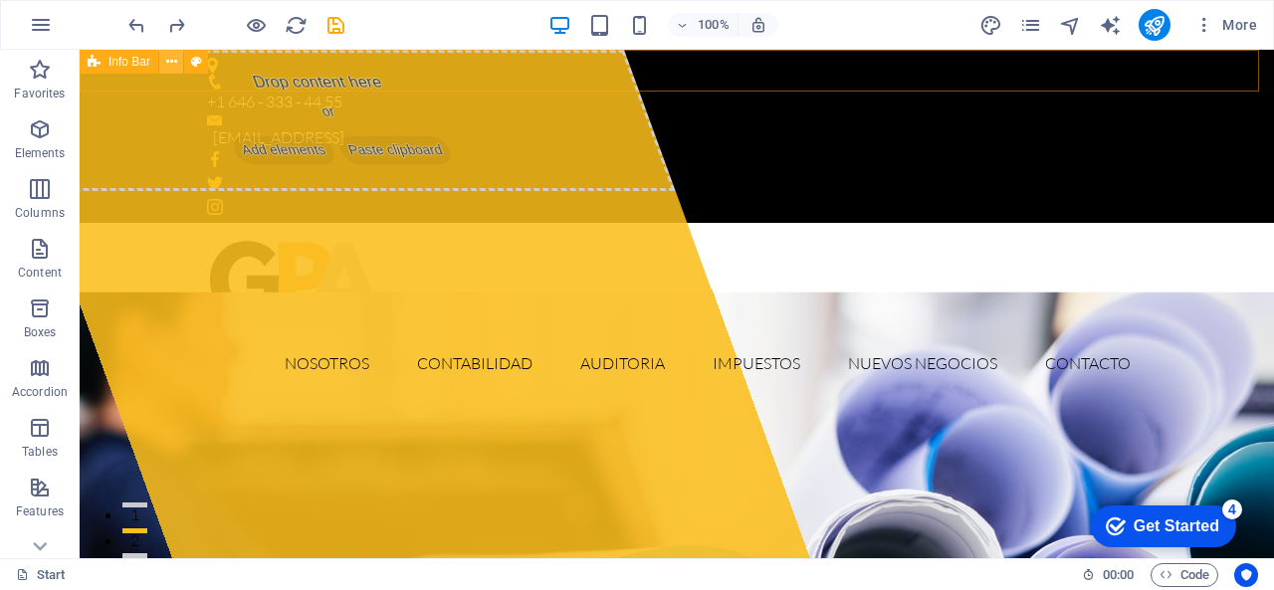
click at [170, 68] on icon at bounding box center [171, 62] width 11 height 21
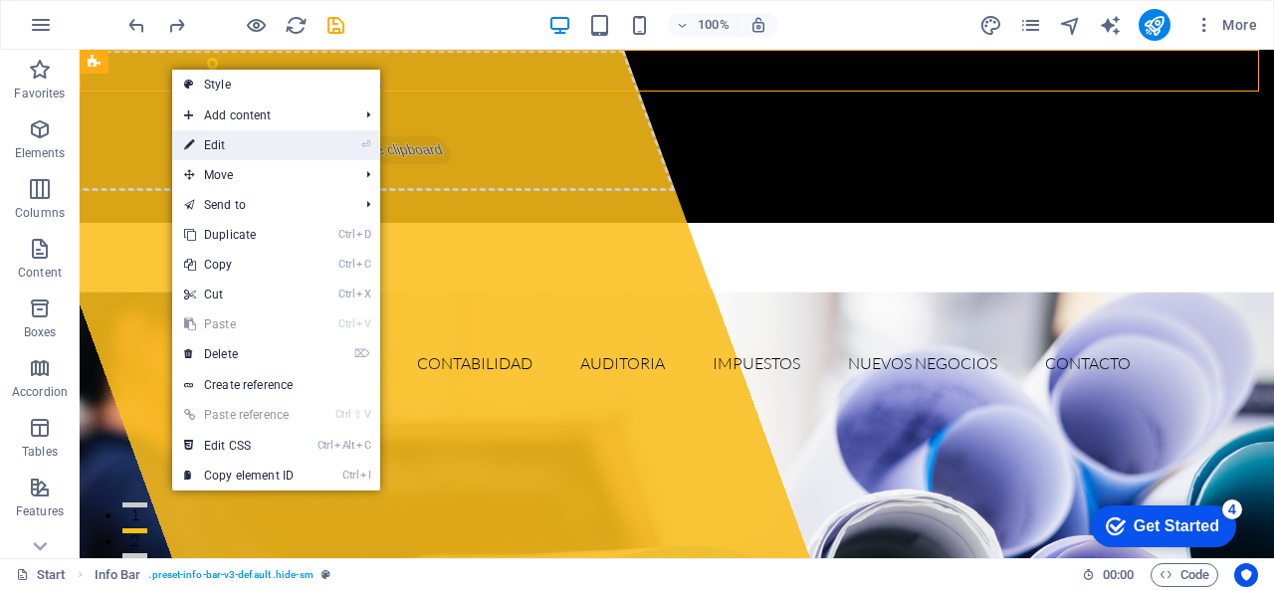
click at [241, 138] on link "⏎ Edit" at bounding box center [238, 145] width 133 height 30
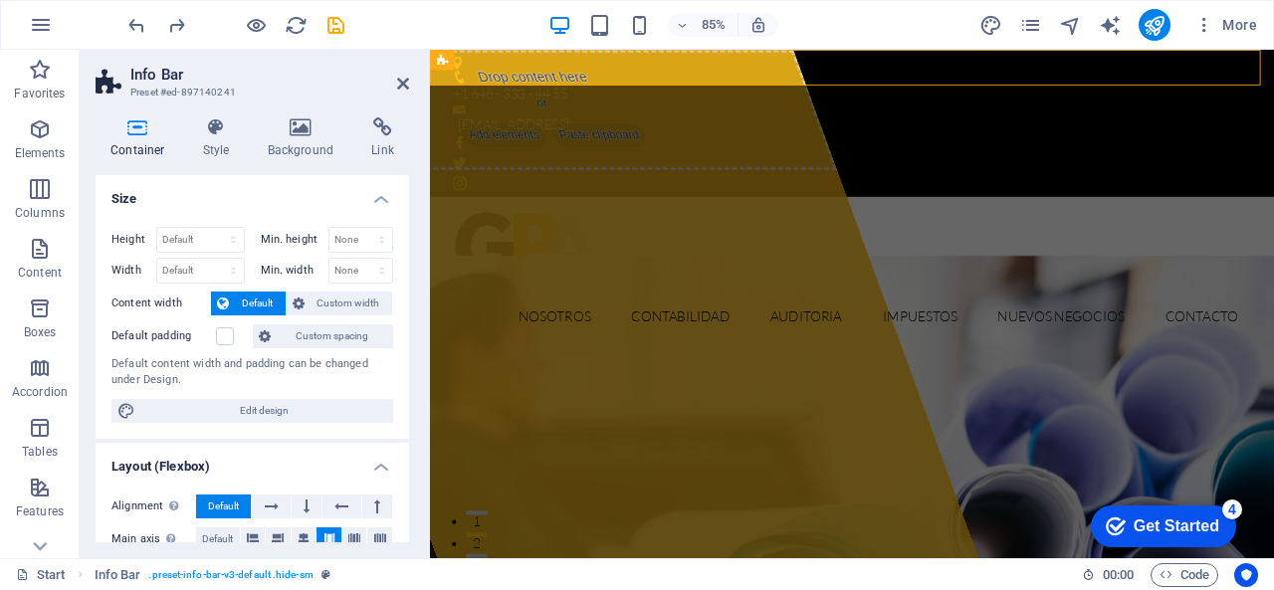
scroll to position [249, 0]
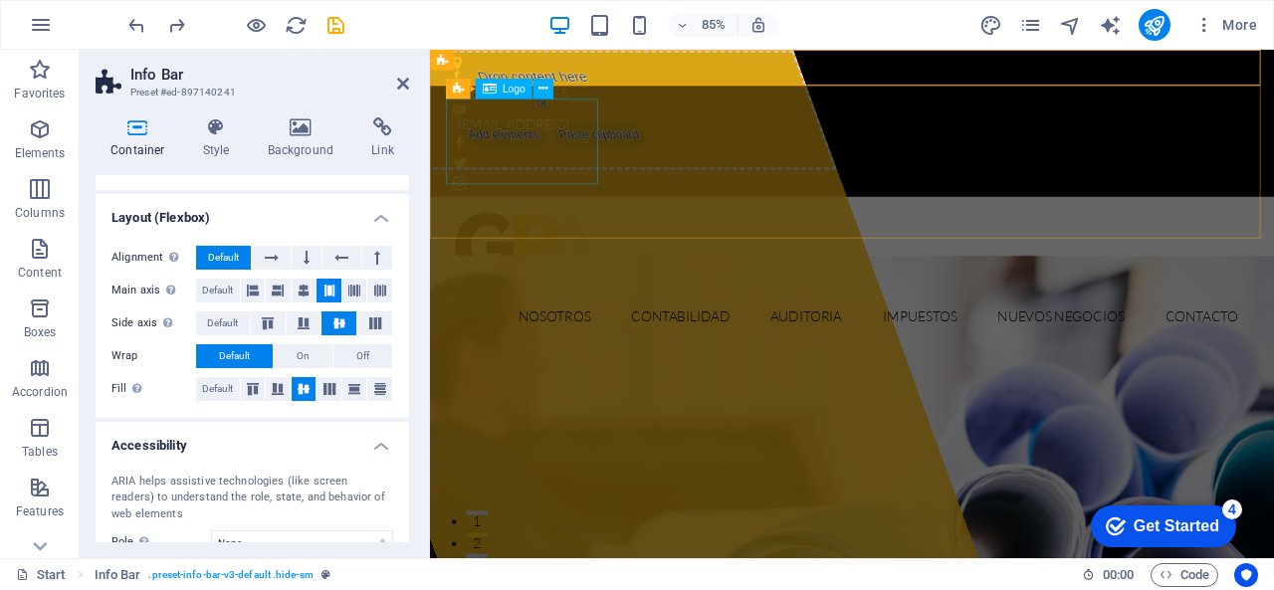
click at [567, 239] on div at bounding box center [927, 289] width 940 height 101
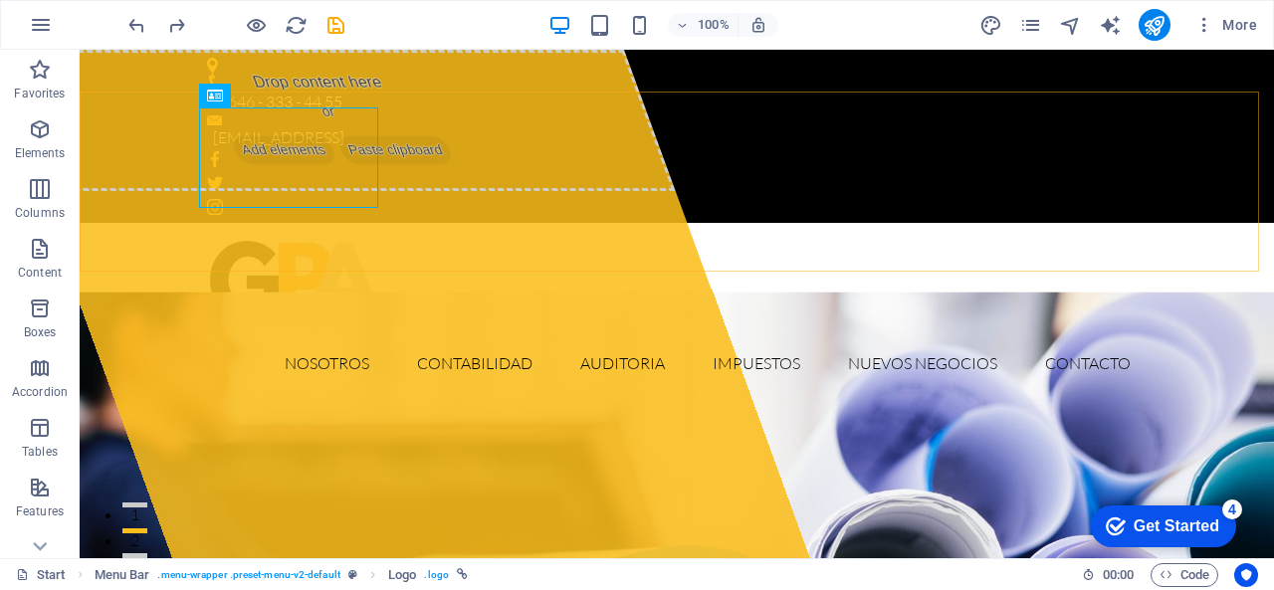
click at [691, 223] on div "Nosotros Contabilidad Auditoria Impuestos Nuevos Negocios Contacto" at bounding box center [677, 313] width 1194 height 180
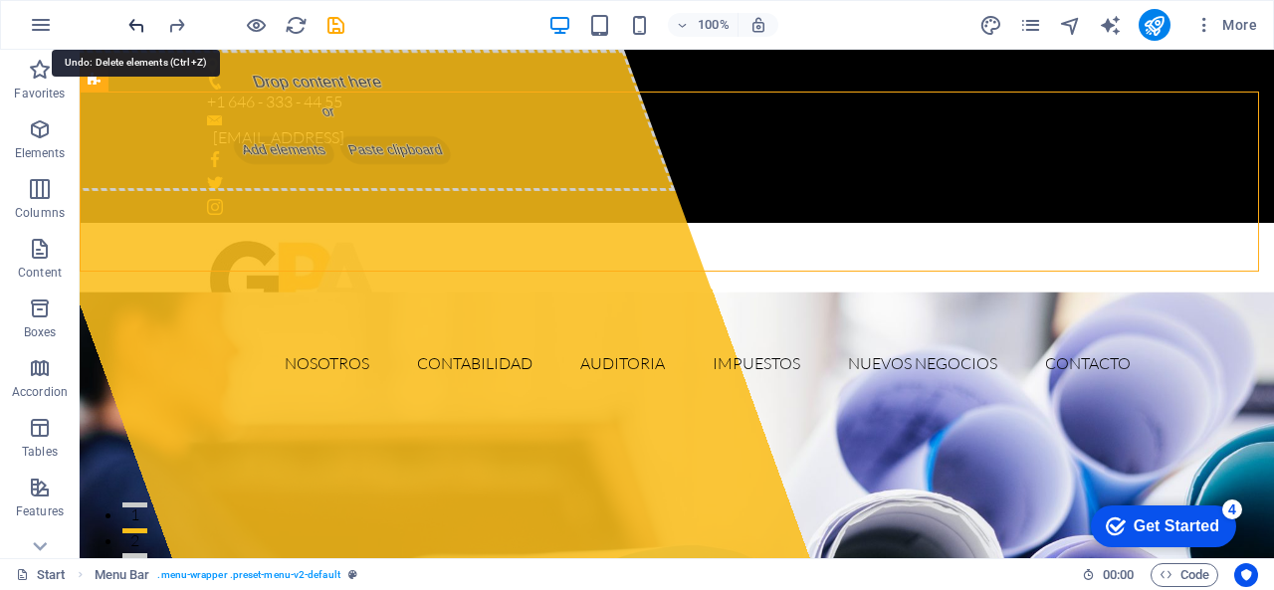
click at [133, 19] on icon "undo" at bounding box center [136, 25] width 23 height 23
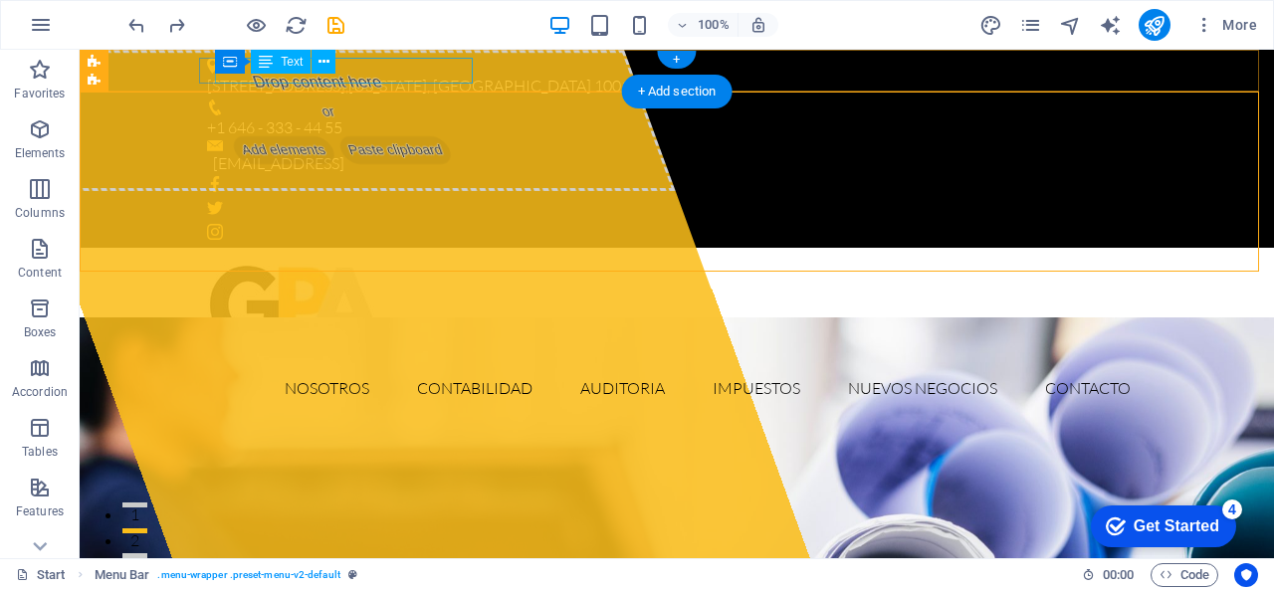
click at [388, 74] on div "1601 Broadway , New York, NY 10019" at bounding box center [669, 87] width 924 height 26
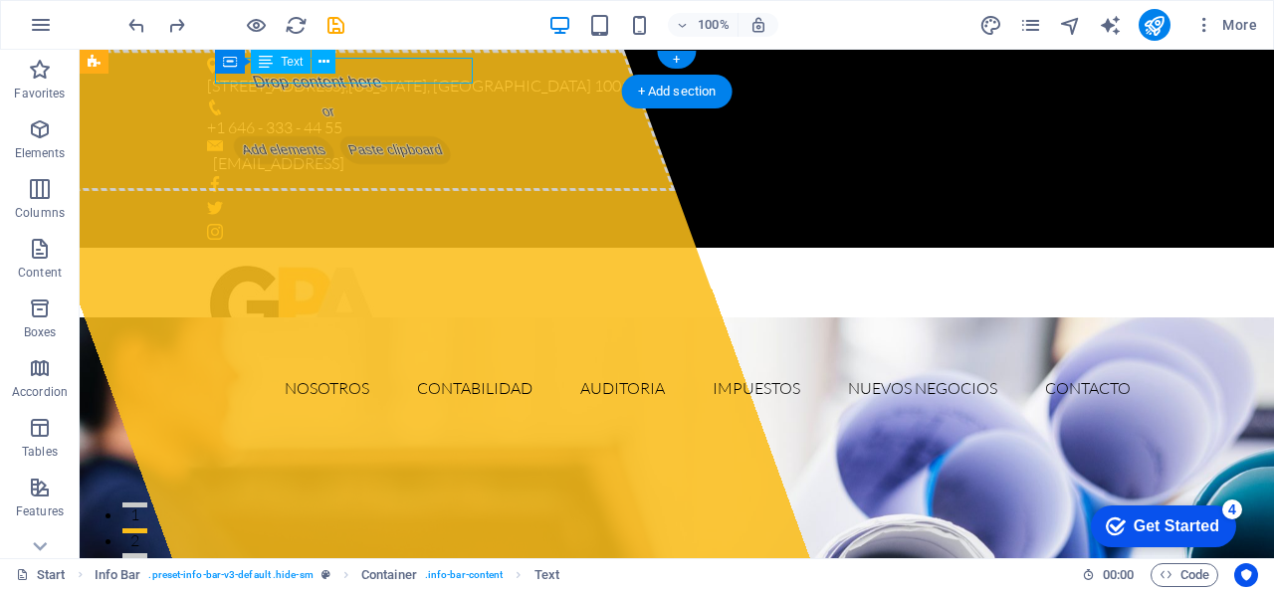
click at [388, 74] on div "1601 Broadway , New York, NY 10019" at bounding box center [669, 87] width 924 height 26
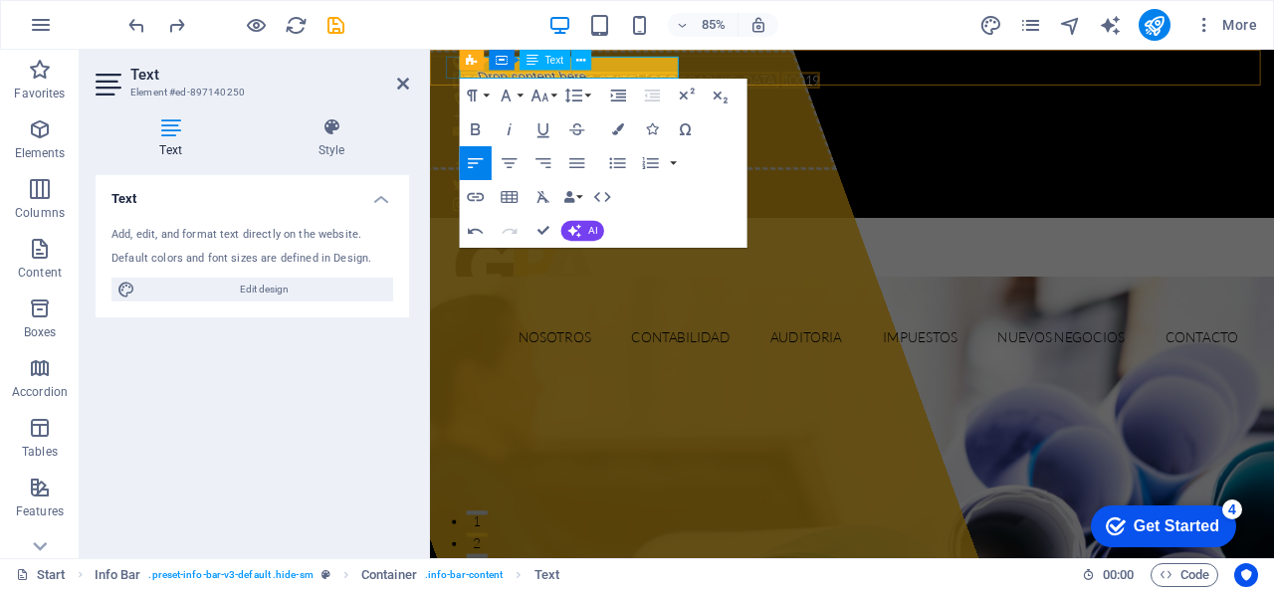
click at [672, 76] on span "[US_STATE], [GEOGRAPHIC_DATA]" at bounding box center [719, 86] width 243 height 20
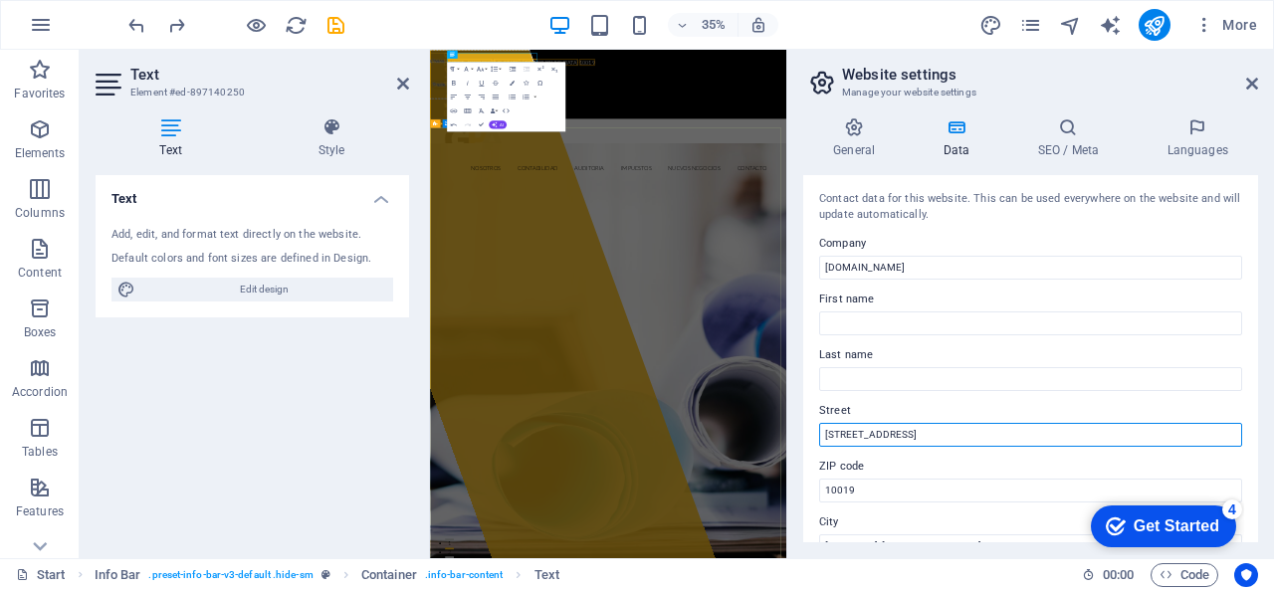
drag, startPoint x: 1343, startPoint y: 486, endPoint x: 862, endPoint y: 854, distance: 605.6
drag, startPoint x: 1338, startPoint y: 481, endPoint x: 1179, endPoint y: 1034, distance: 575.9
type input "1"
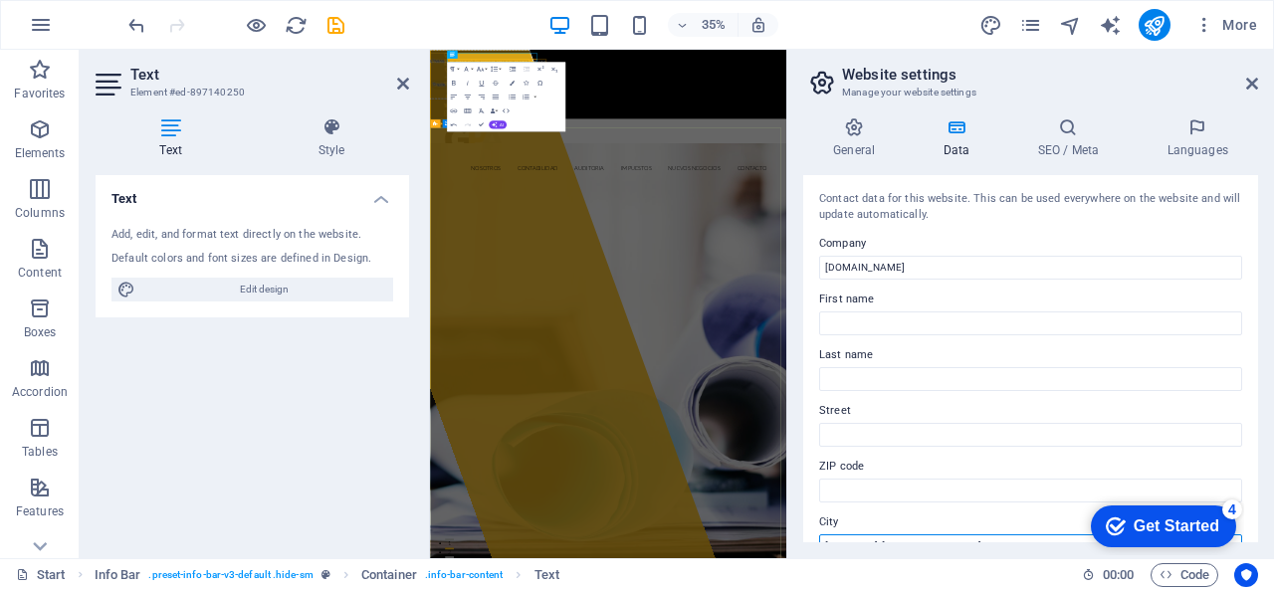
scroll to position [15, 0]
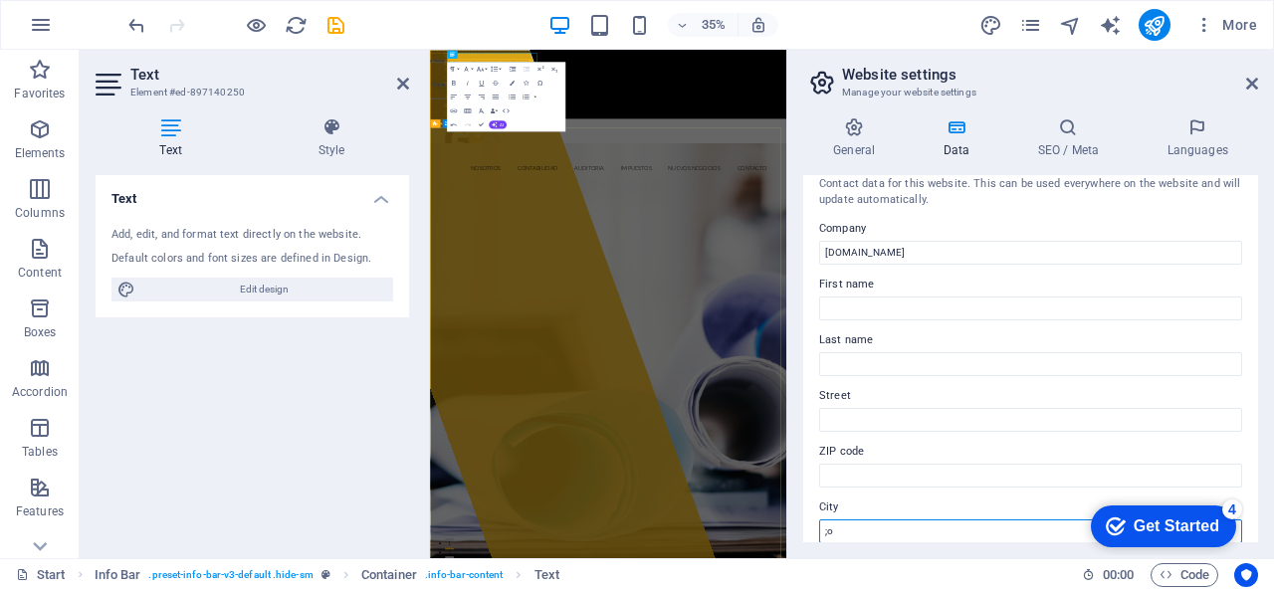
type input ";"
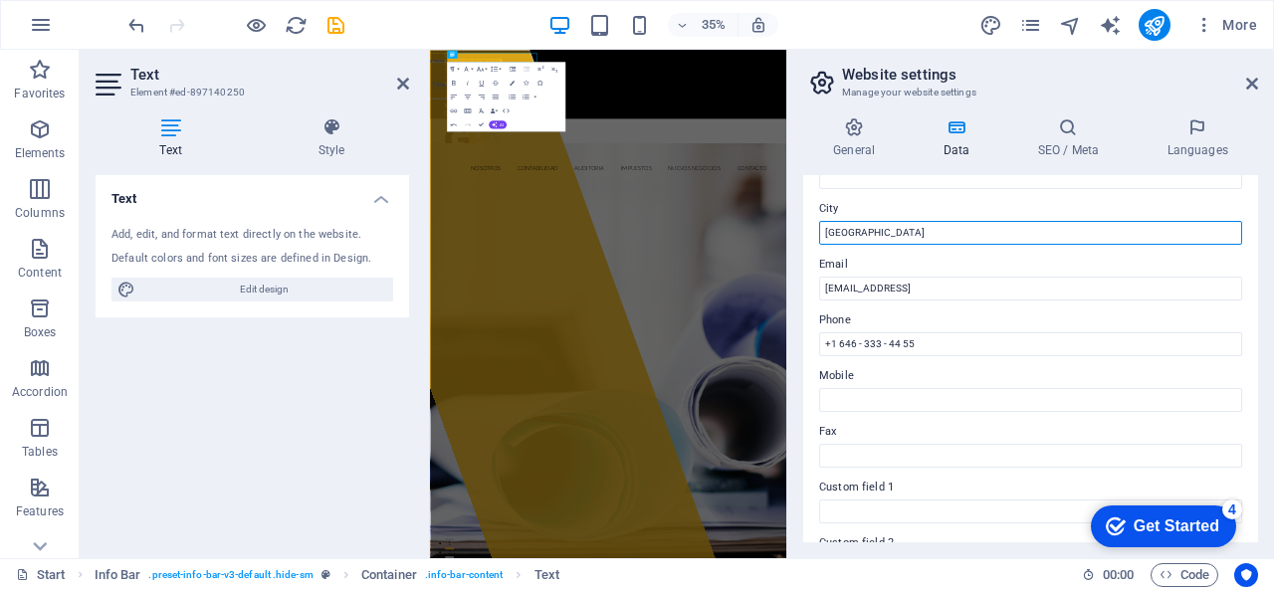
click at [902, 228] on input "Monterrey" at bounding box center [1030, 233] width 423 height 24
type input "Monterrey, N.L."
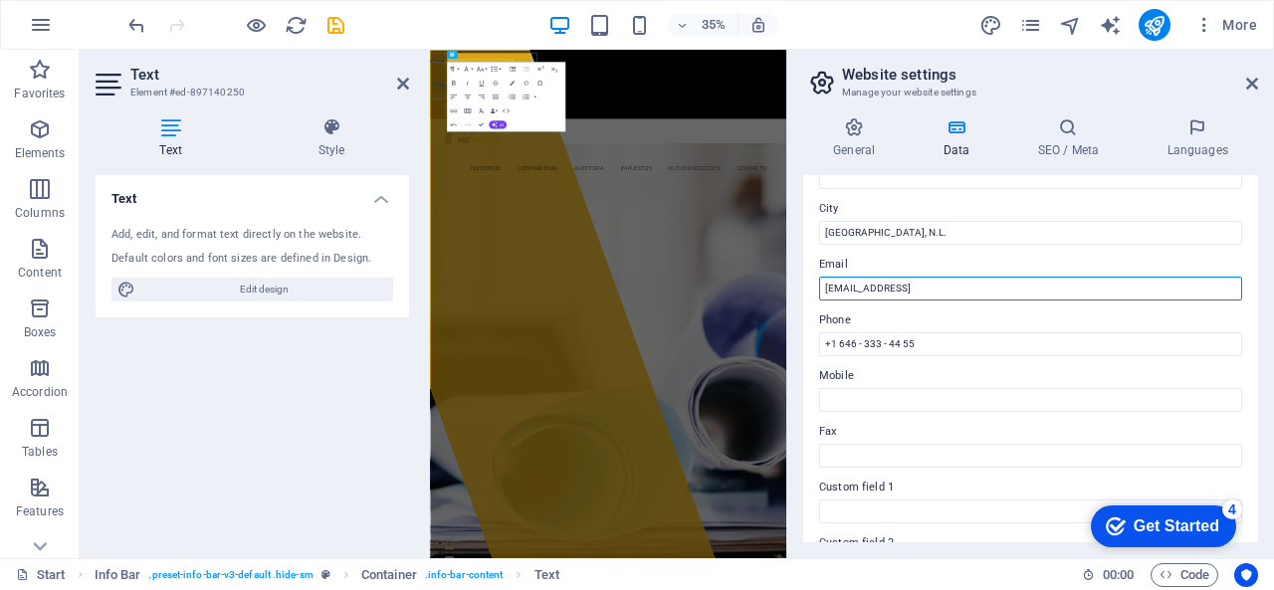
click at [1053, 290] on input "[EMAIL_ADDRESS]" at bounding box center [1030, 289] width 423 height 24
drag, startPoint x: 1490, startPoint y: 331, endPoint x: 934, endPoint y: 579, distance: 609.1
type input "consulta@gpasociados.mx"
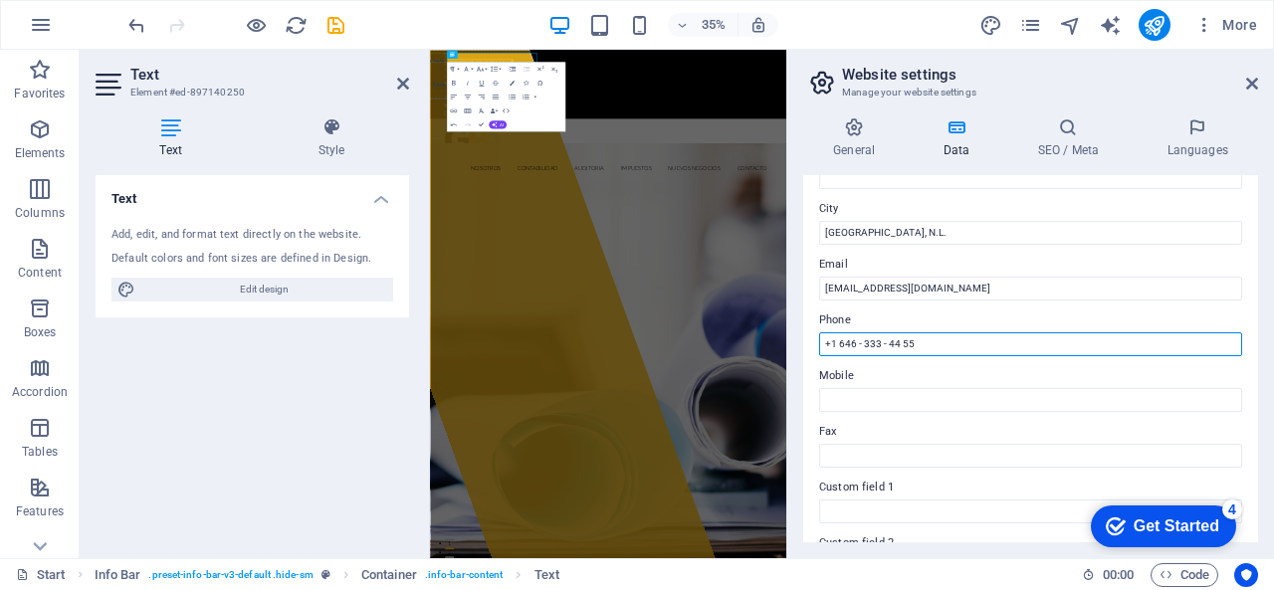
click at [924, 340] on input "+1 646 - 333 - 44 55" at bounding box center [1030, 344] width 423 height 24
type input "818 - 692 - 30 80"
